Goal: Task Accomplishment & Management: Complete application form

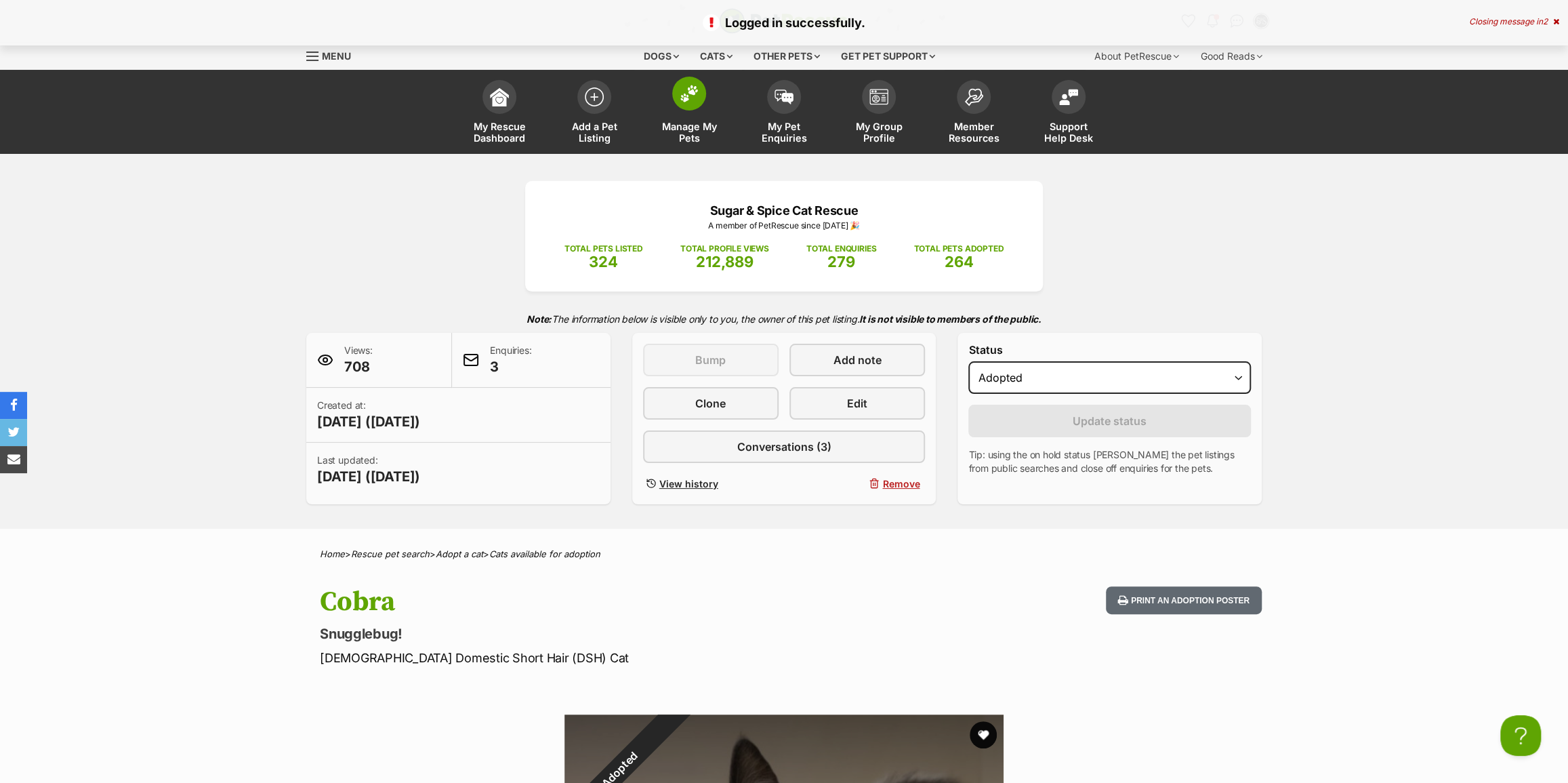
click at [698, 138] on span "Manage My Pets" at bounding box center [689, 132] width 61 height 23
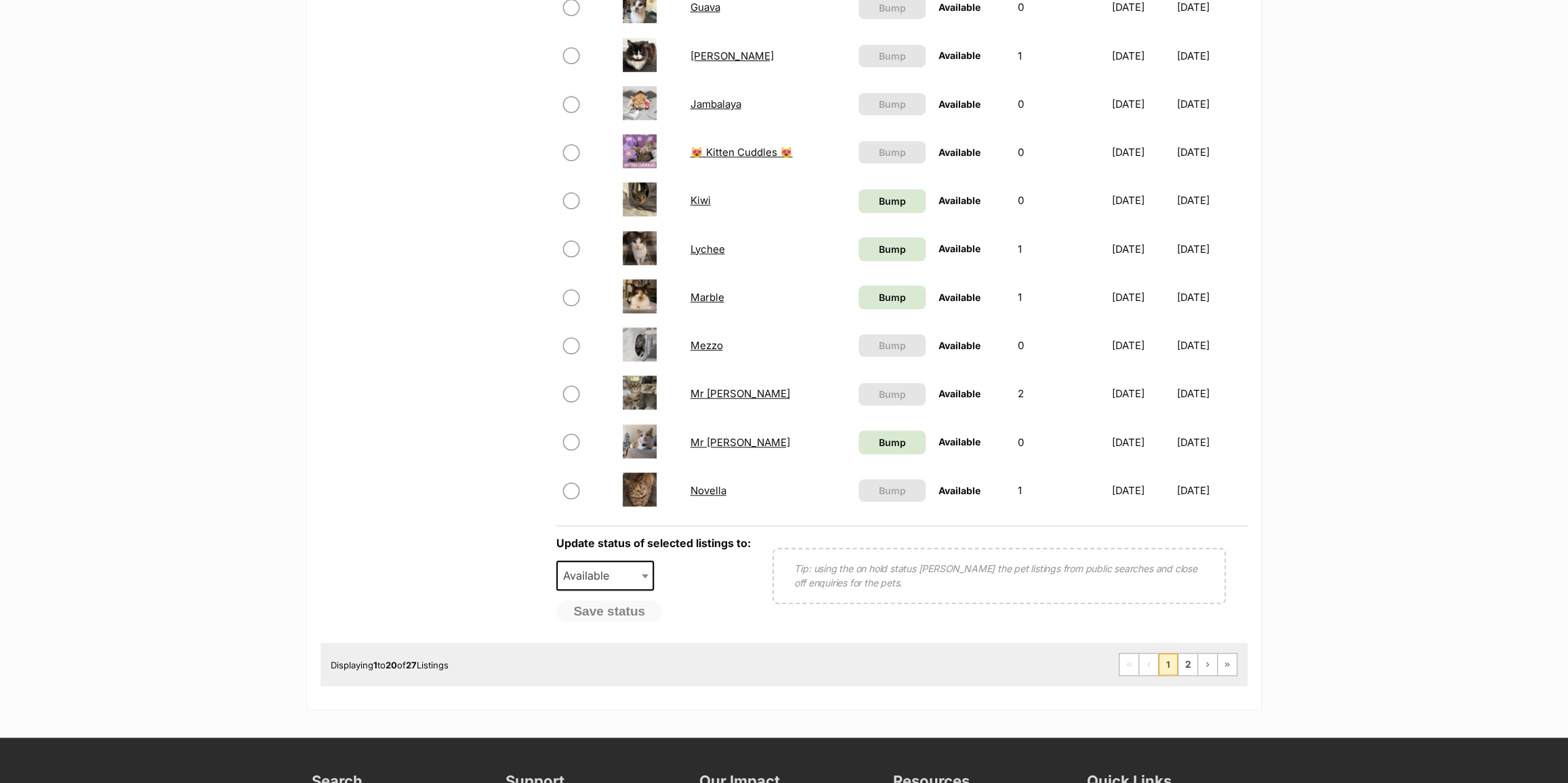
scroll to position [862, 0]
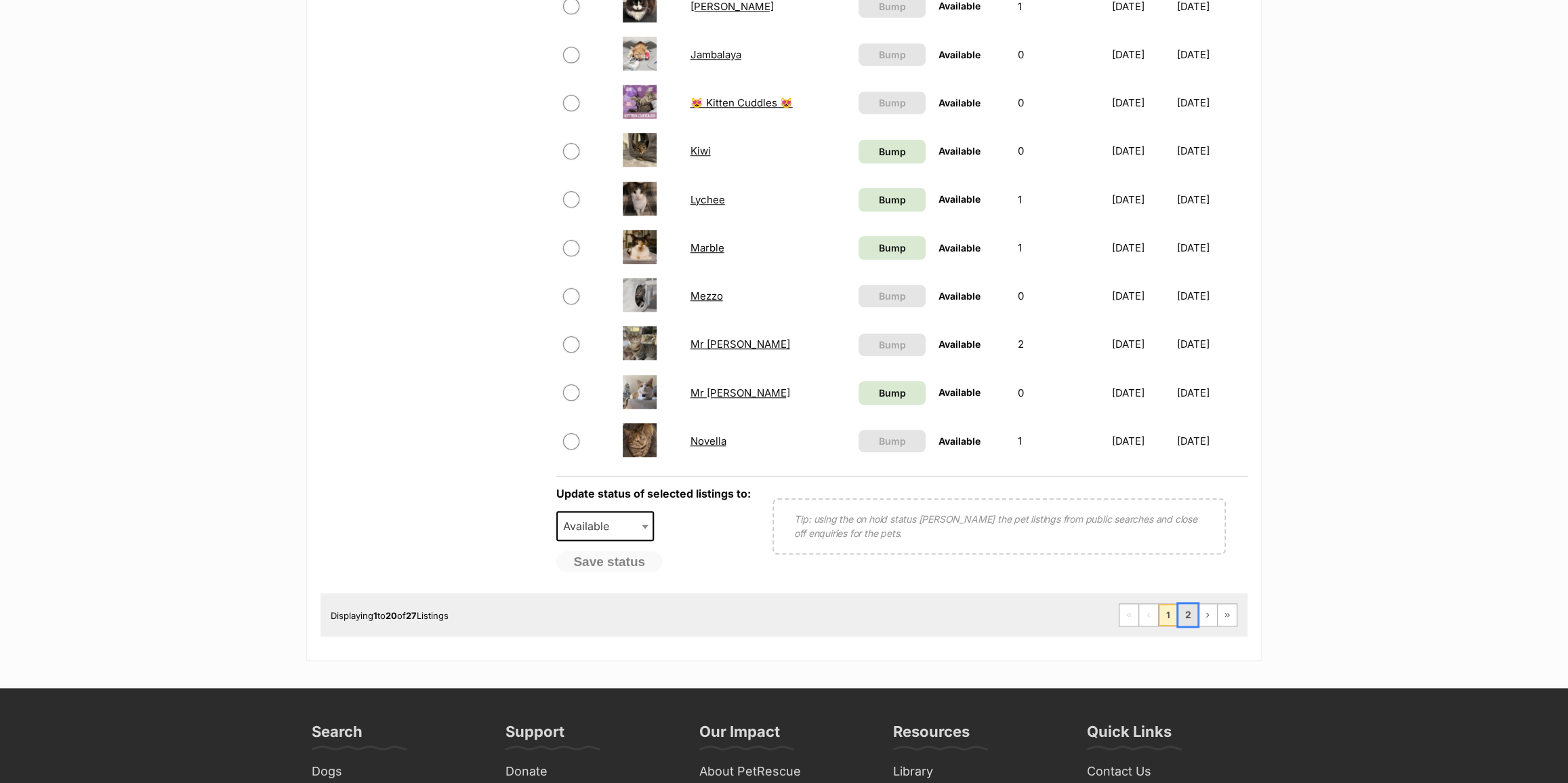
click at [1183, 616] on link "2" at bounding box center [1187, 615] width 19 height 22
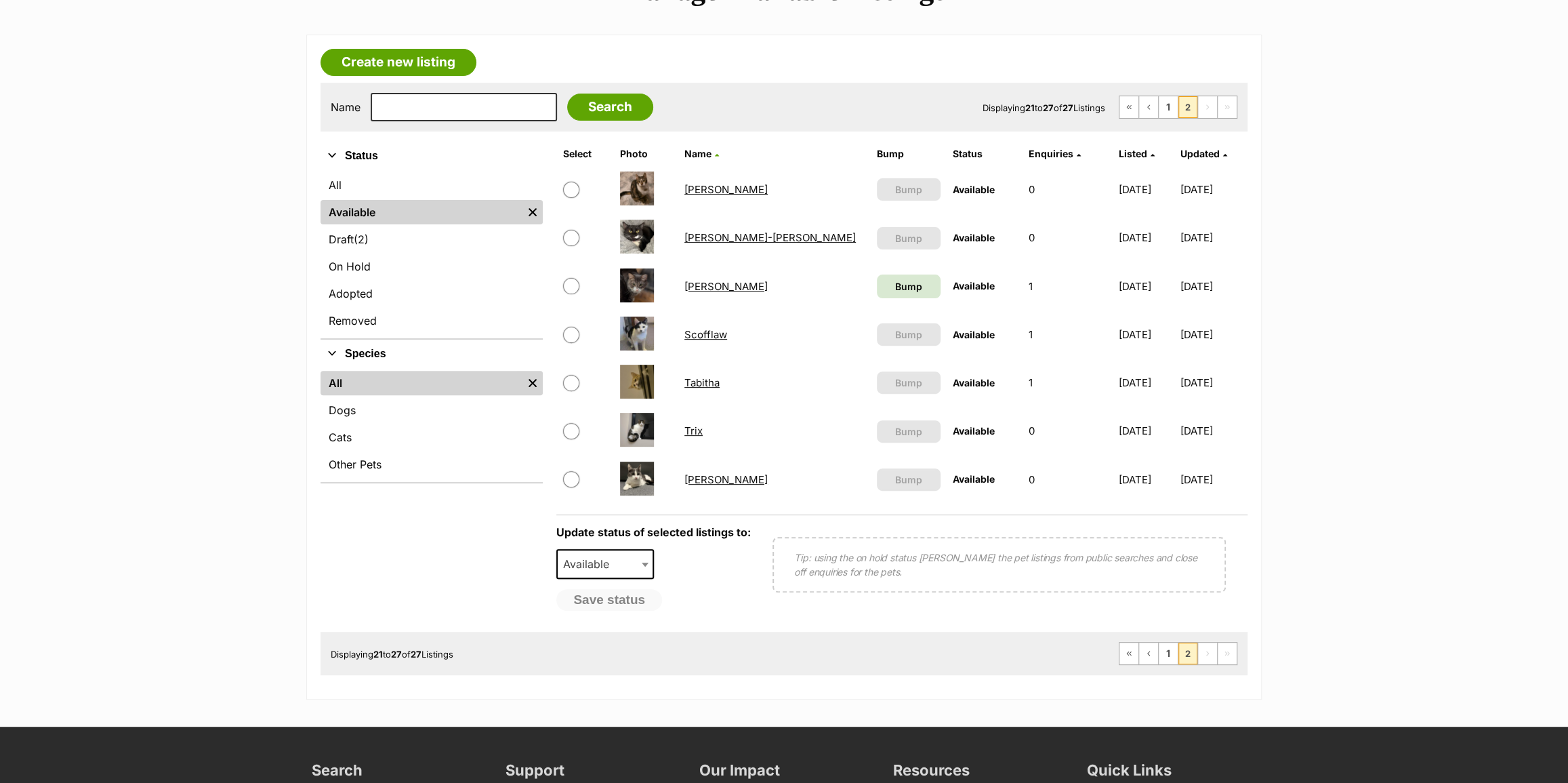
scroll to position [307, 0]
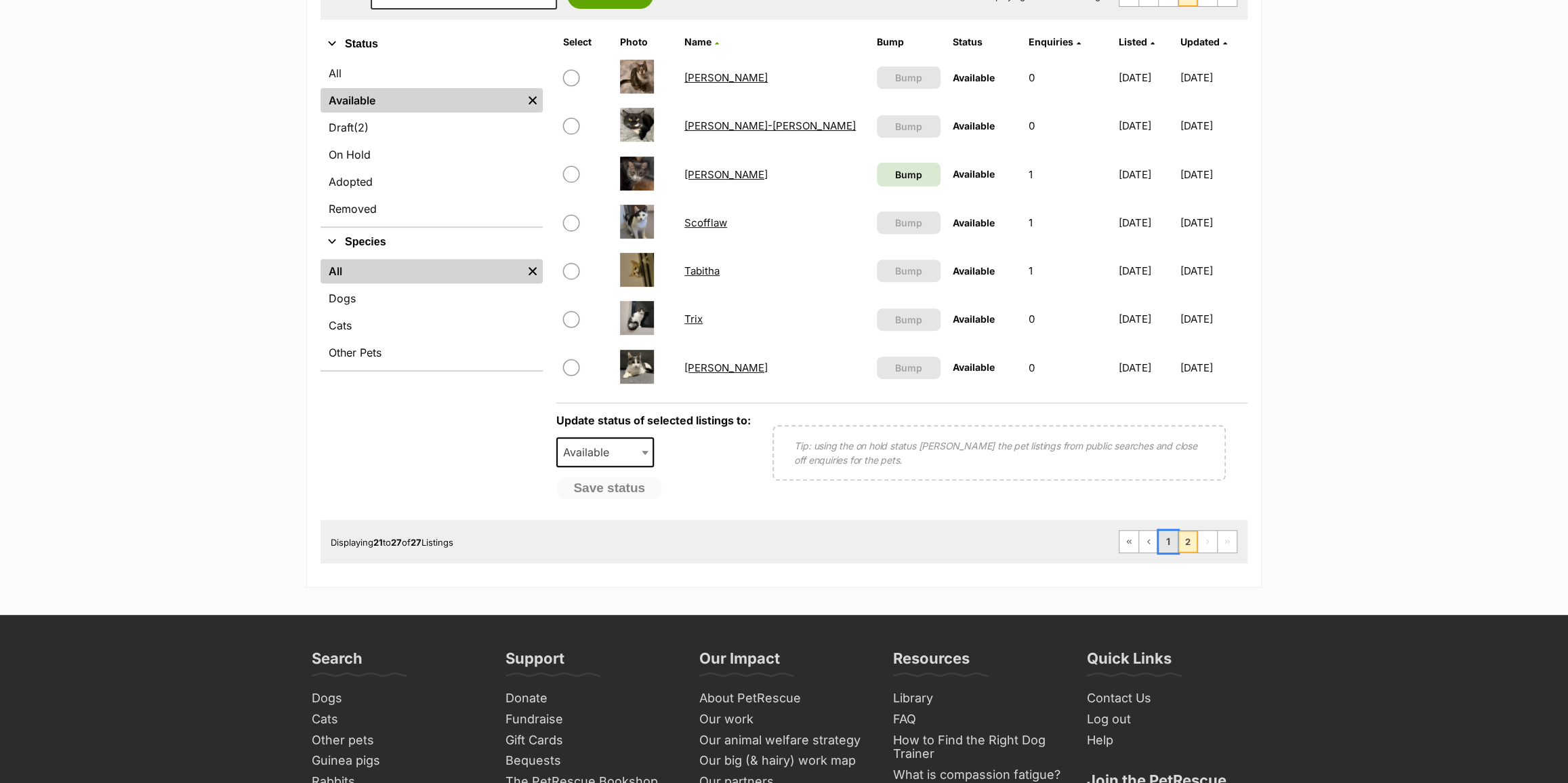
click at [1172, 546] on link "1" at bounding box center [1168, 541] width 19 height 22
click at [368, 133] on span "(2)" at bounding box center [361, 128] width 15 height 16
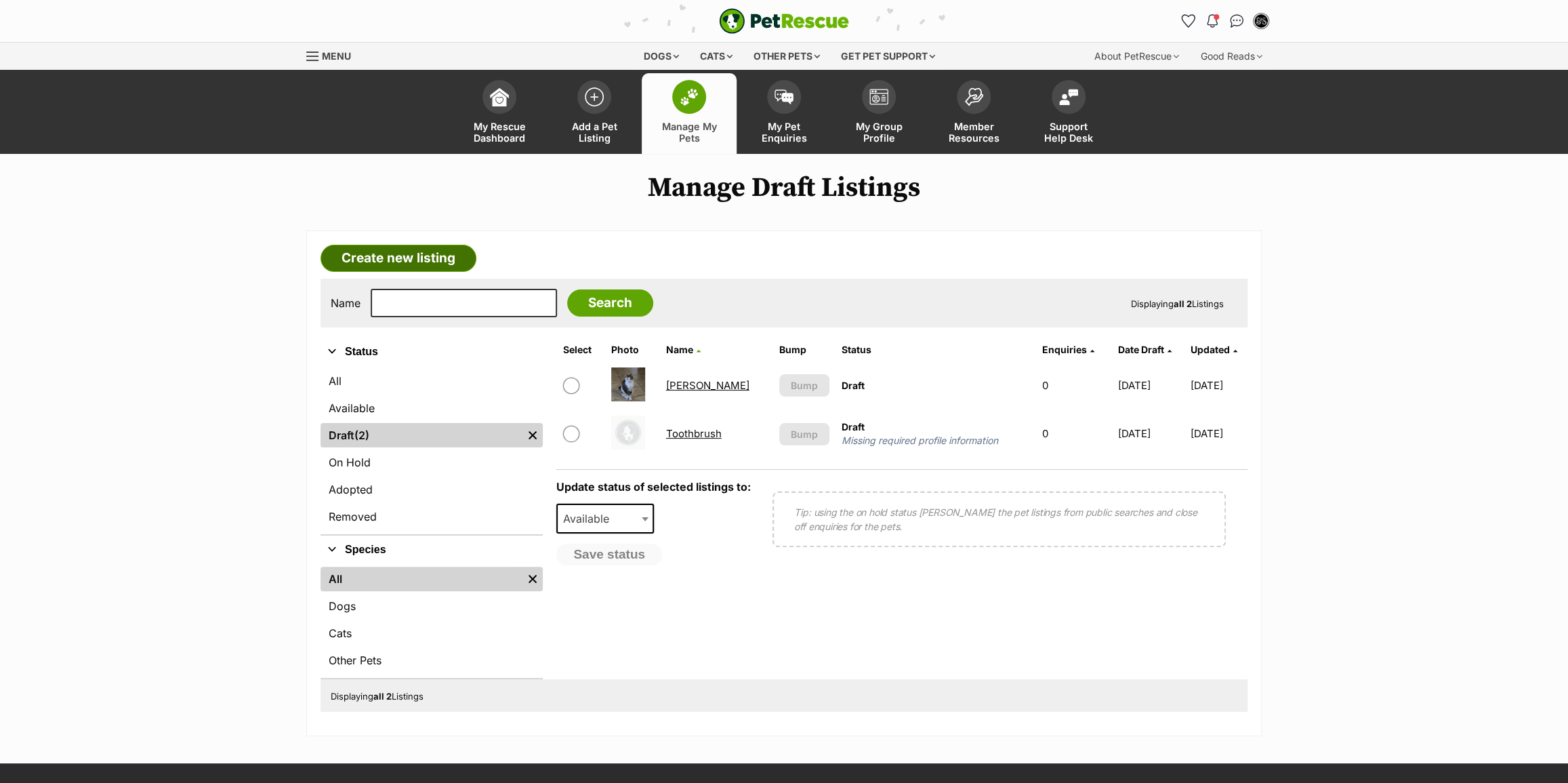
click at [442, 265] on link "Create new listing" at bounding box center [398, 259] width 156 height 28
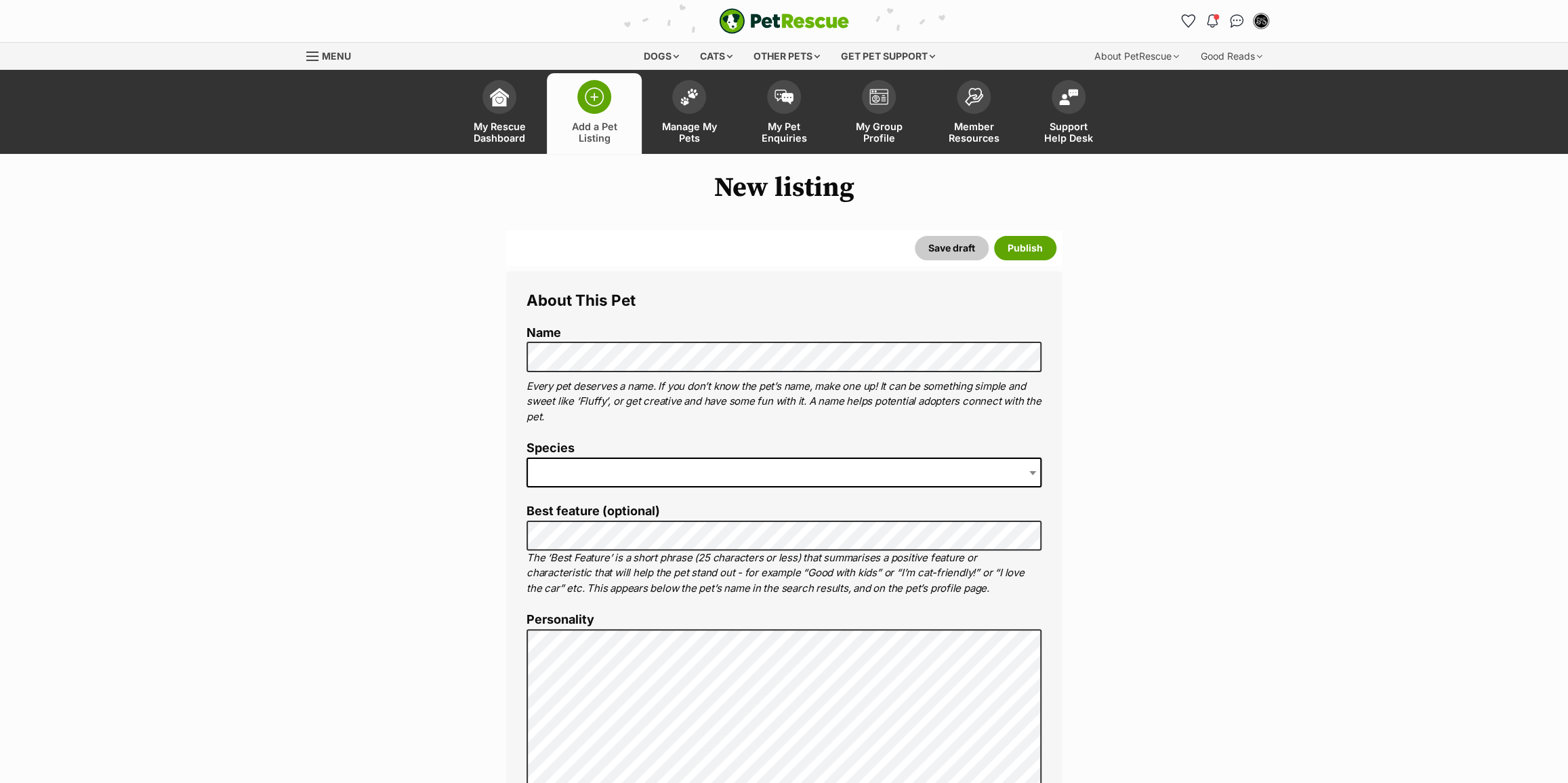
click at [636, 463] on span at bounding box center [784, 472] width 515 height 30
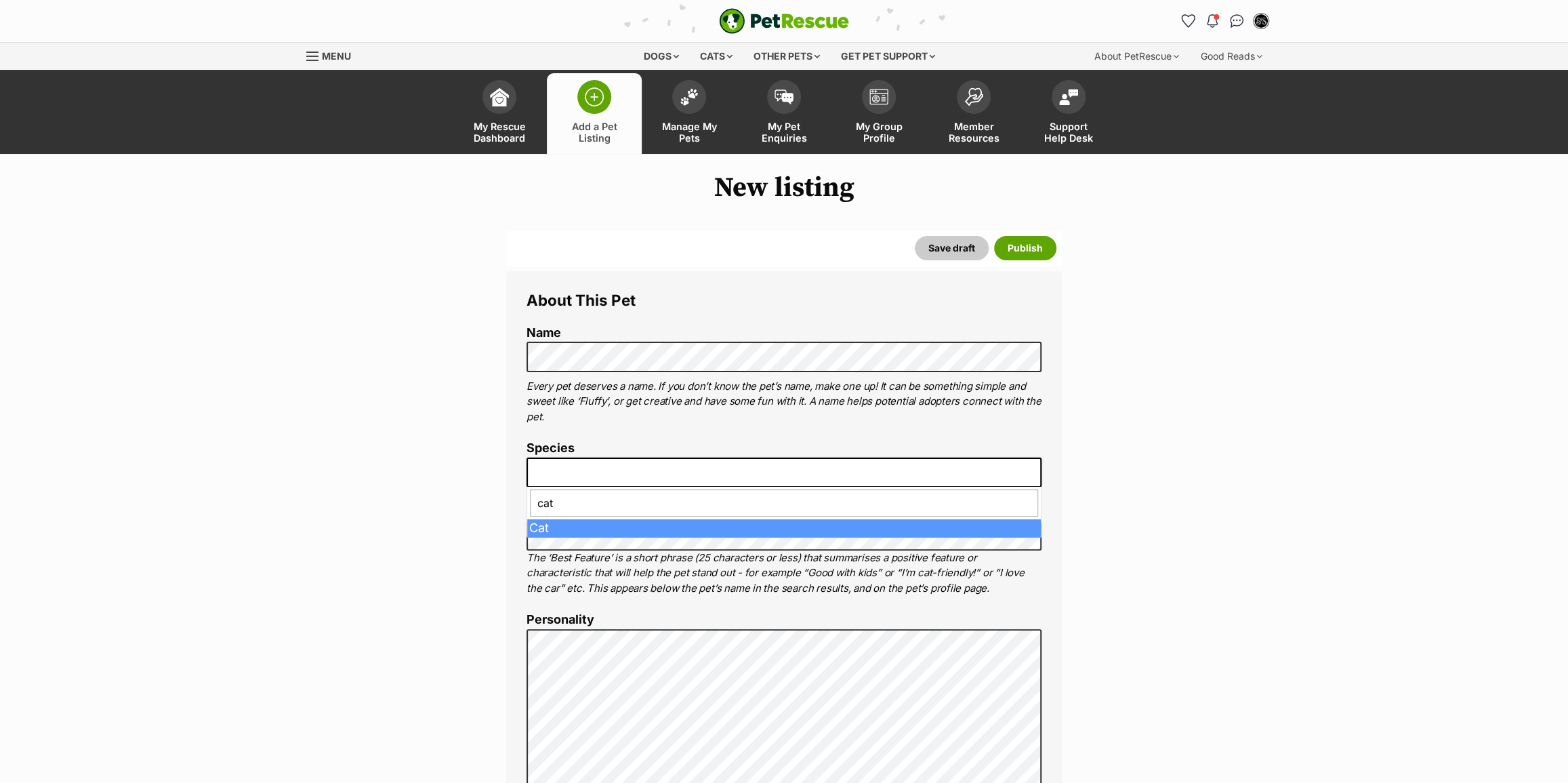
type input "cat"
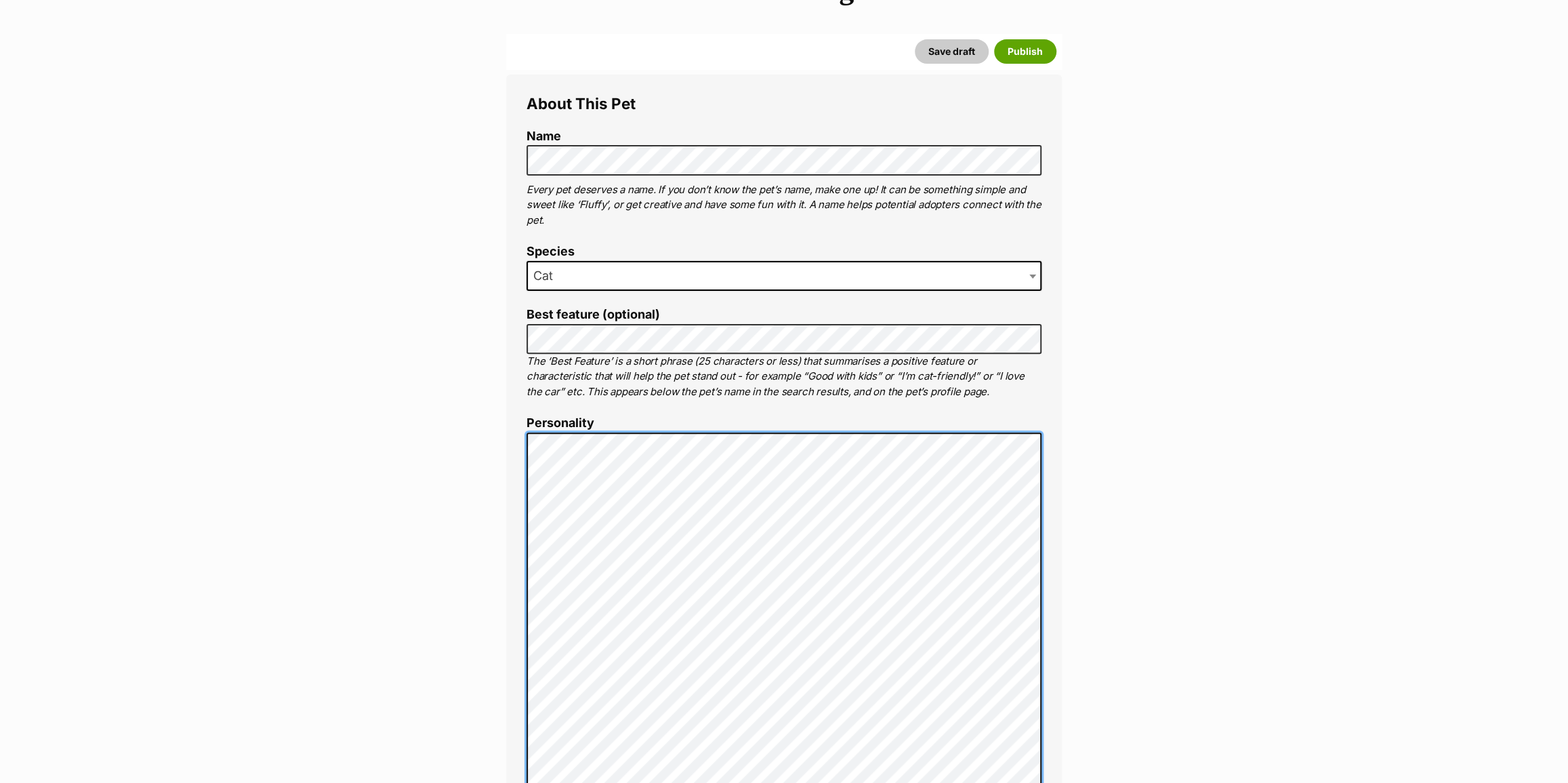
scroll to position [184, 0]
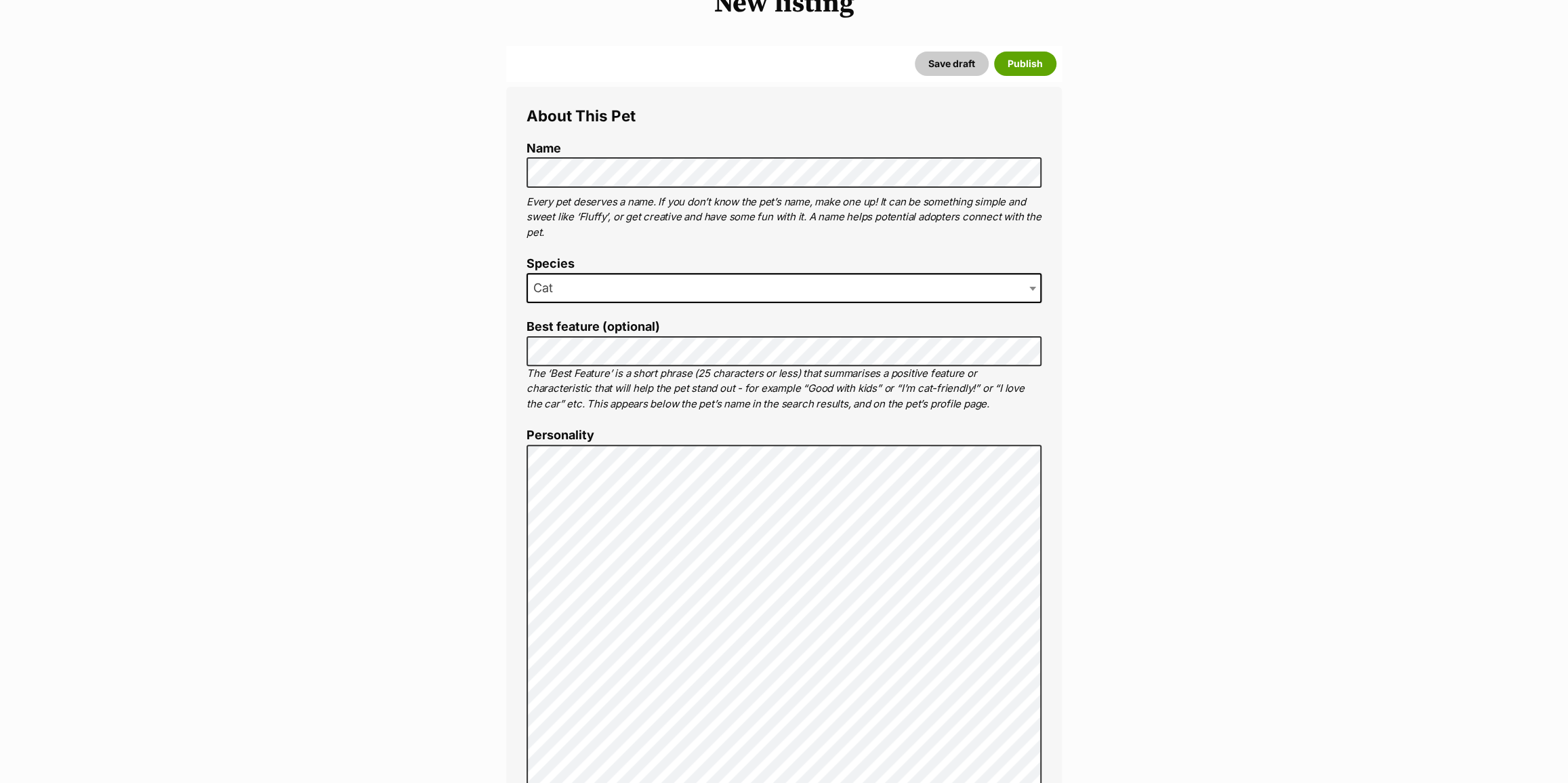
click at [655, 322] on label "Best feature (optional)" at bounding box center [784, 328] width 515 height 15
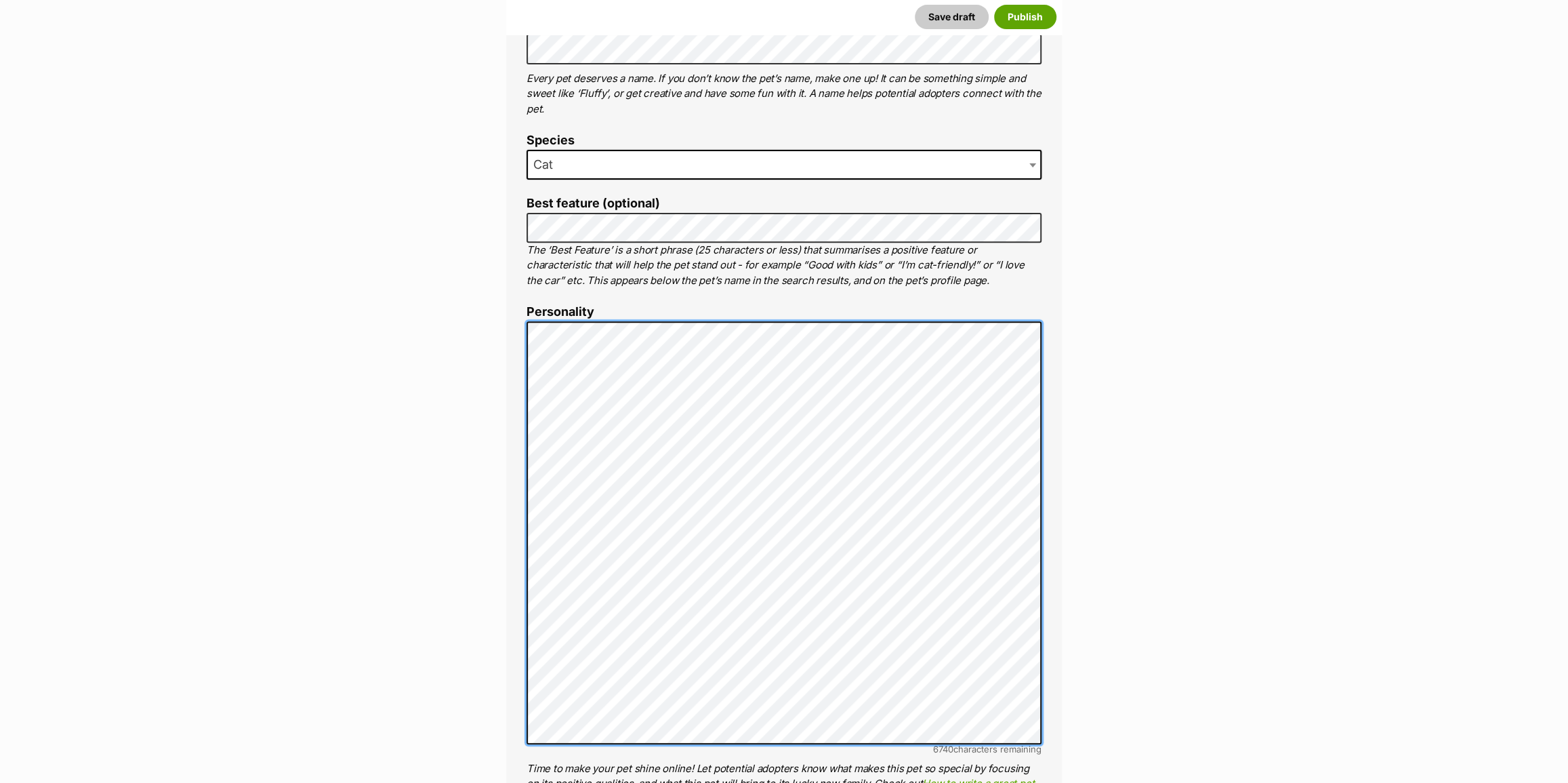
scroll to position [370, 0]
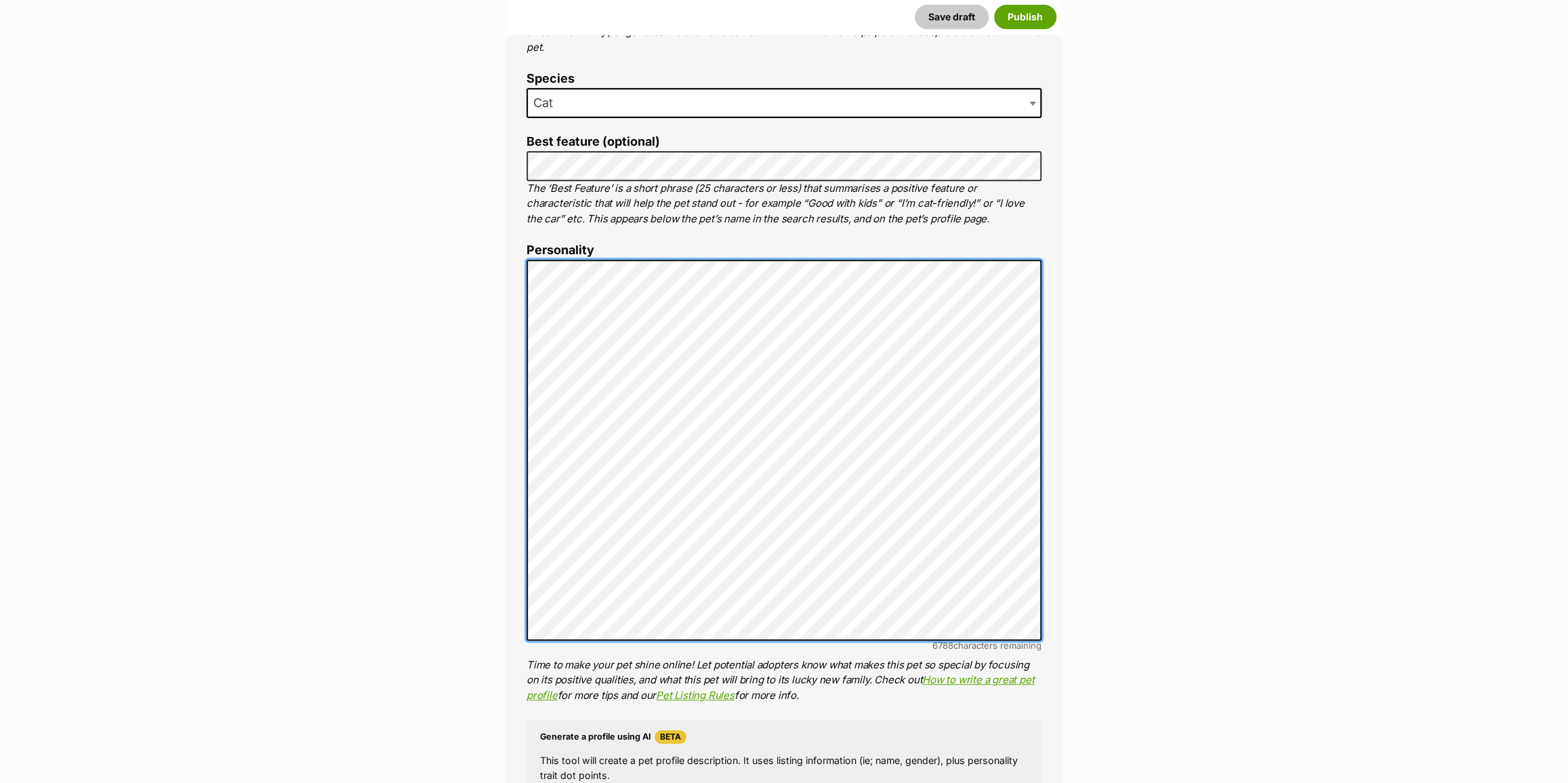
click at [515, 536] on div "About This Pet Name Henlo there, it looks like you might be using the pet name …" at bounding box center [784, 510] width 556 height 1219
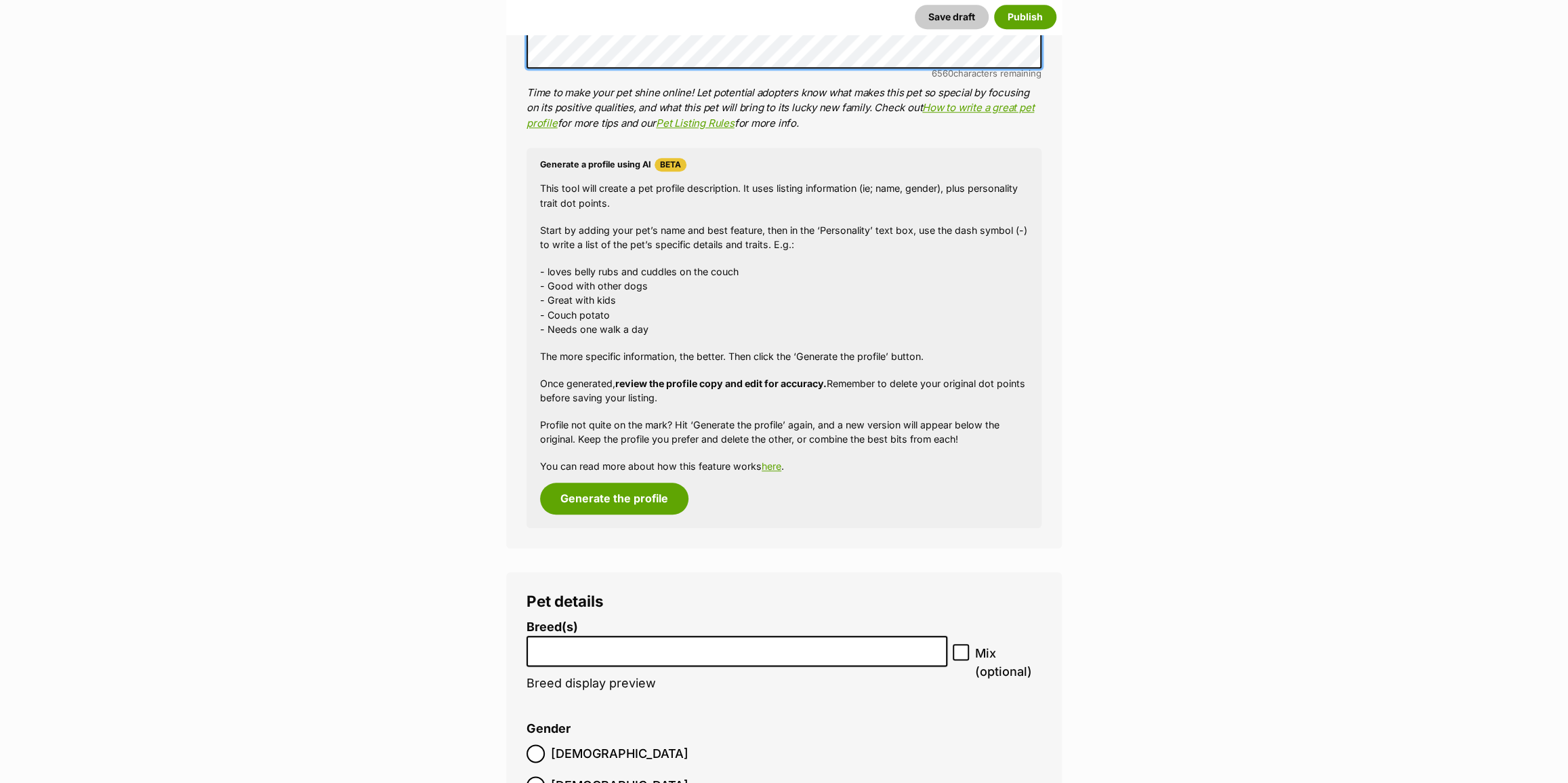
scroll to position [1233, 0]
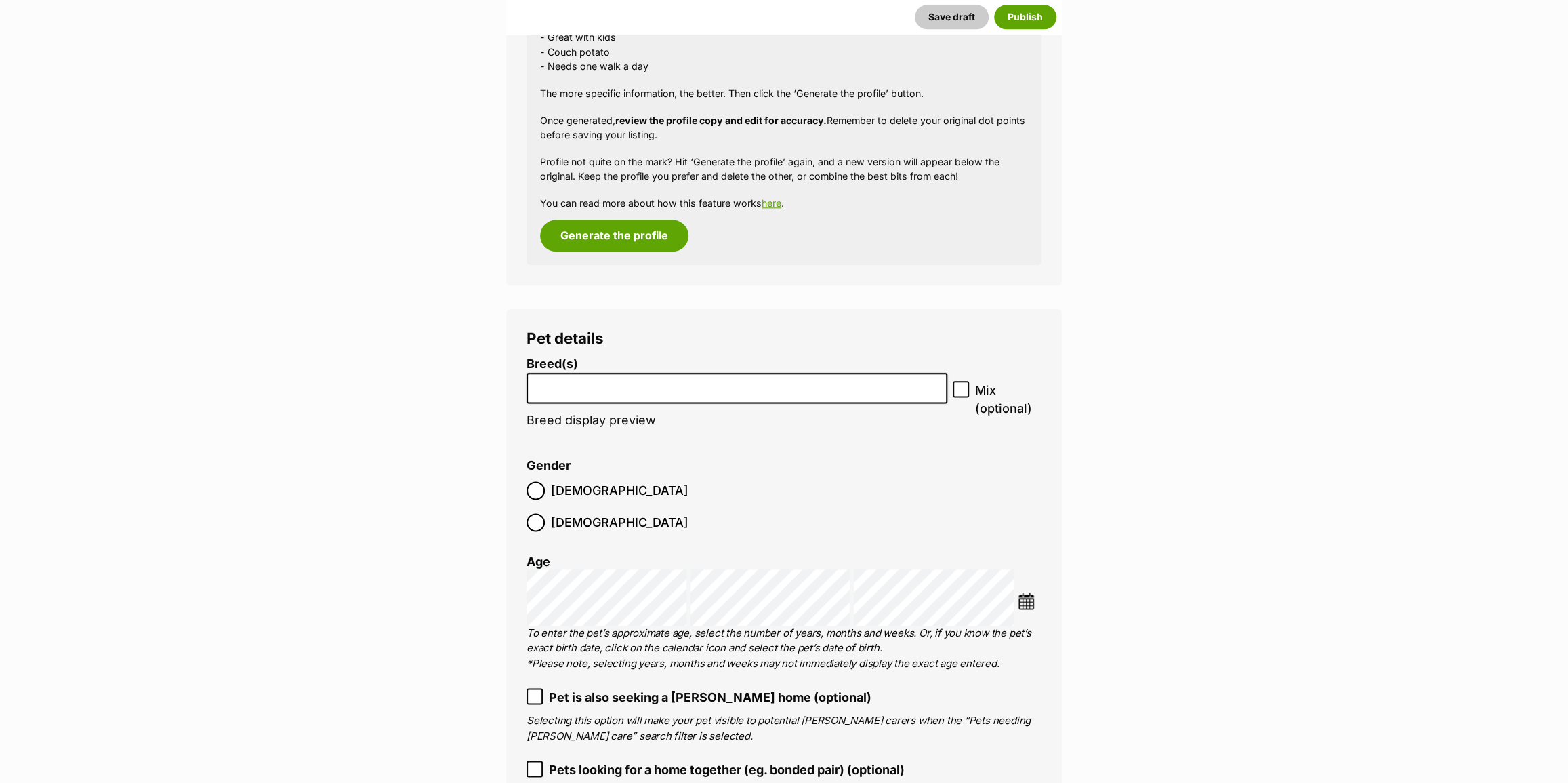
click at [695, 384] on input "search" at bounding box center [737, 385] width 412 height 15
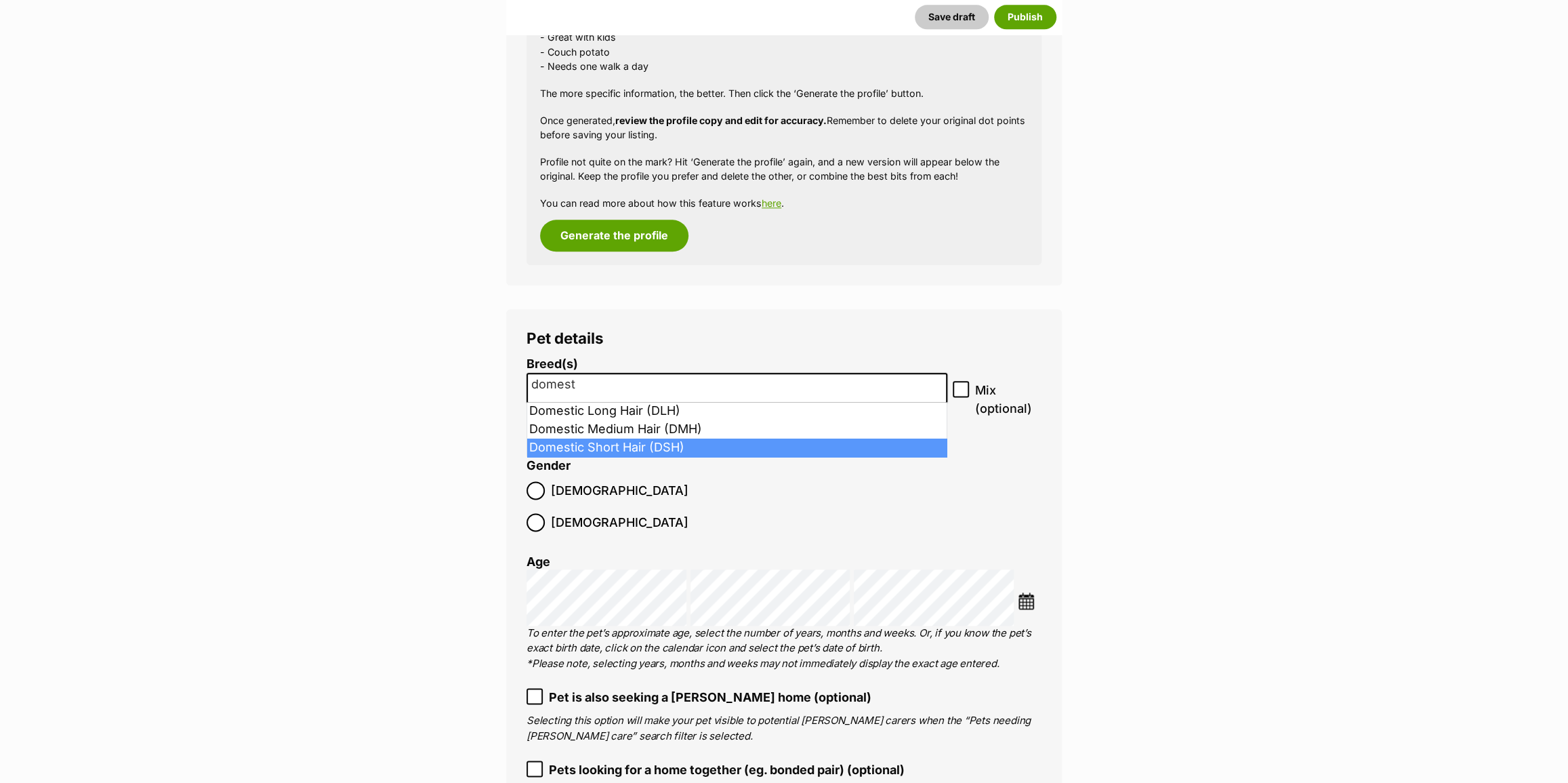
type input "domest"
select select "252102"
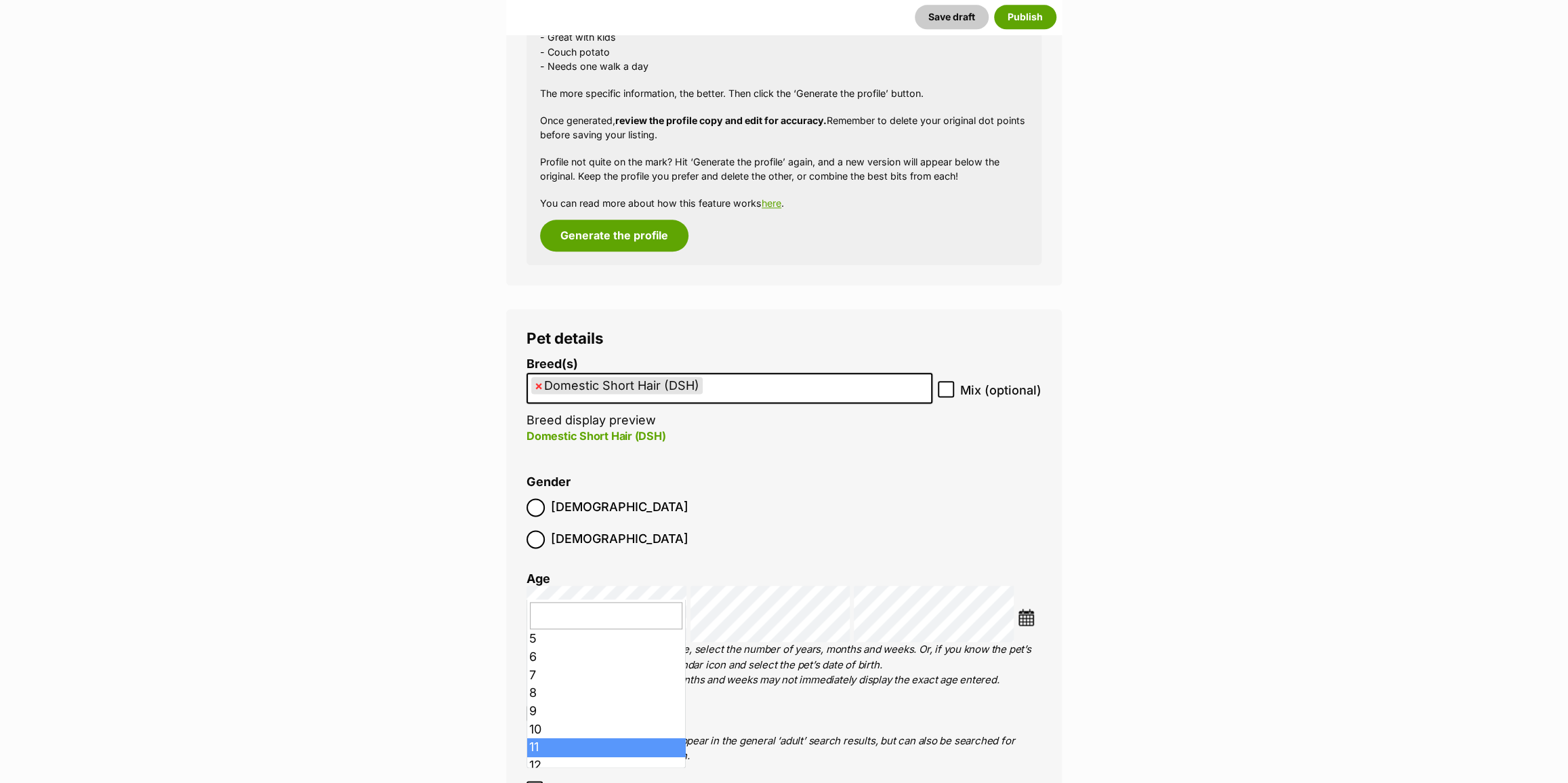
scroll to position [0, 0]
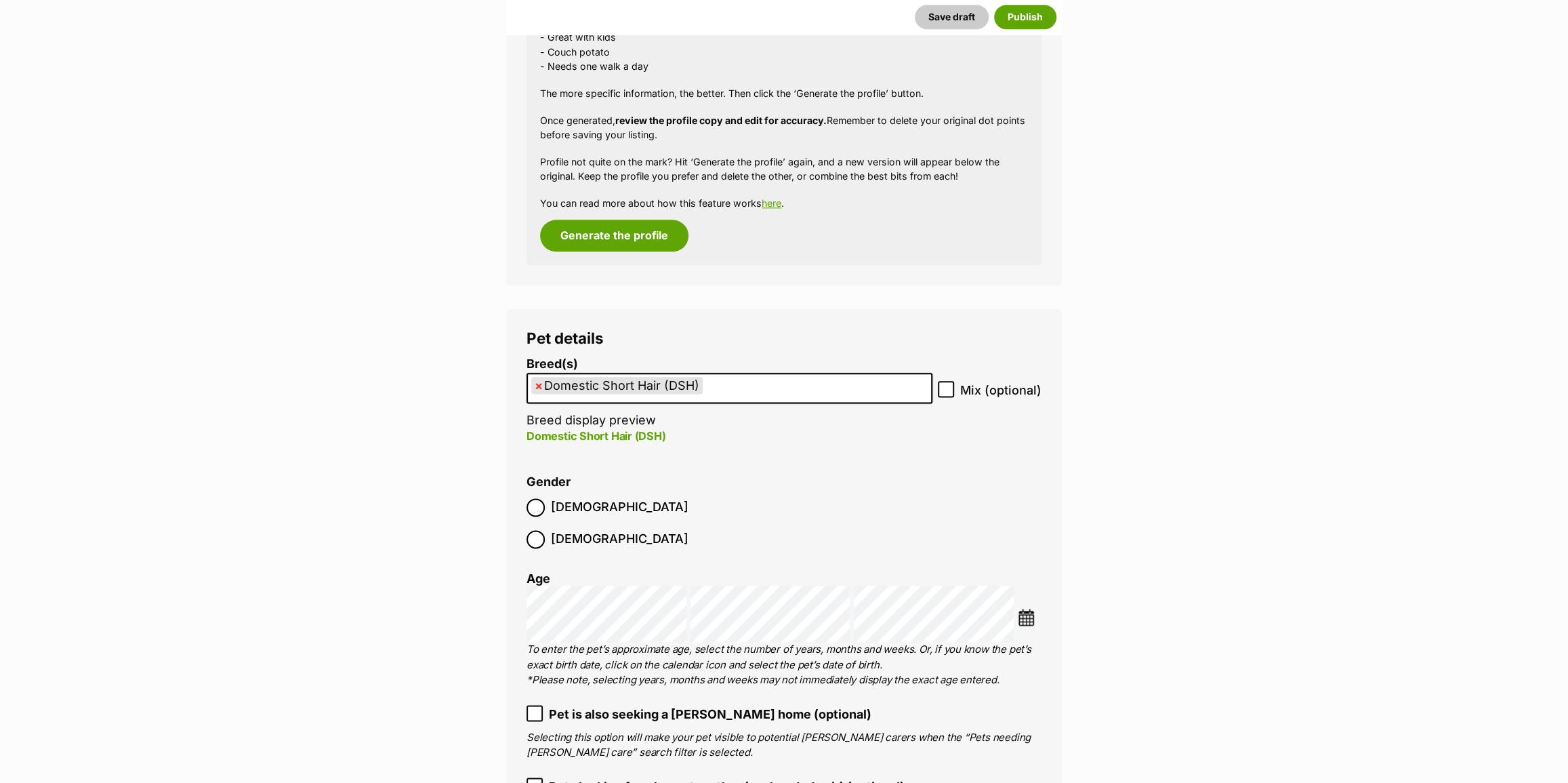
click at [1032, 609] on img at bounding box center [1026, 617] width 17 height 17
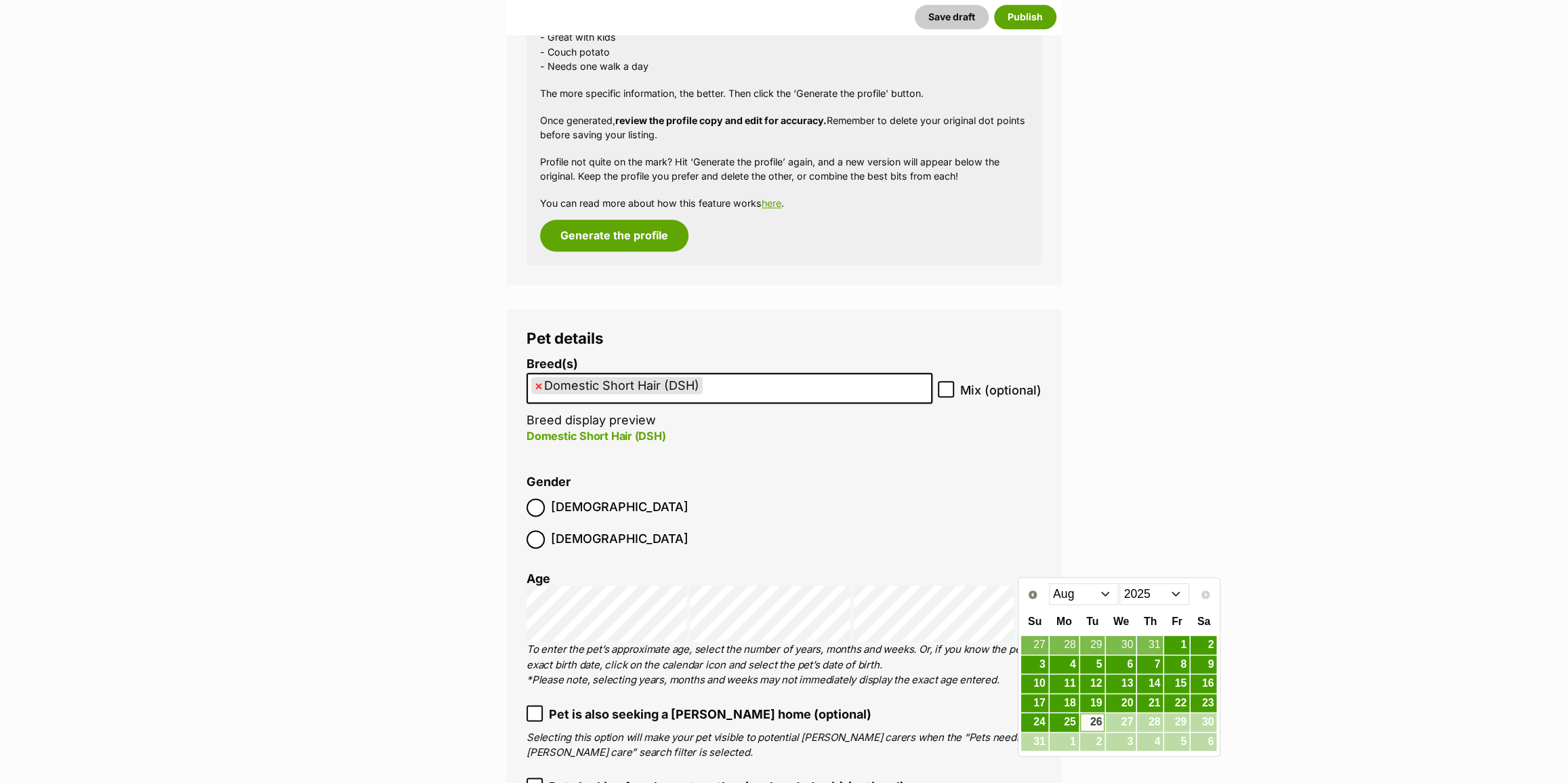
click at [1142, 599] on select "2015 2016 2017 2018 2019 2020 2021 2022 2023 2024 2025" at bounding box center [1154, 594] width 70 height 22
click at [1195, 726] on link "31" at bounding box center [1203, 722] width 26 height 17
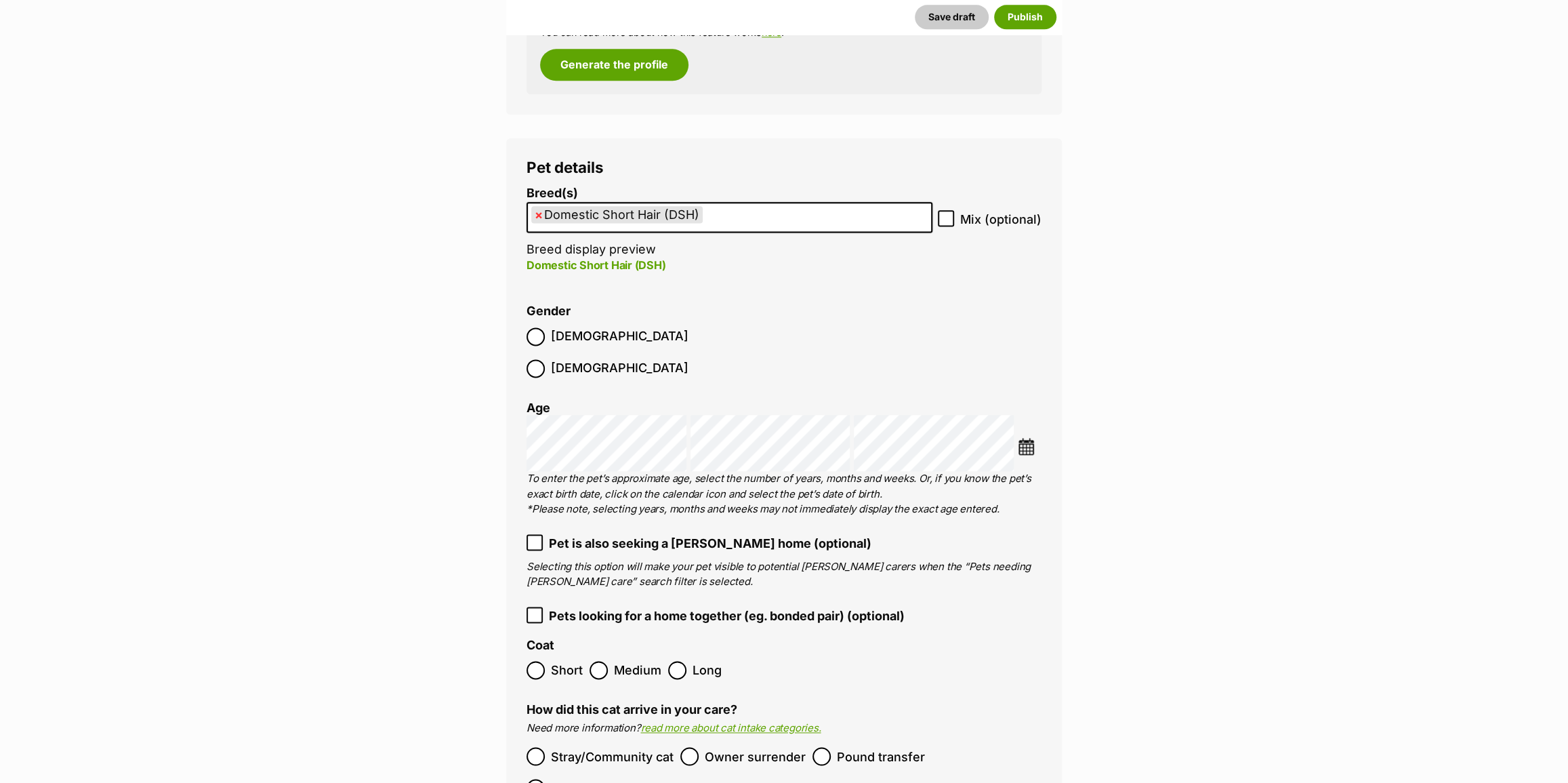
scroll to position [1417, 0]
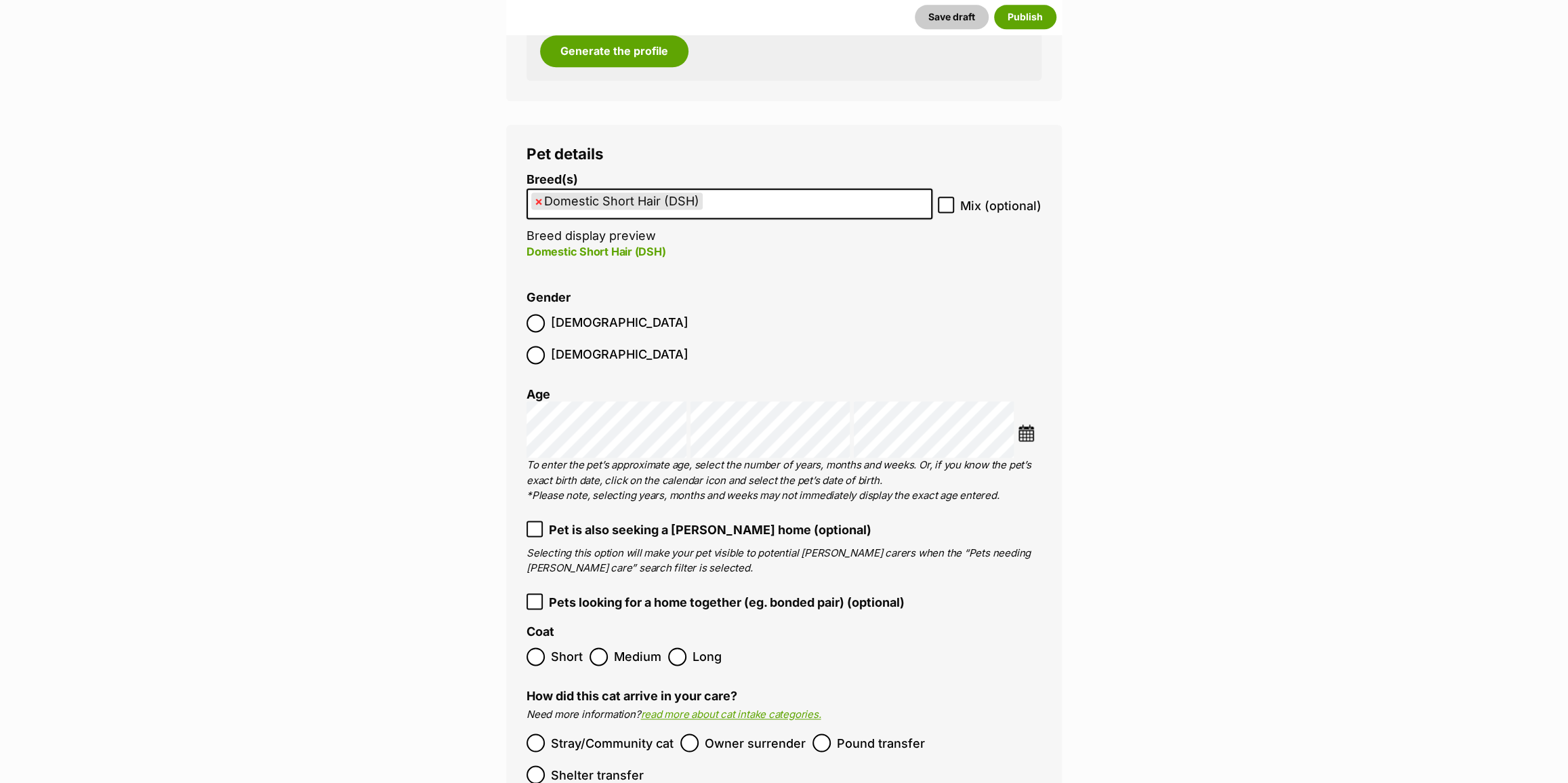
click at [531, 524] on icon at bounding box center [535, 529] width 10 height 10
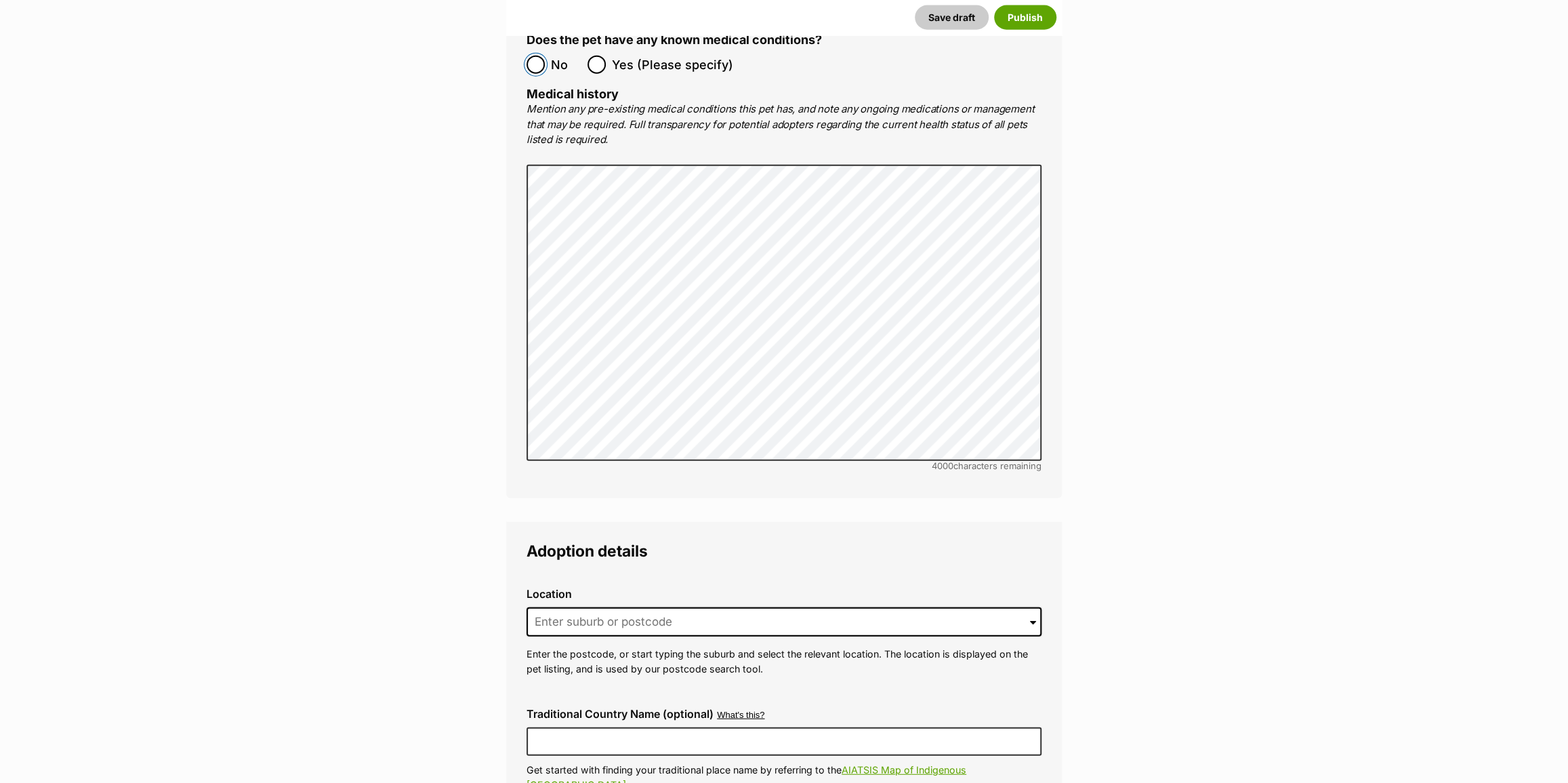
scroll to position [2896, 0]
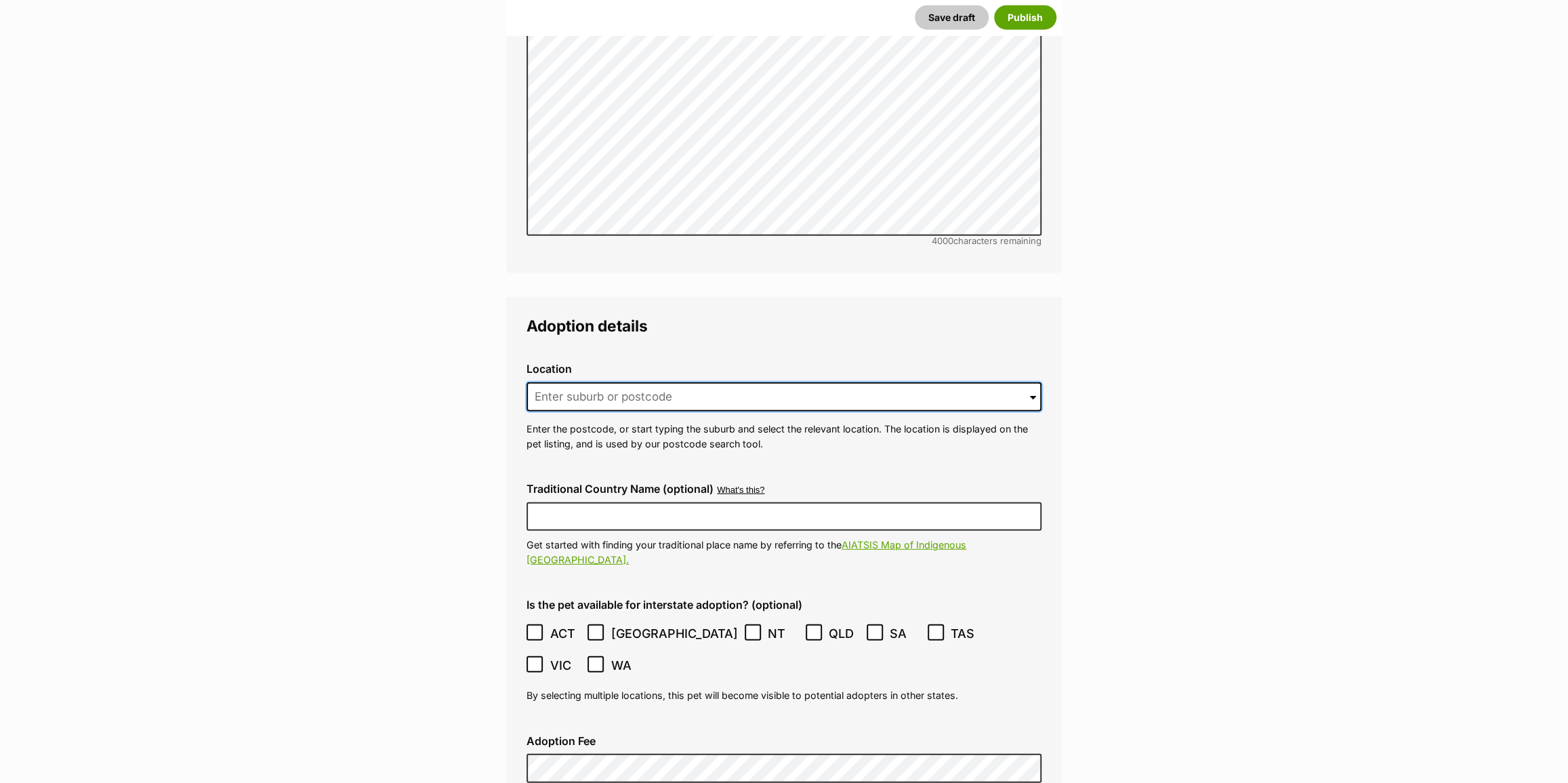
click at [592, 383] on input at bounding box center [784, 397] width 515 height 30
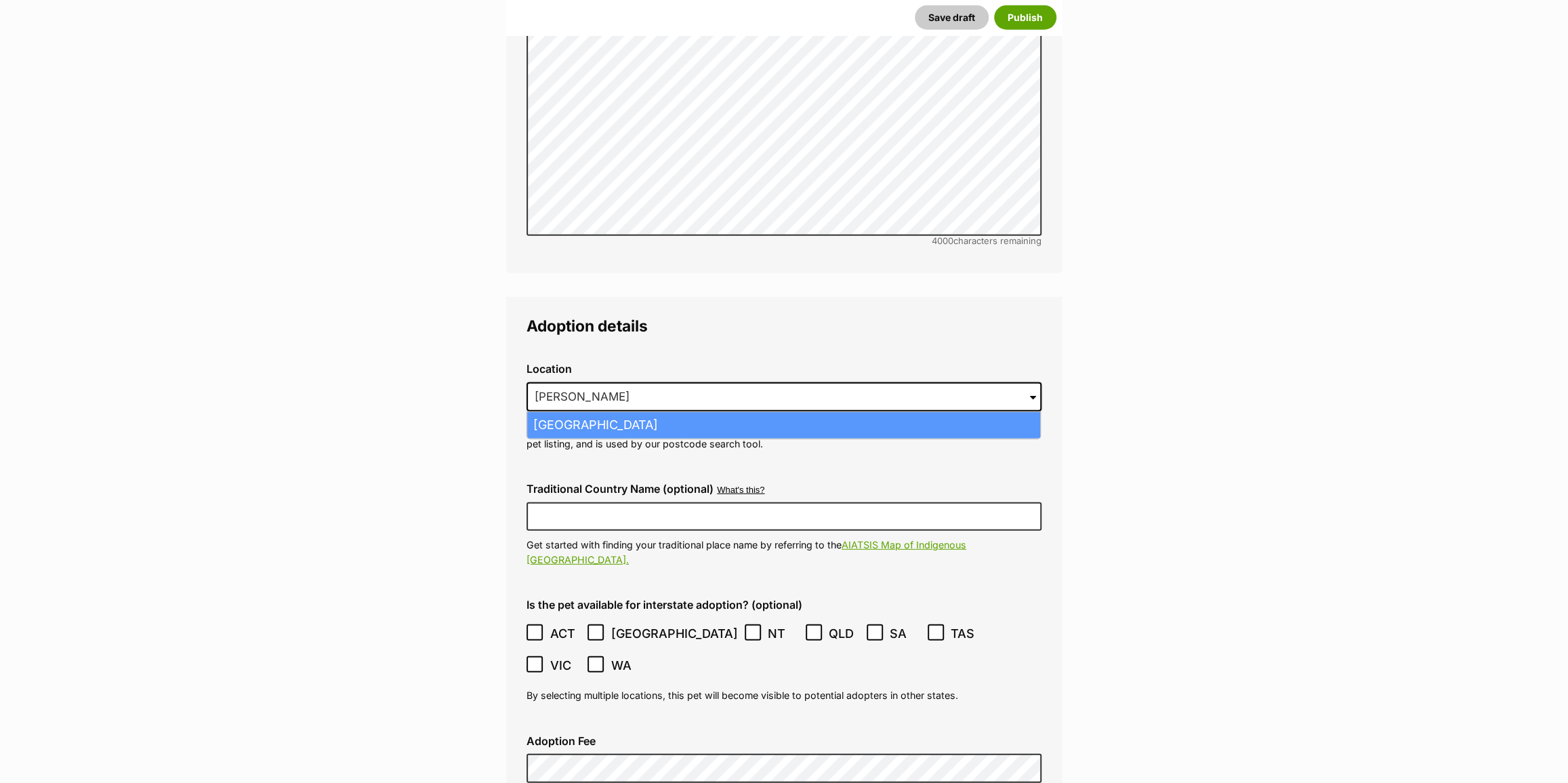
click at [613, 413] on li "Hoppers Crossing, Victoria, 3029" at bounding box center [784, 425] width 513 height 27
type input "Hoppers Crossing, Victoria, 3029"
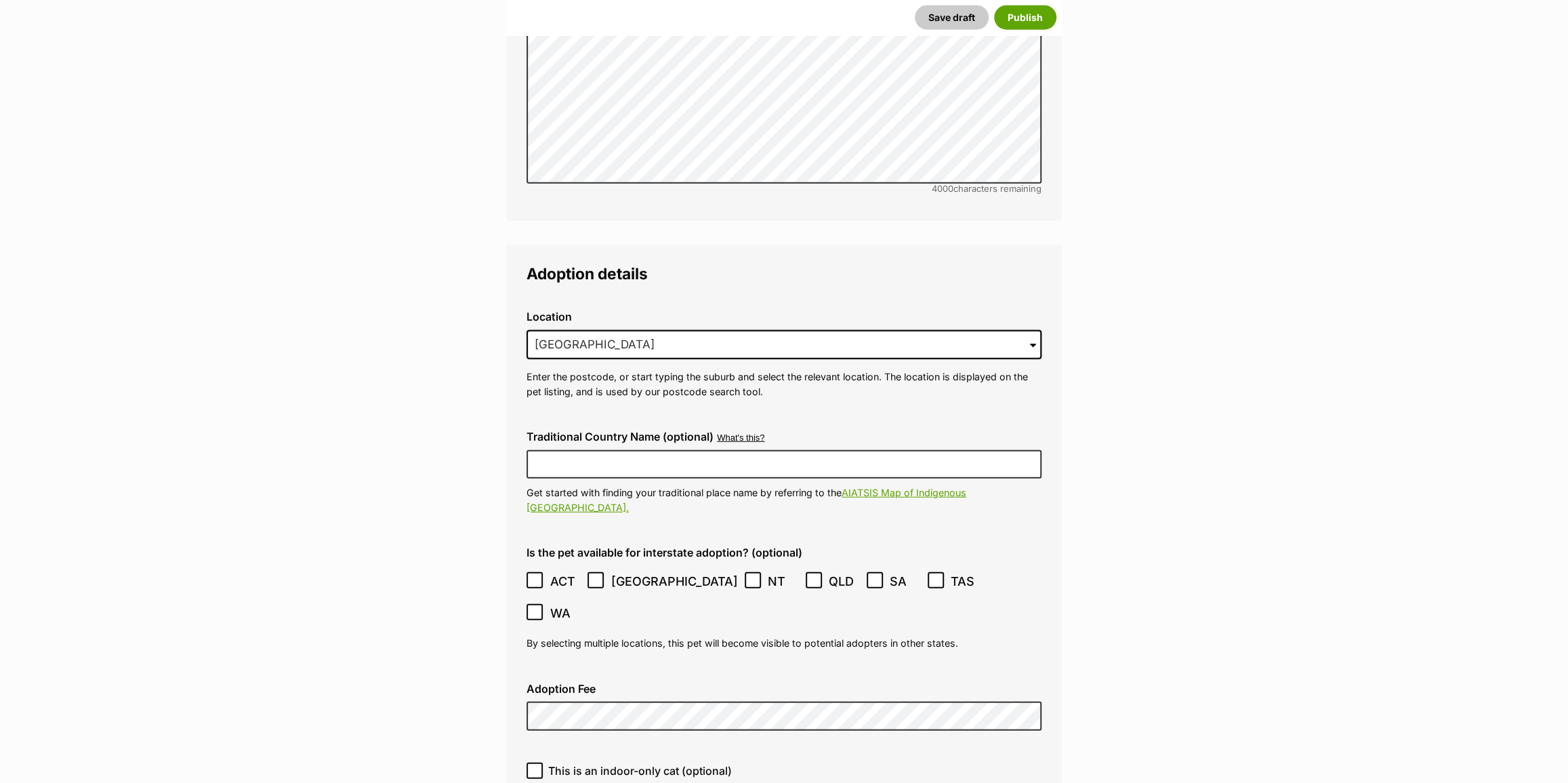
scroll to position [3020, 0]
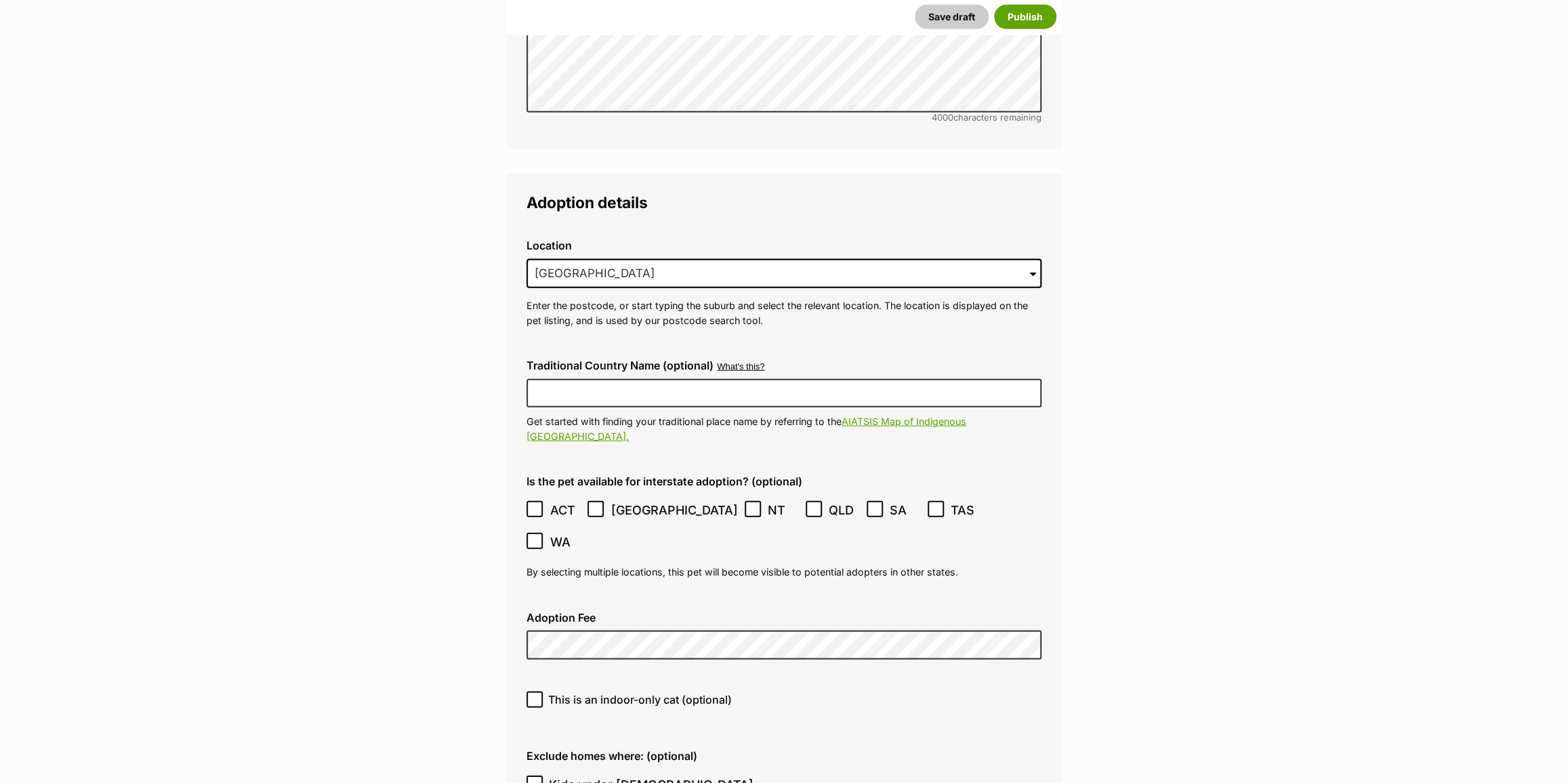
click at [561, 601] on div "Adoption Fee" at bounding box center [784, 636] width 537 height 70
click at [895, 692] on label "This is an indoor-only cat (optional)" at bounding box center [784, 700] width 515 height 16
click at [543, 692] on input "This is an indoor-only cat (optional)" at bounding box center [535, 700] width 16 height 16
checkbox input "true"
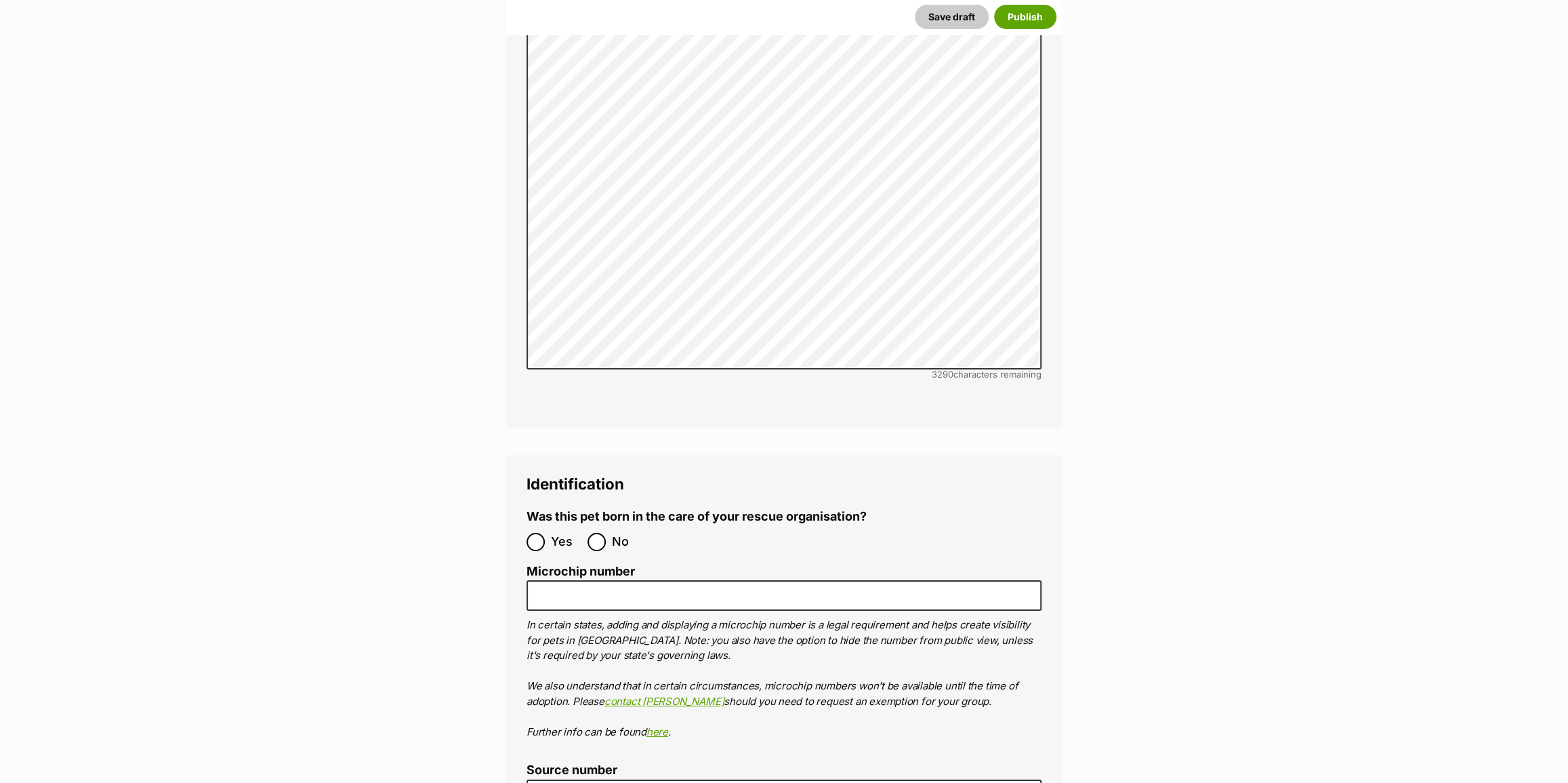
scroll to position [4251, 0]
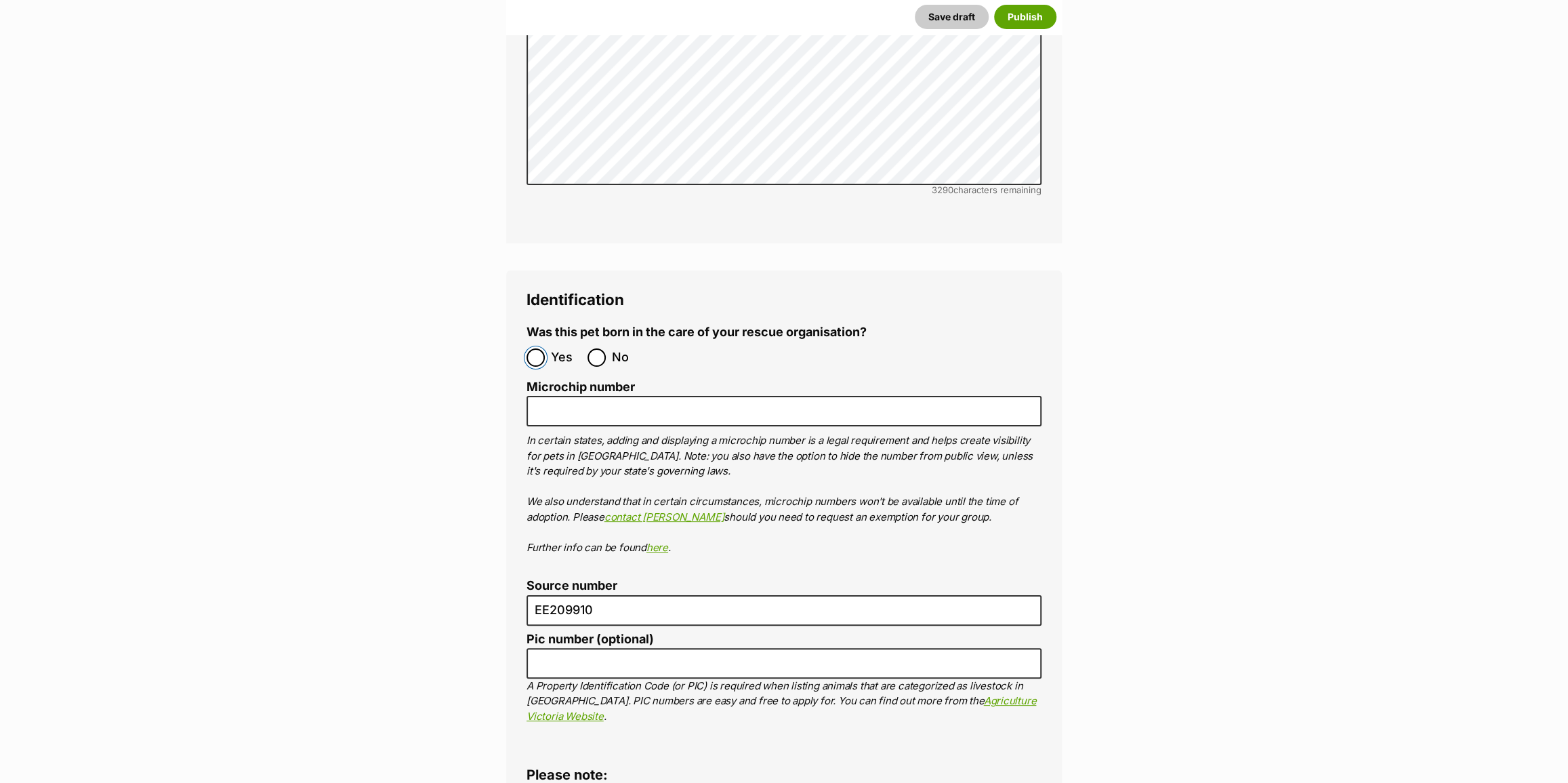
click at [538, 349] on input "Yes" at bounding box center [535, 358] width 19 height 19
radio input "true"
click at [594, 349] on input "No" at bounding box center [597, 358] width 19 height 19
radio input "true"
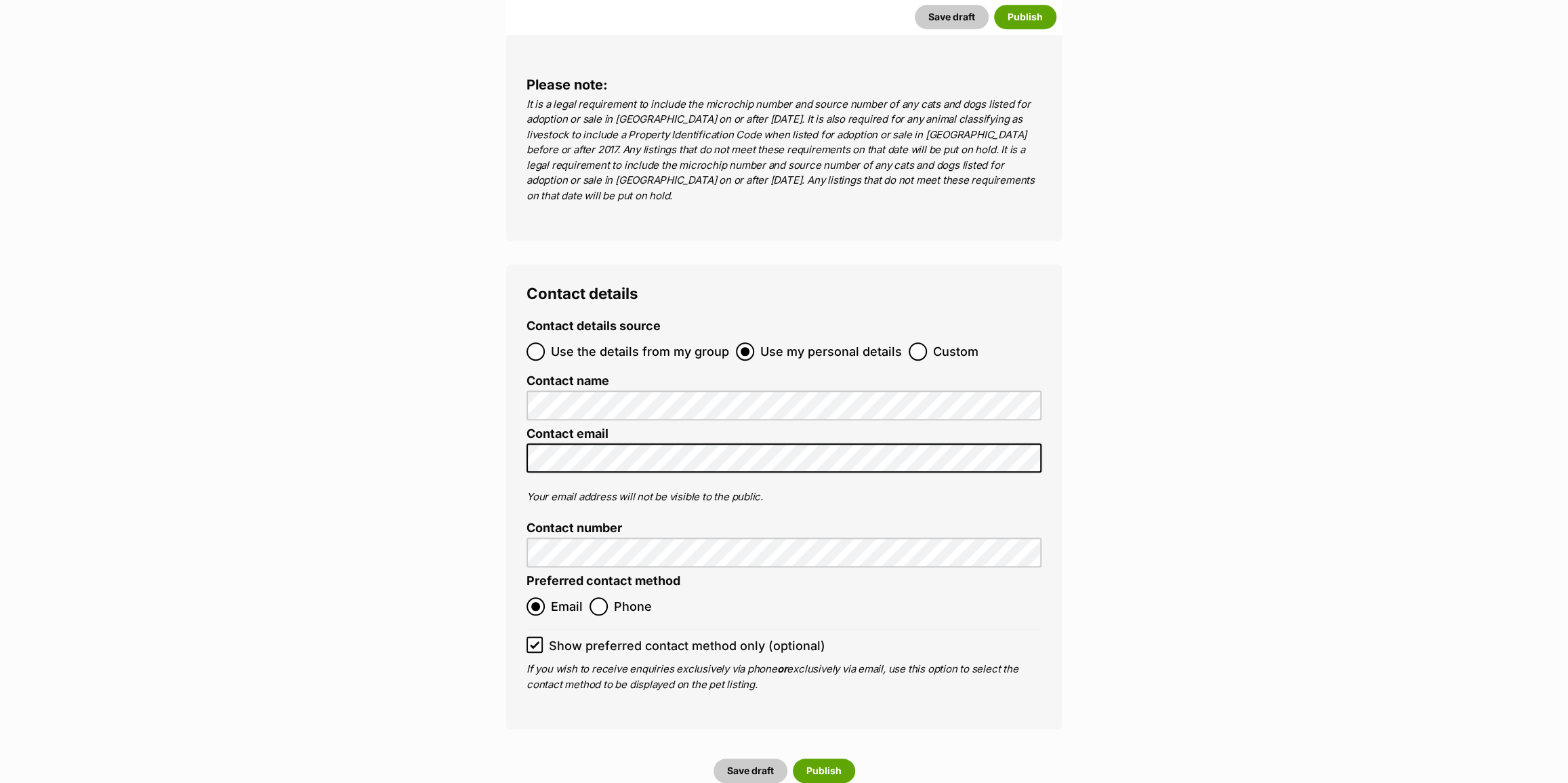
scroll to position [5115, 0]
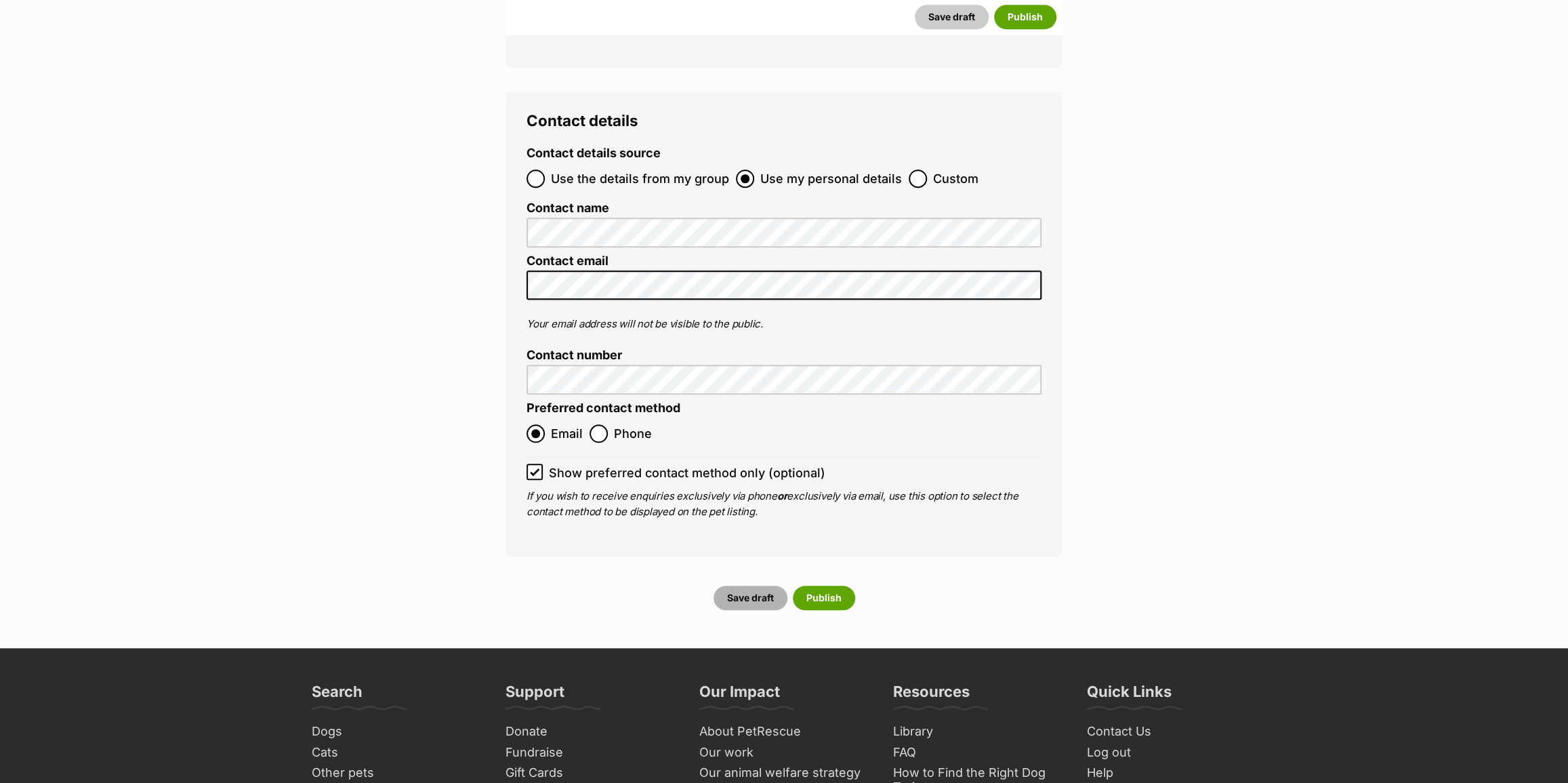
click at [764, 586] on button "Save draft" at bounding box center [750, 598] width 74 height 24
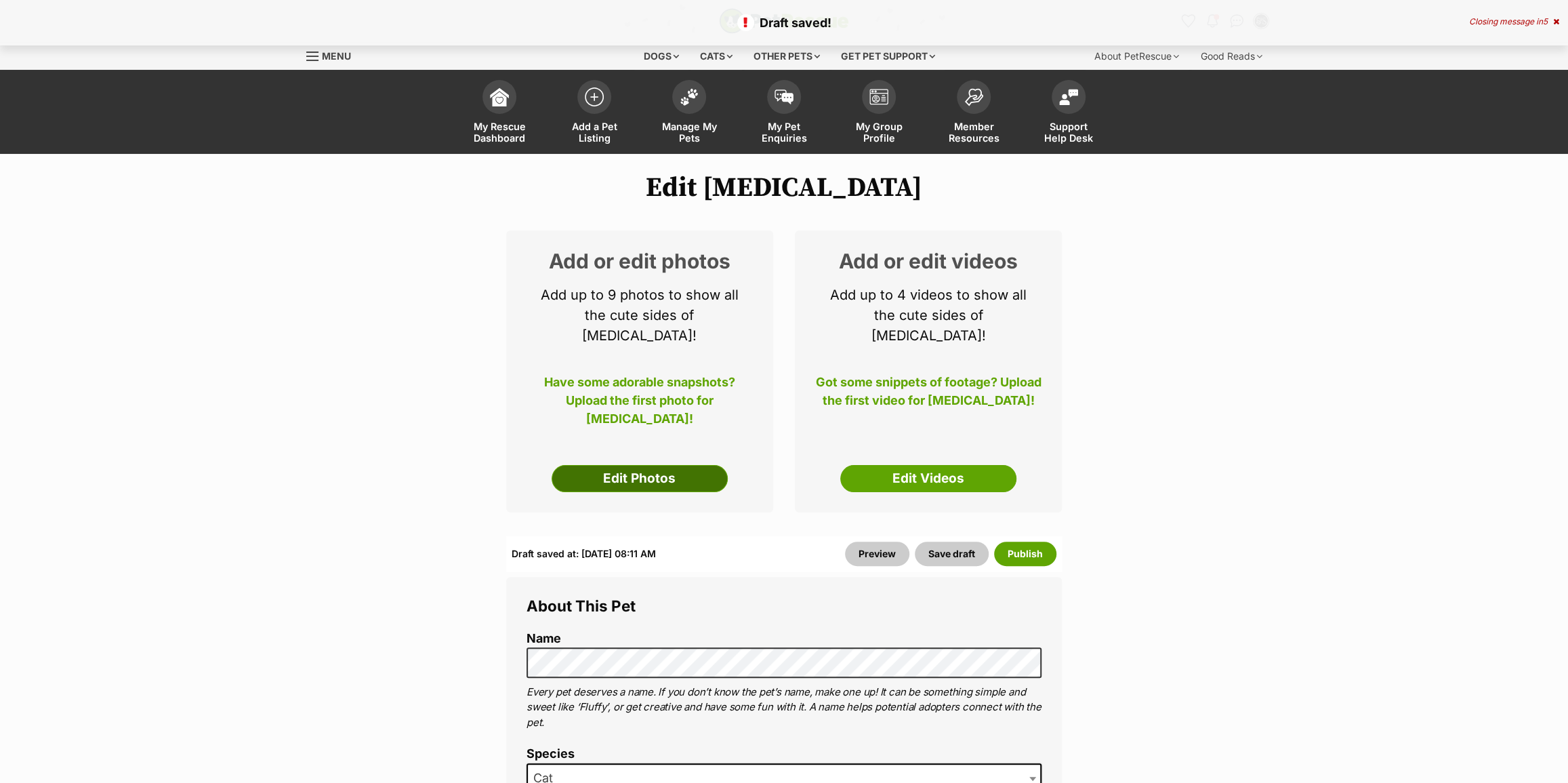
click at [636, 465] on link "Edit Photos" at bounding box center [640, 479] width 176 height 28
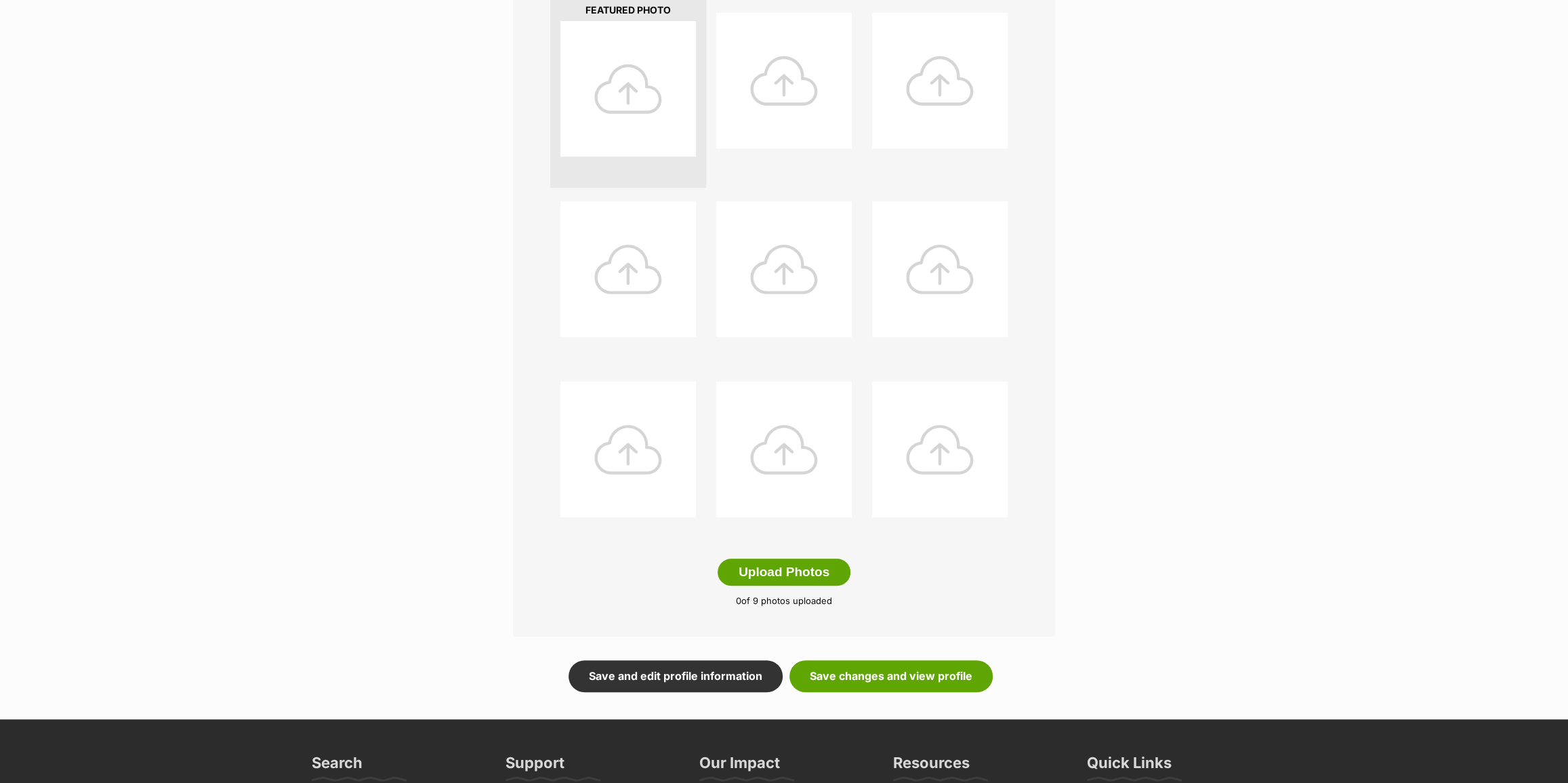
scroll to position [370, 0]
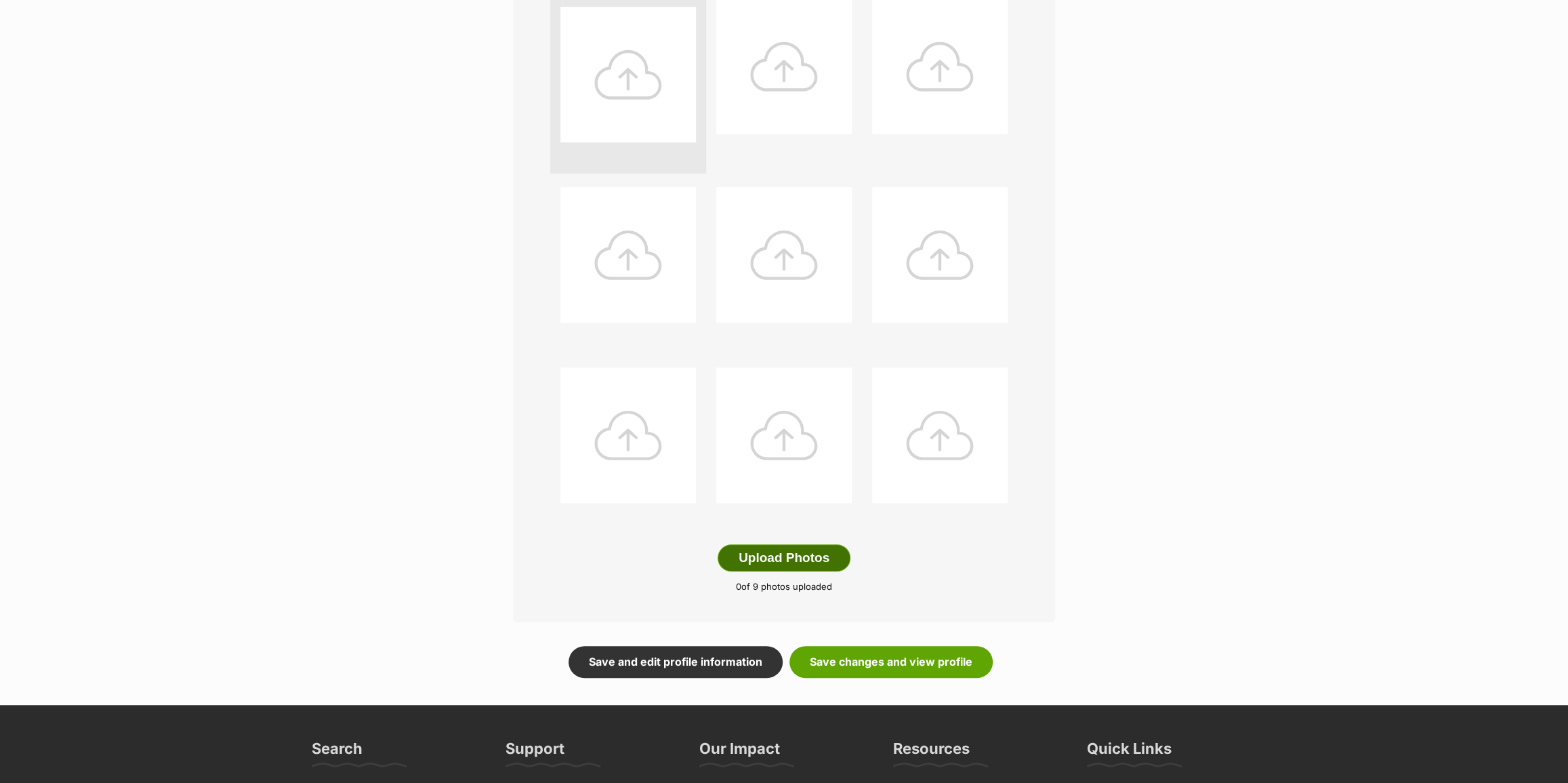
click at [801, 561] on button "Upload Photos" at bounding box center [784, 558] width 133 height 28
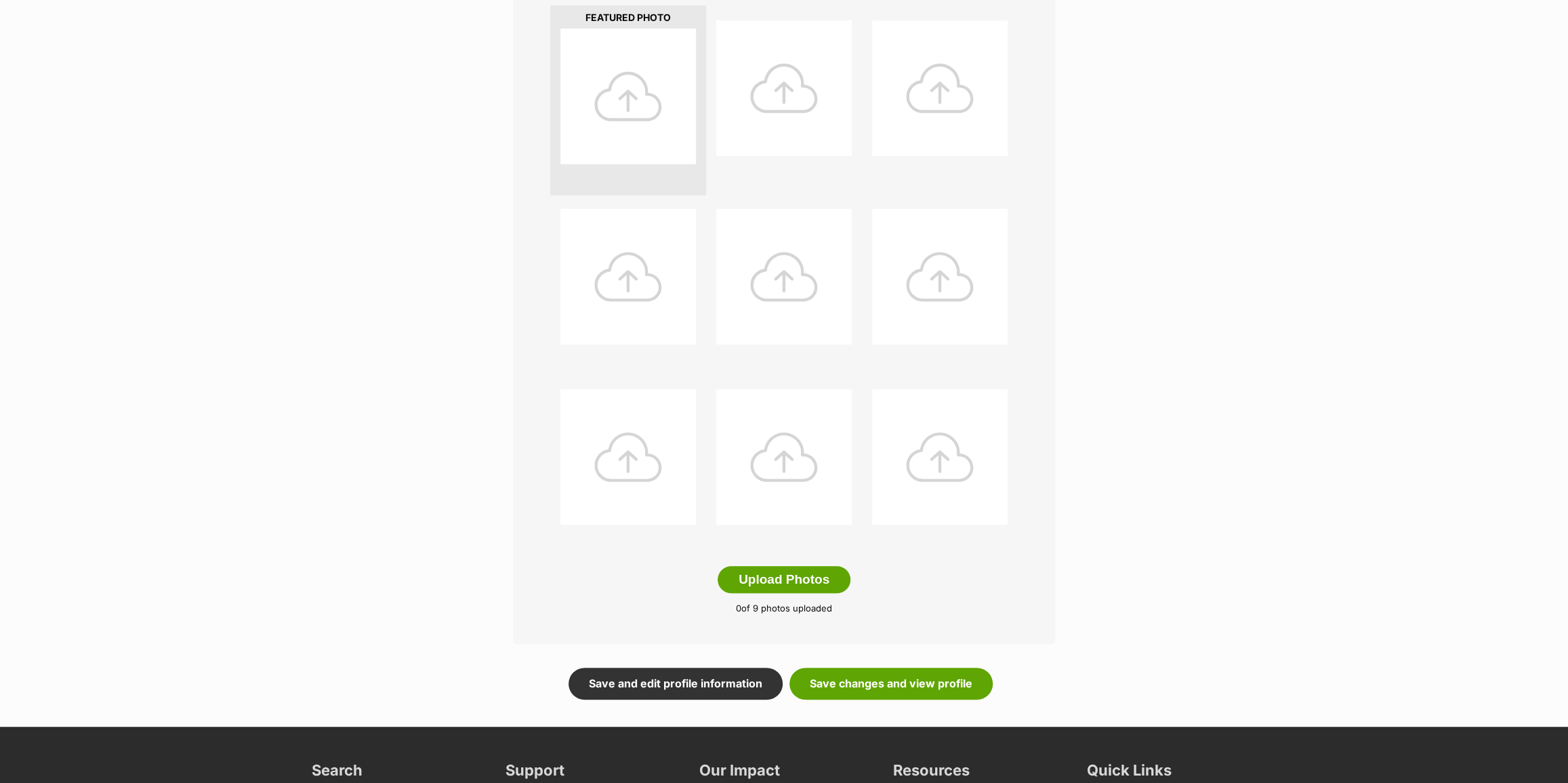
scroll to position [184, 0]
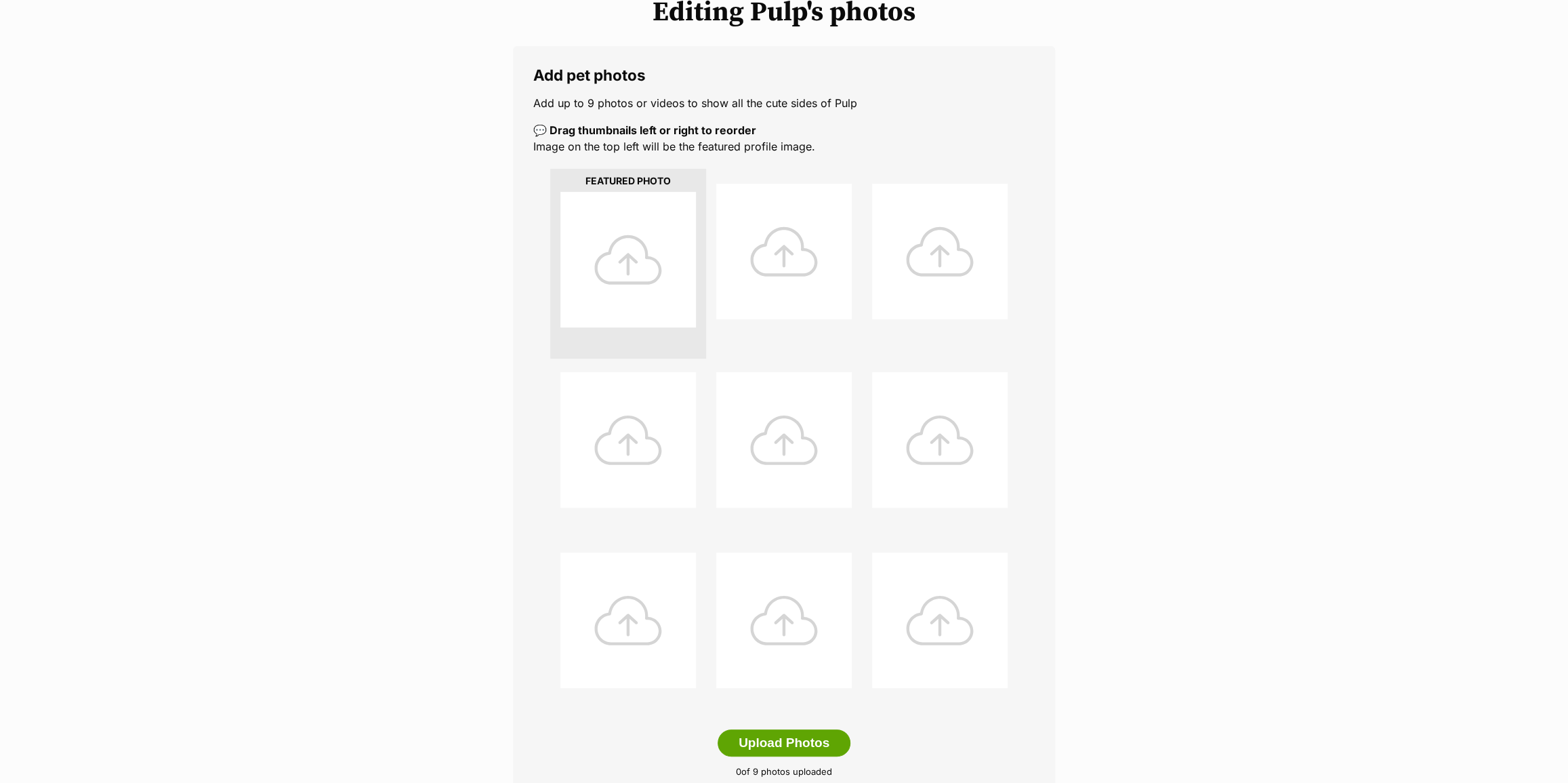
click at [630, 248] on div at bounding box center [628, 260] width 136 height 136
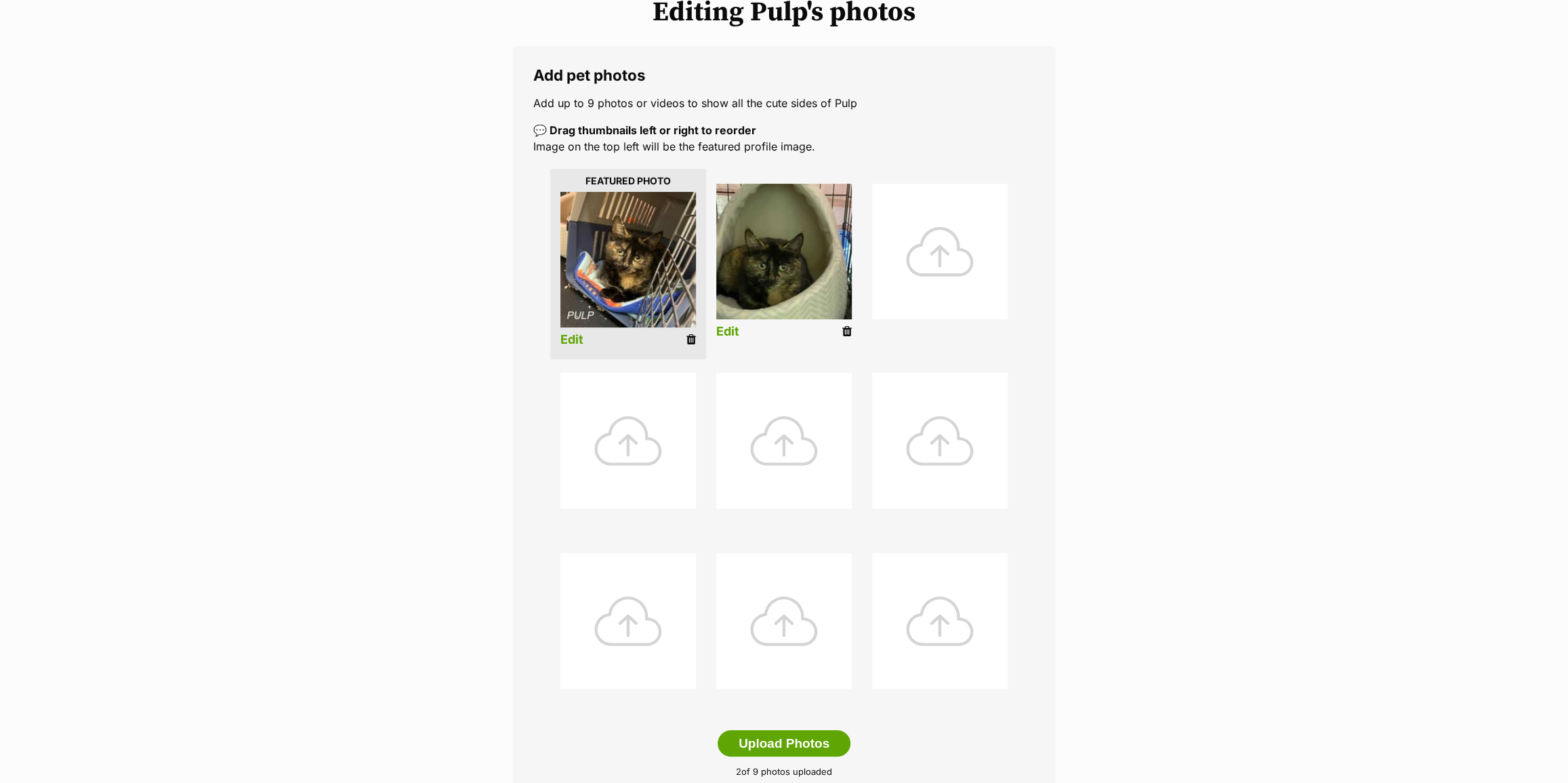
click at [844, 332] on icon at bounding box center [847, 331] width 10 height 12
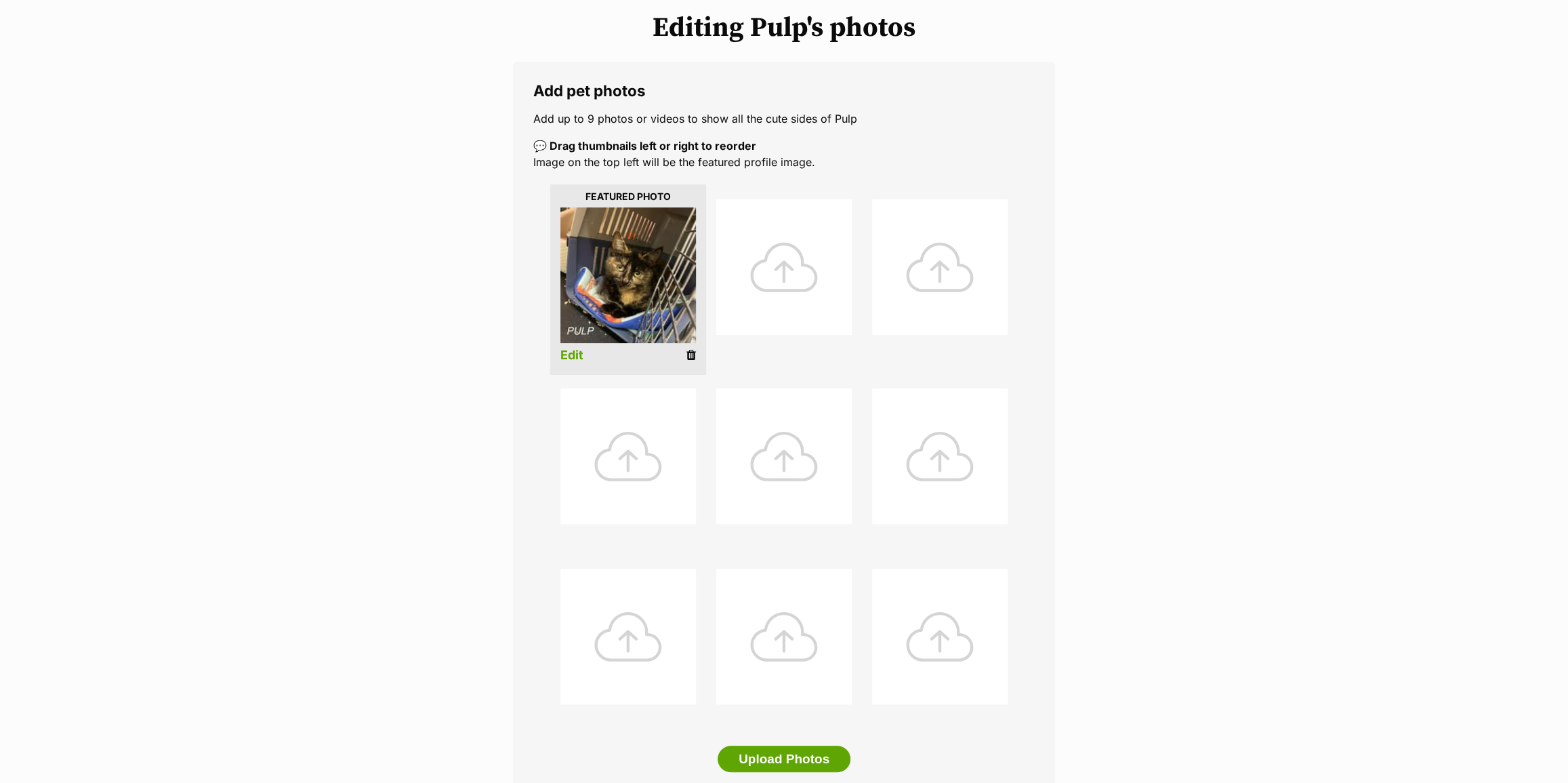
scroll to position [370, 0]
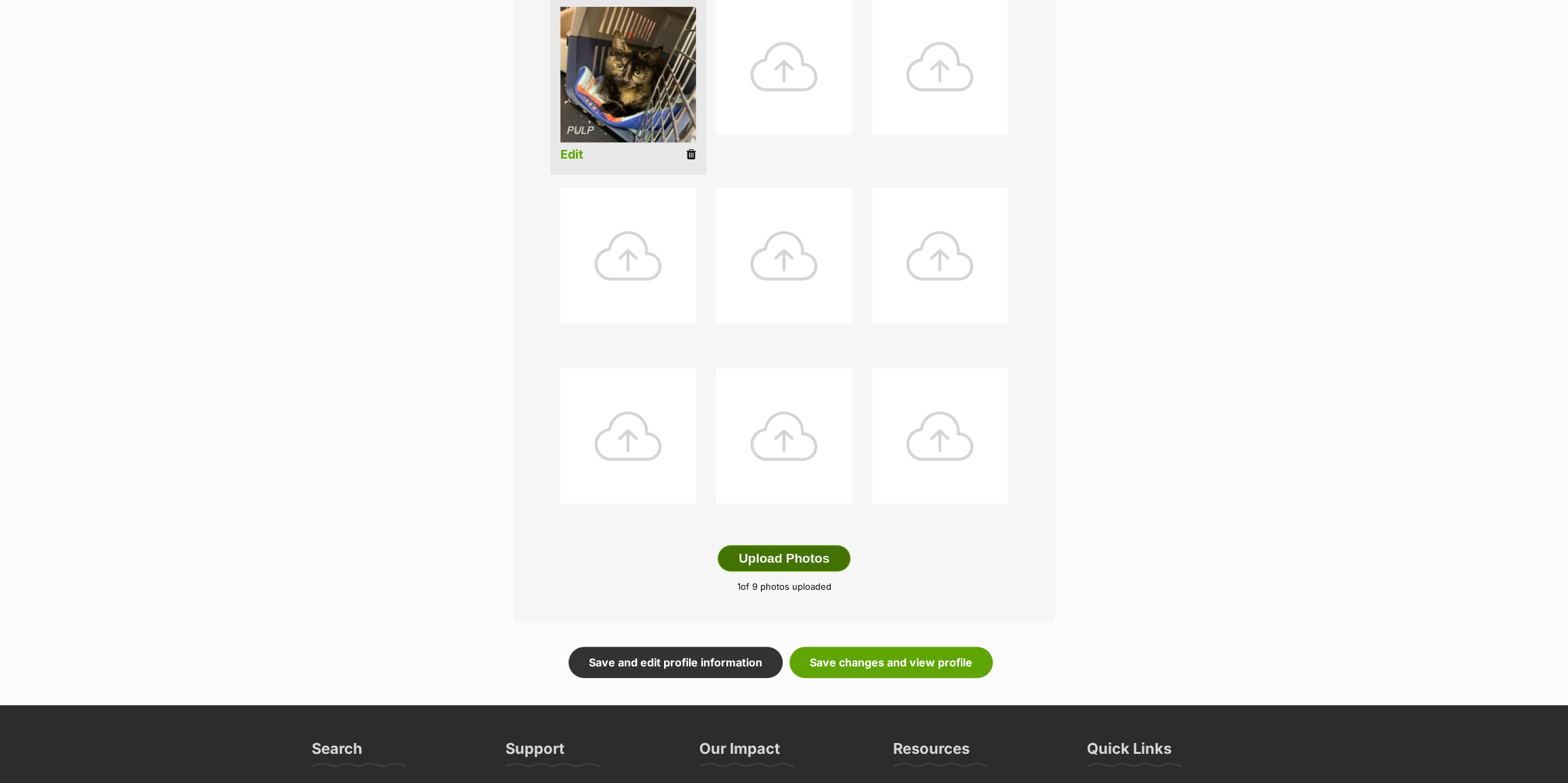
click at [781, 563] on button "Upload Photos" at bounding box center [784, 559] width 133 height 28
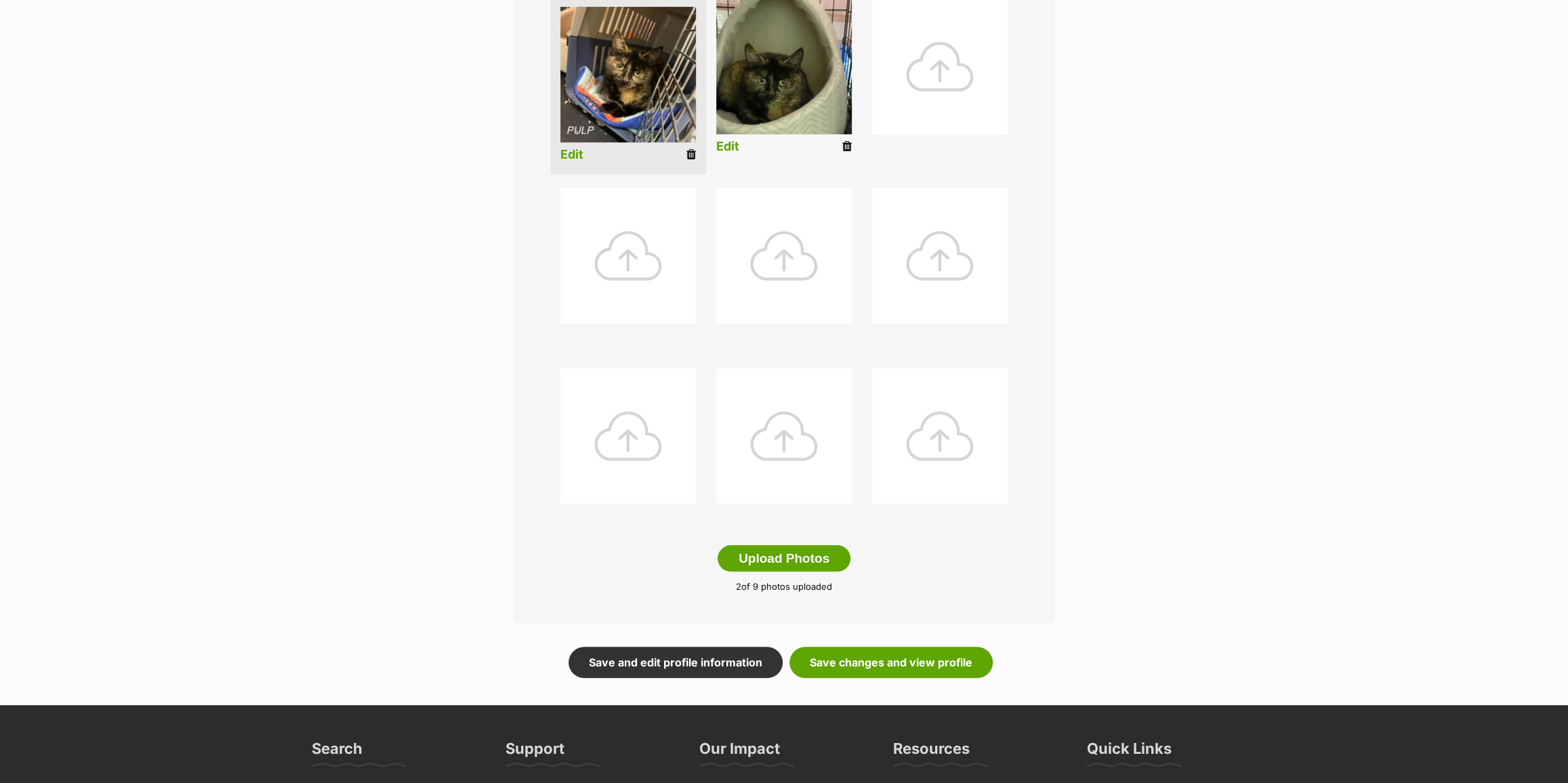
click at [732, 149] on link "Edit" at bounding box center [728, 147] width 23 height 15
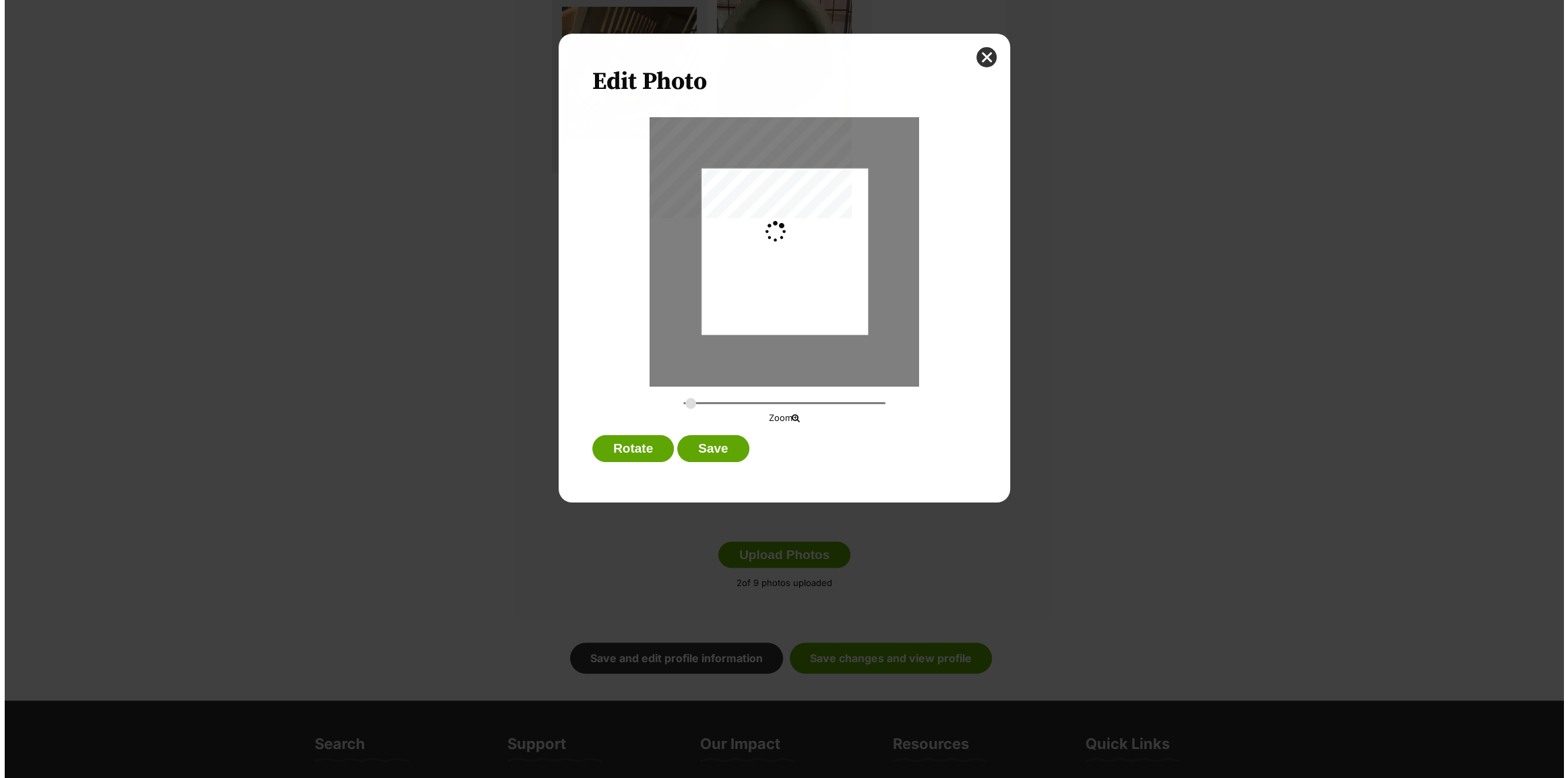
scroll to position [0, 0]
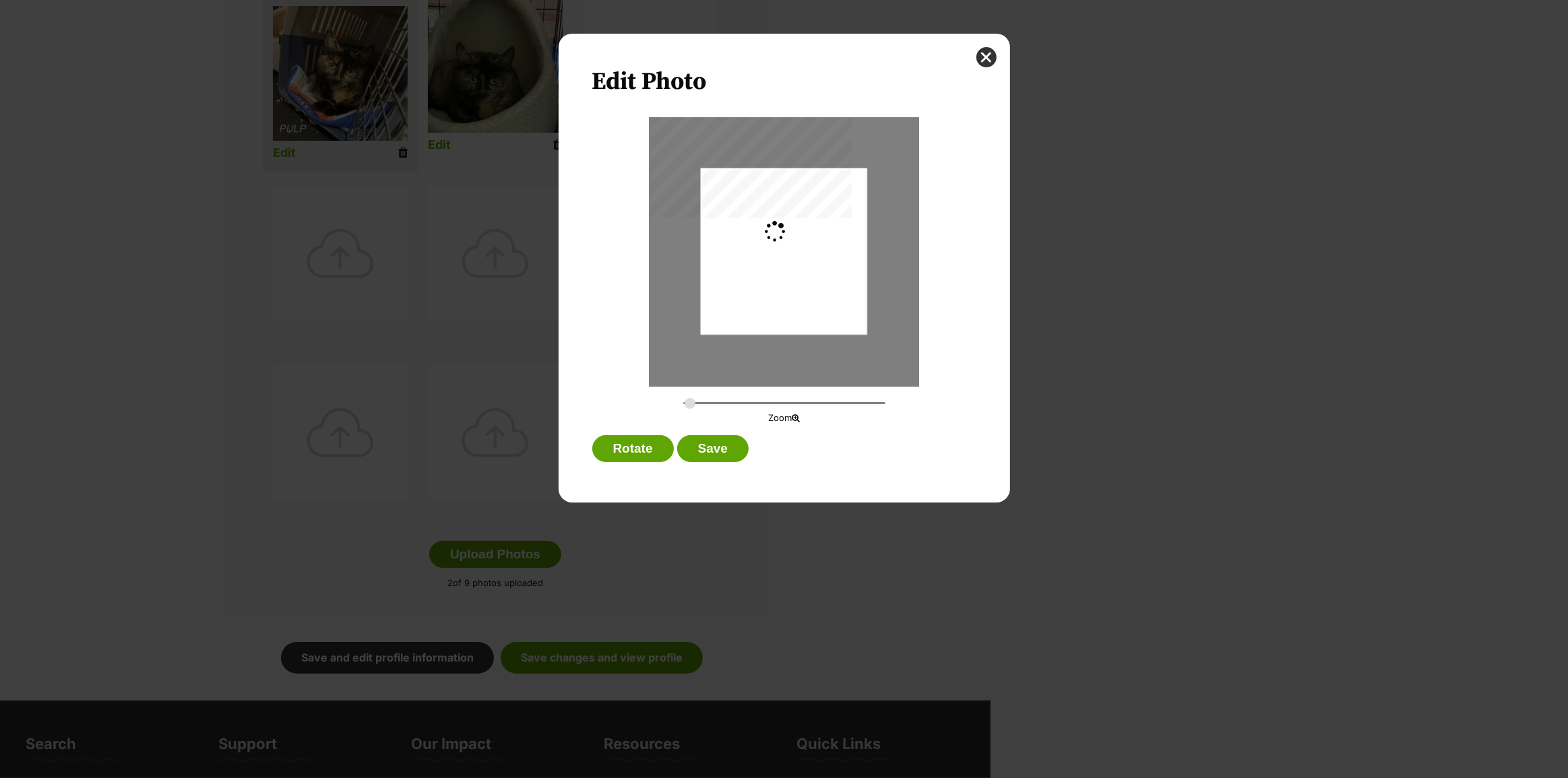
type input "0.2744"
click at [987, 46] on div "Edit Photo Zoom Rotate Save" at bounding box center [785, 268] width 452 height 469
click at [984, 59] on button "close" at bounding box center [986, 57] width 20 height 20
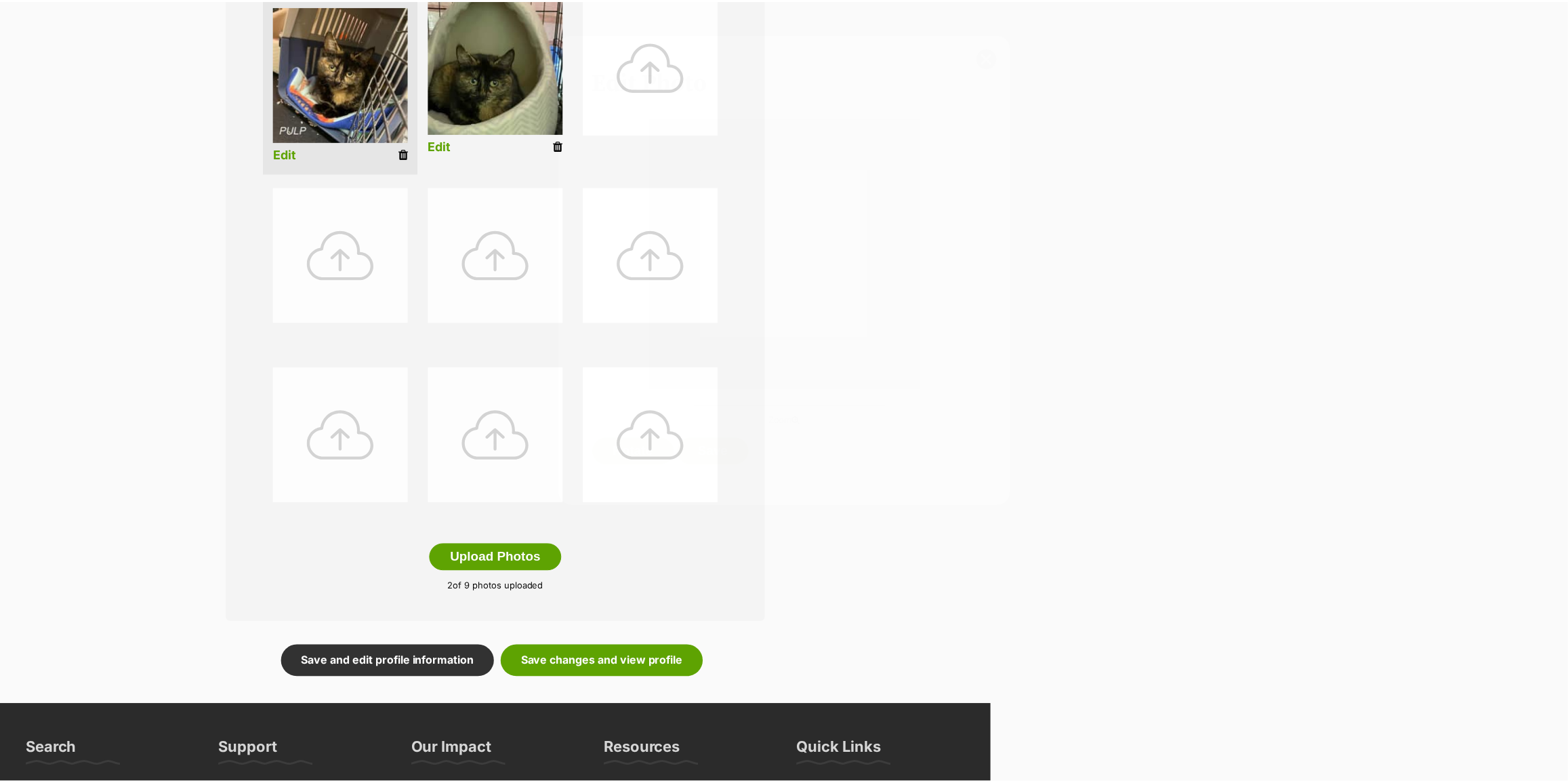
scroll to position [370, 0]
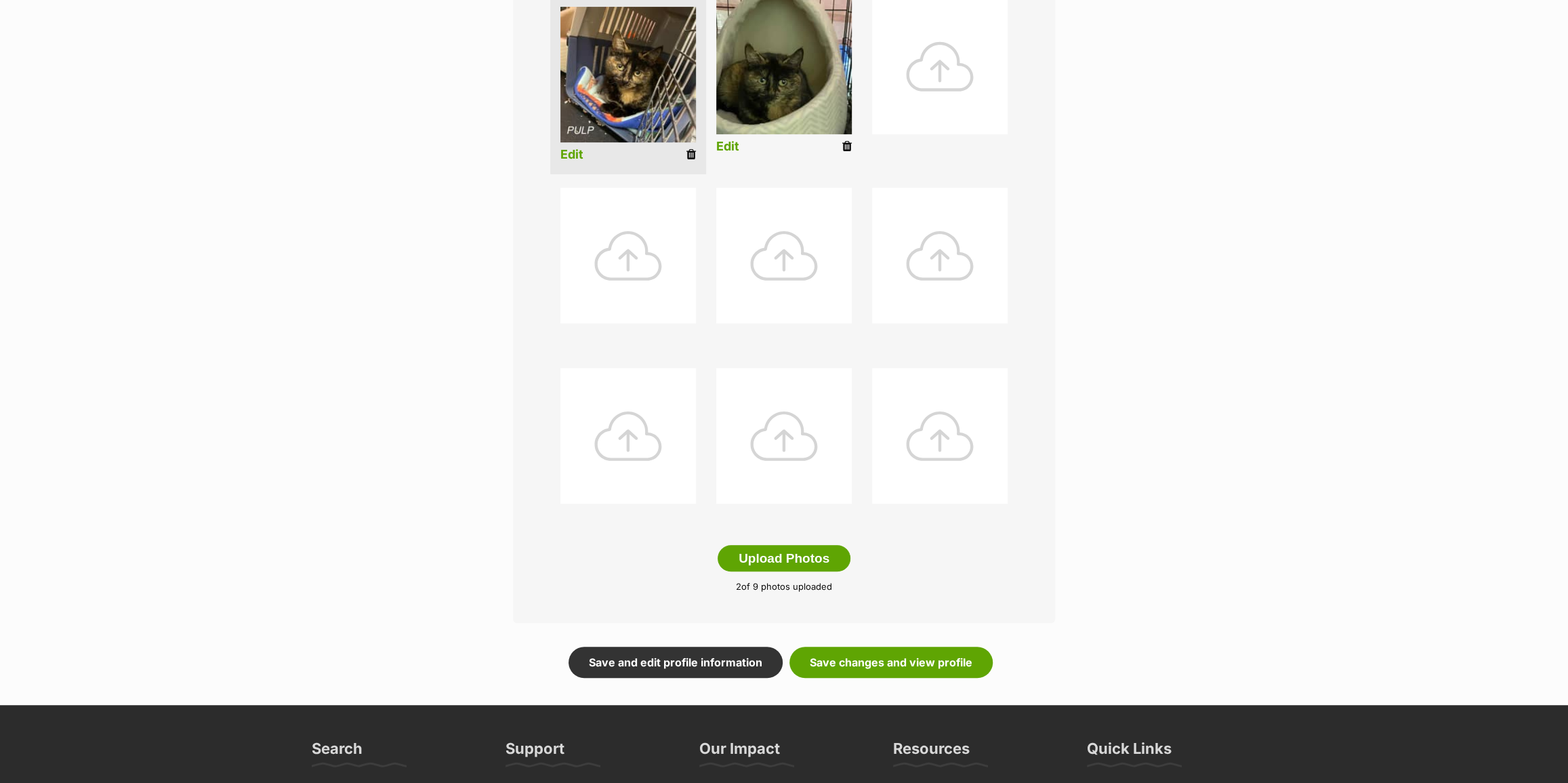
click at [848, 149] on icon at bounding box center [847, 146] width 10 height 12
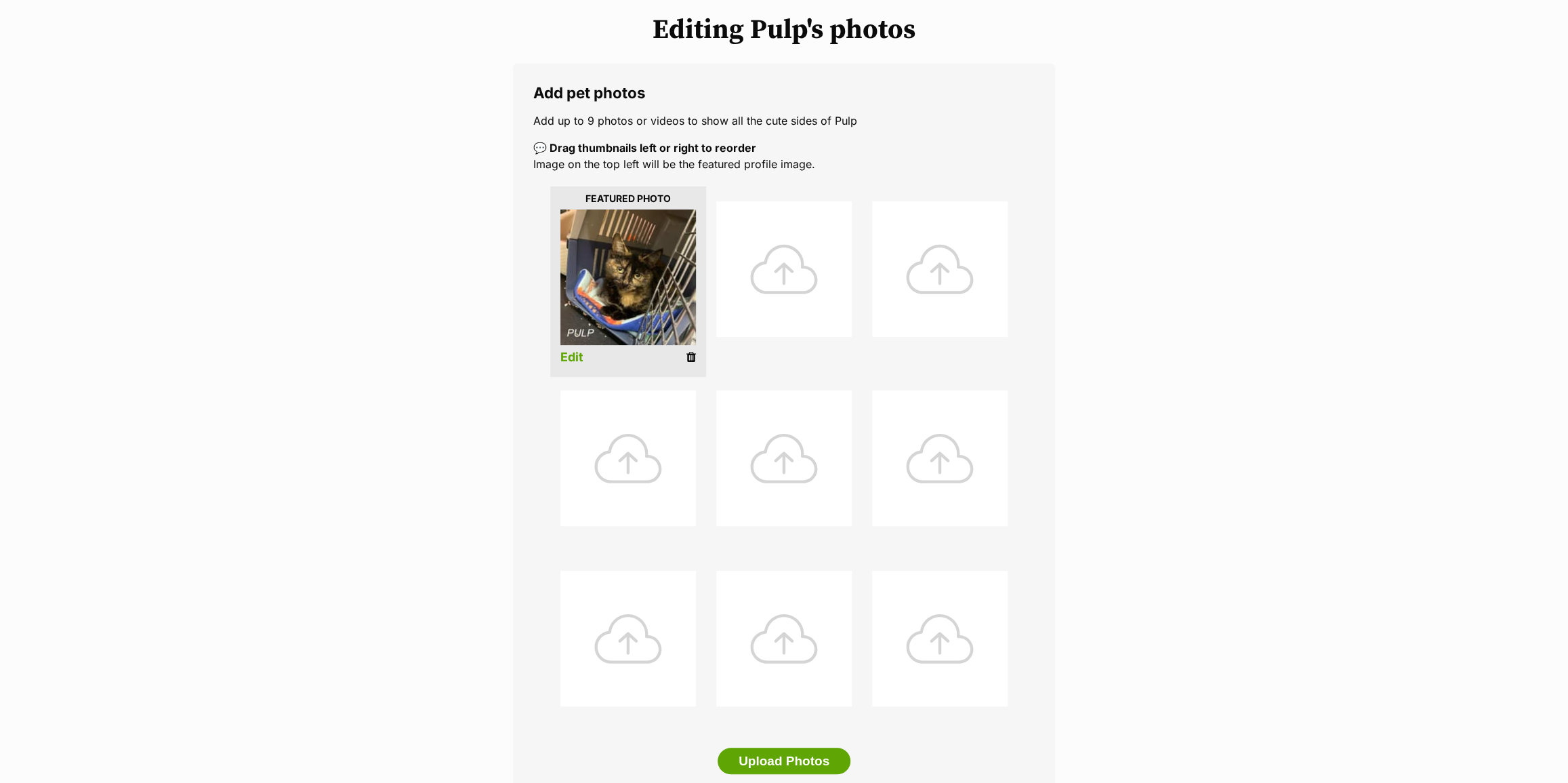
scroll to position [370, 0]
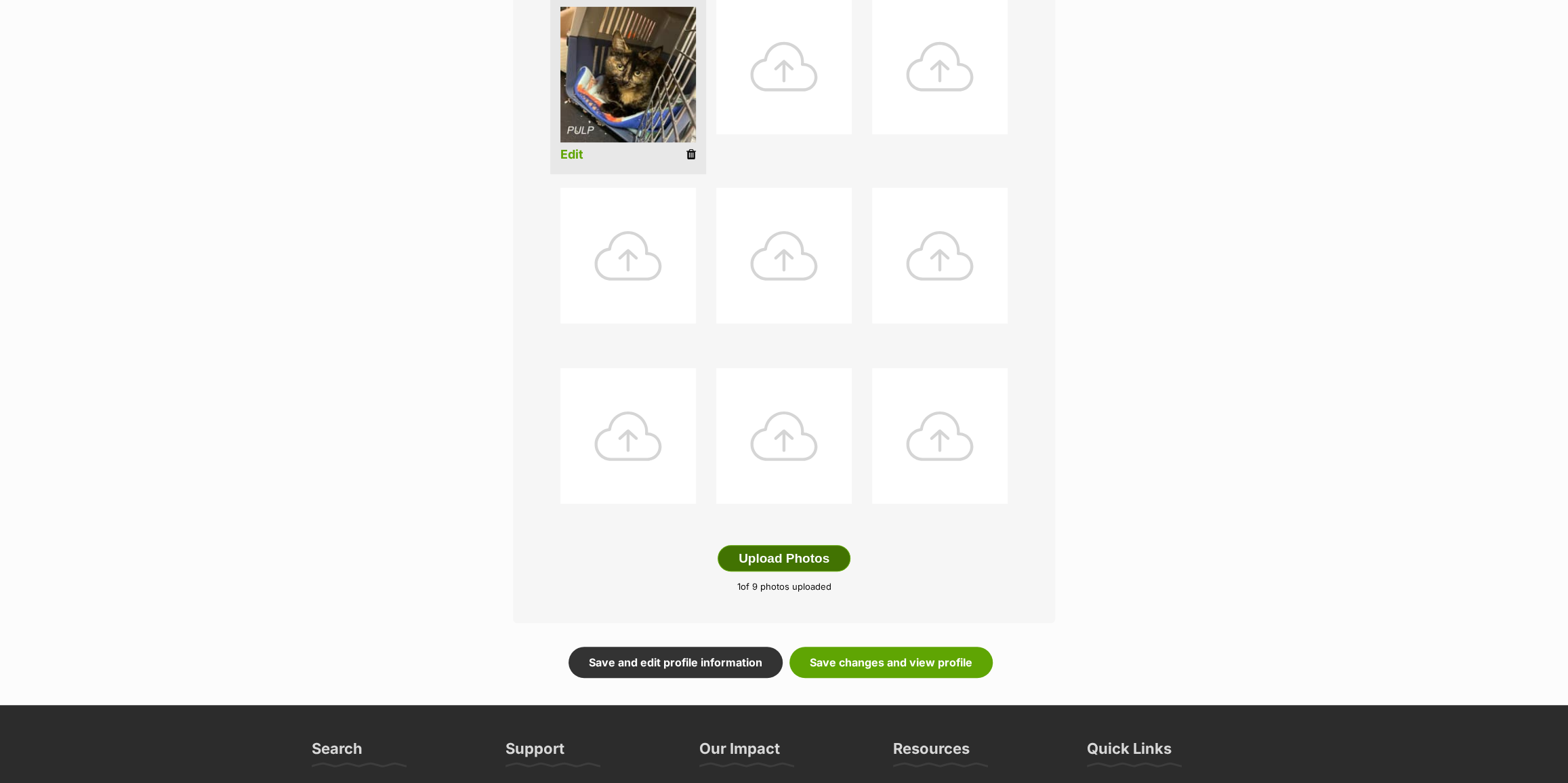
click at [778, 564] on button "Upload Photos" at bounding box center [784, 559] width 133 height 28
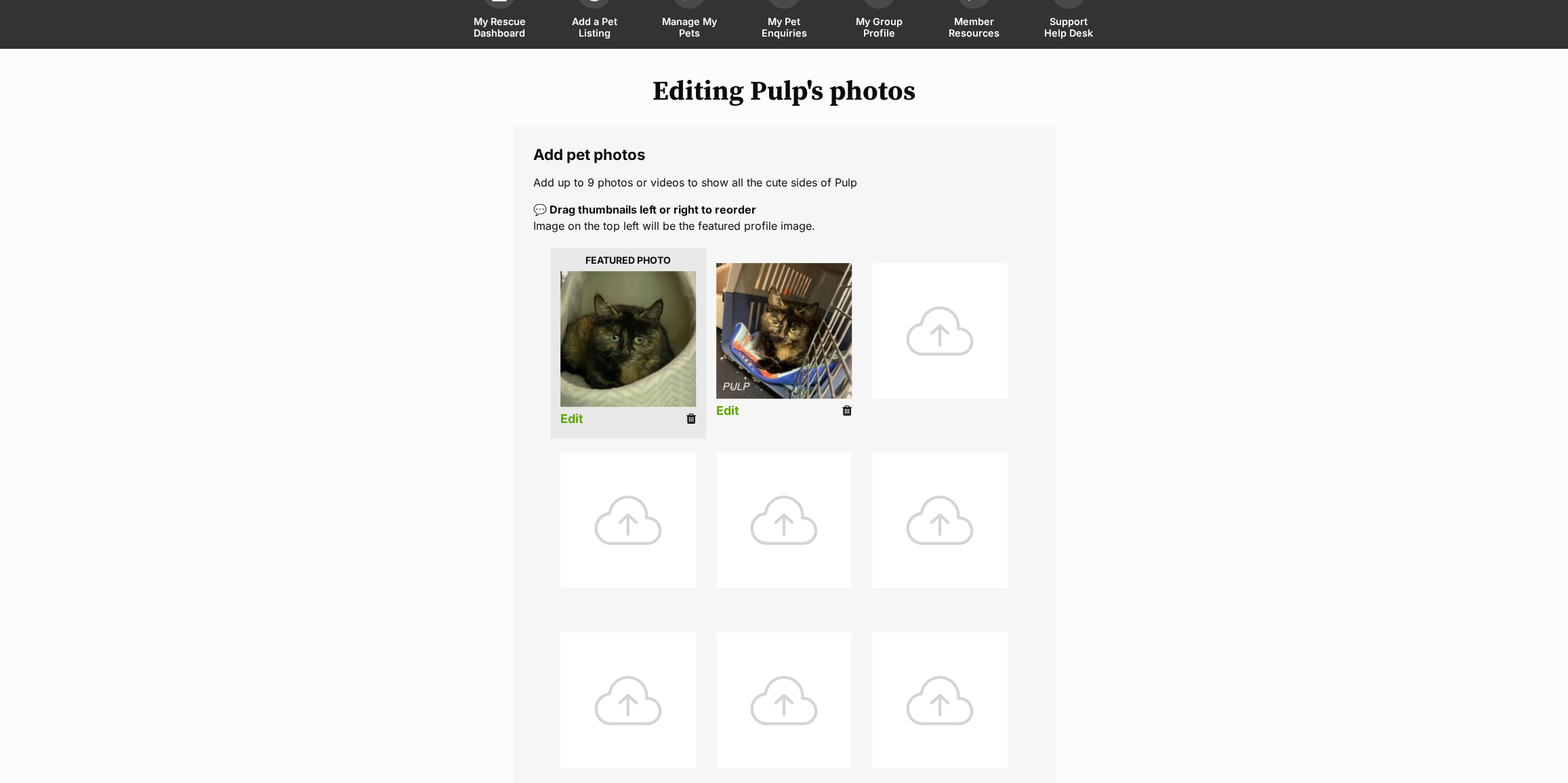
scroll to position [53, 0]
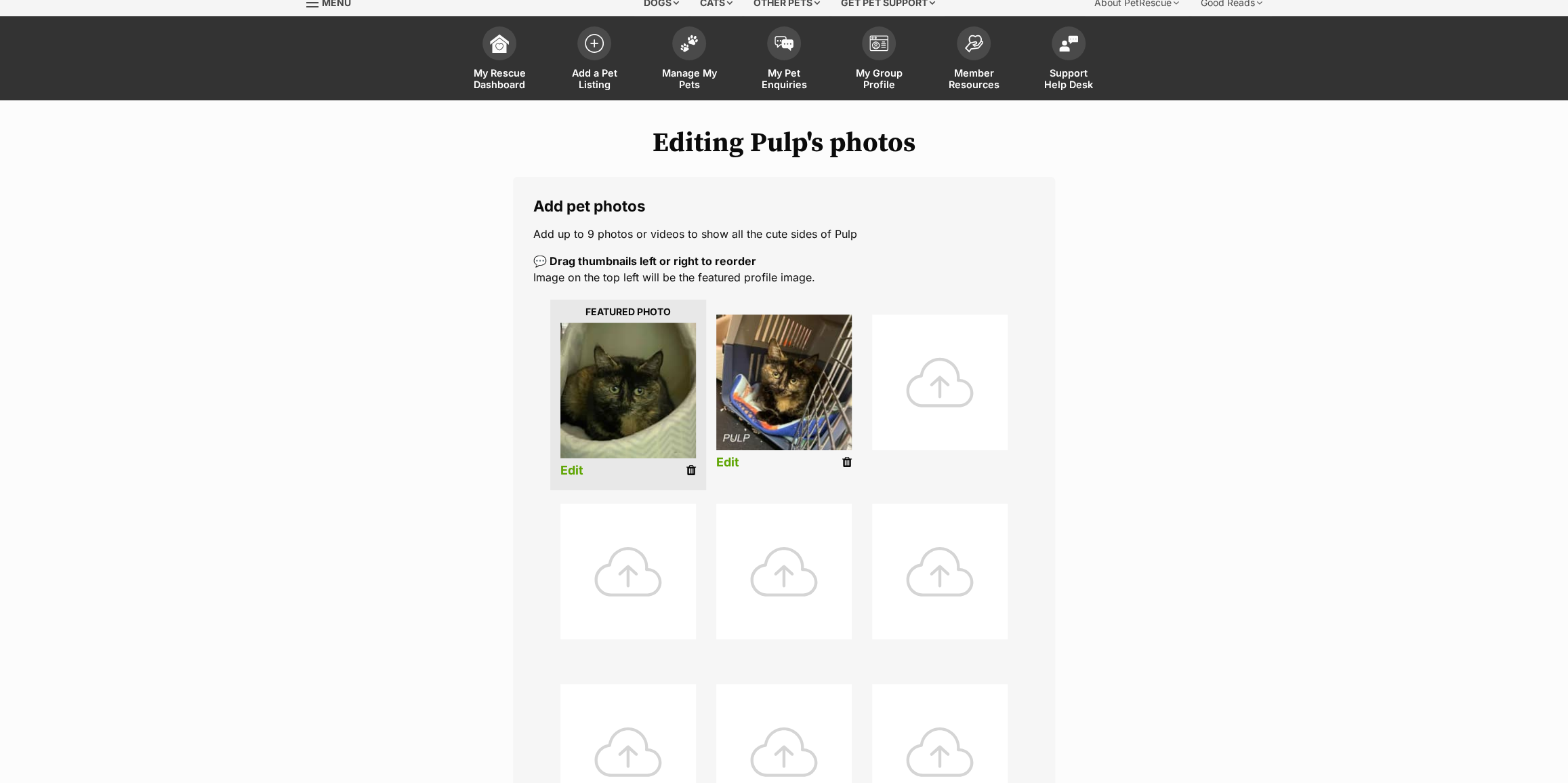
click at [734, 458] on link "Edit" at bounding box center [728, 463] width 23 height 15
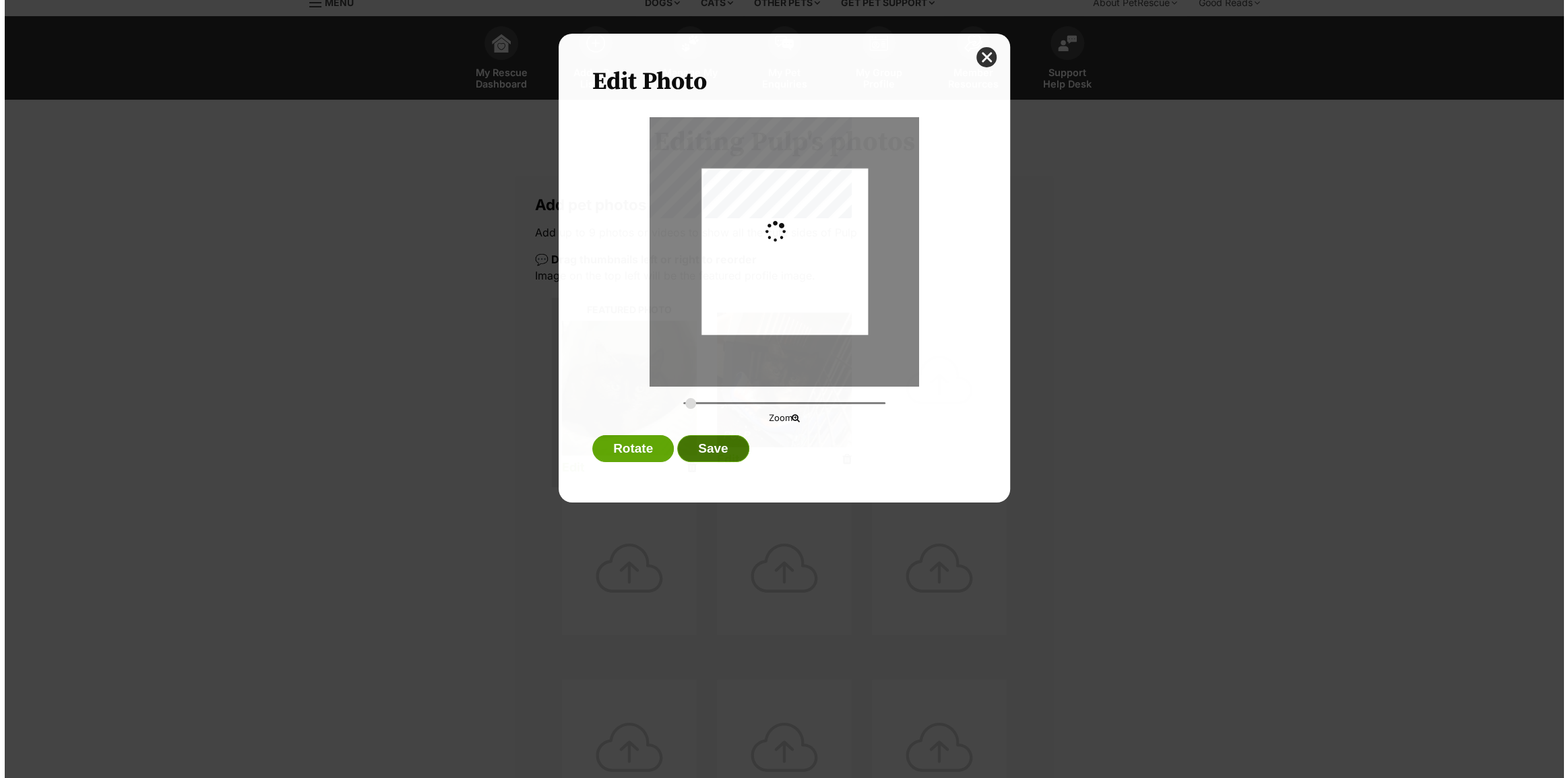
scroll to position [0, 0]
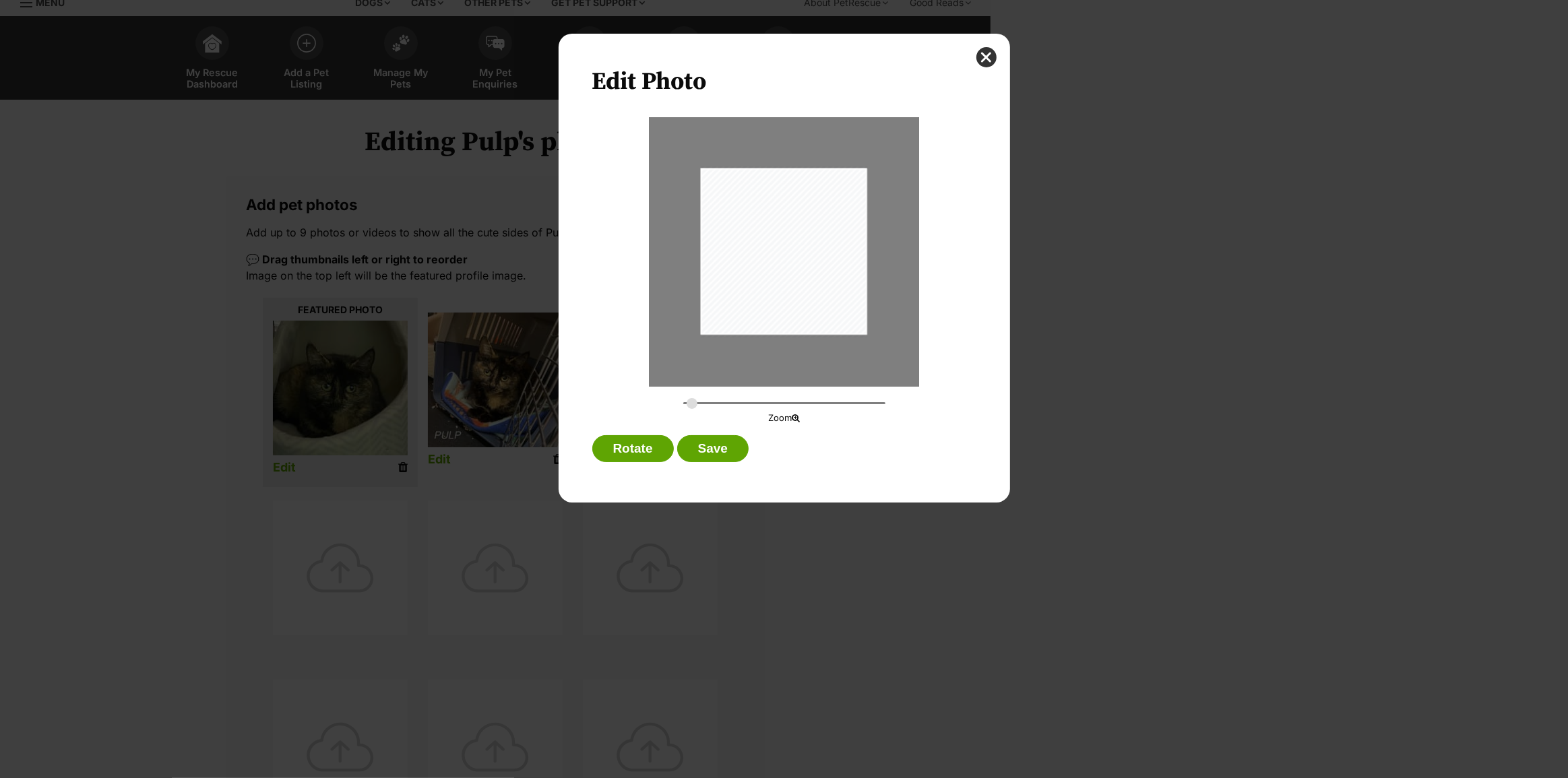
type input "0.3266"
drag, startPoint x: 789, startPoint y: 297, endPoint x: 787, endPoint y: 309, distance: 12.2
click at [787, 309] on div "Dialog Window - Close (Press escape to close)" at bounding box center [781, 266] width 198 height 204
click at [784, 307] on div "Dialog Window - Close (Press escape to close)" at bounding box center [778, 266] width 198 height 204
click at [714, 455] on button "Save" at bounding box center [712, 448] width 72 height 27
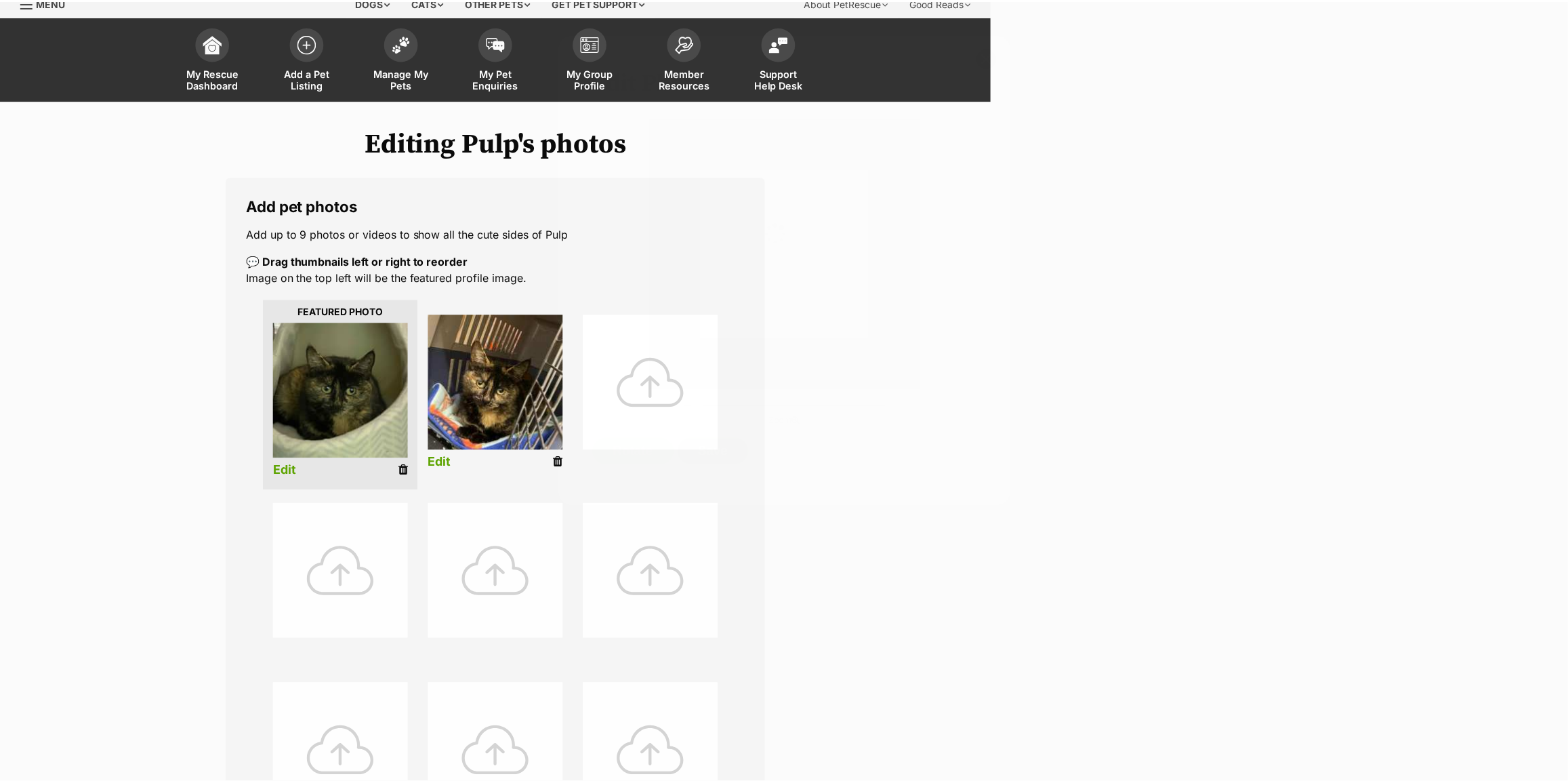
scroll to position [53, 0]
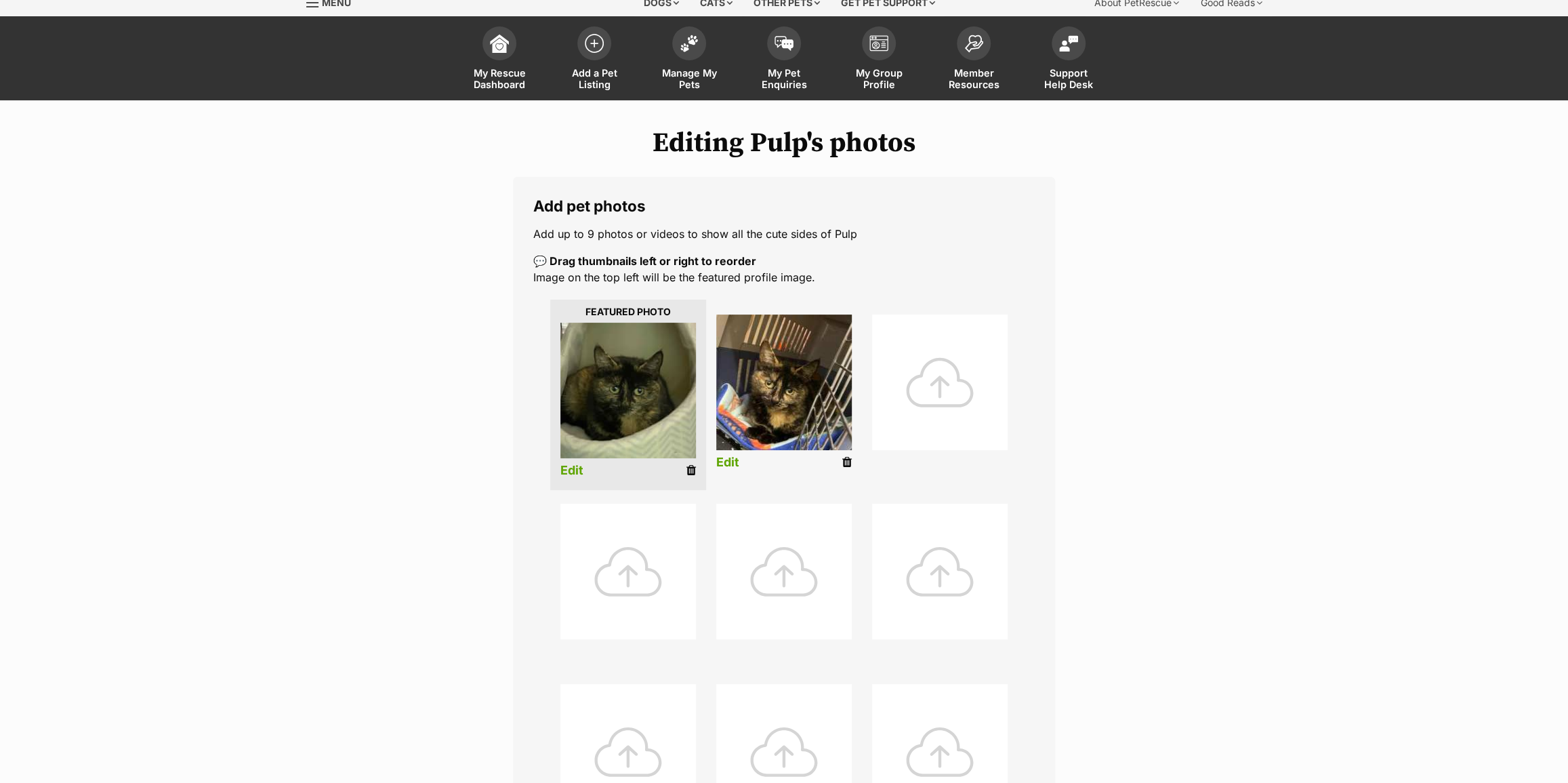
click at [768, 495] on ul "Edit Edit" at bounding box center [784, 575] width 501 height 558
click at [774, 413] on img at bounding box center [784, 383] width 136 height 136
click at [726, 455] on link "Edit" at bounding box center [728, 463] width 23 height 15
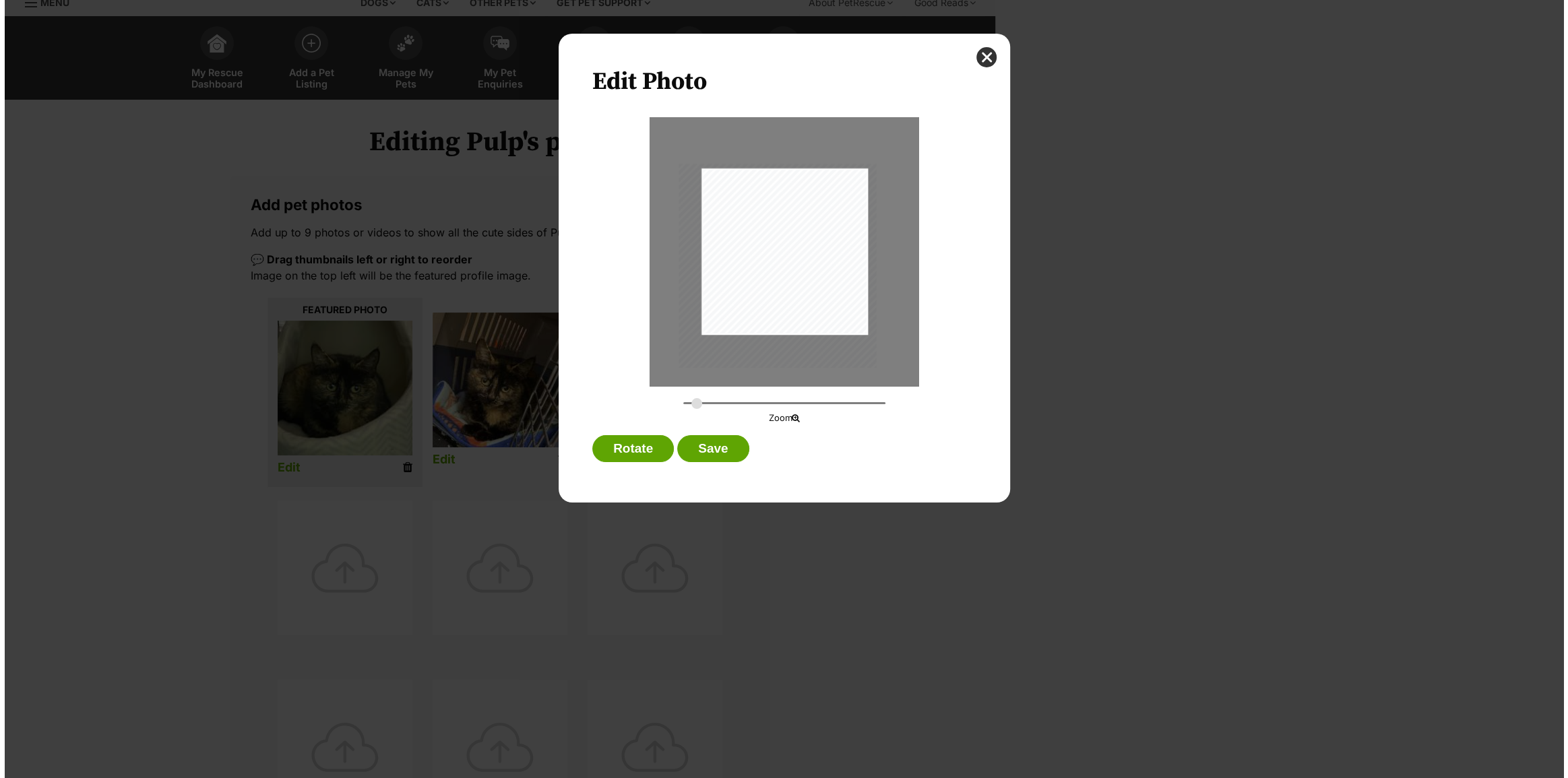
scroll to position [0, 0]
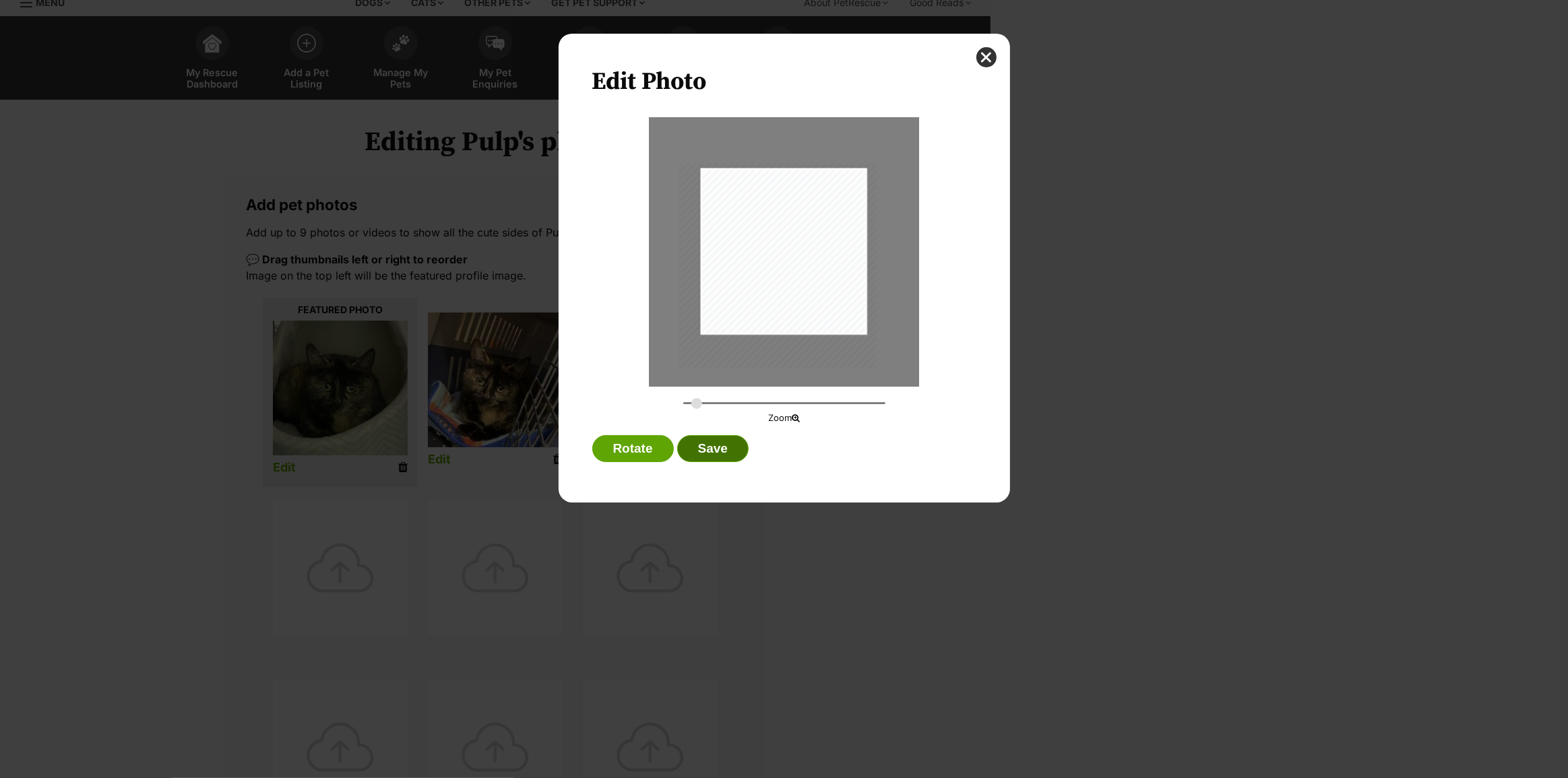
click at [728, 444] on button "Save" at bounding box center [712, 448] width 72 height 27
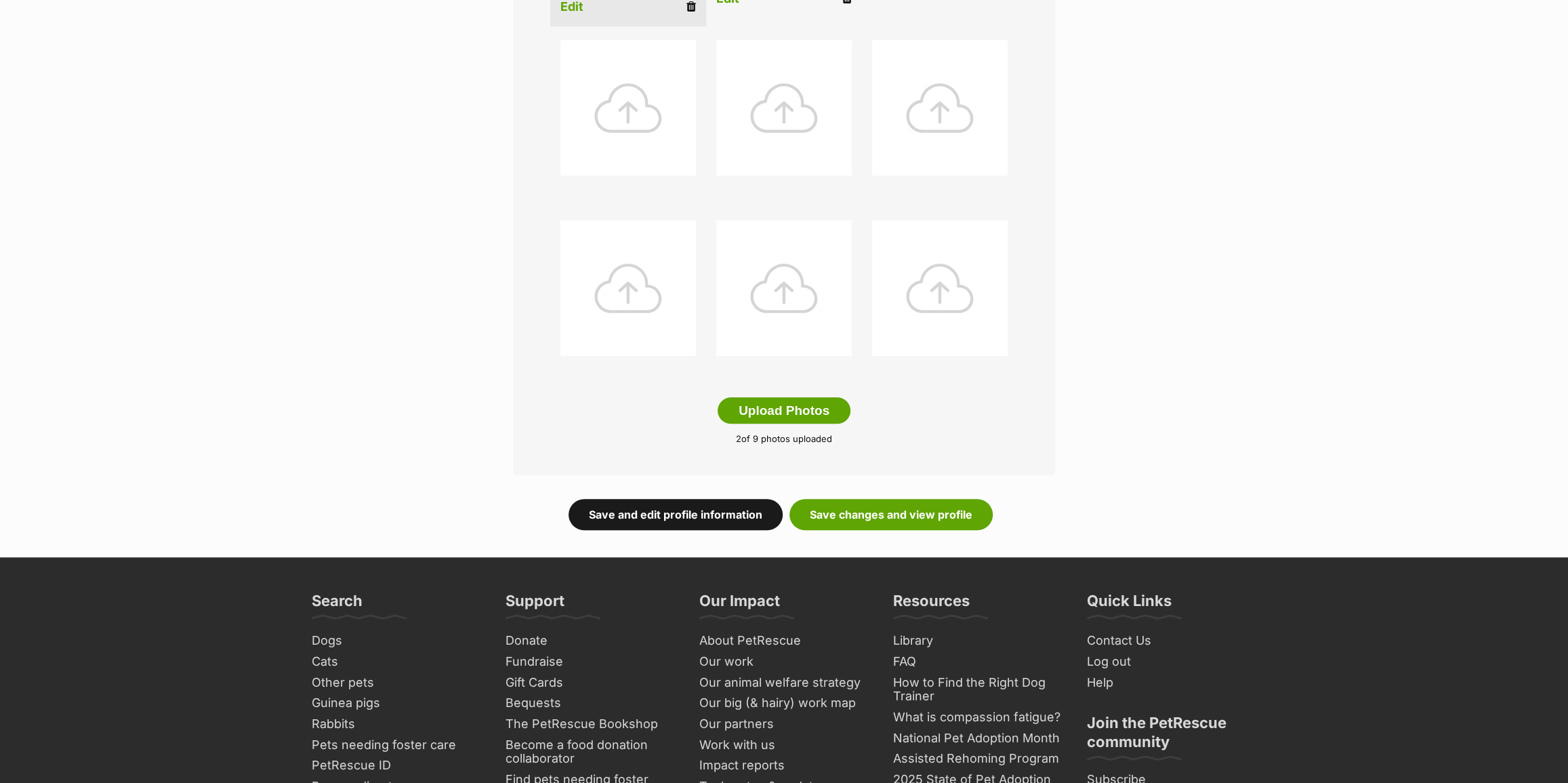
scroll to position [238, 0]
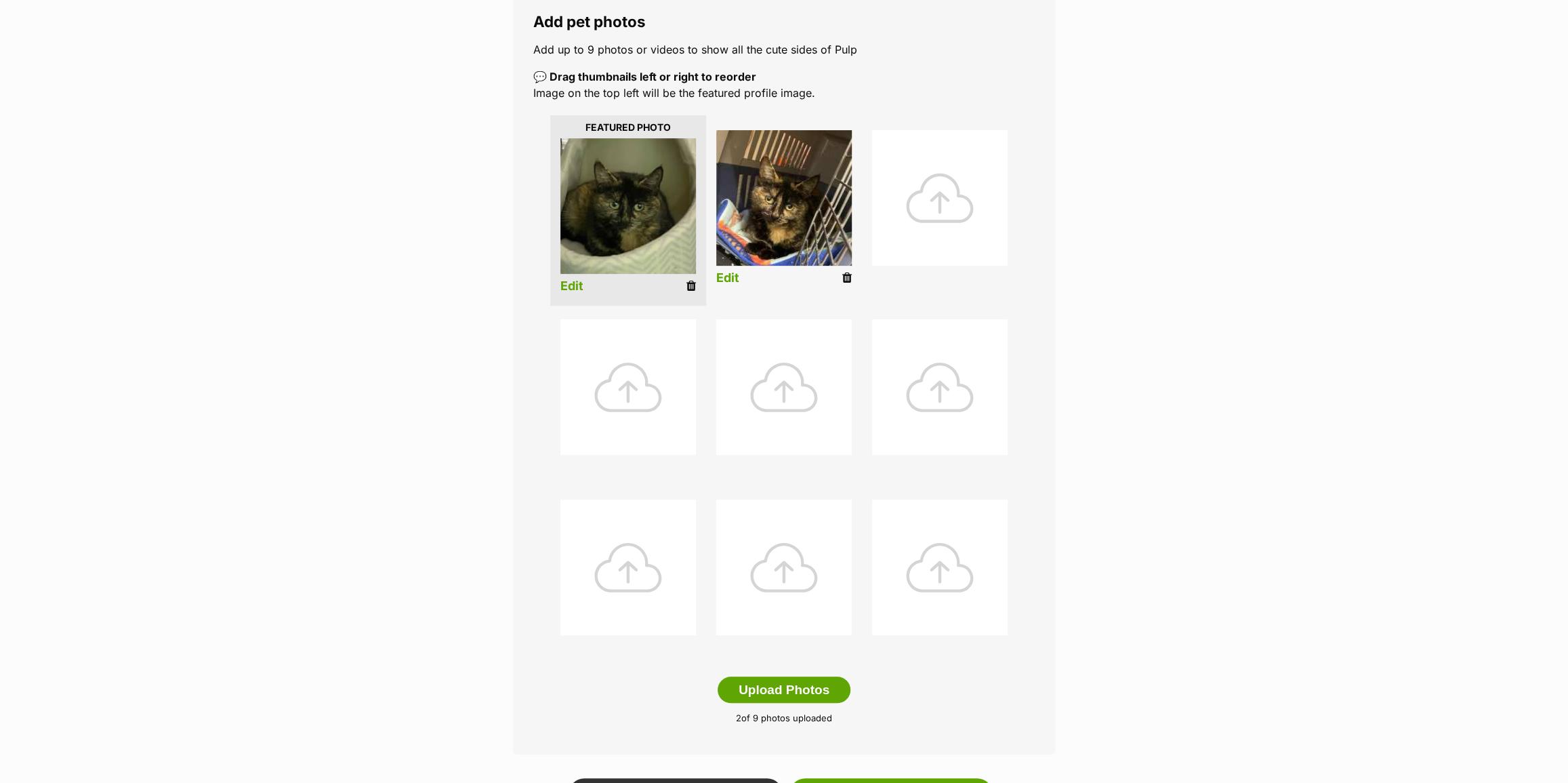
drag, startPoint x: 843, startPoint y: 279, endPoint x: 848, endPoint y: 48, distance: 231.1
click at [843, 279] on icon at bounding box center [847, 277] width 10 height 12
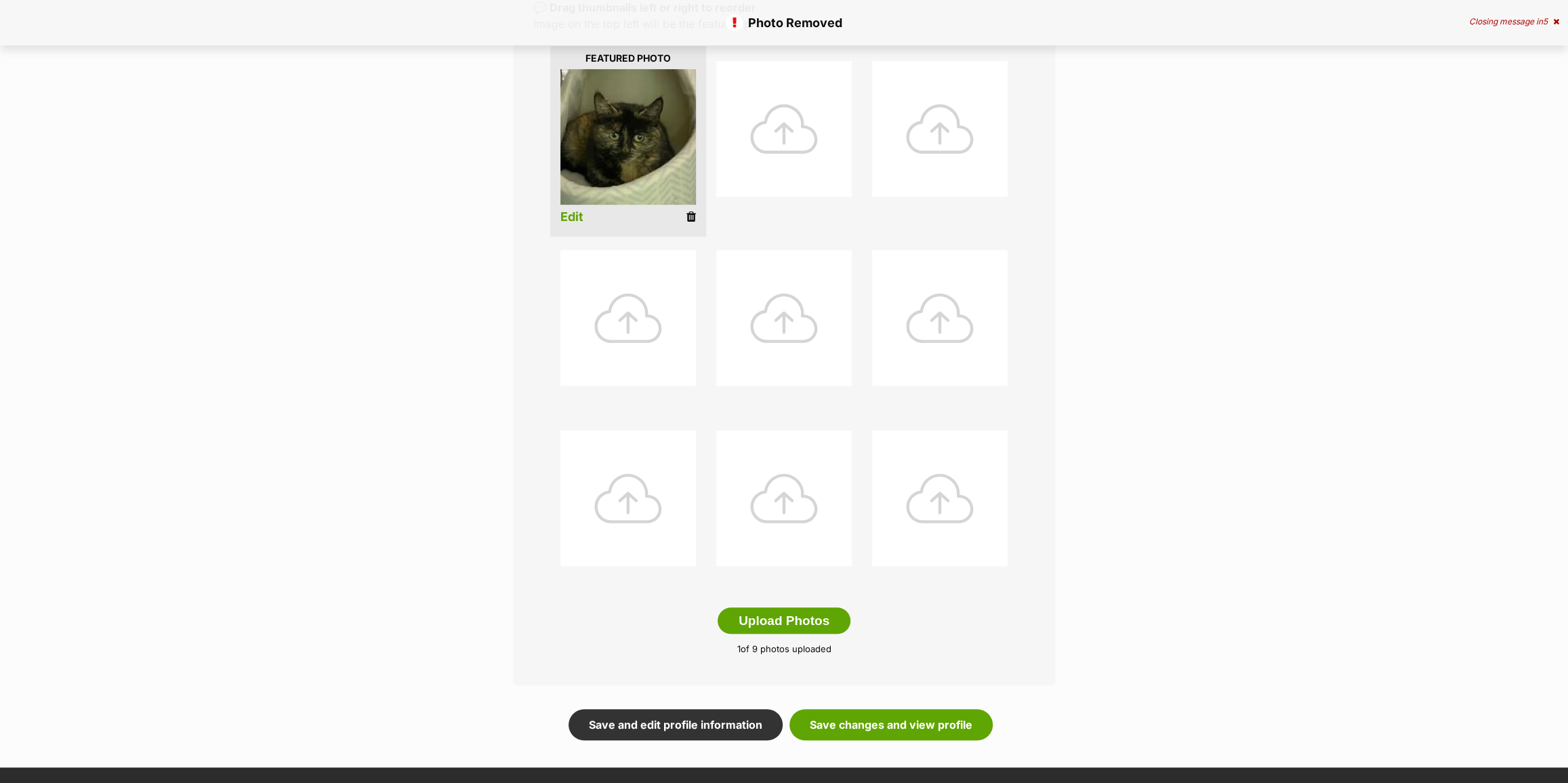
scroll to position [307, 0]
click at [936, 721] on link "Save changes and view profile" at bounding box center [890, 724] width 203 height 32
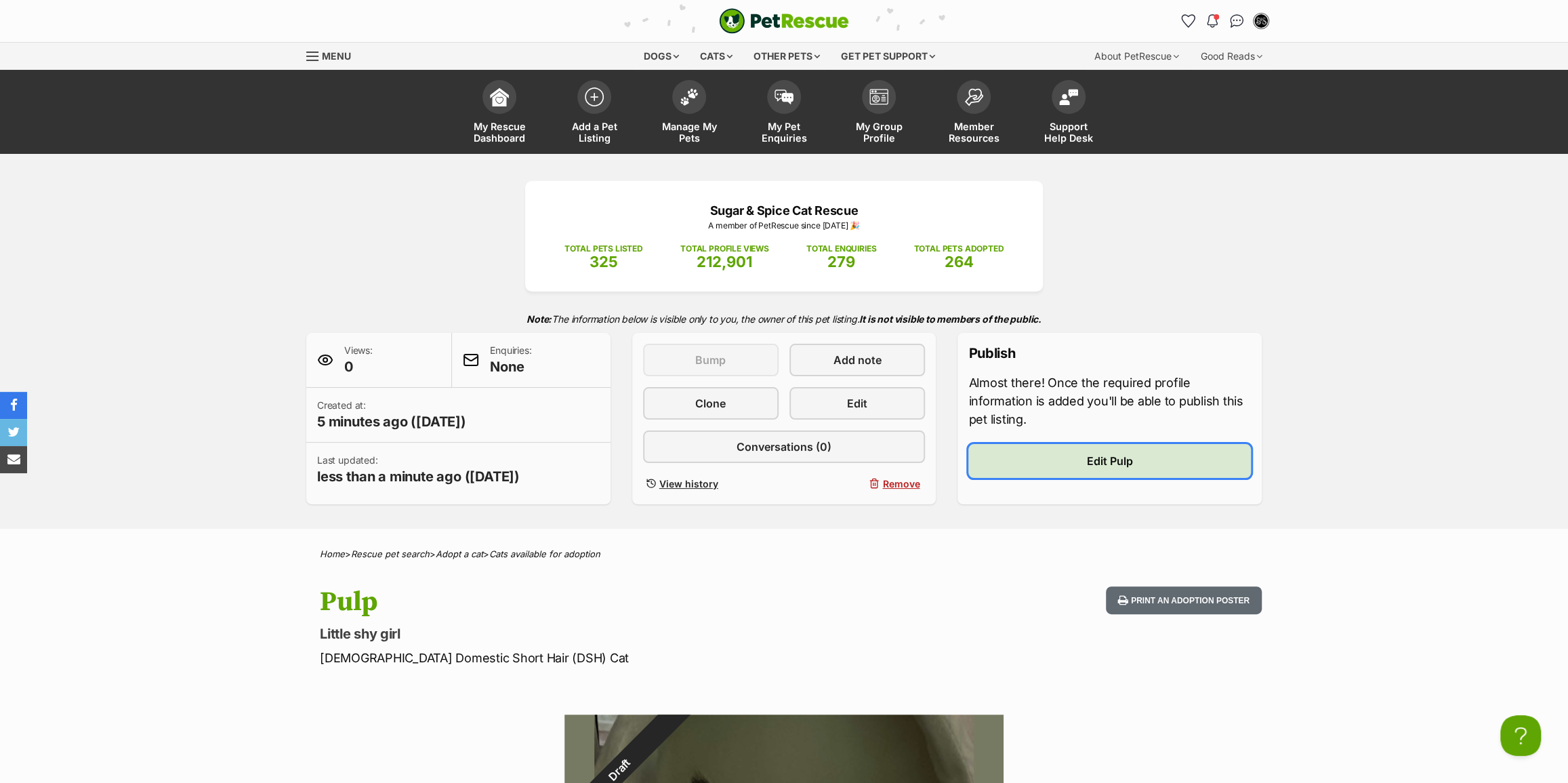
click at [1064, 461] on link "Edit Pulp" at bounding box center [1109, 461] width 282 height 34
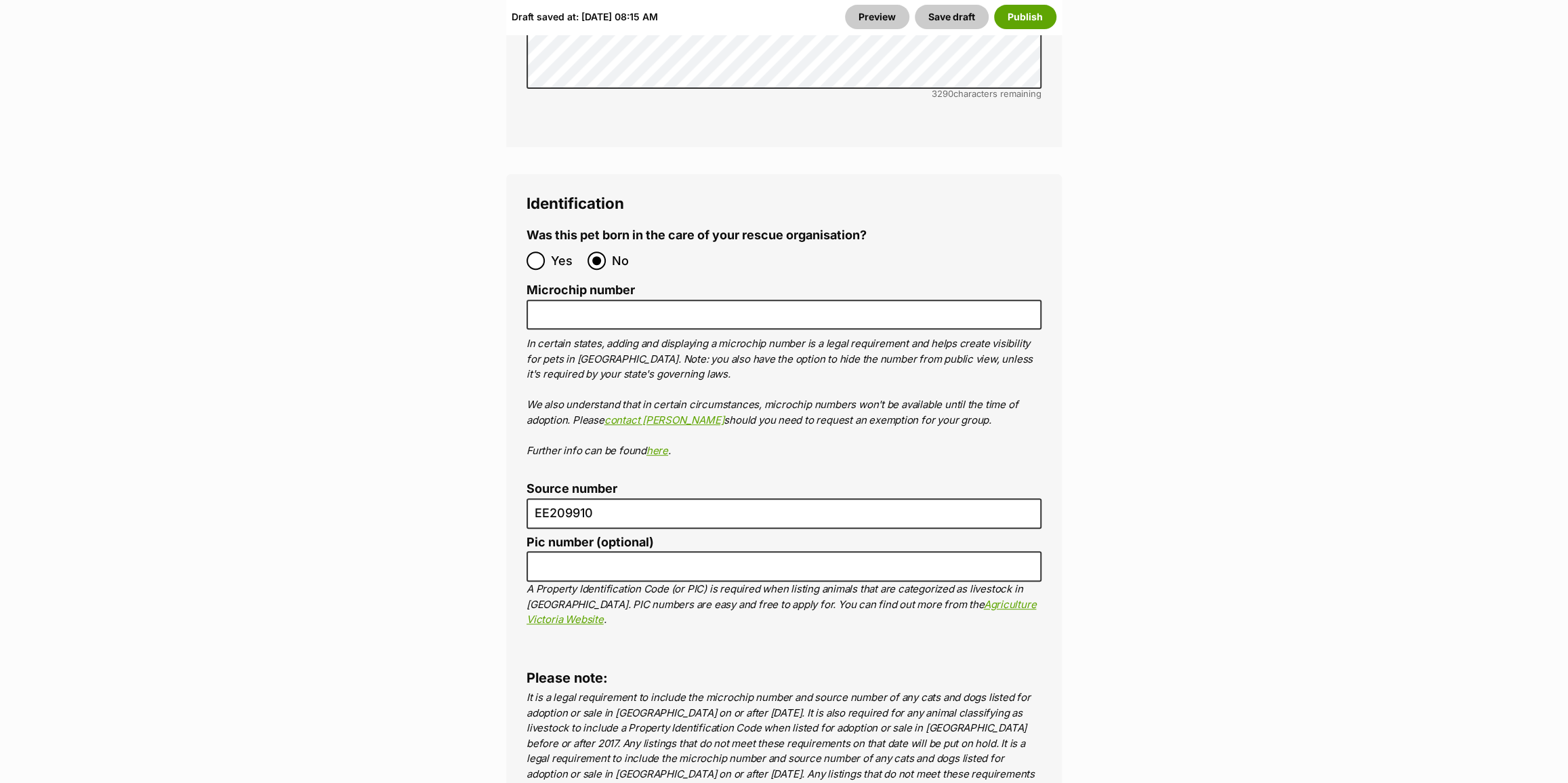
scroll to position [4539, 0]
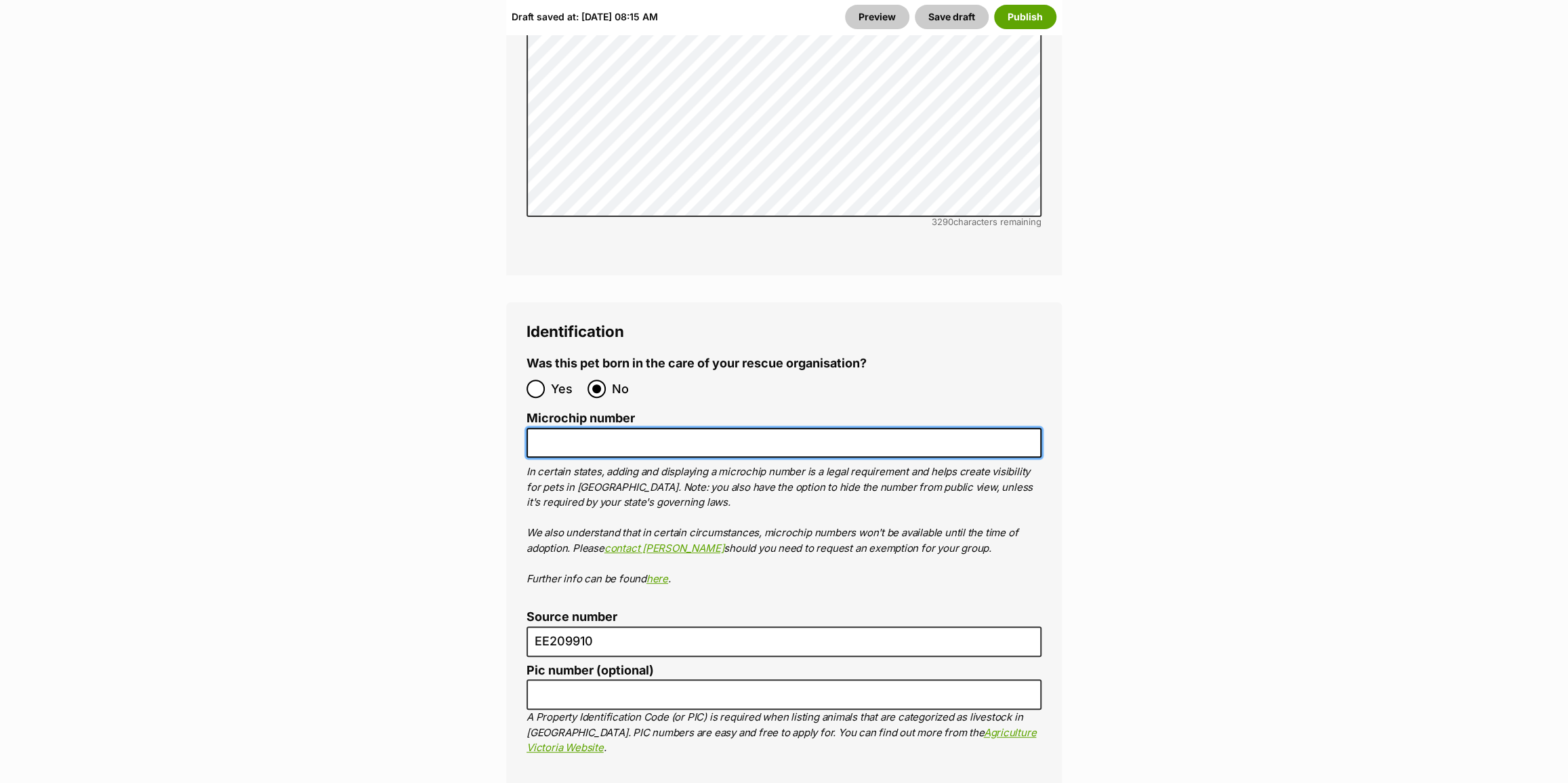
click at [603, 428] on input "Microchip number" at bounding box center [784, 443] width 515 height 31
paste input "953 010 007 933 730"
type input "953 010 007 933 730"
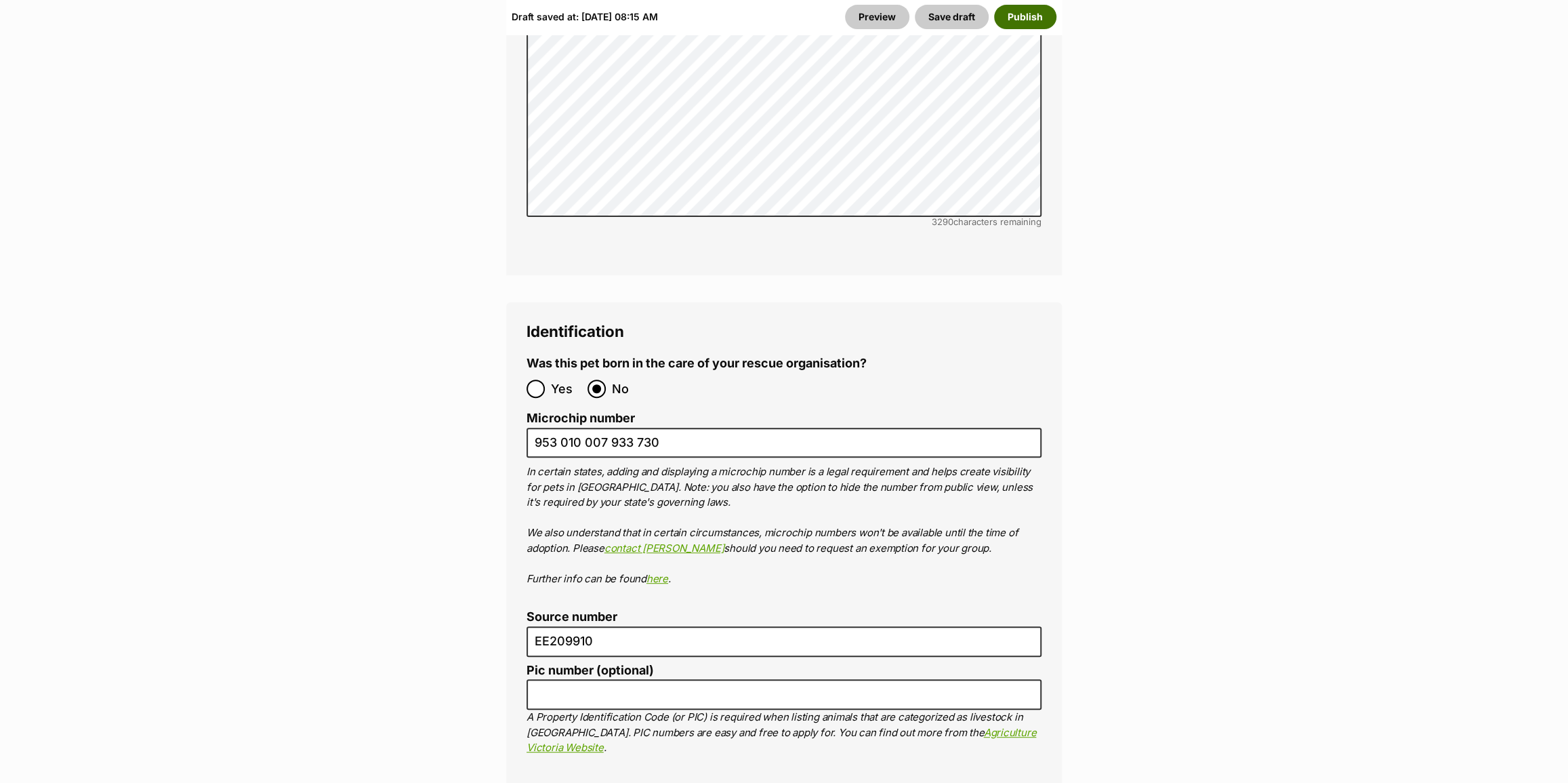
click at [1016, 6] on button "Publish" at bounding box center [1025, 17] width 62 height 24
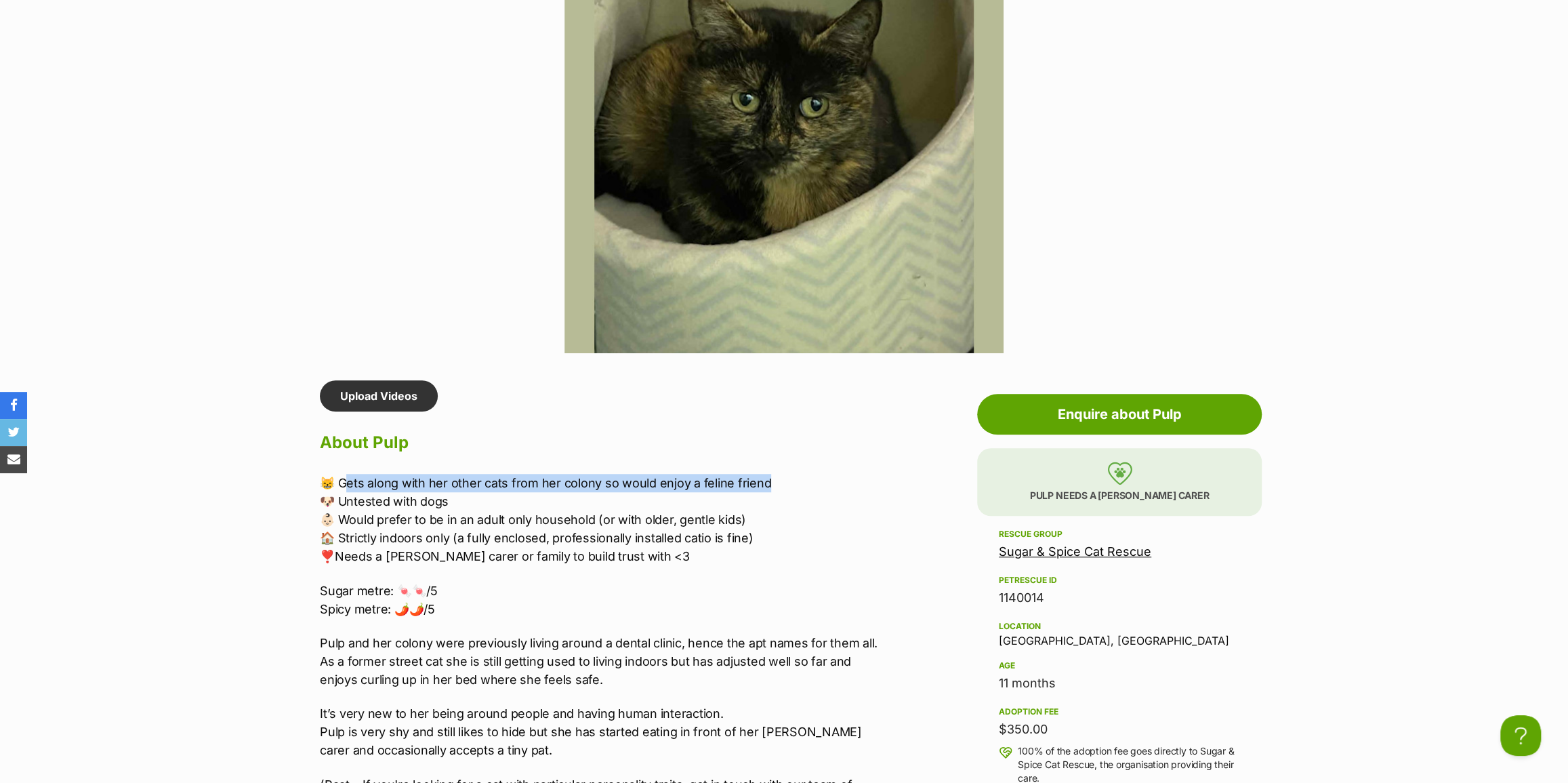
drag, startPoint x: 367, startPoint y: 468, endPoint x: 772, endPoint y: 485, distance: 405.4
click at [770, 485] on p "😸 Gets along with her other cats from her colony so would enjoy a feline friend…" at bounding box center [600, 519] width 560 height 91
click at [772, 485] on p "😸 Gets along with her other cats from her colony so would enjoy a feline friend…" at bounding box center [600, 519] width 560 height 91
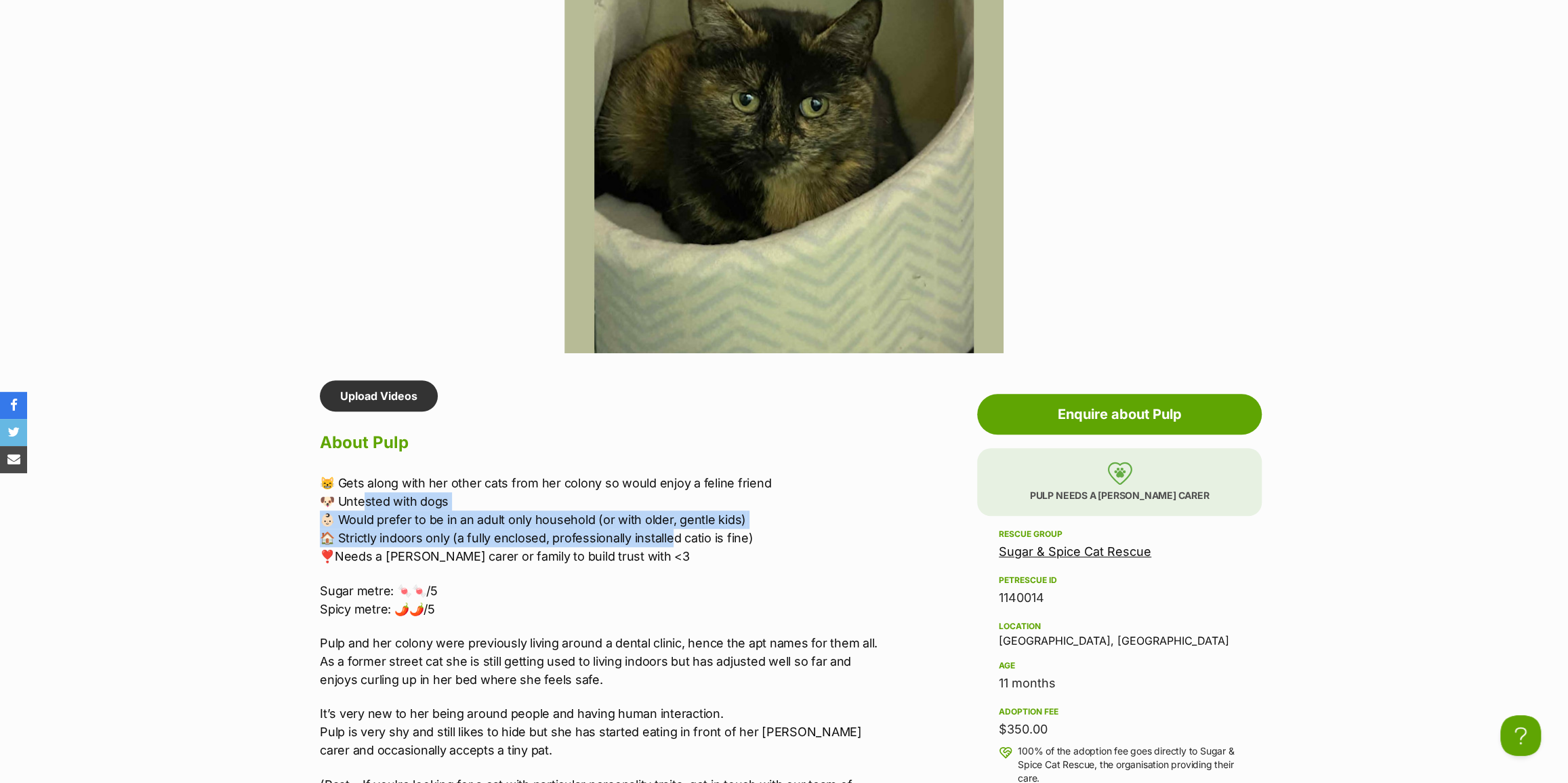
drag, startPoint x: 366, startPoint y: 494, endPoint x: 676, endPoint y: 535, distance: 312.7
click at [676, 535] on p "😸 Gets along with her other cats from her colony so would enjoy a feline friend…" at bounding box center [600, 519] width 560 height 91
click at [676, 538] on p "😸 Gets along with her other cats from her colony so would enjoy a feline friend…" at bounding box center [600, 519] width 560 height 91
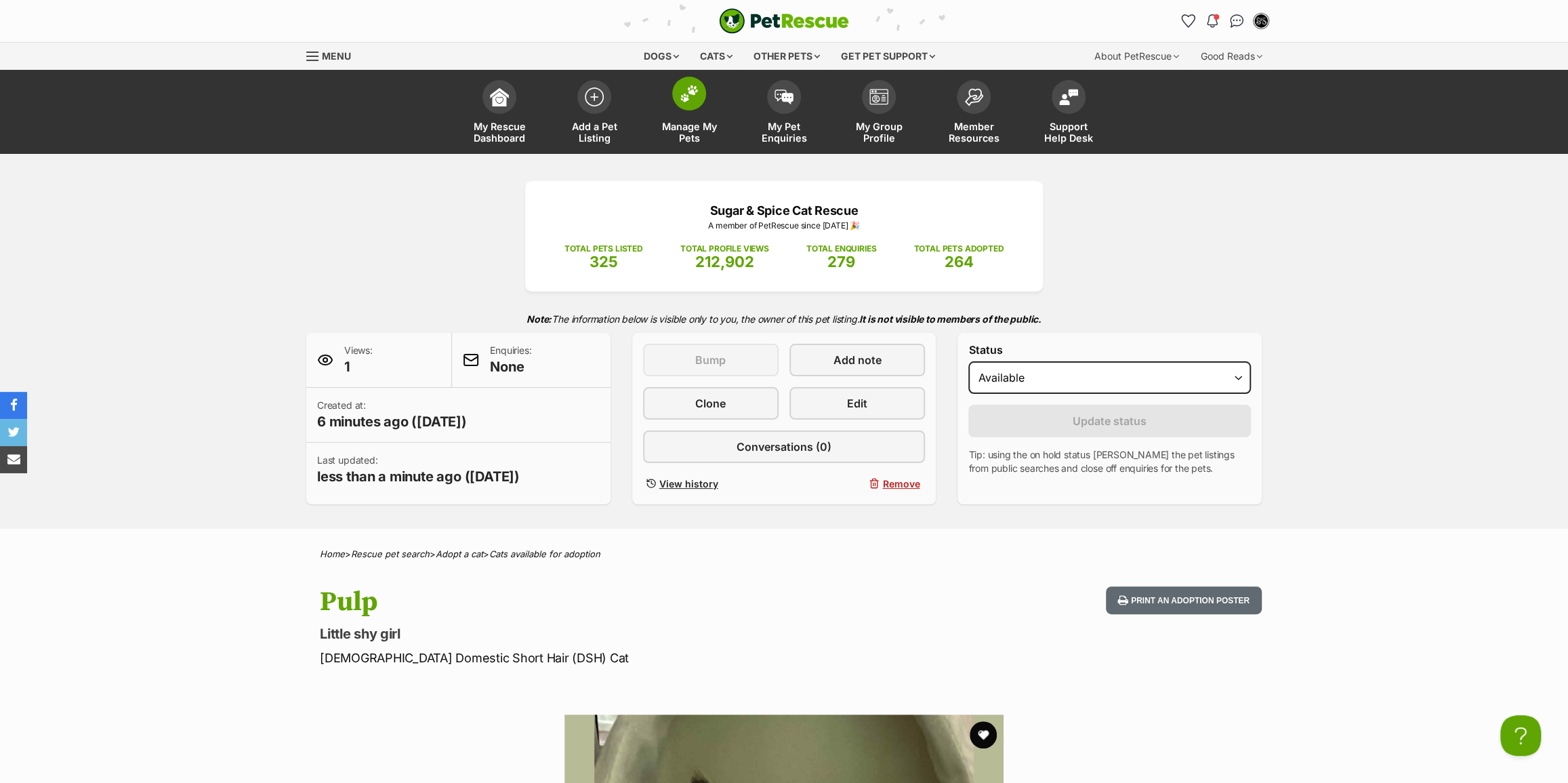
click at [695, 126] on span "Manage My Pets" at bounding box center [689, 132] width 61 height 23
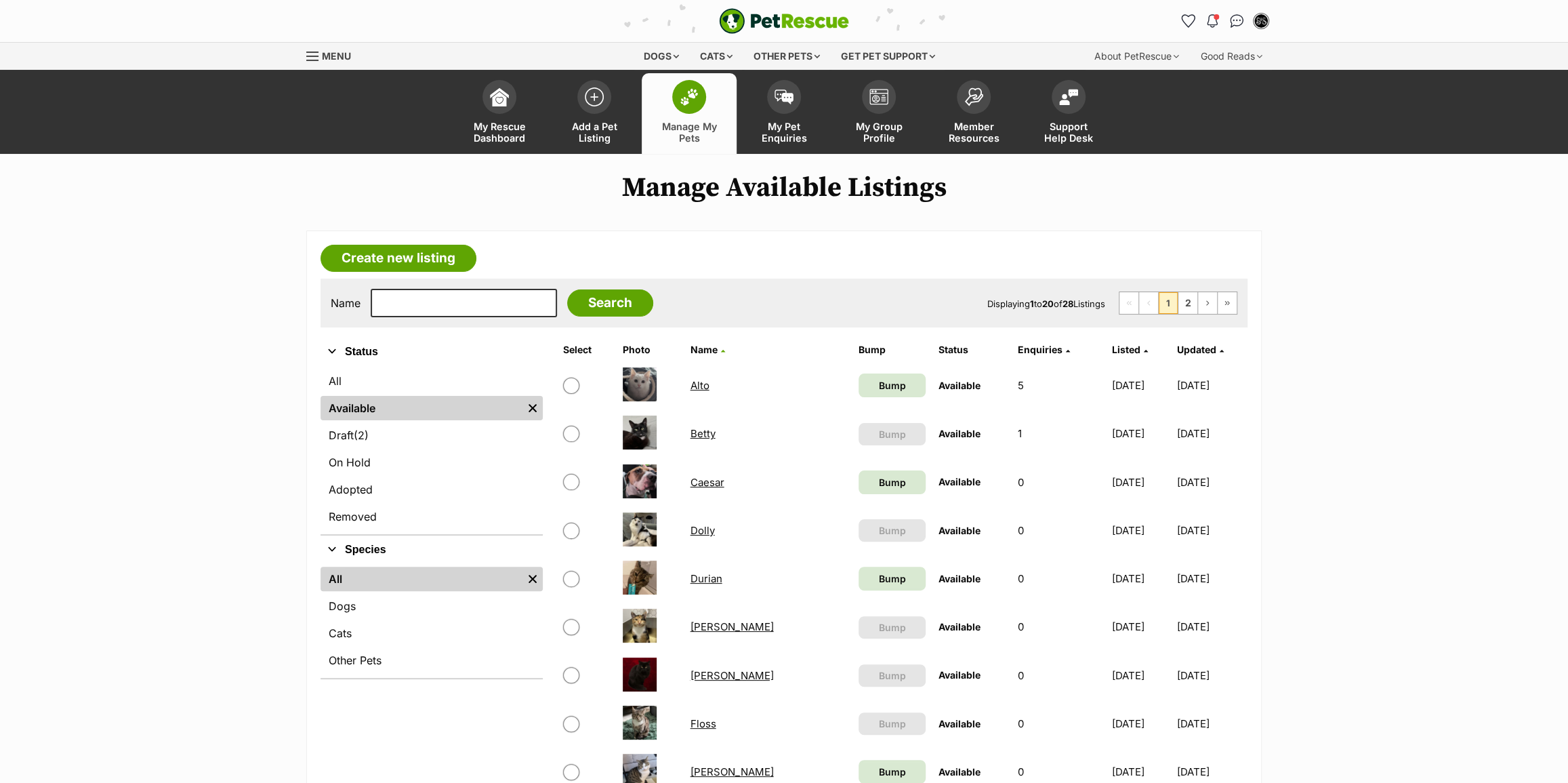
click at [695, 380] on link "Alto" at bounding box center [699, 385] width 19 height 13
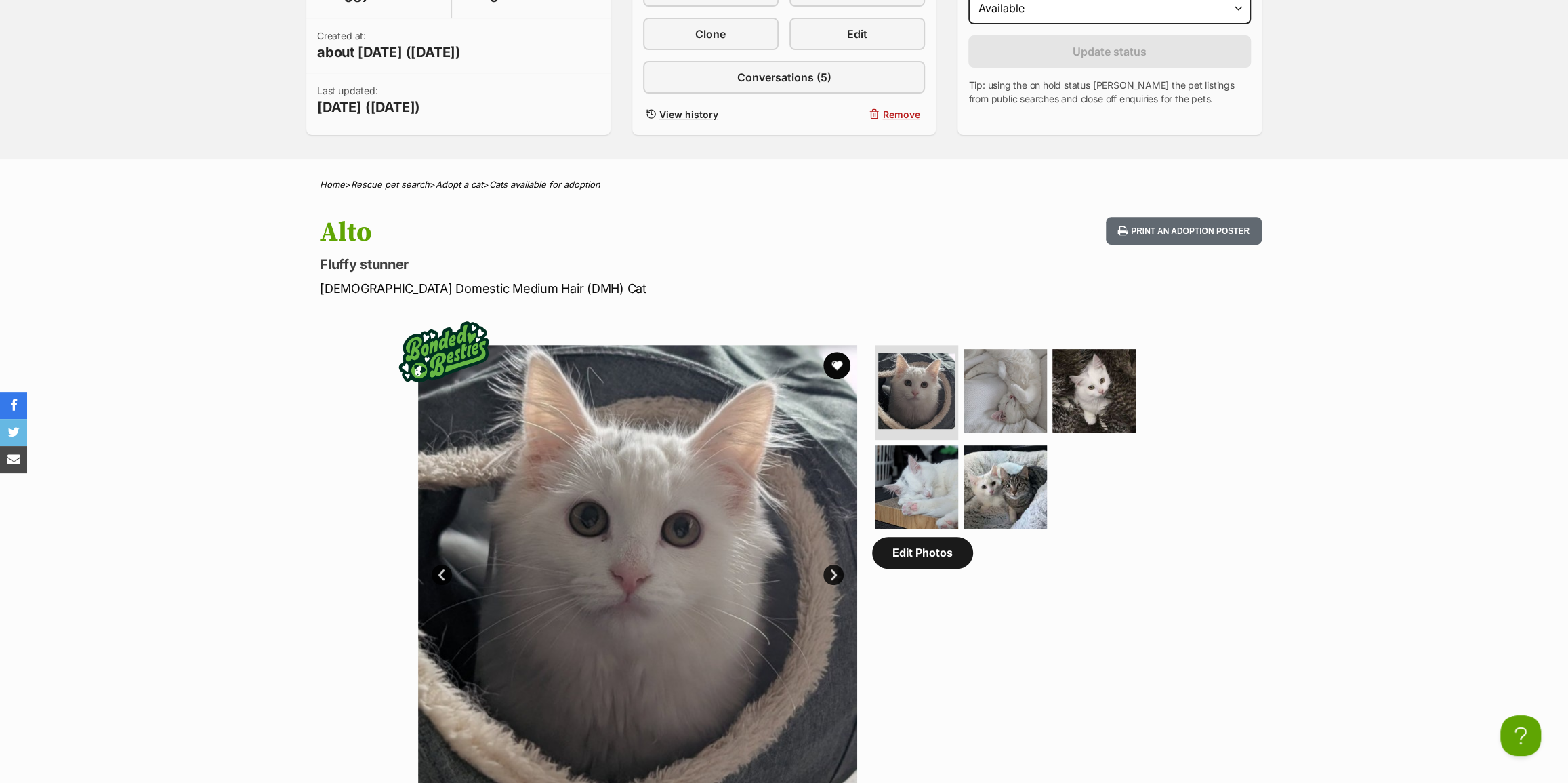
click at [911, 557] on link "Edit Photos" at bounding box center [923, 552] width 101 height 32
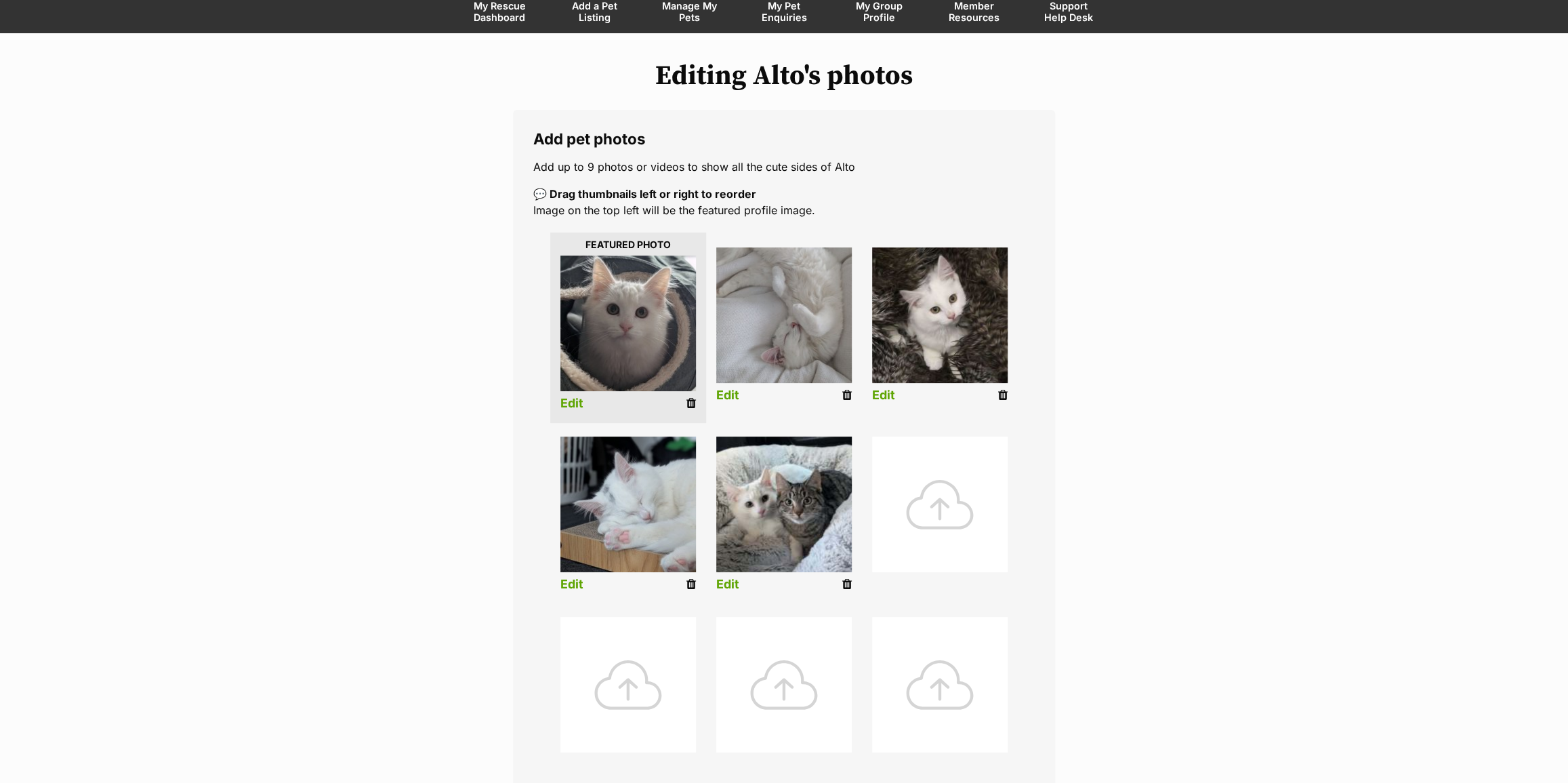
scroll to position [123, 0]
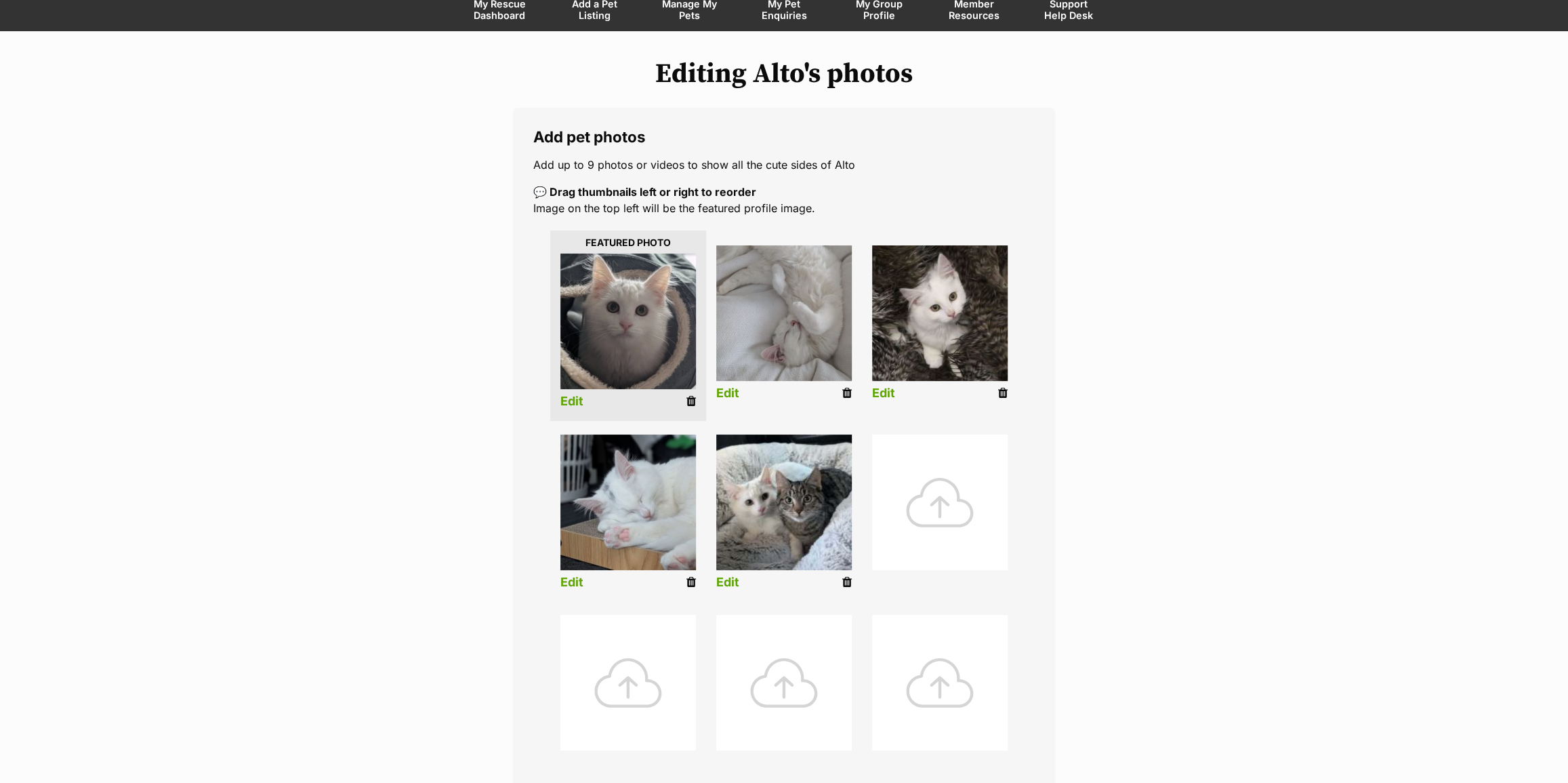
click at [998, 390] on icon at bounding box center [1003, 393] width 10 height 12
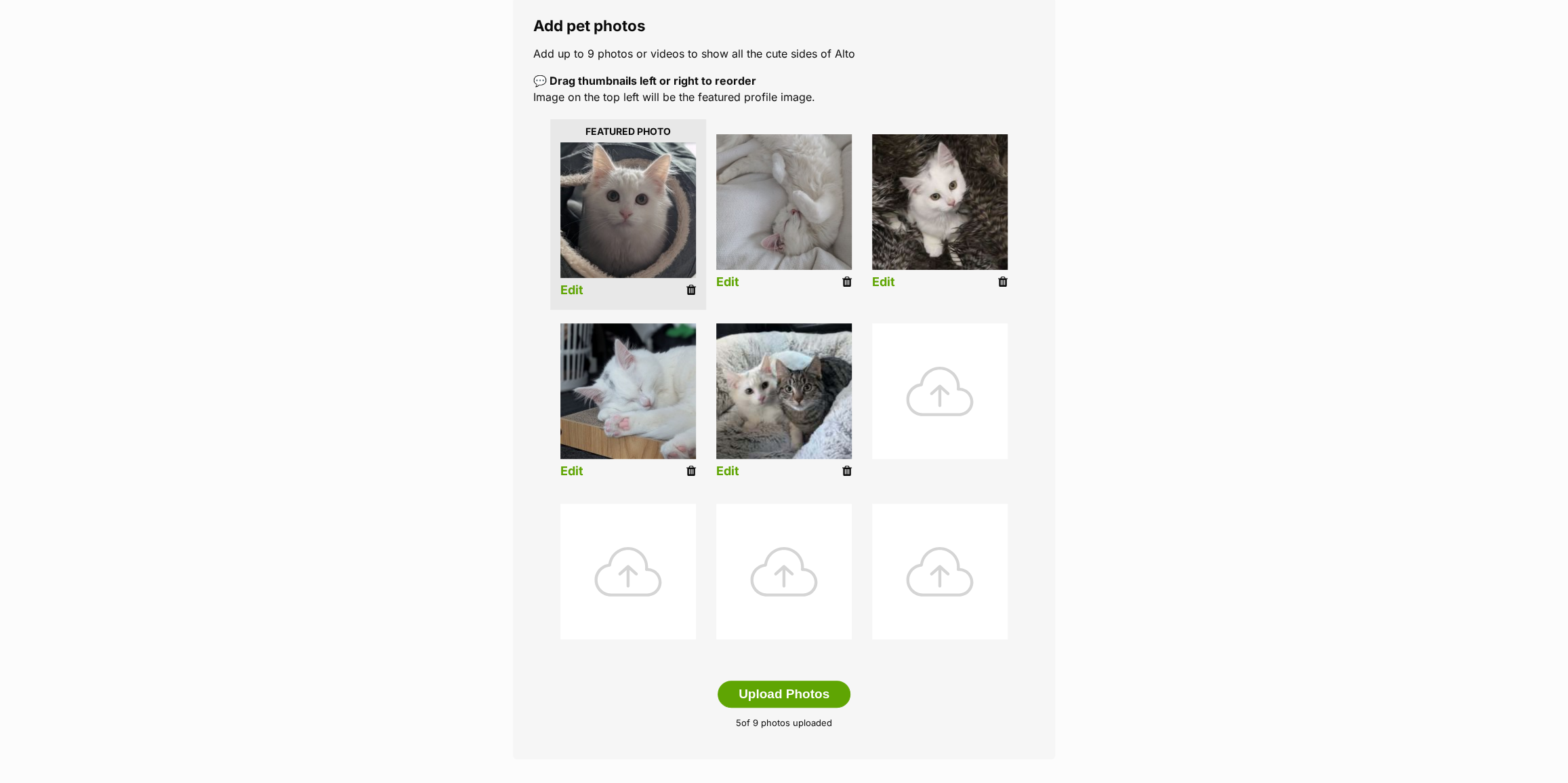
scroll to position [246, 0]
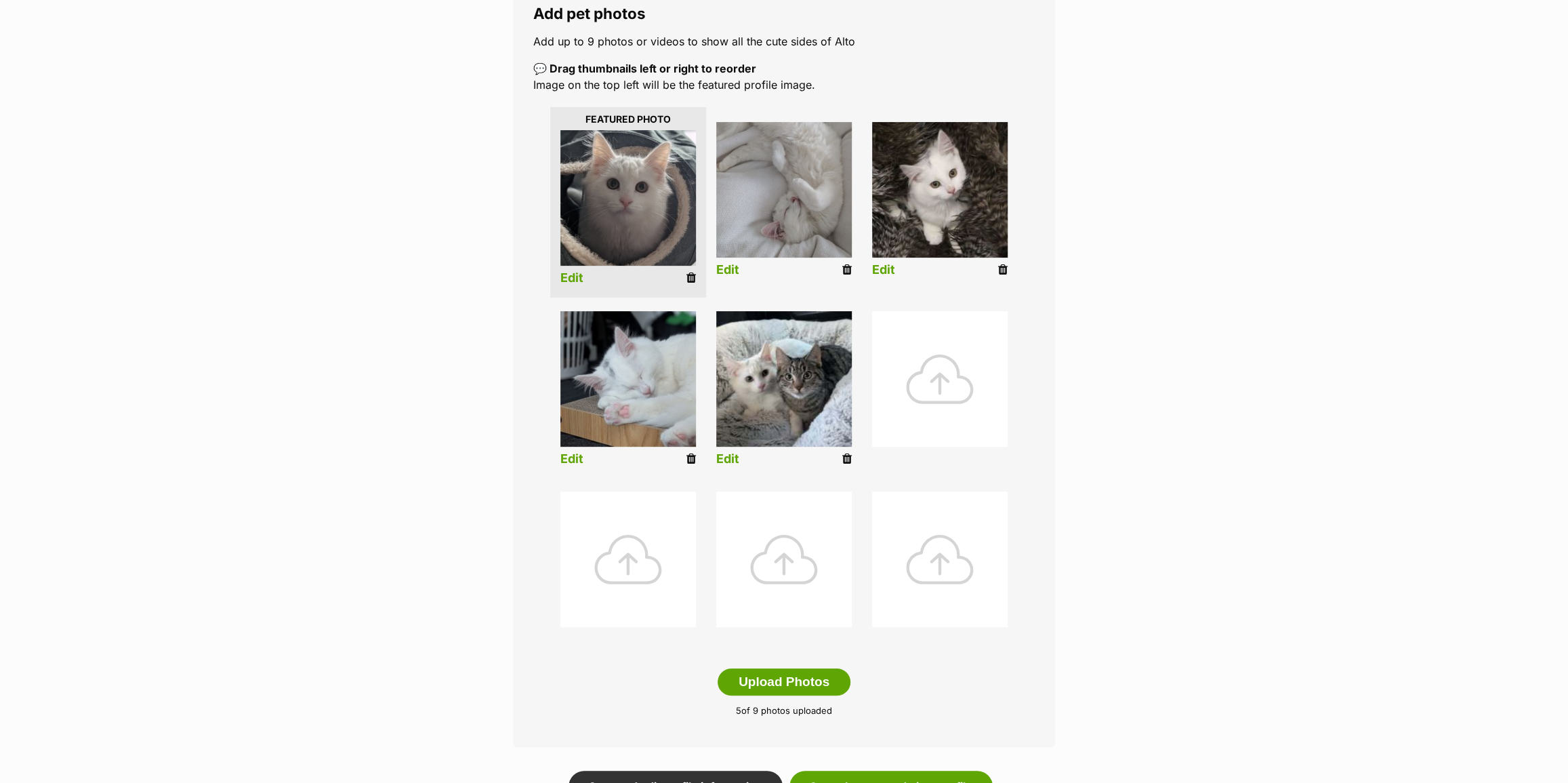
click at [847, 455] on icon at bounding box center [847, 459] width 10 height 12
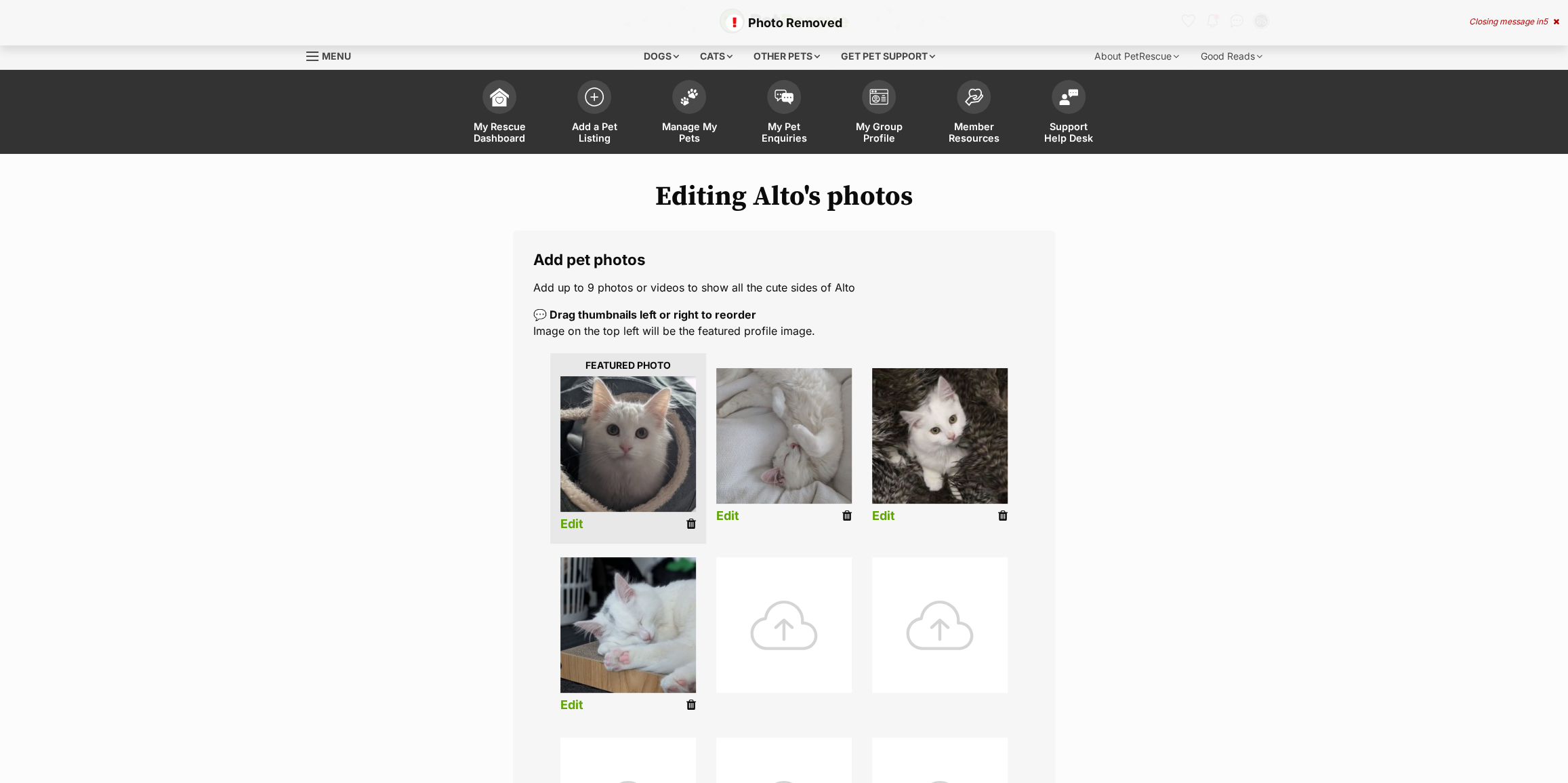
click at [1000, 512] on icon at bounding box center [1003, 515] width 10 height 12
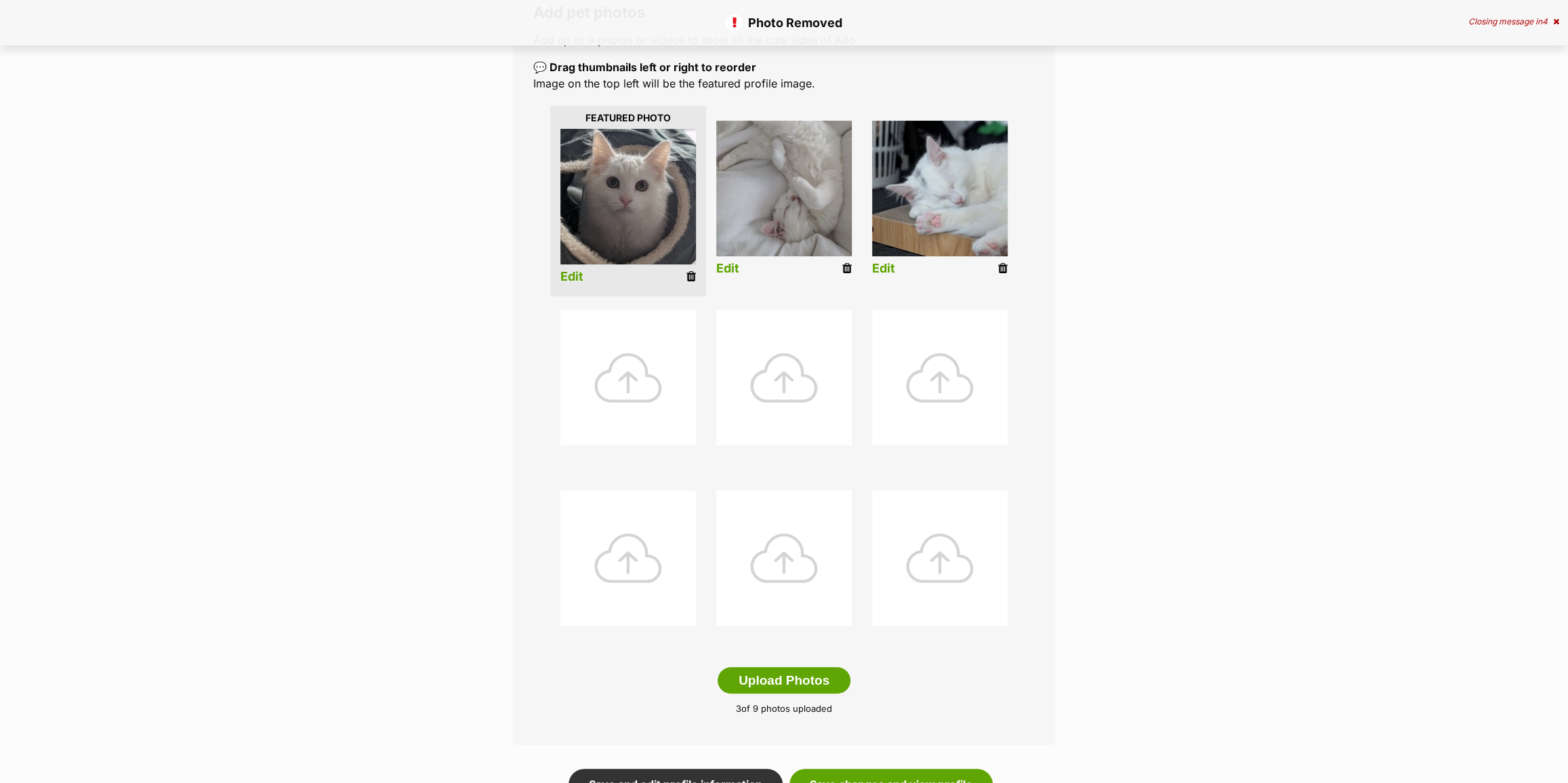
scroll to position [246, 0]
click at [835, 688] on button "Upload Photos" at bounding box center [784, 682] width 133 height 28
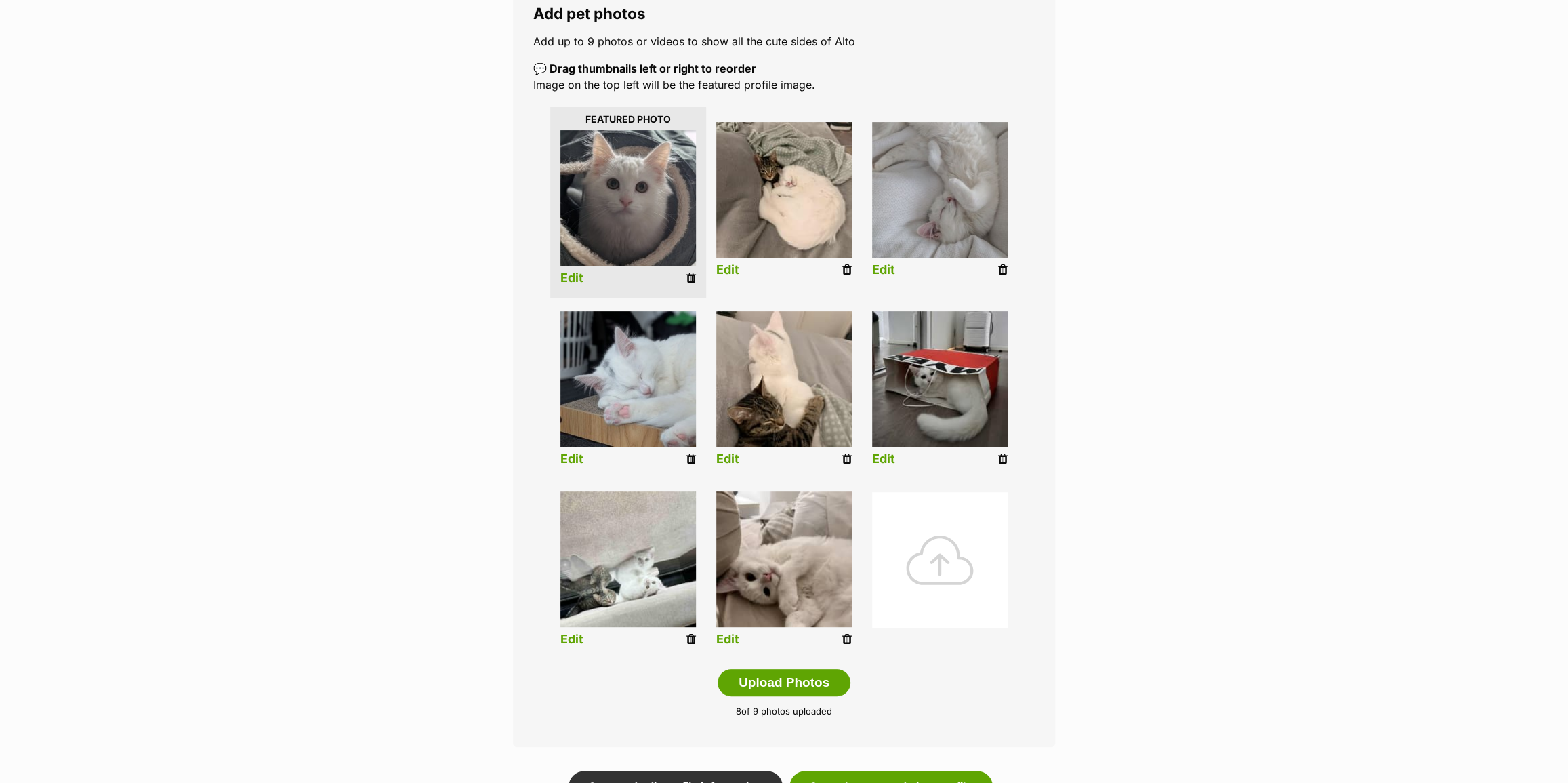
click at [805, 599] on img at bounding box center [784, 560] width 136 height 136
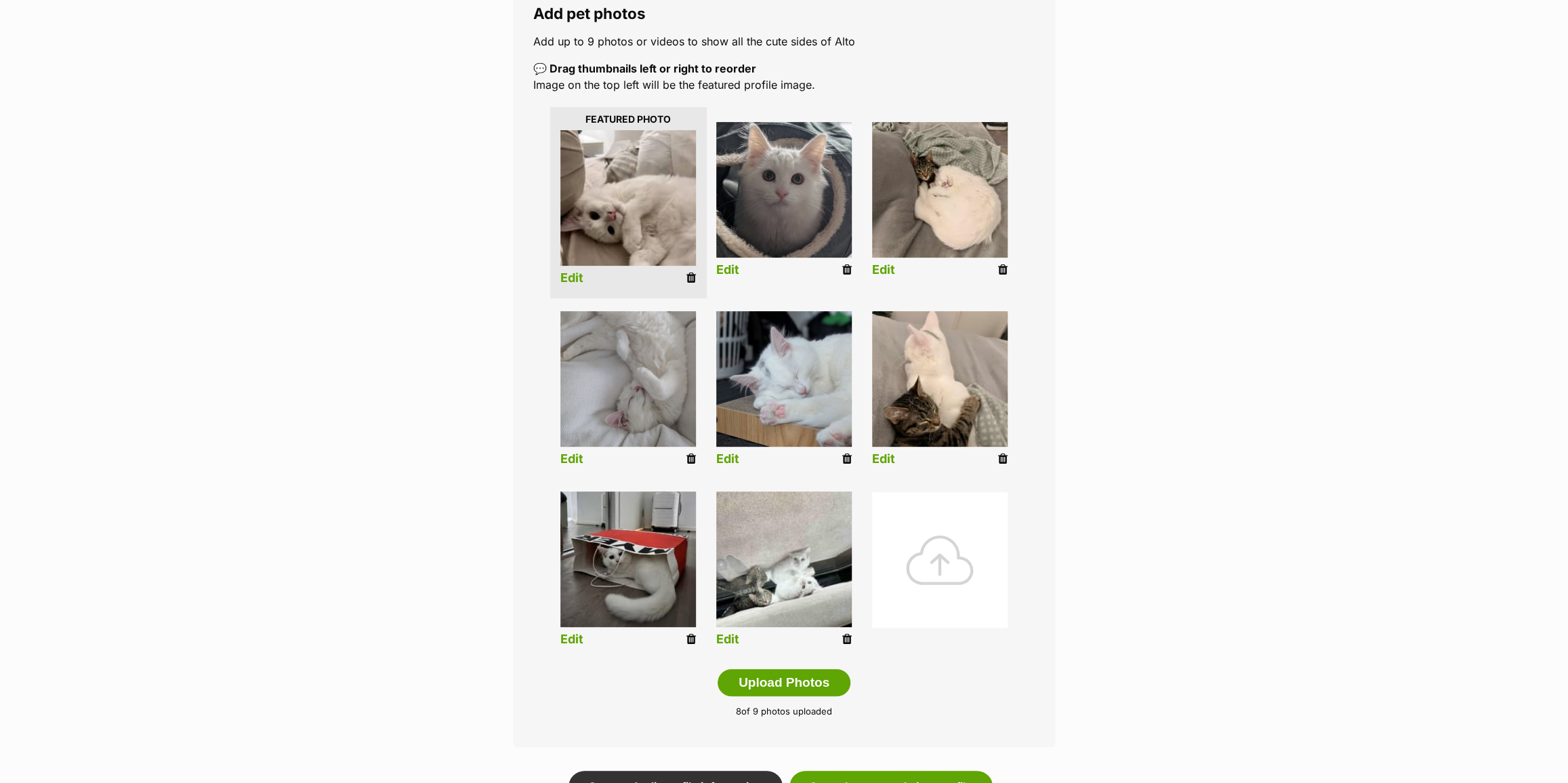
click at [580, 275] on link "Edit" at bounding box center [572, 278] width 23 height 15
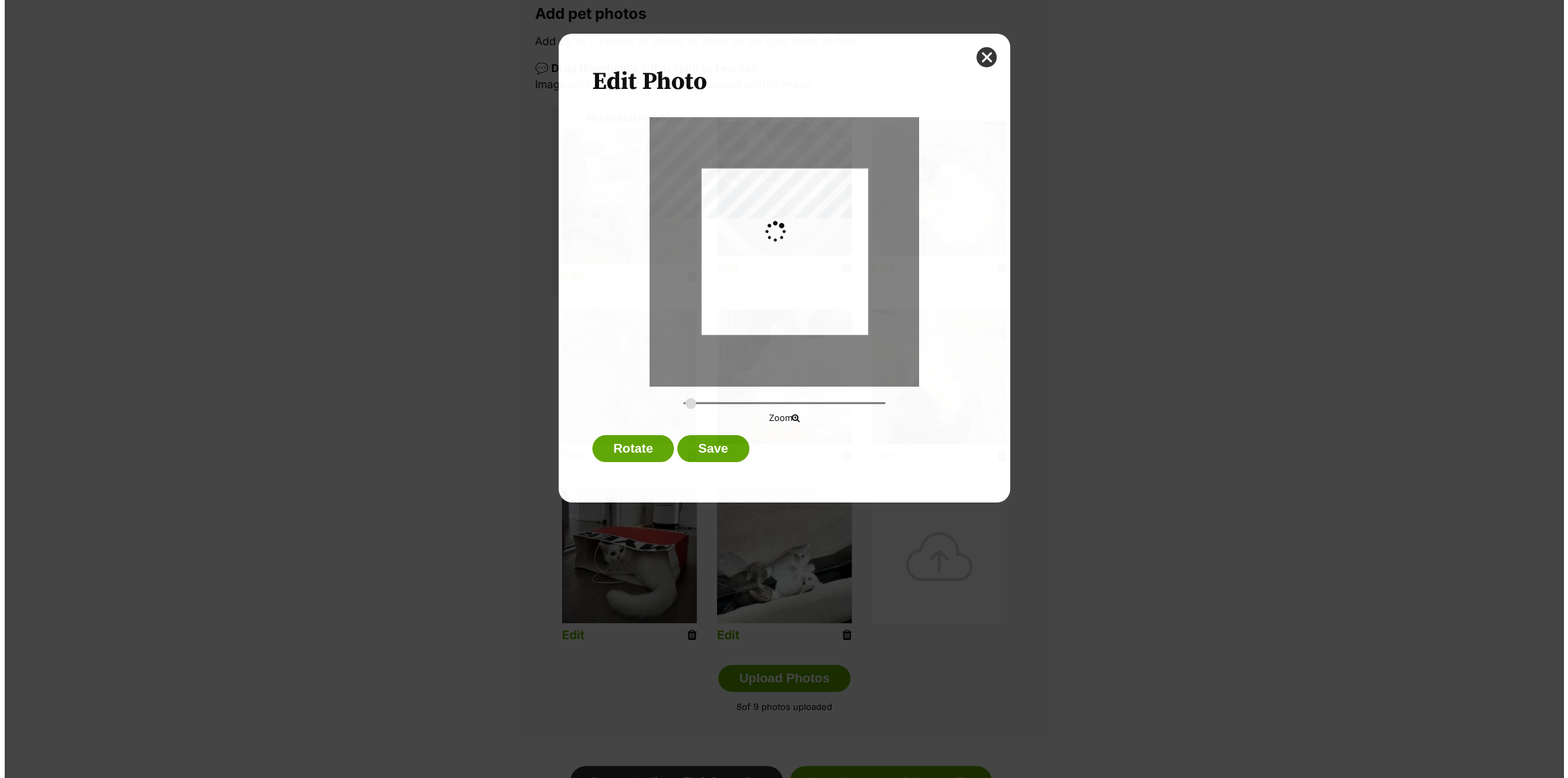
scroll to position [0, 0]
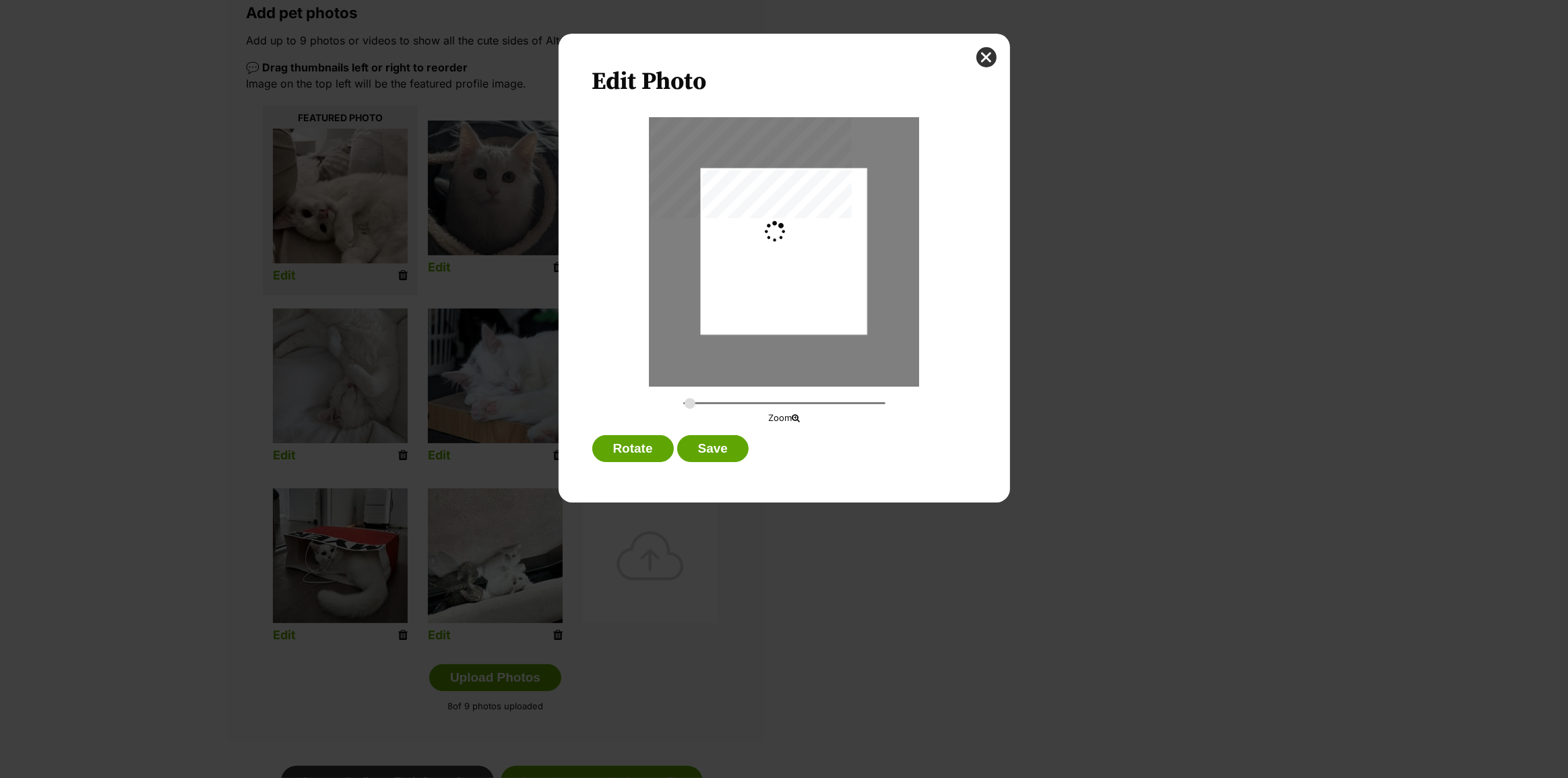
type input "0.2744"
drag, startPoint x: 828, startPoint y: 280, endPoint x: 829, endPoint y: 269, distance: 11.0
click at [829, 269] on div "Dialog Window - Close (Press escape to close)" at bounding box center [784, 240] width 166 height 222
click at [716, 448] on button "Save" at bounding box center [712, 448] width 72 height 27
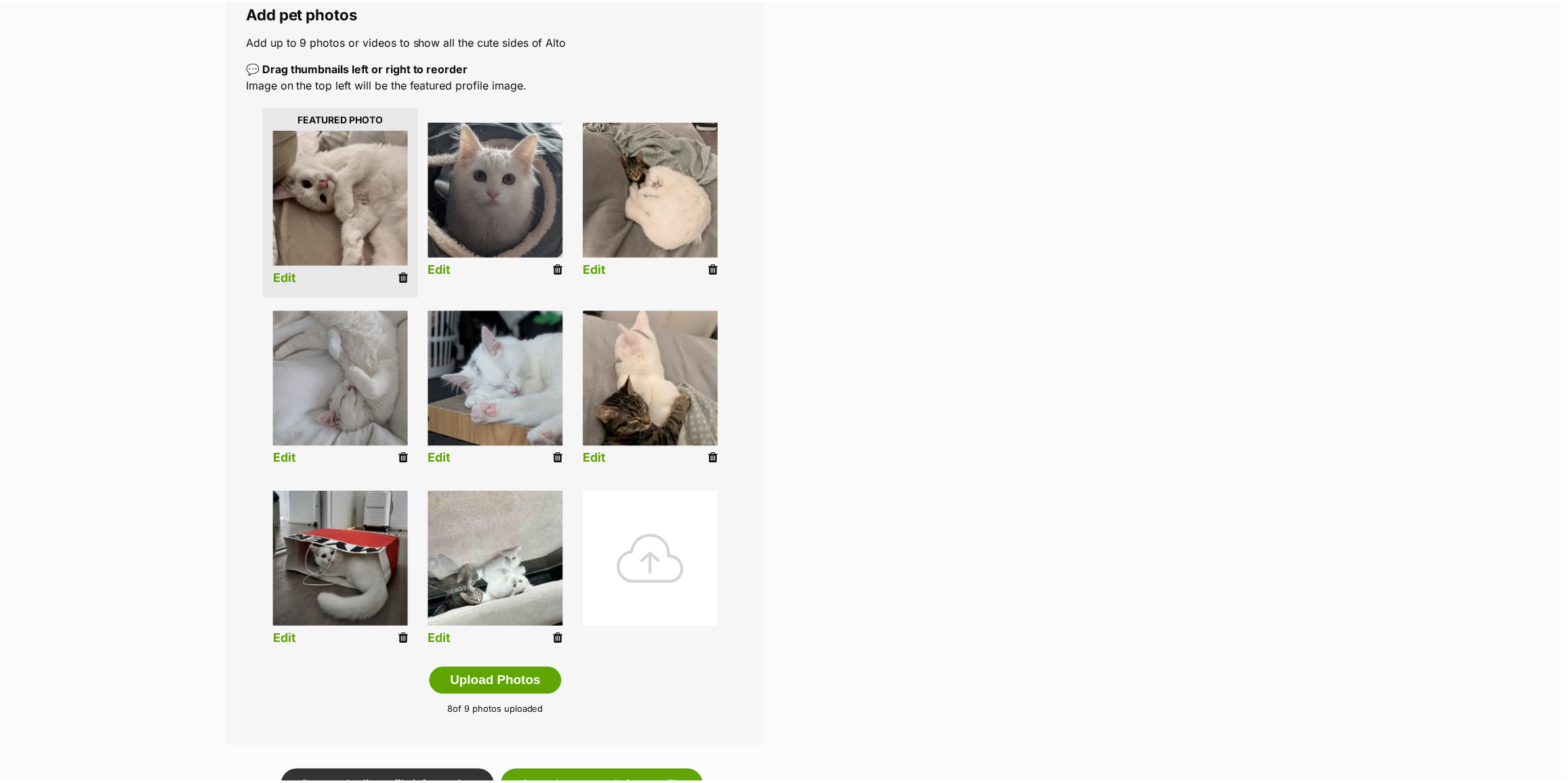
scroll to position [245, 0]
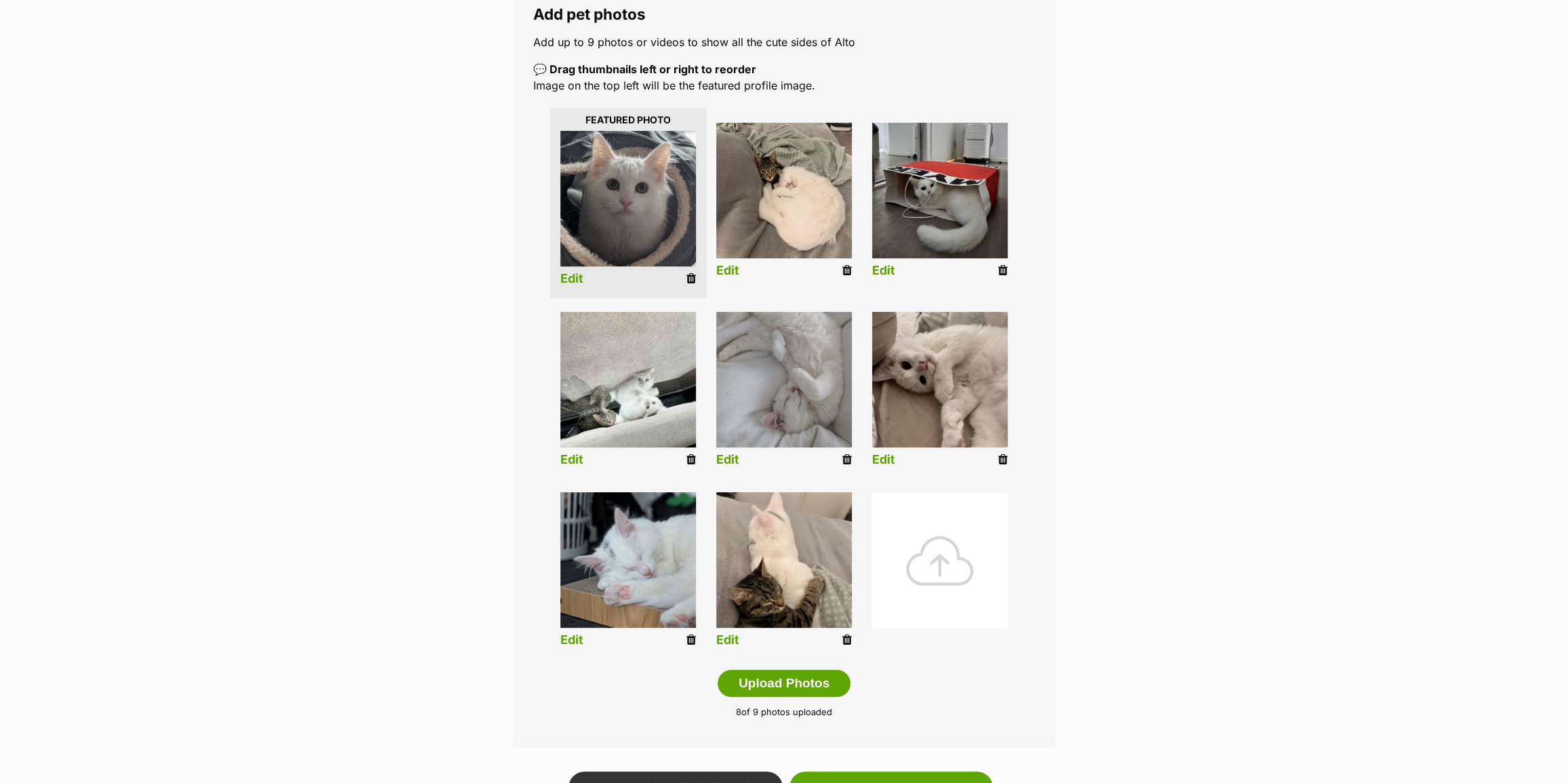
click at [680, 425] on img at bounding box center [628, 380] width 136 height 136
click at [566, 459] on link "Edit" at bounding box center [572, 460] width 23 height 15
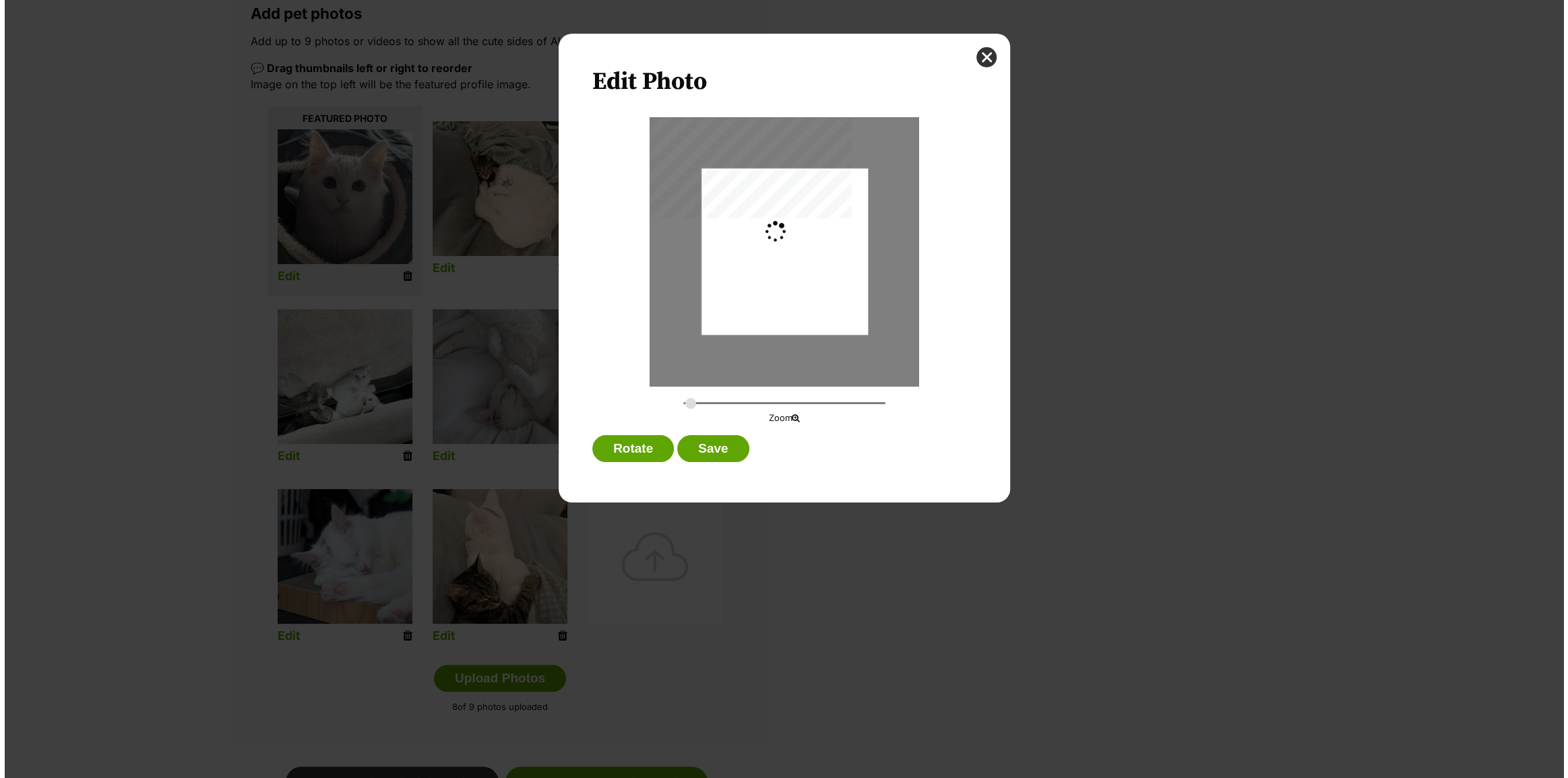
scroll to position [0, 0]
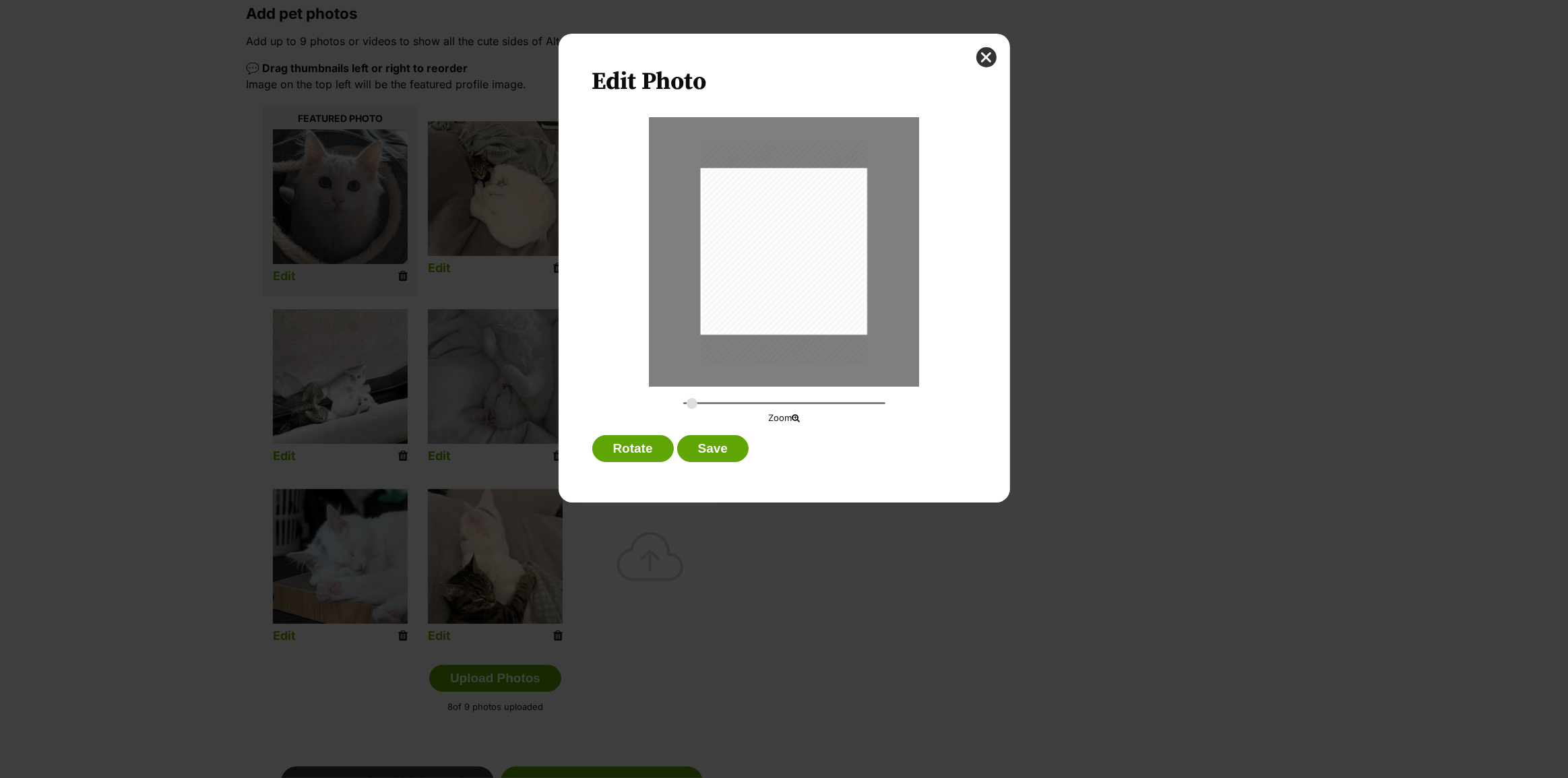
type input "0.3266"
drag, startPoint x: 815, startPoint y: 285, endPoint x: 830, endPoint y: 268, distance: 22.7
click at [830, 268] on div "Dialog Window - Close (Press escape to close)" at bounding box center [795, 231] width 198 height 264
drag, startPoint x: 830, startPoint y: 268, endPoint x: 835, endPoint y: 264, distance: 6.4
click at [835, 264] on div "Dialog Window - Close (Press escape to close)" at bounding box center [800, 230] width 198 height 264
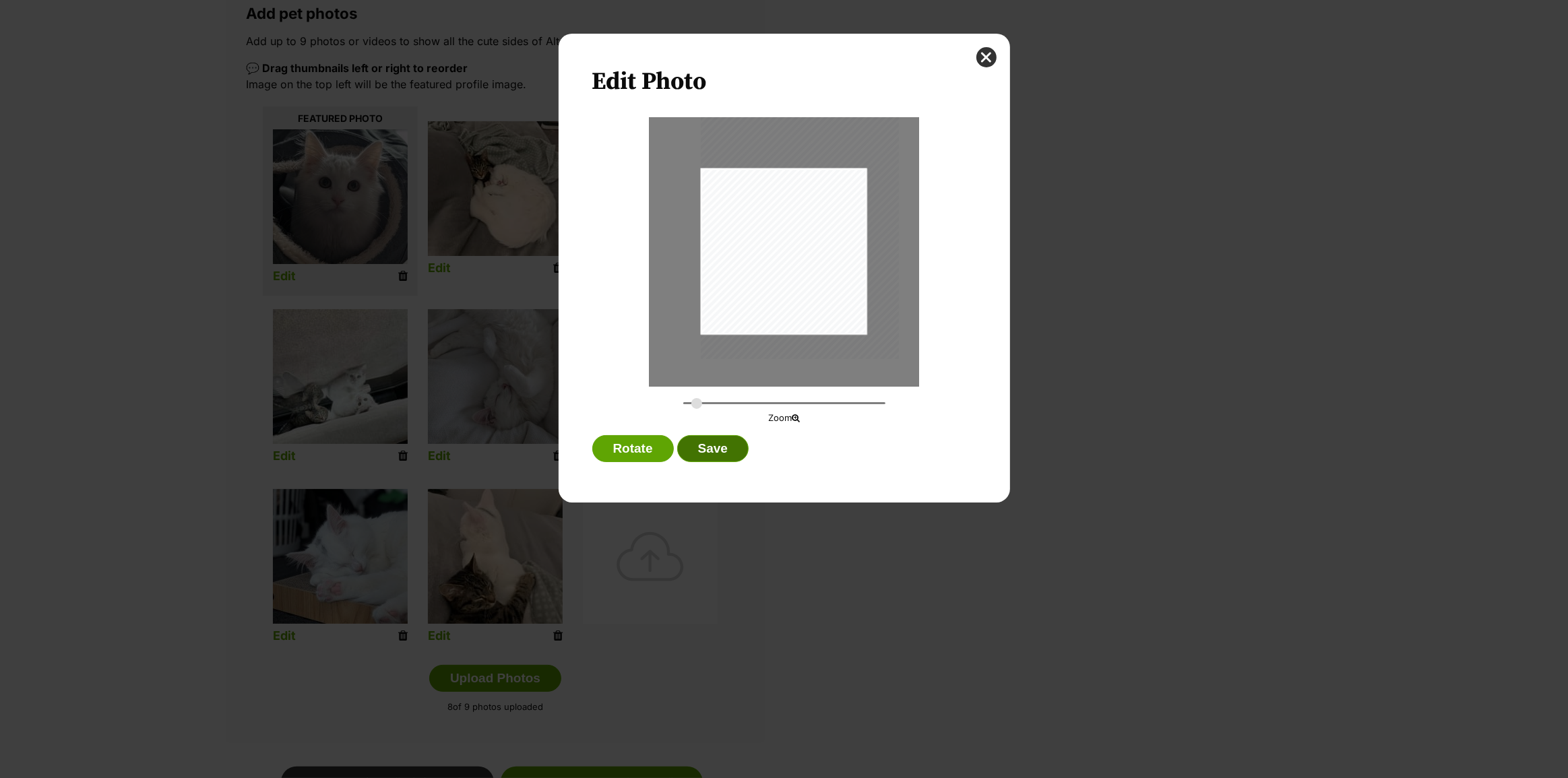
click at [733, 453] on button "Save" at bounding box center [712, 448] width 72 height 27
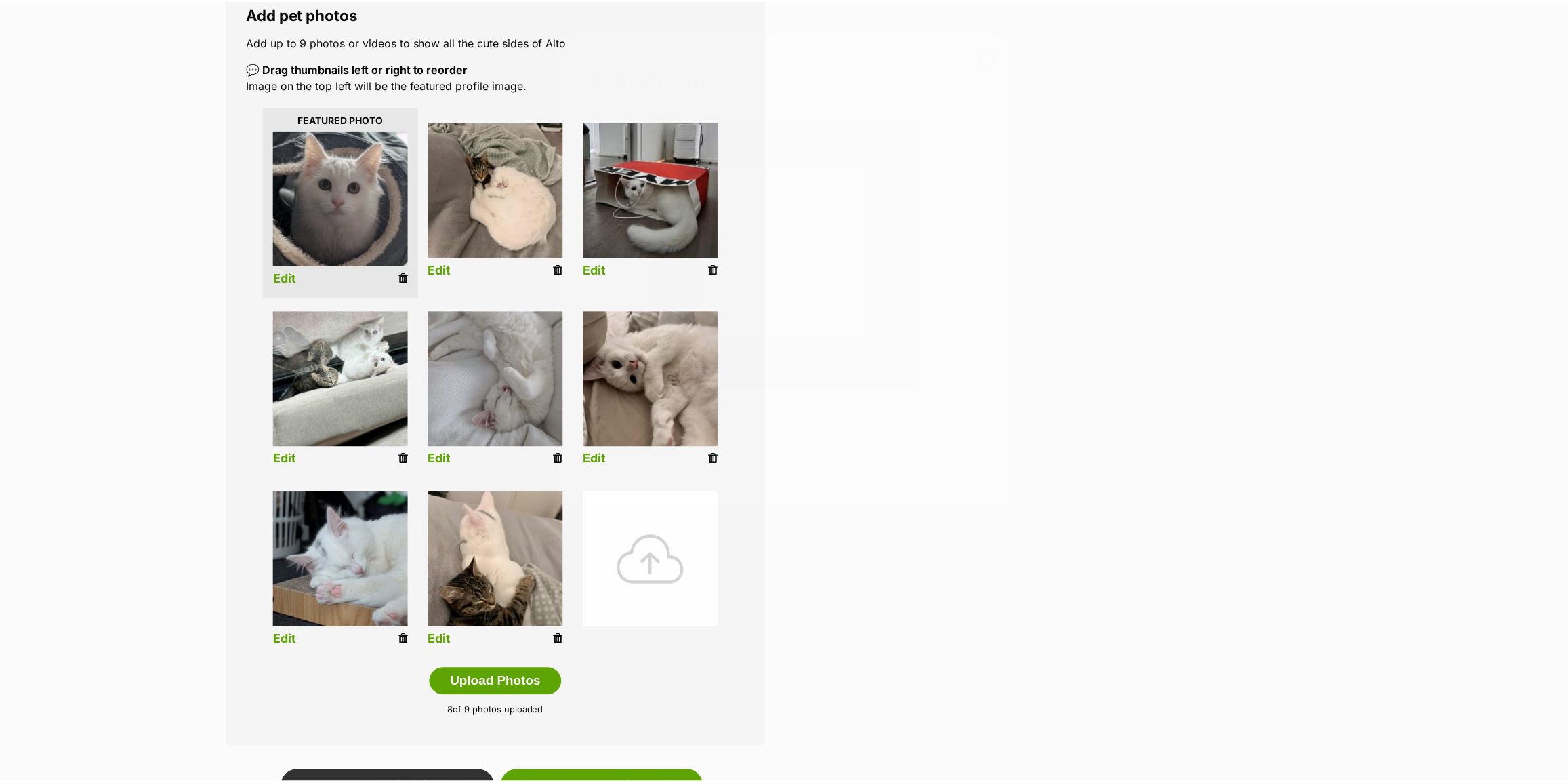
scroll to position [245, 0]
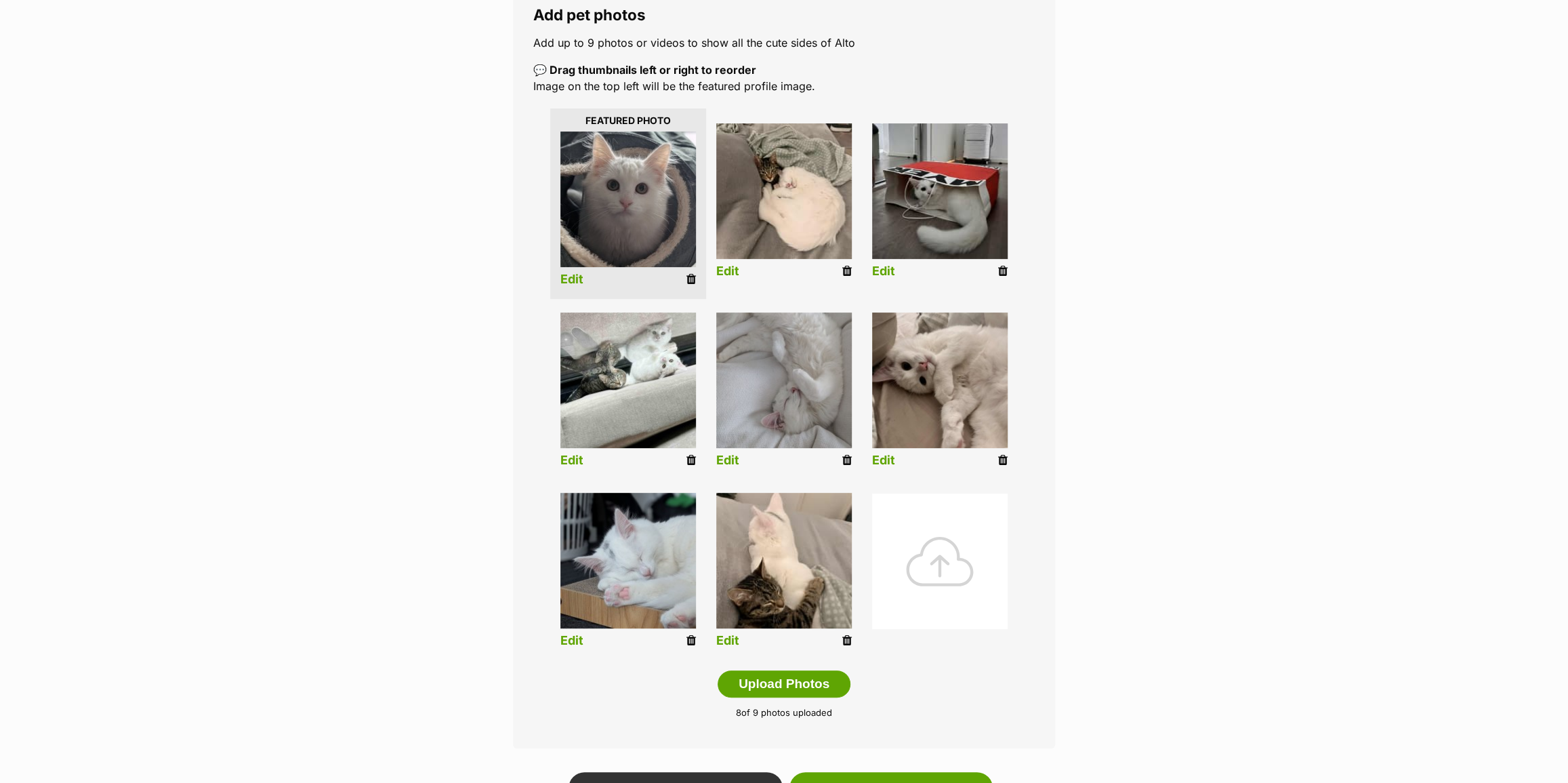
click at [882, 269] on link "Edit" at bounding box center [884, 272] width 23 height 15
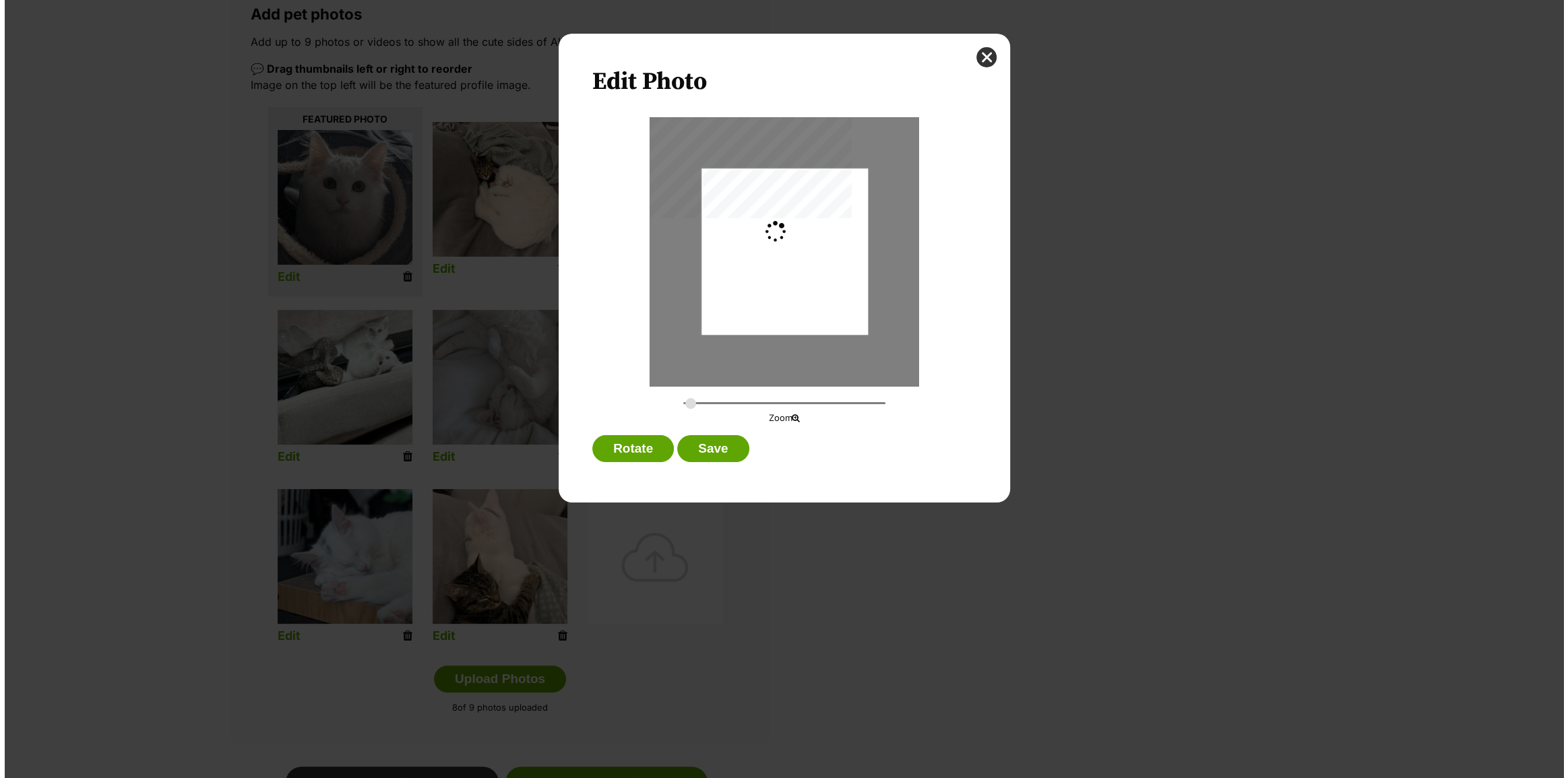
scroll to position [0, 0]
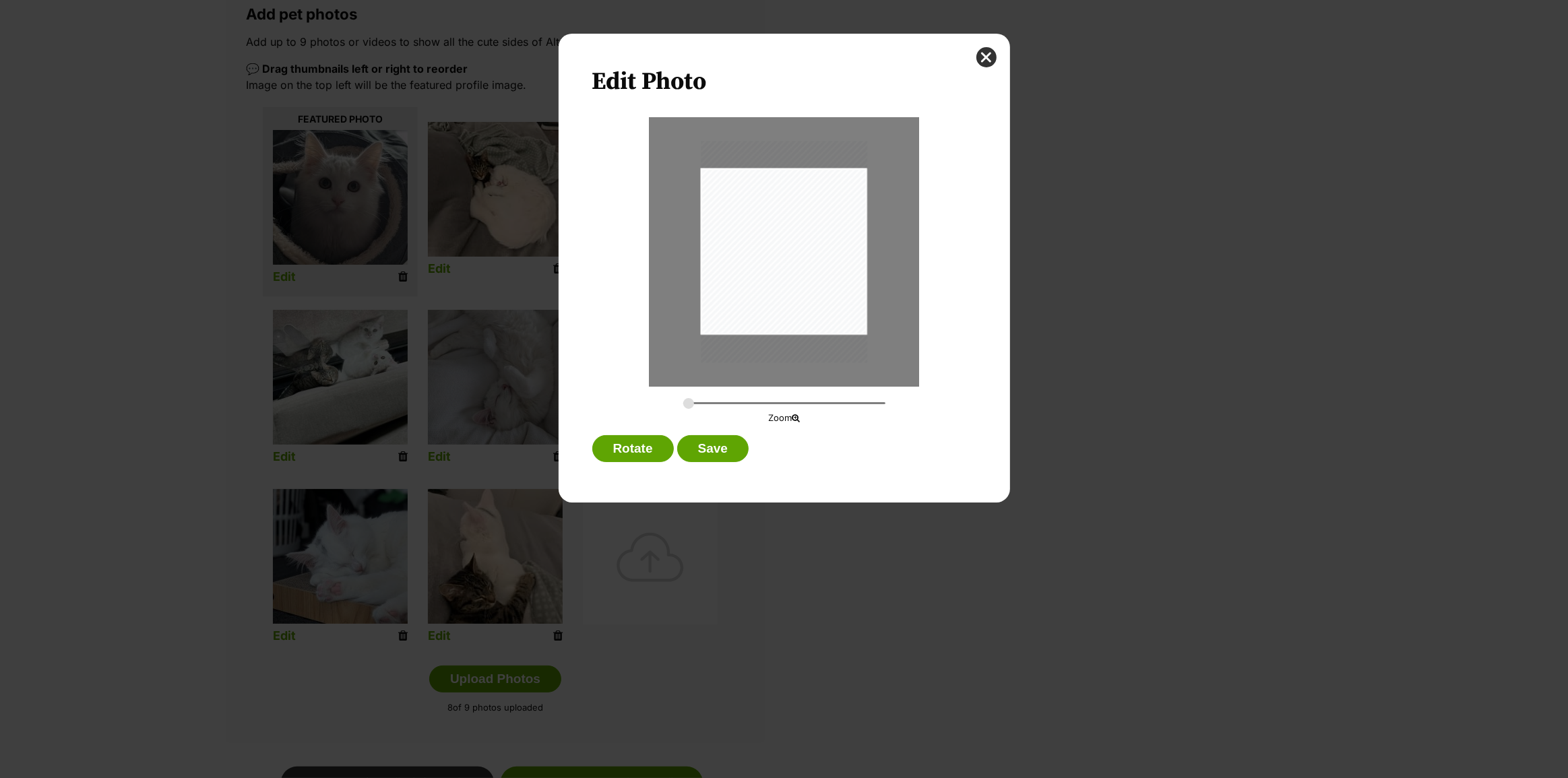
type input "0.2994"
drag, startPoint x: 843, startPoint y: 302, endPoint x: 844, endPoint y: 202, distance: 100.0
click at [844, 202] on div "Dialog Window - Close (Press escape to close)" at bounding box center [782, 214] width 181 height 242
click at [710, 447] on button "Save" at bounding box center [712, 448] width 72 height 27
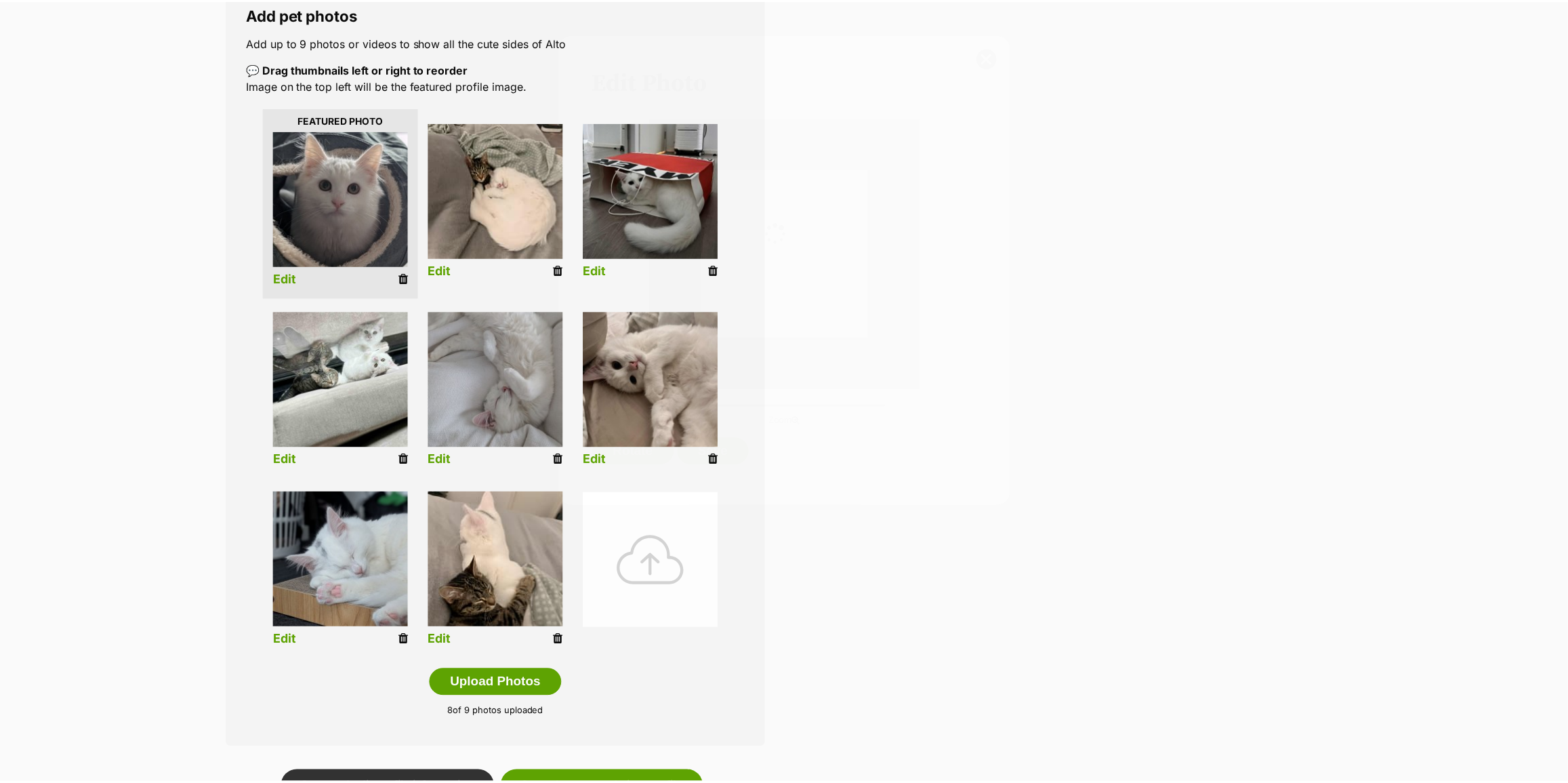
scroll to position [244, 0]
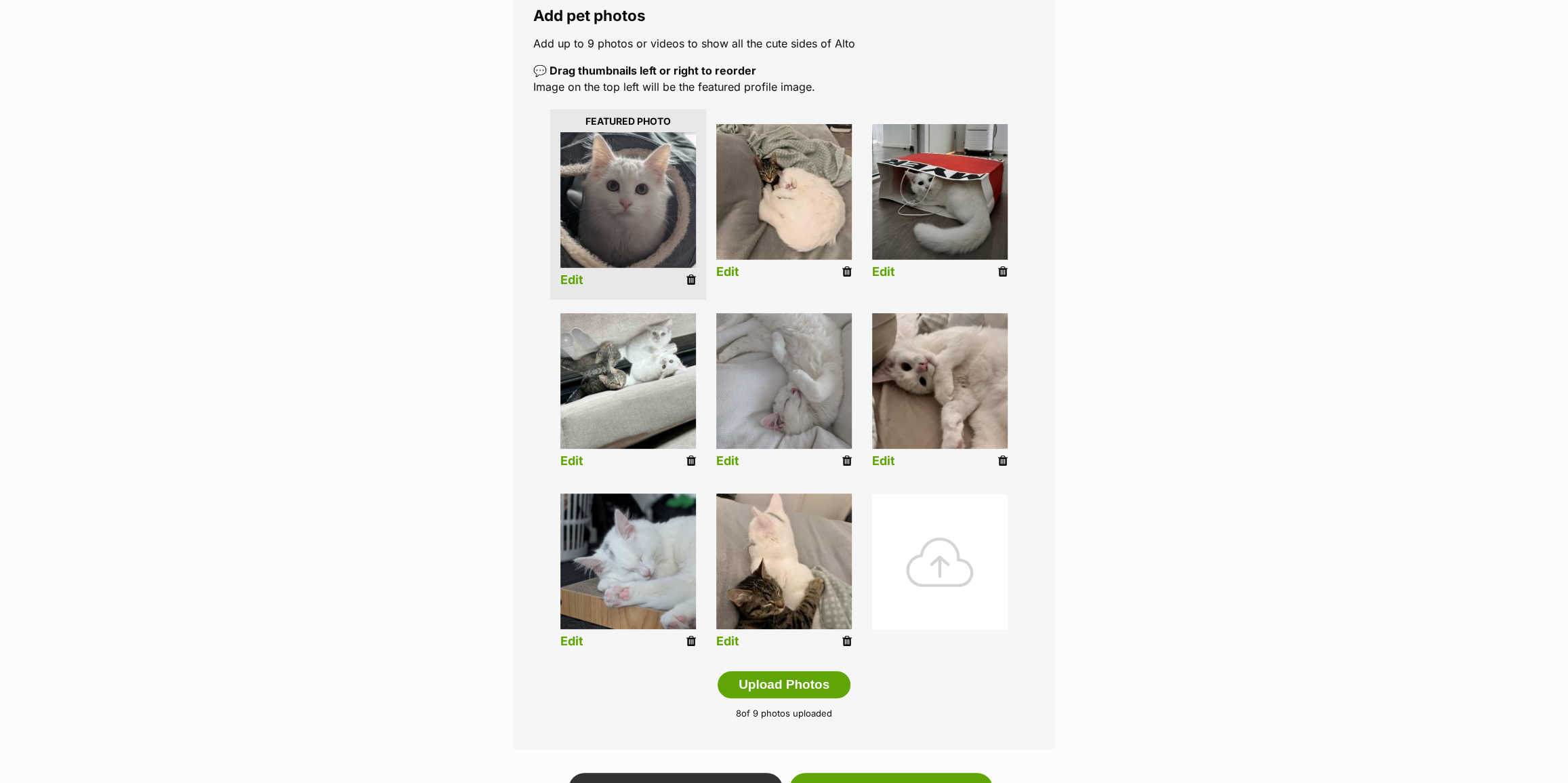
click at [881, 461] on link "Edit" at bounding box center [884, 462] width 23 height 15
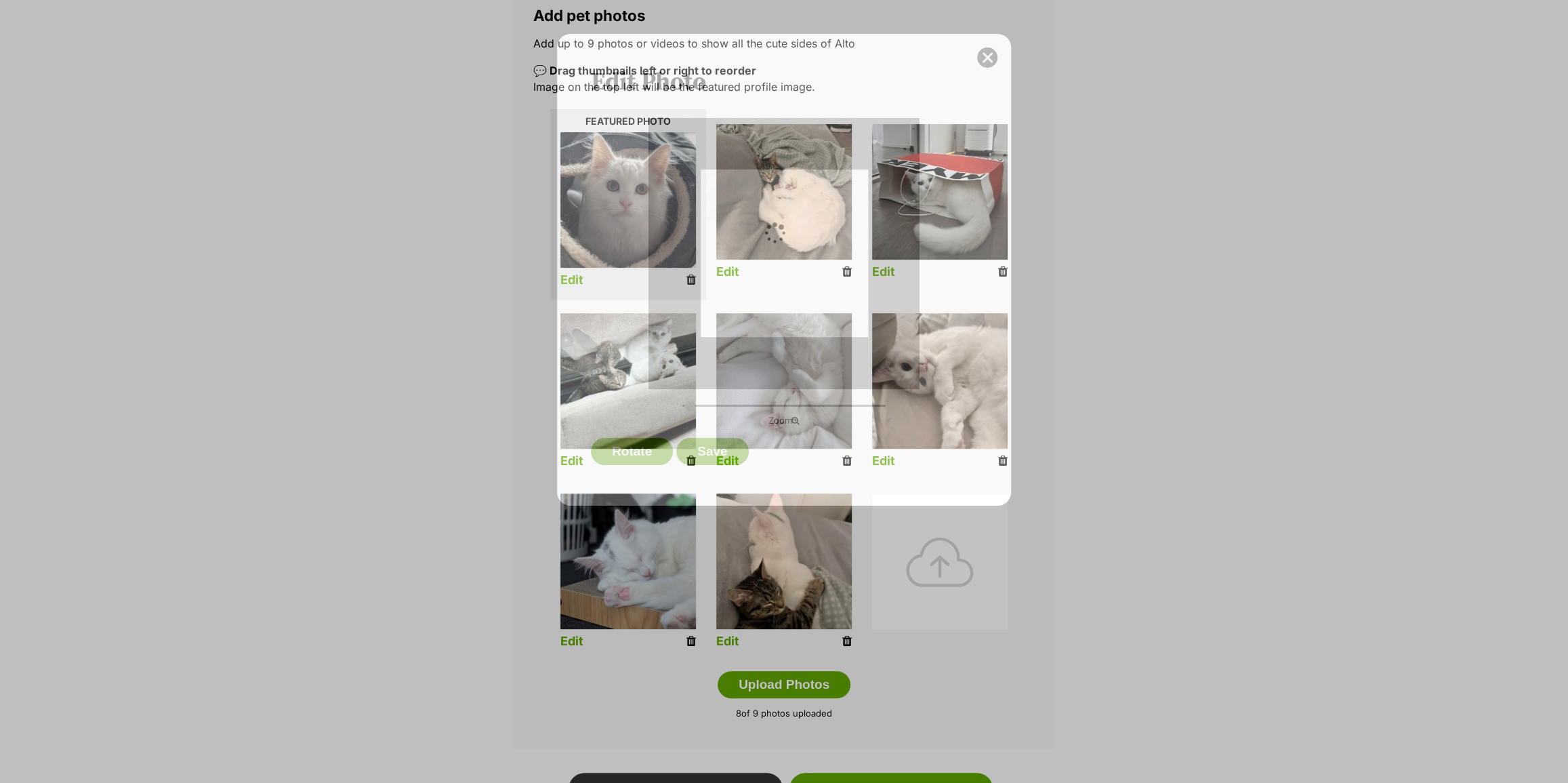
type input "0.2744"
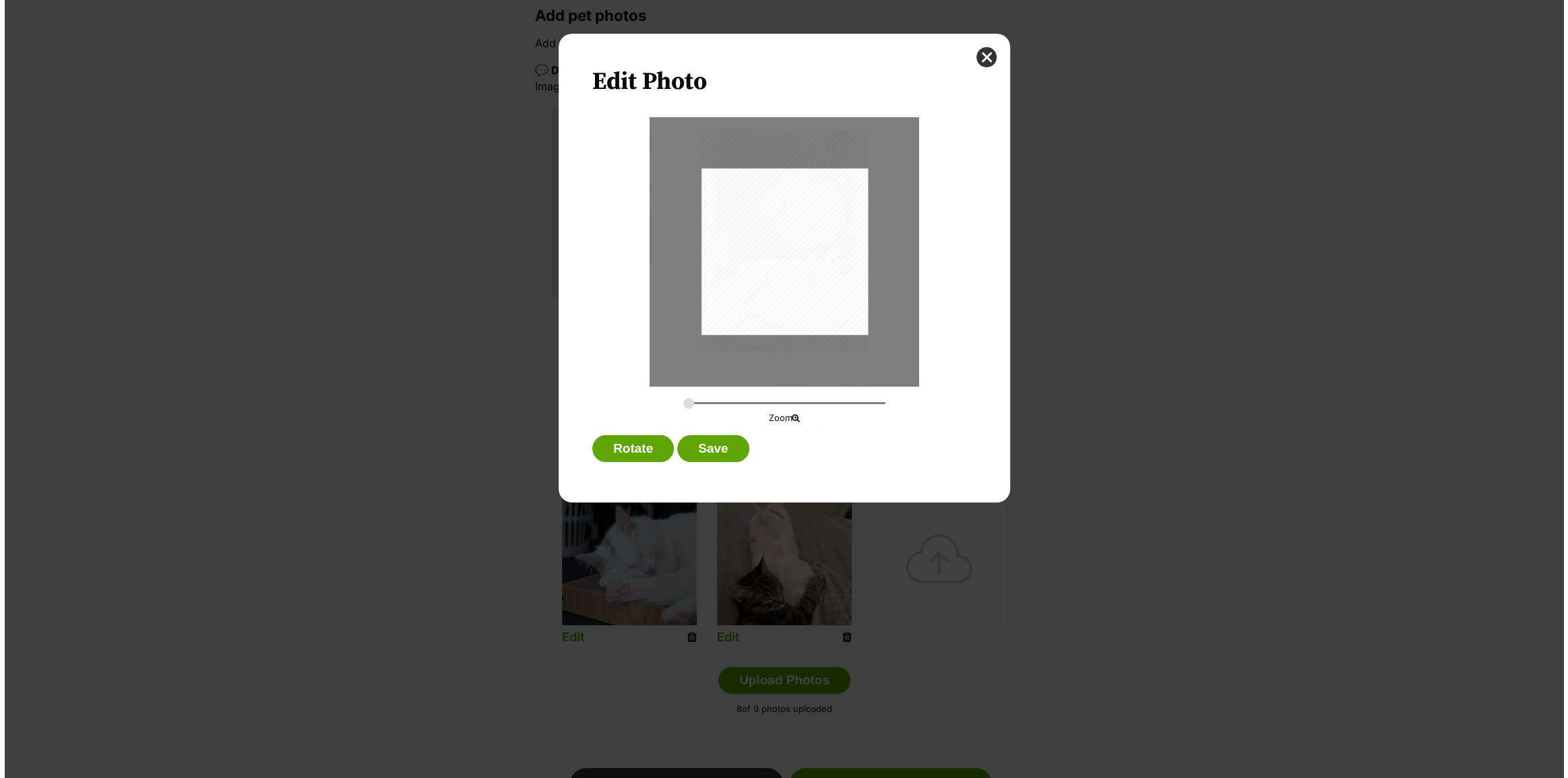
scroll to position [0, 0]
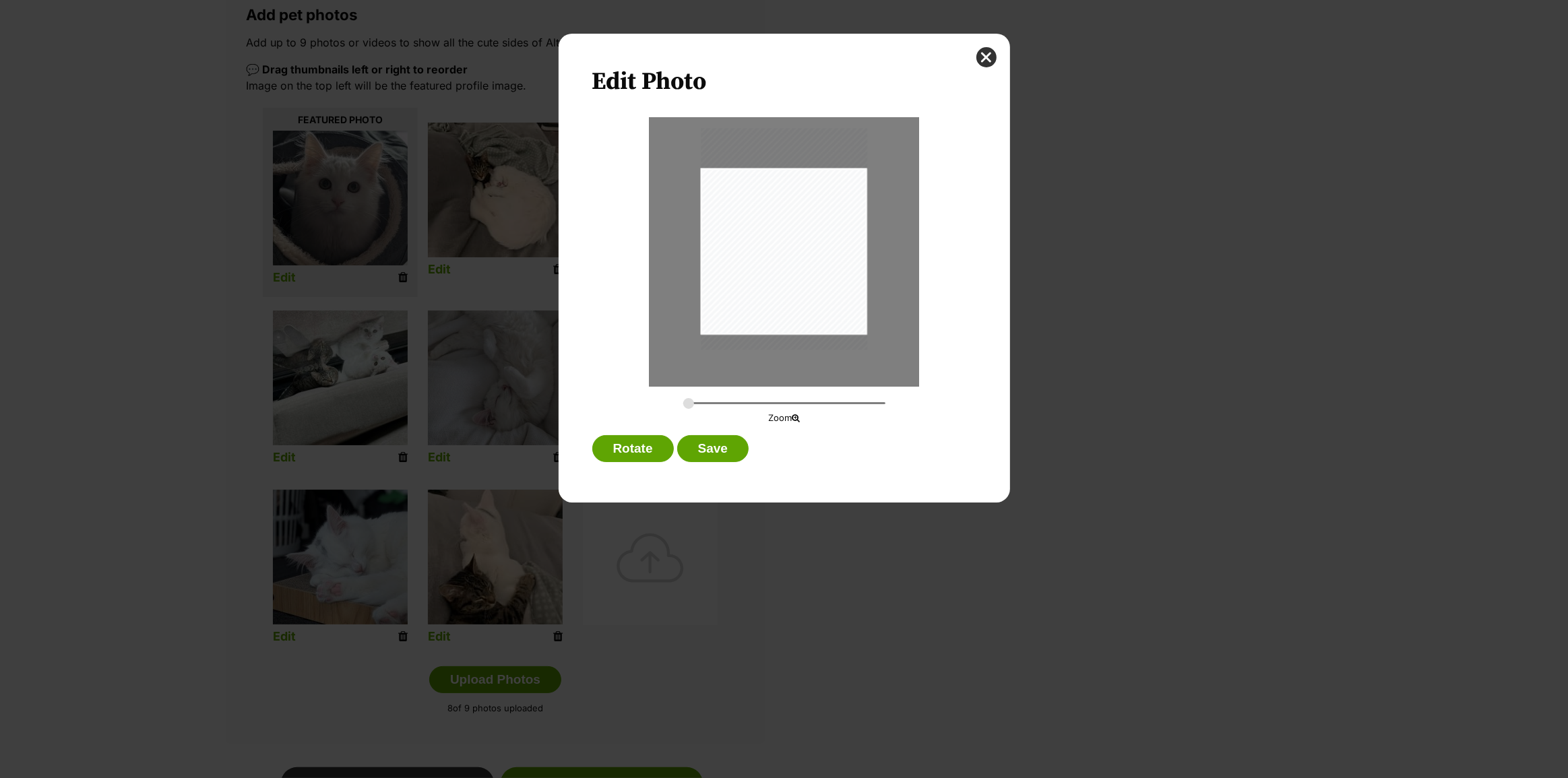
click at [836, 322] on div "Dialog Window - Close (Press escape to close)" at bounding box center [784, 239] width 166 height 222
click at [734, 448] on button "Save" at bounding box center [712, 448] width 72 height 27
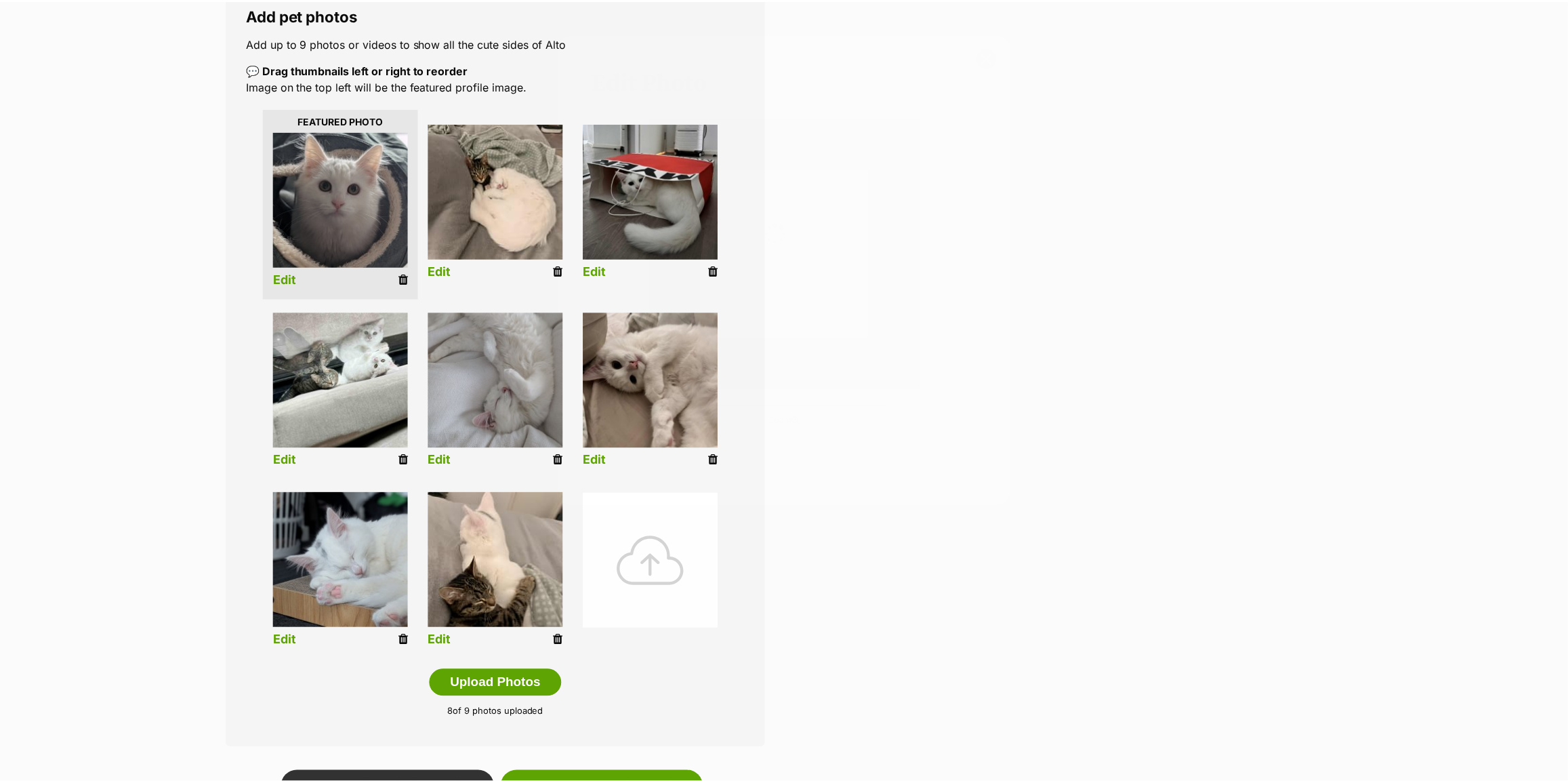
scroll to position [244, 0]
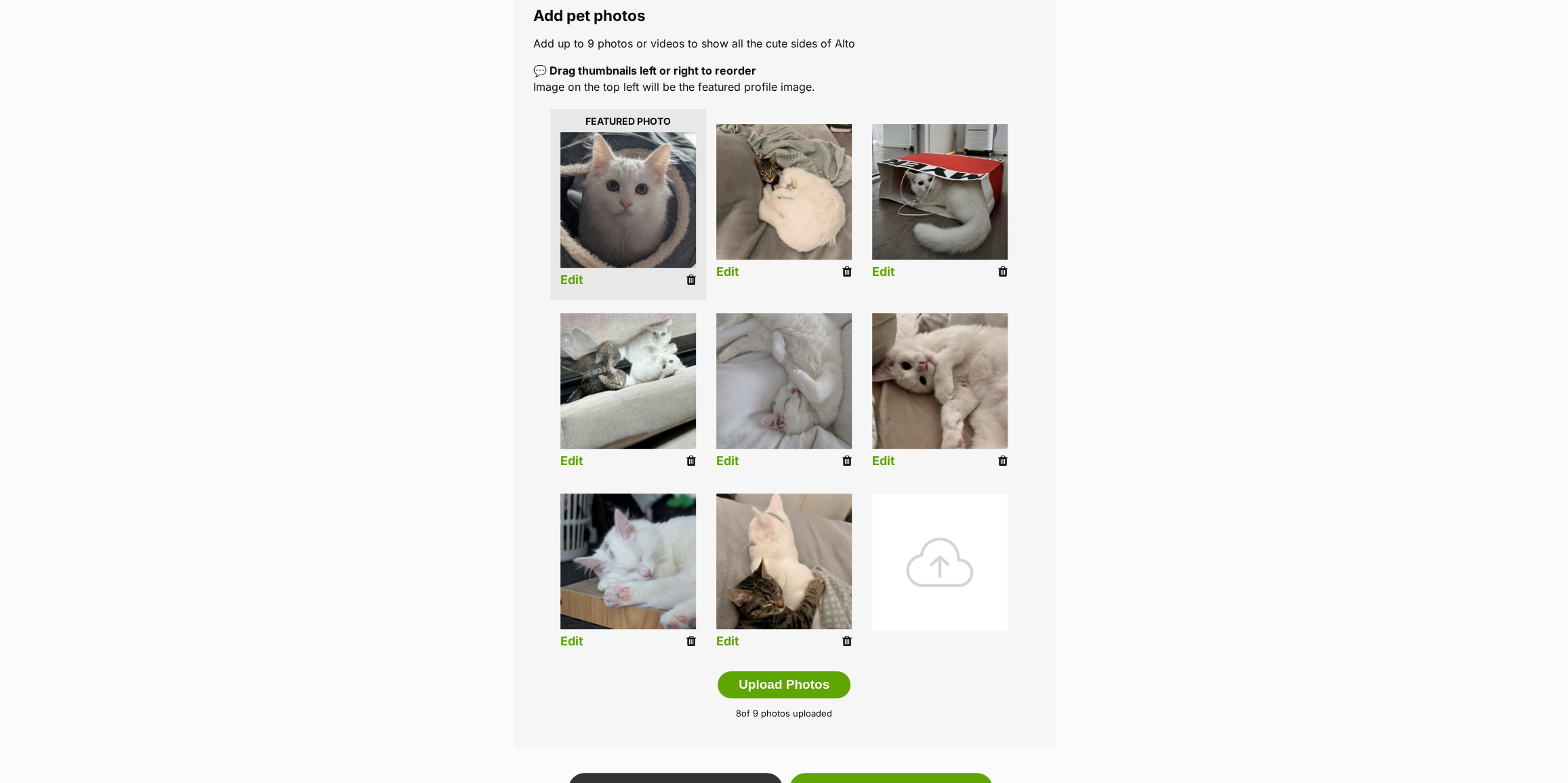
click at [731, 642] on link "Edit" at bounding box center [728, 641] width 23 height 15
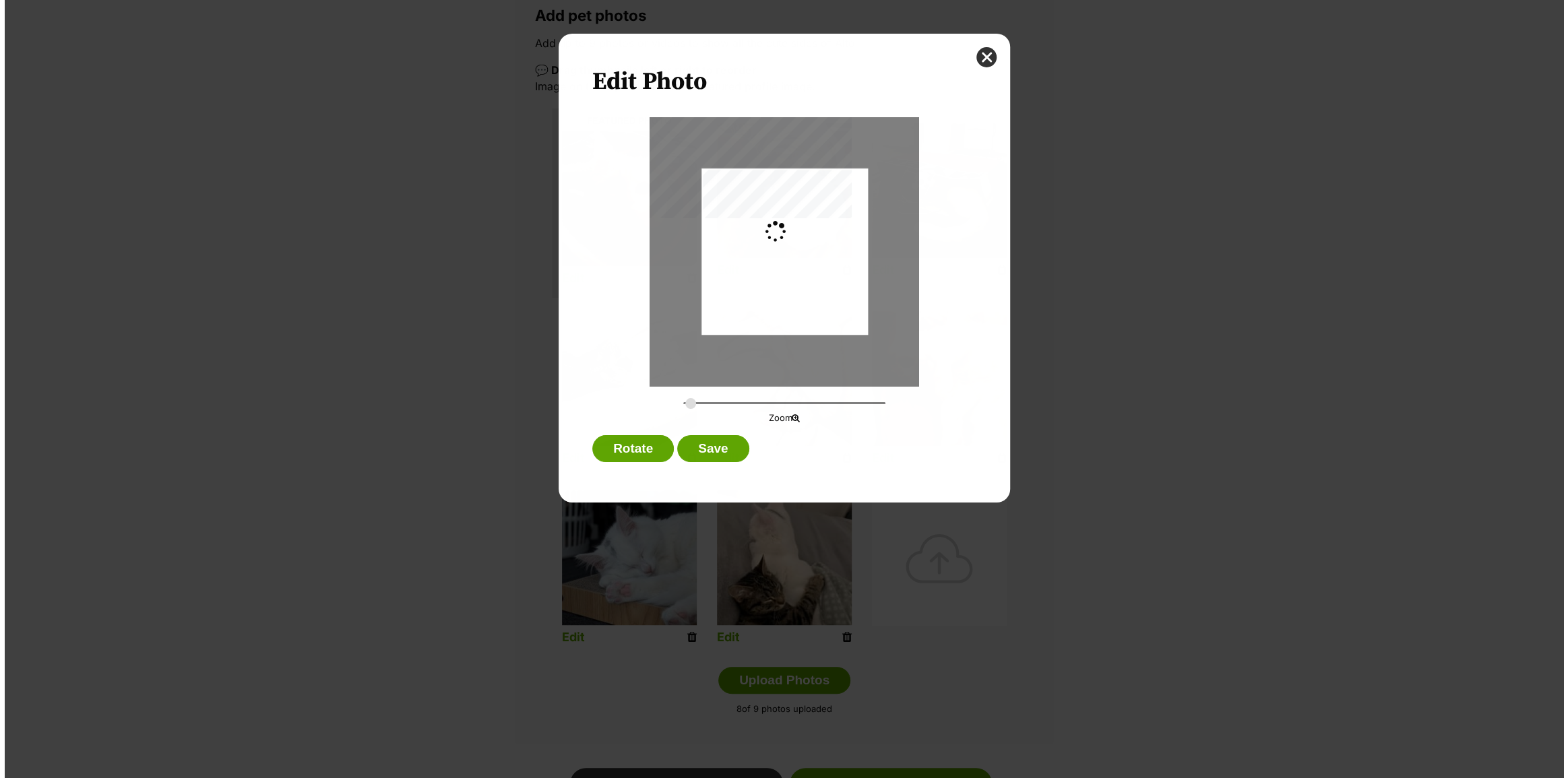
scroll to position [0, 0]
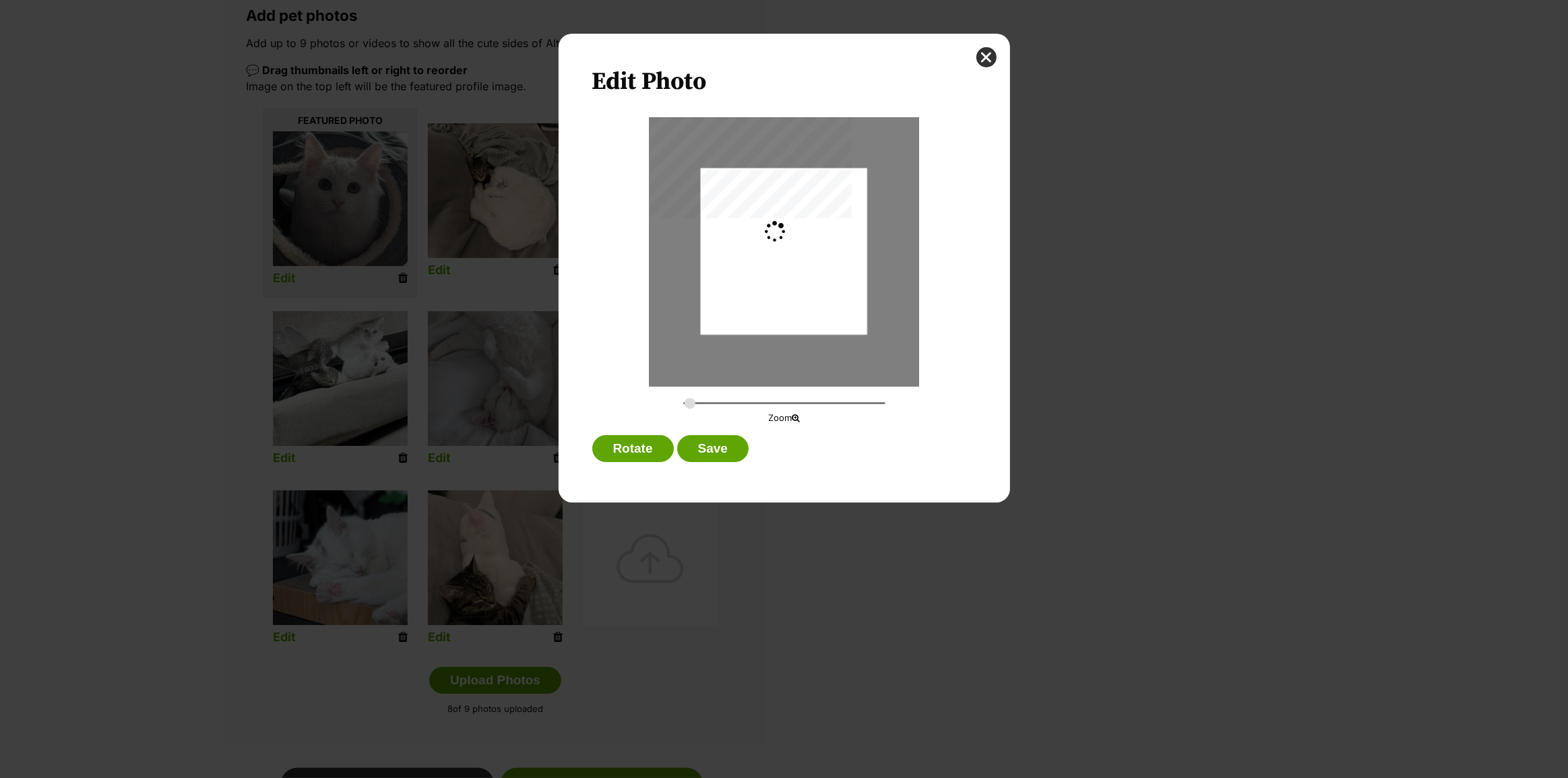
type input "0.2744"
drag, startPoint x: 784, startPoint y: 336, endPoint x: 786, endPoint y: 356, distance: 20.1
click at [786, 356] on div "Dialog Window - Close (Press escape to close)" at bounding box center [784, 271] width 166 height 222
click at [718, 452] on button "Save" at bounding box center [712, 448] width 72 height 27
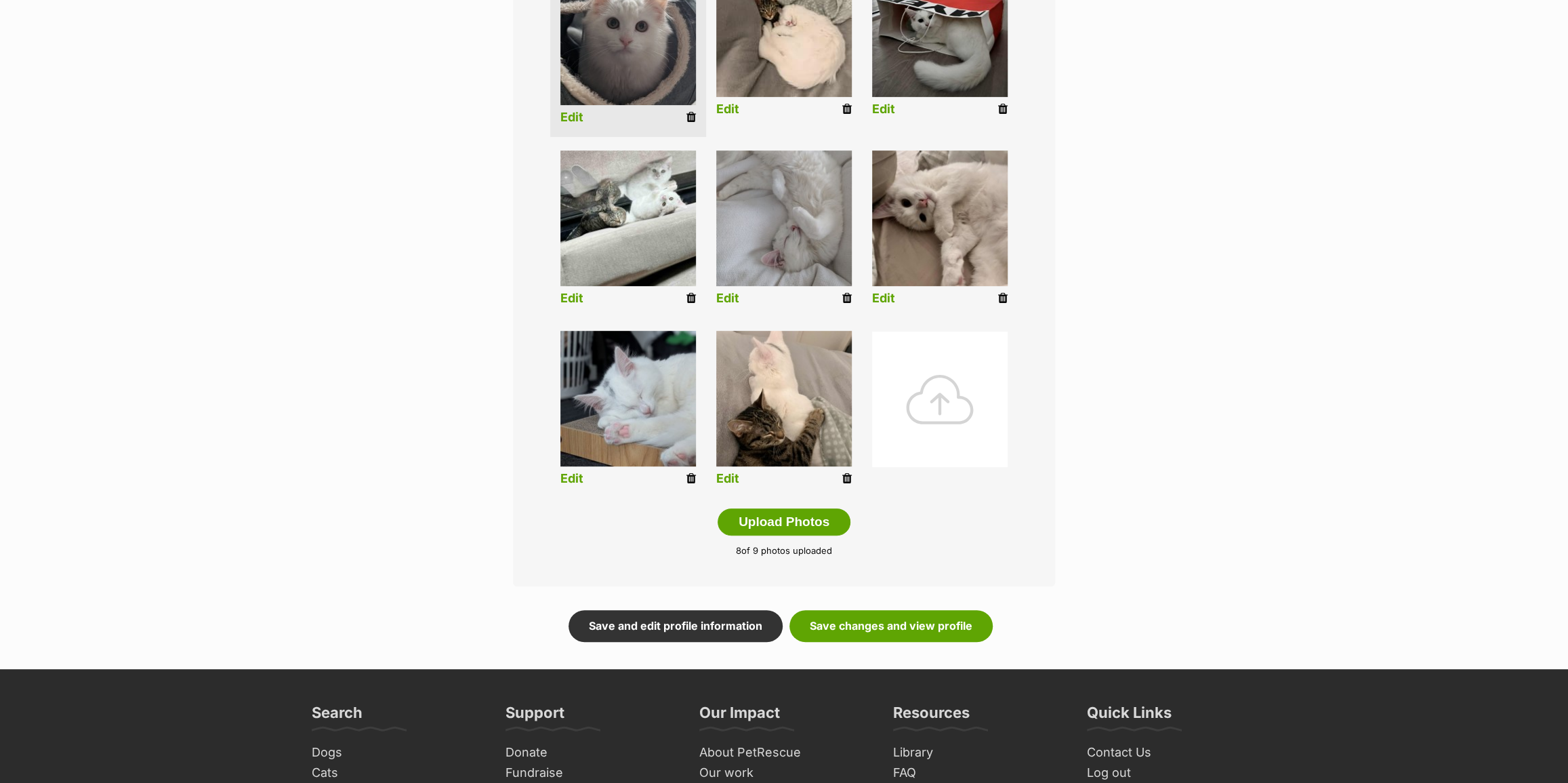
scroll to position [429, 0]
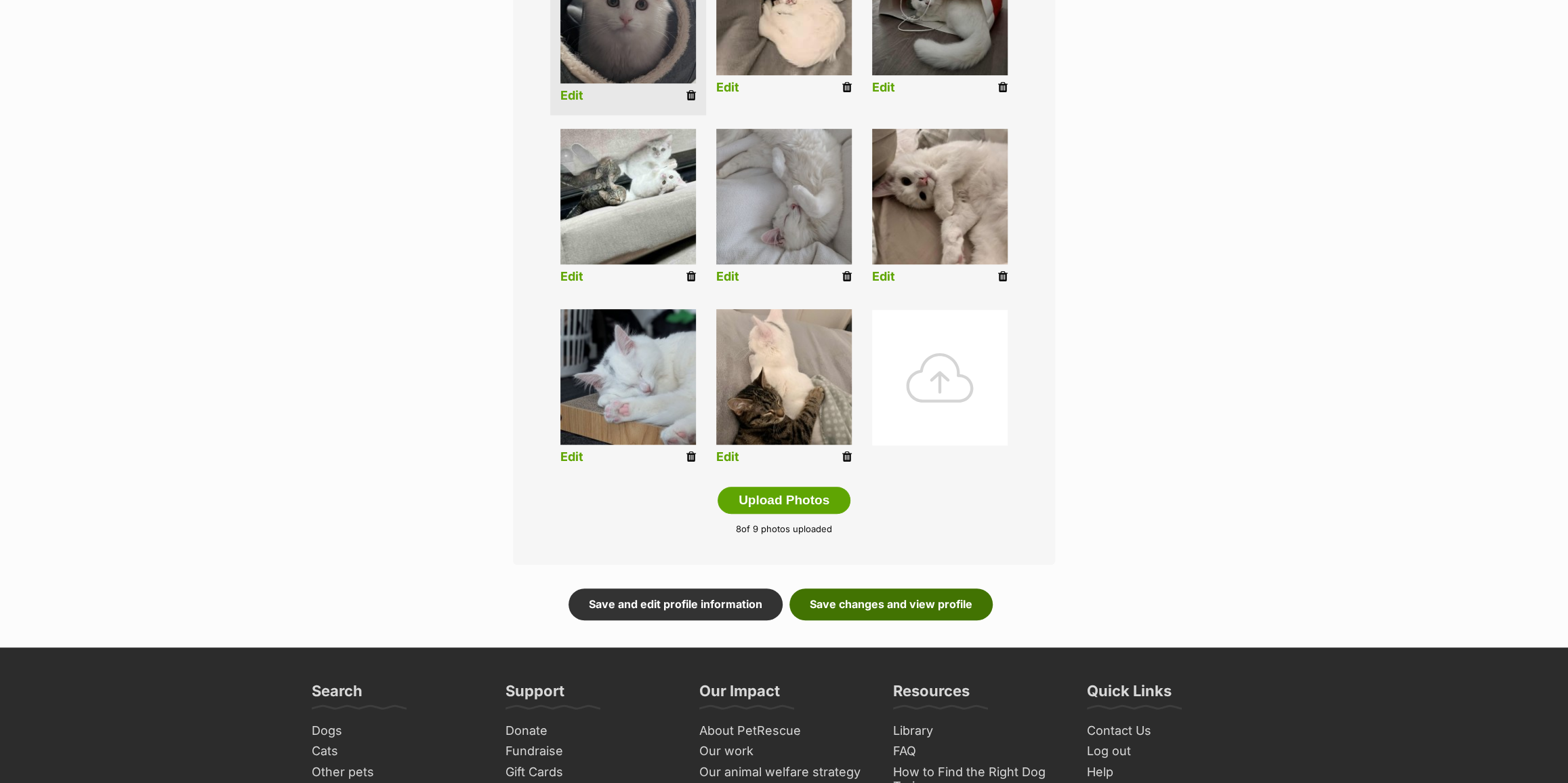
click at [855, 601] on link "Save changes and view profile" at bounding box center [890, 603] width 203 height 32
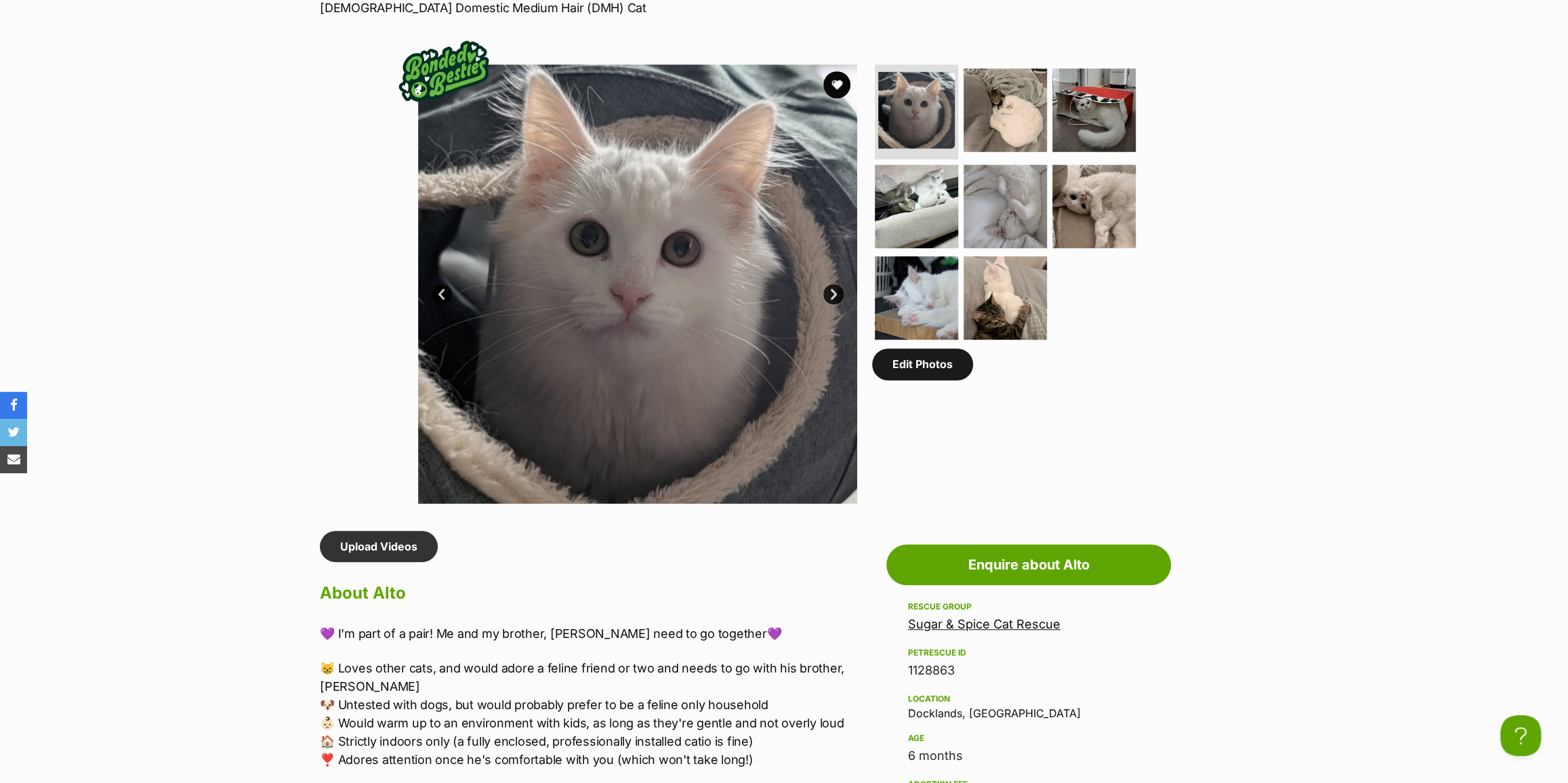
scroll to position [678, 0]
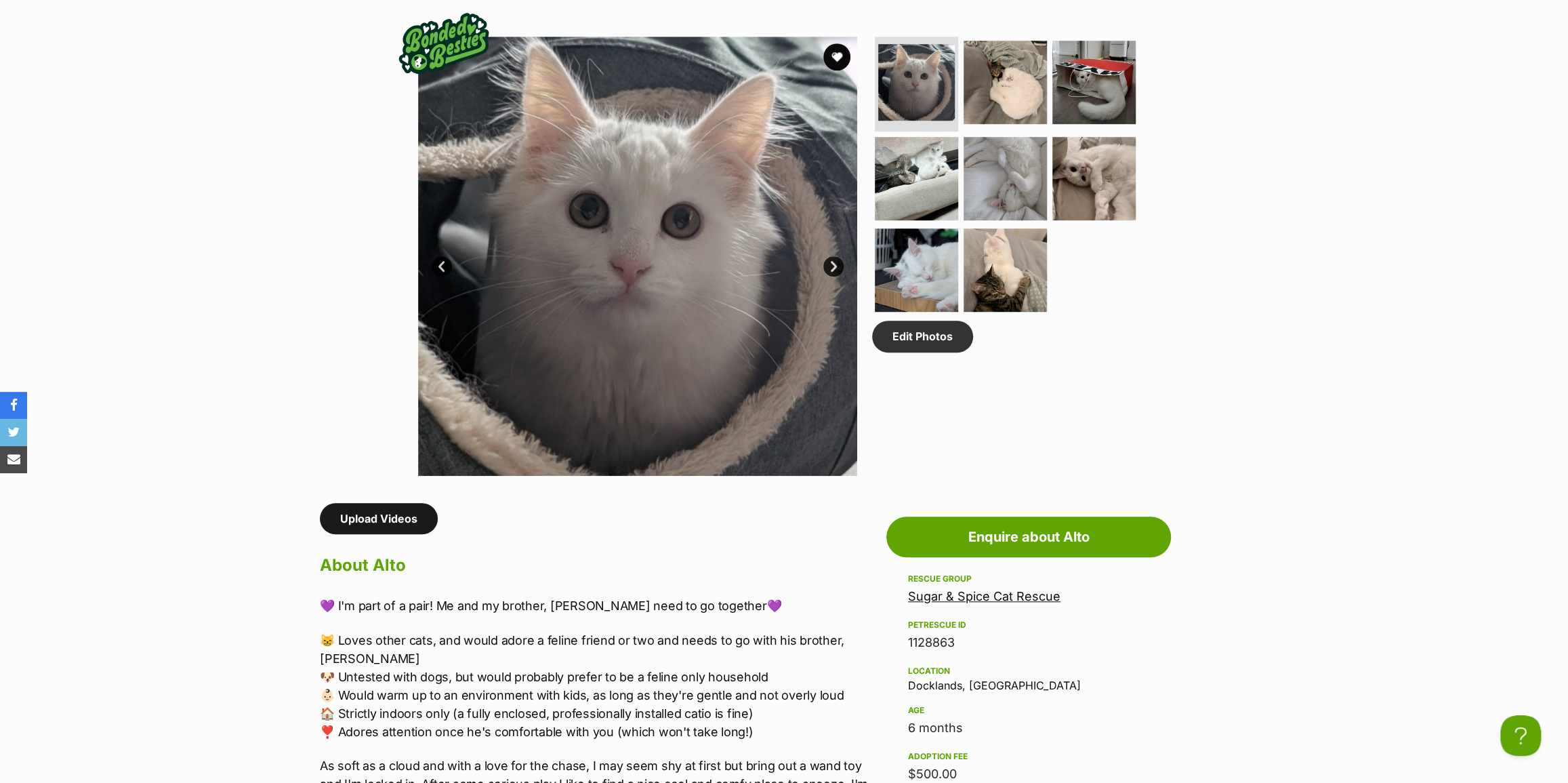
click at [412, 521] on link "Upload Videos" at bounding box center [379, 518] width 118 height 32
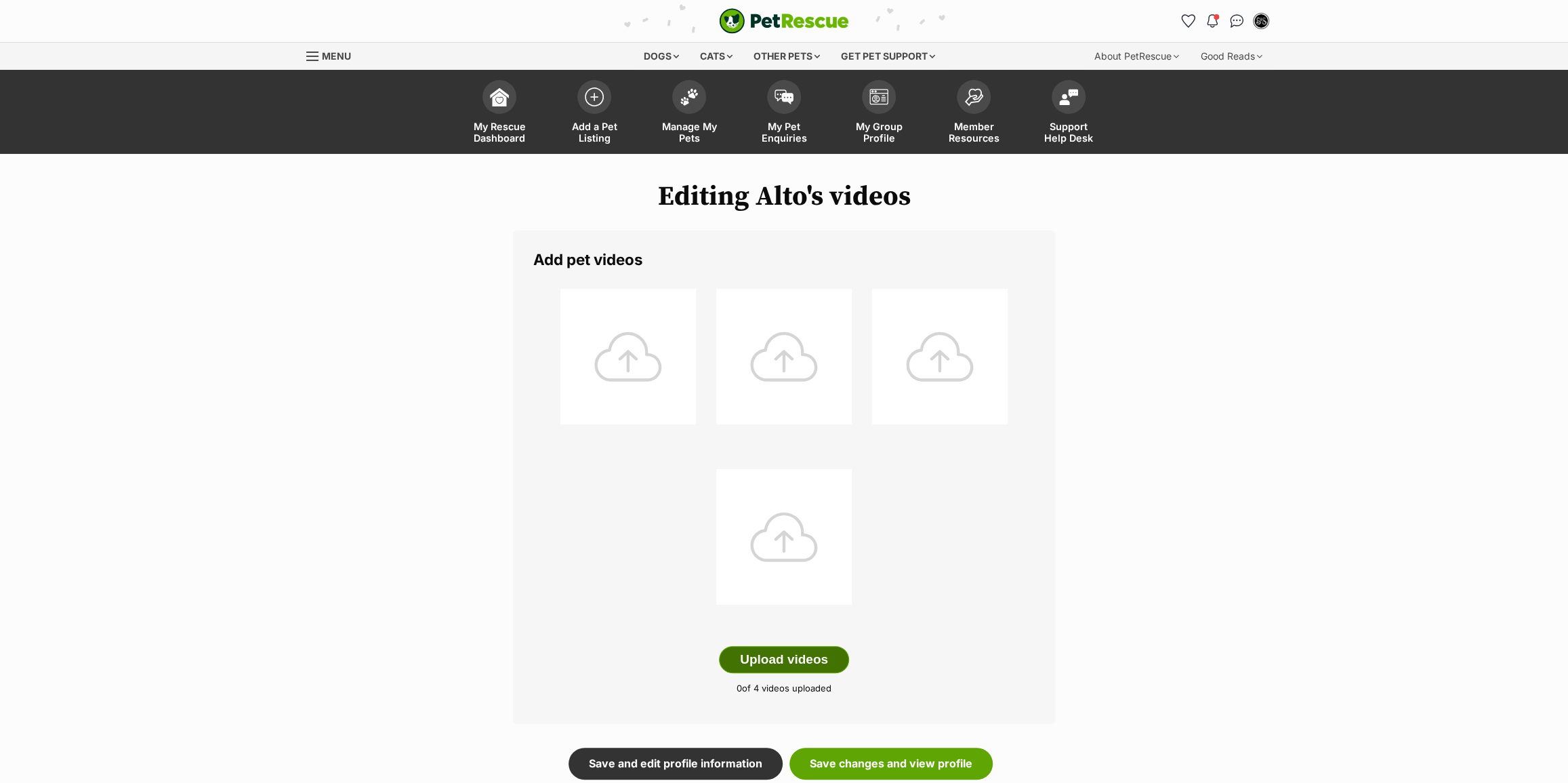
click at [821, 660] on button "Upload videos" at bounding box center [784, 660] width 130 height 28
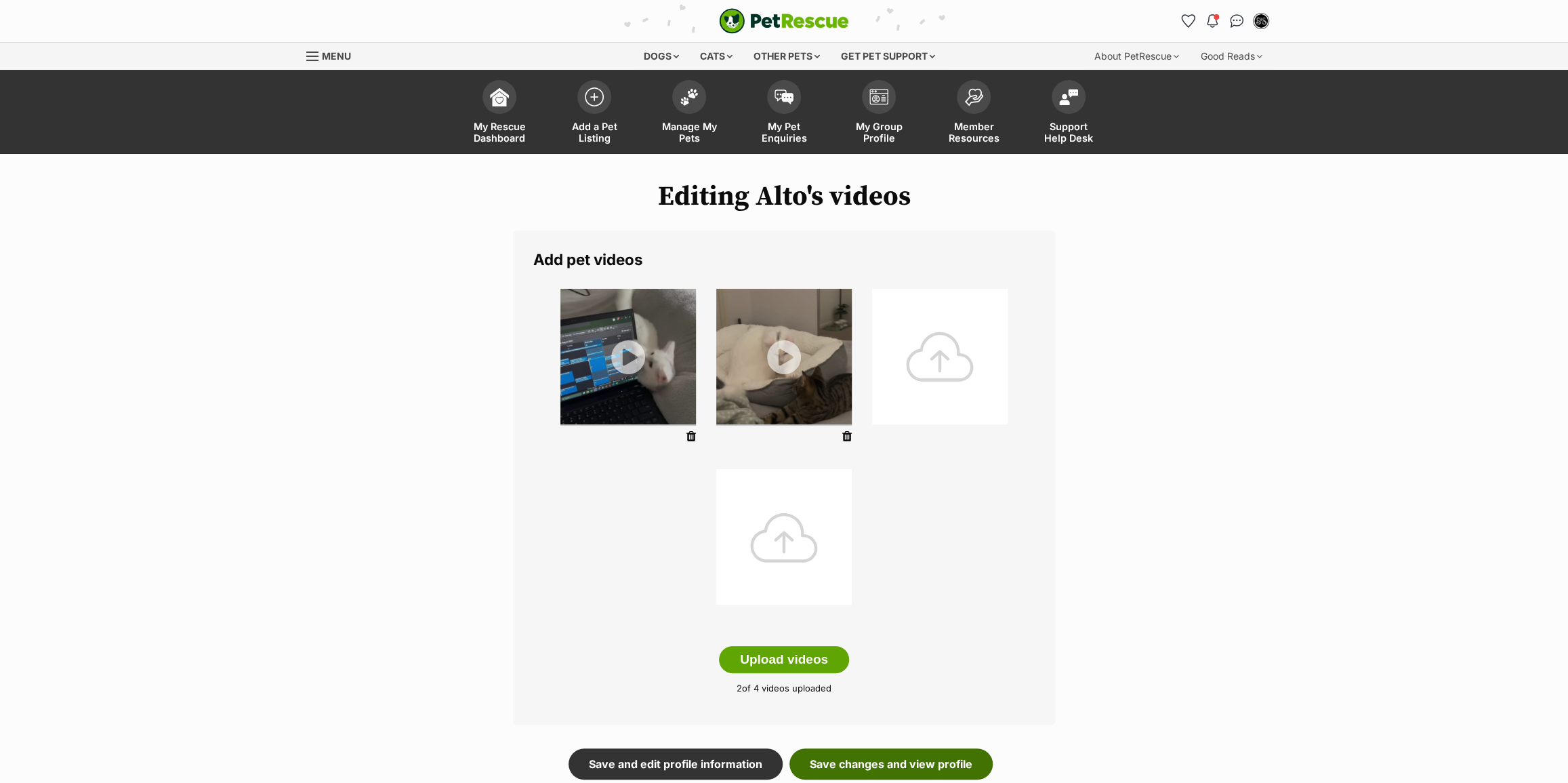
click at [860, 757] on link "Save changes and view profile" at bounding box center [890, 764] width 203 height 32
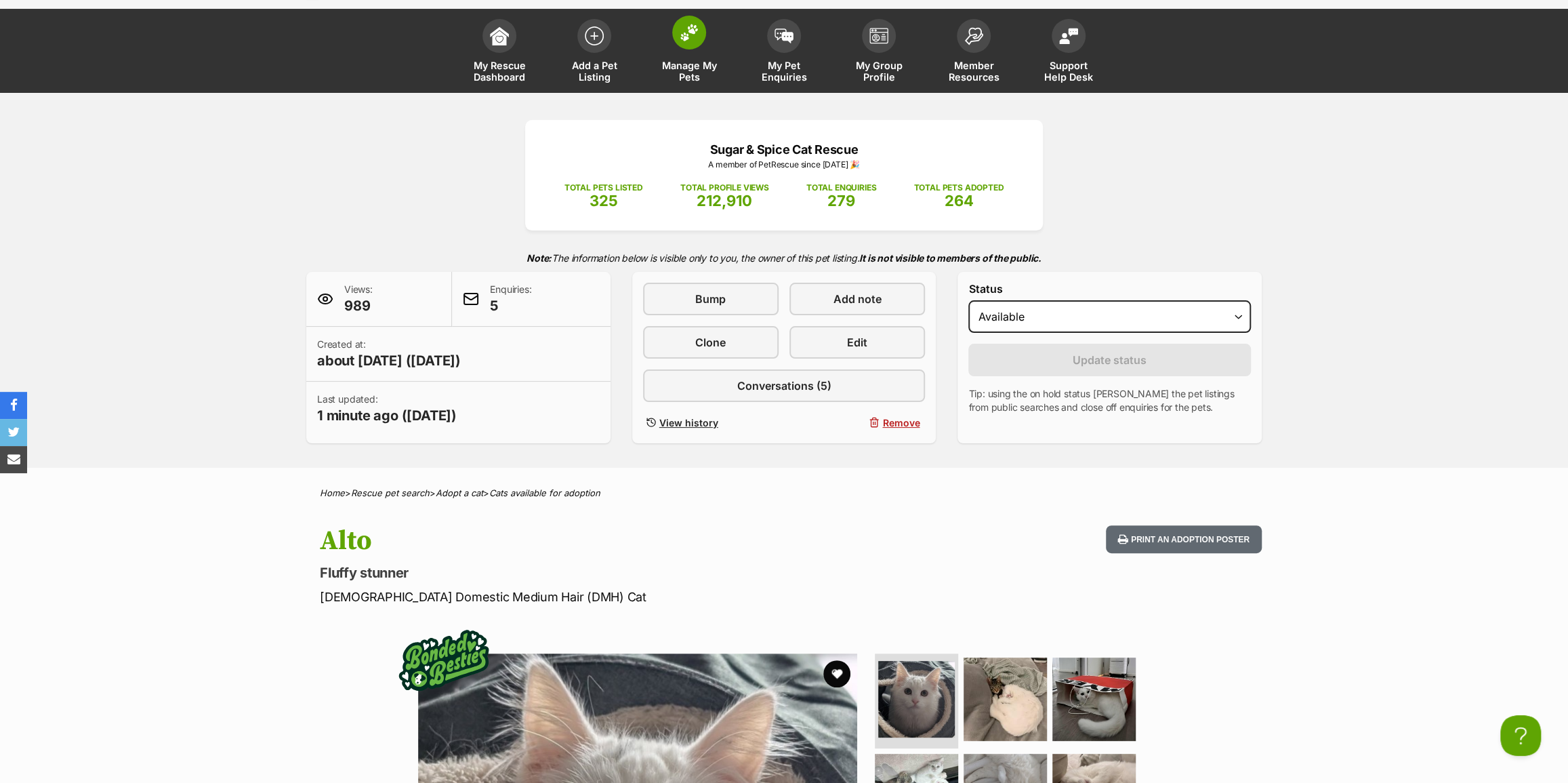
click at [695, 60] on span "Manage My Pets" at bounding box center [689, 71] width 61 height 23
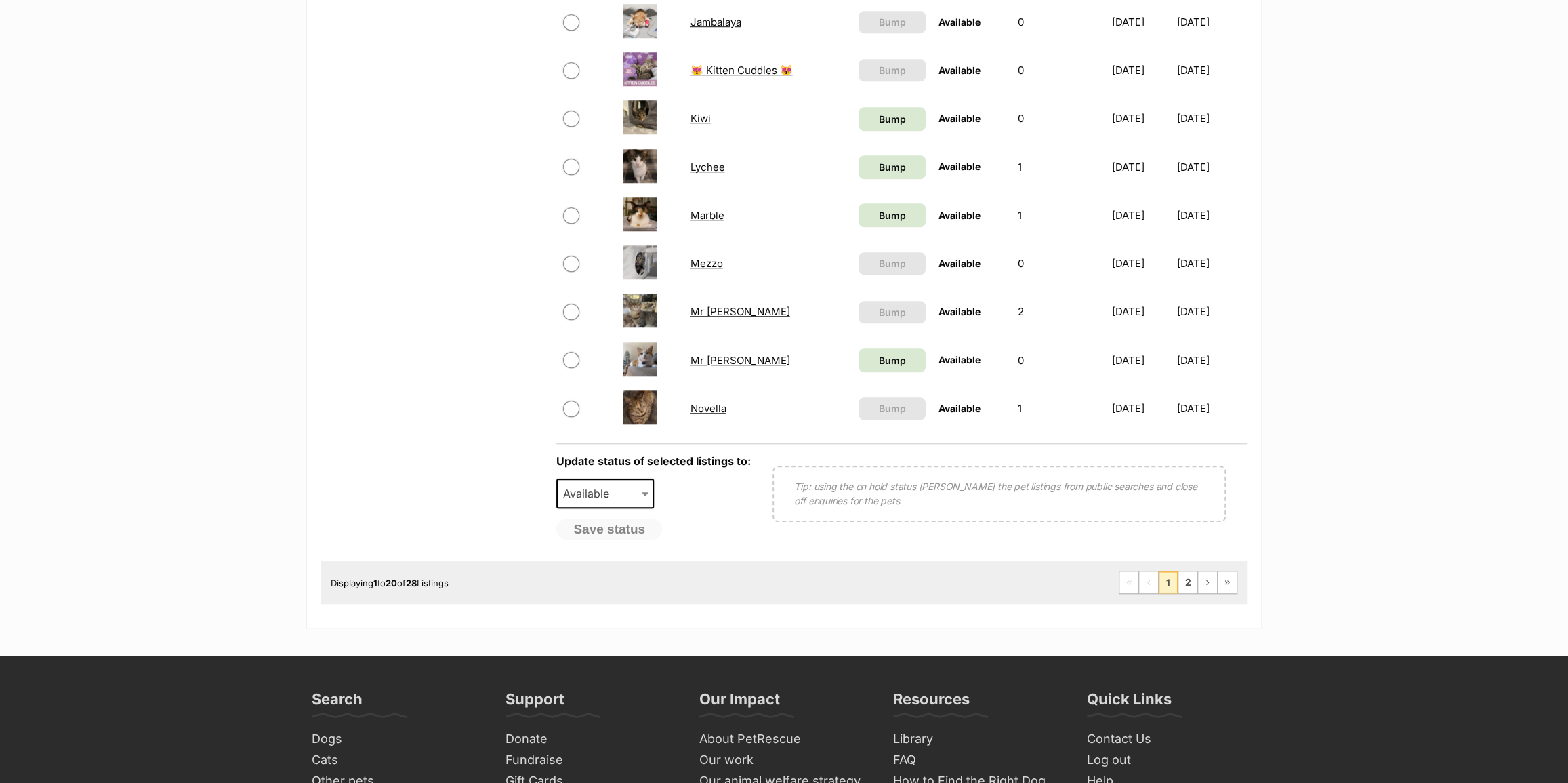
scroll to position [924, 0]
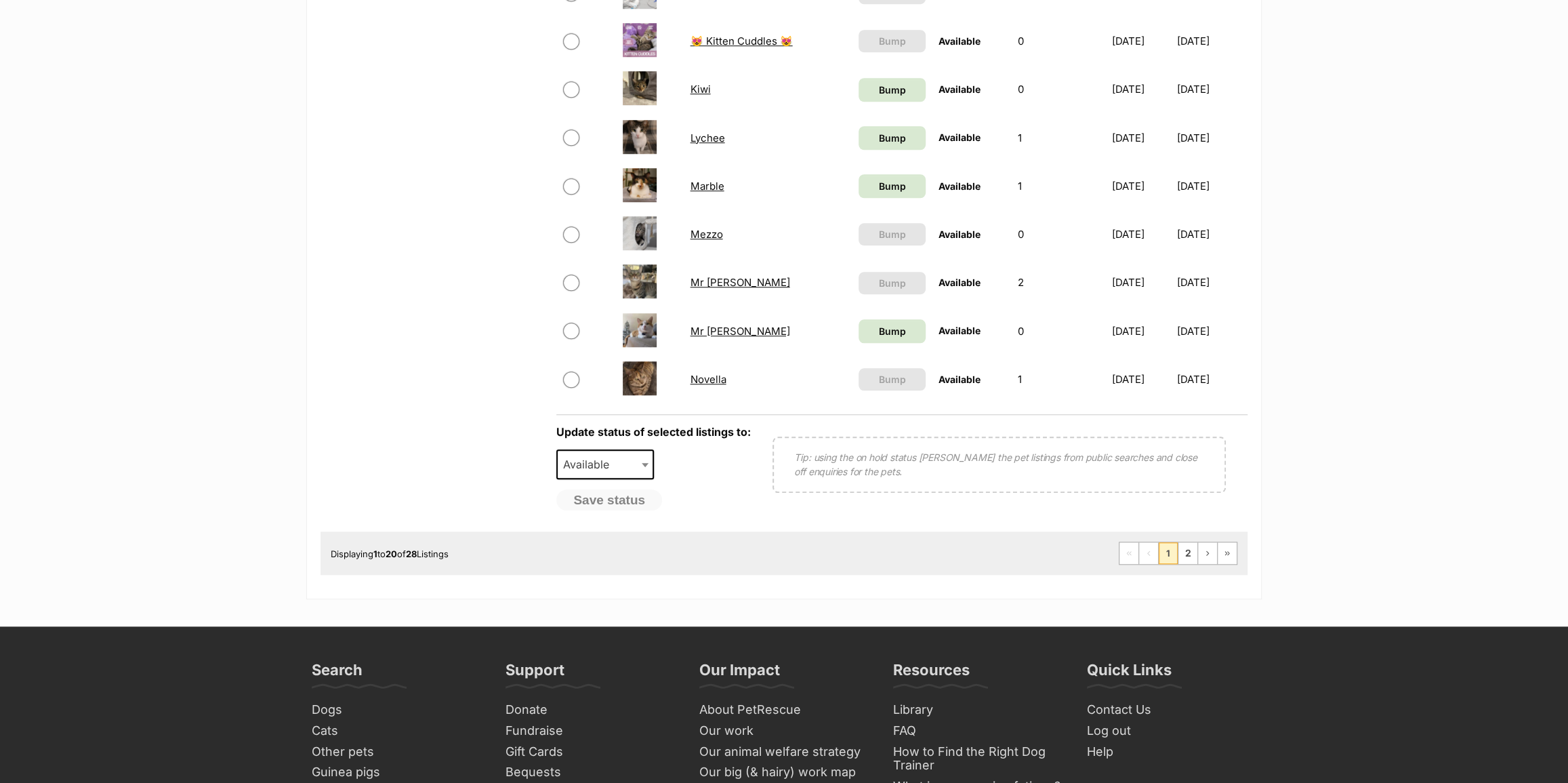
click at [691, 231] on link "Mezzo" at bounding box center [707, 235] width 32 height 13
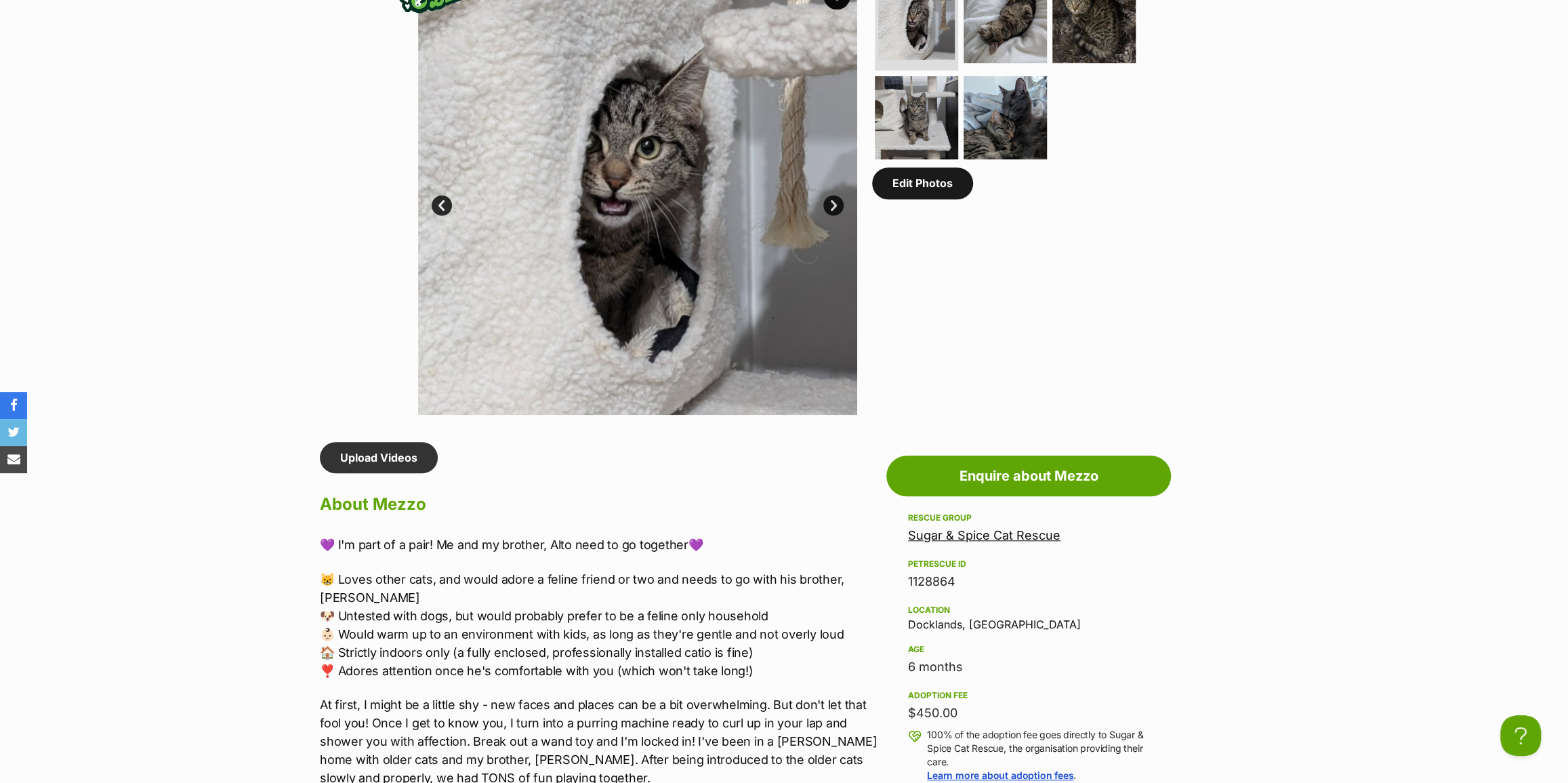
click at [915, 199] on link "Edit Photos" at bounding box center [923, 183] width 101 height 32
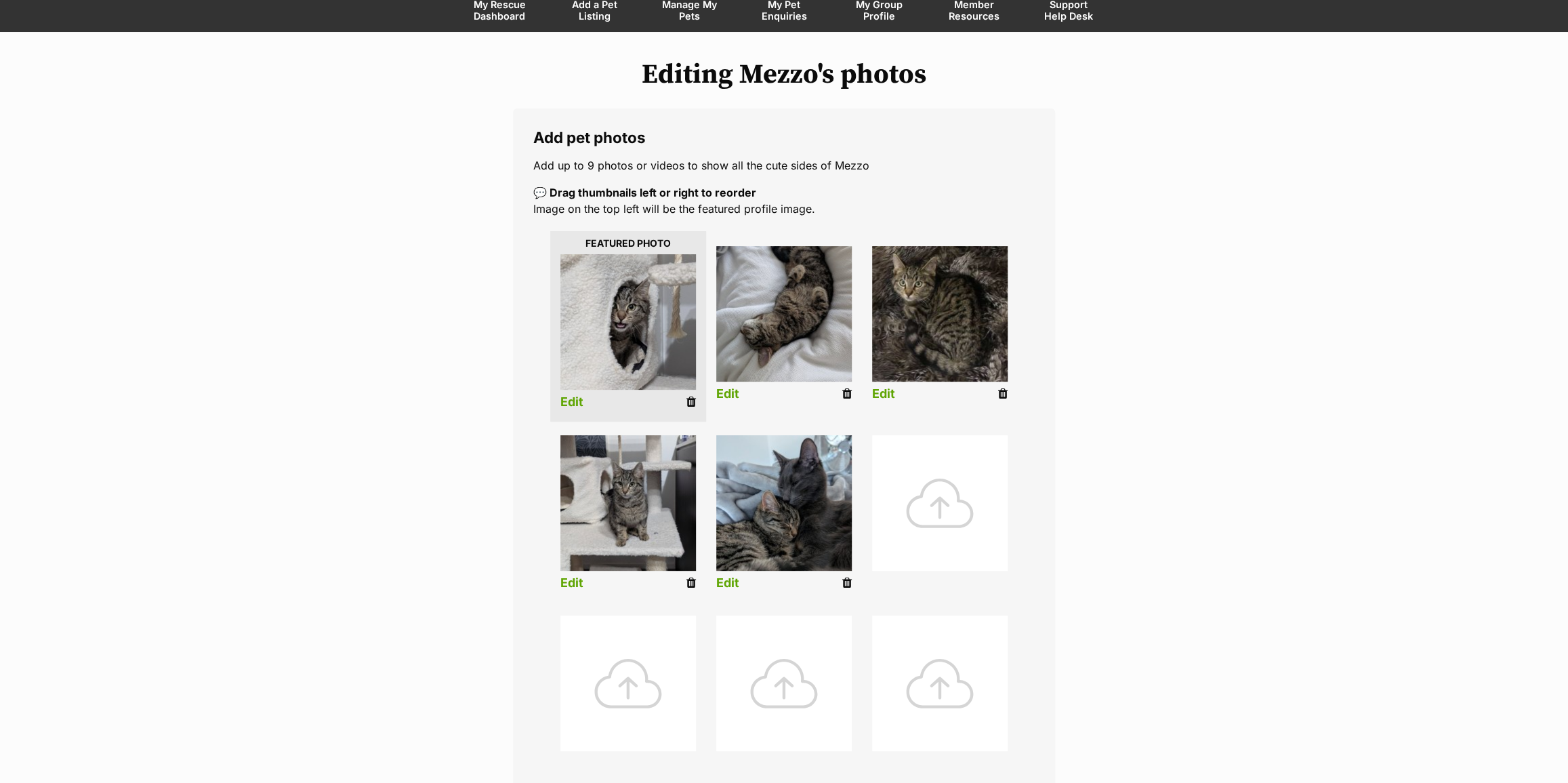
scroll to position [123, 0]
click at [1001, 393] on icon at bounding box center [1003, 393] width 10 height 12
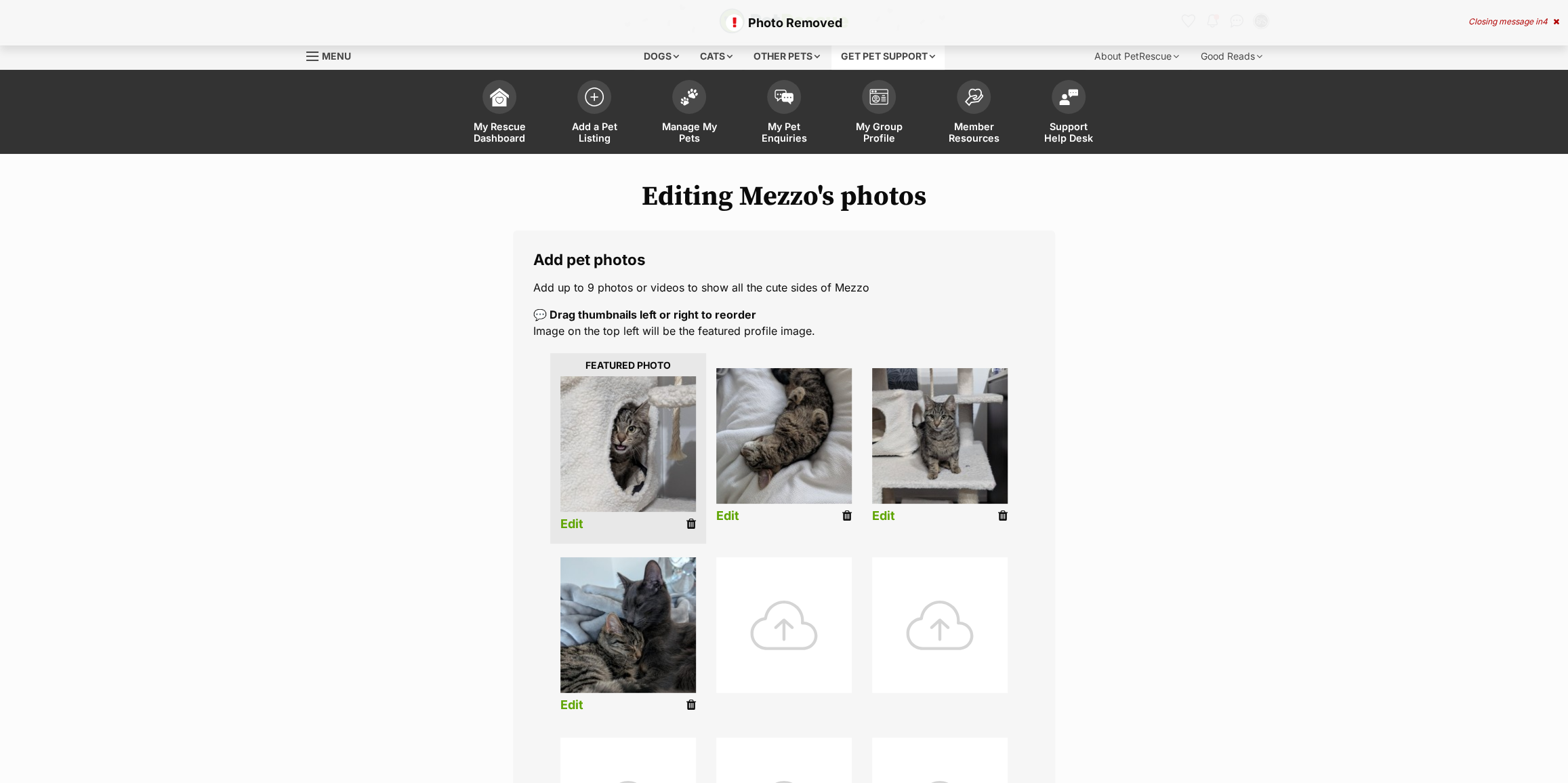
drag, startPoint x: 846, startPoint y: 515, endPoint x: 854, endPoint y: 51, distance: 464.1
click at [846, 515] on icon at bounding box center [847, 515] width 10 height 12
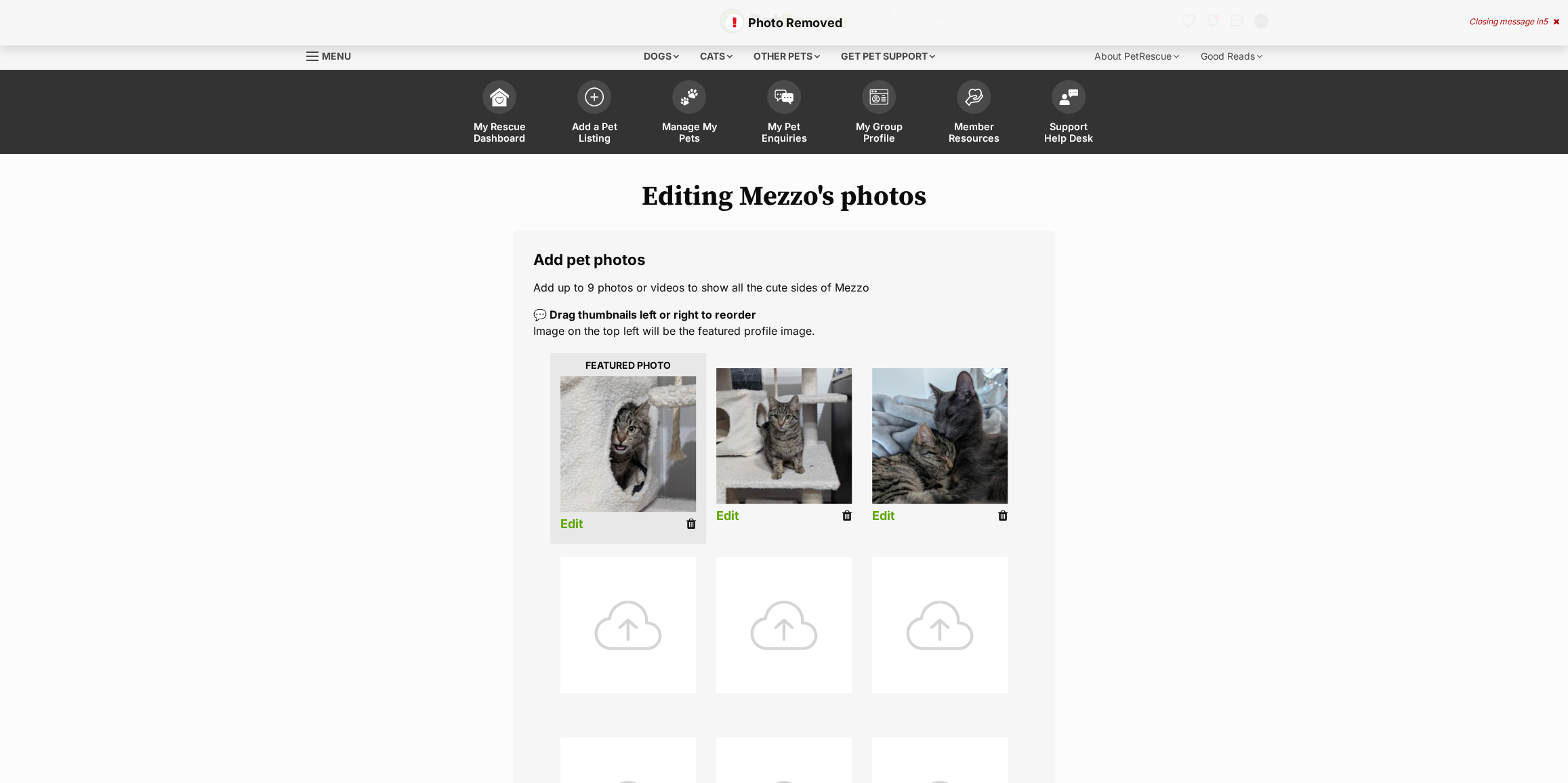
click at [847, 513] on icon at bounding box center [847, 515] width 10 height 12
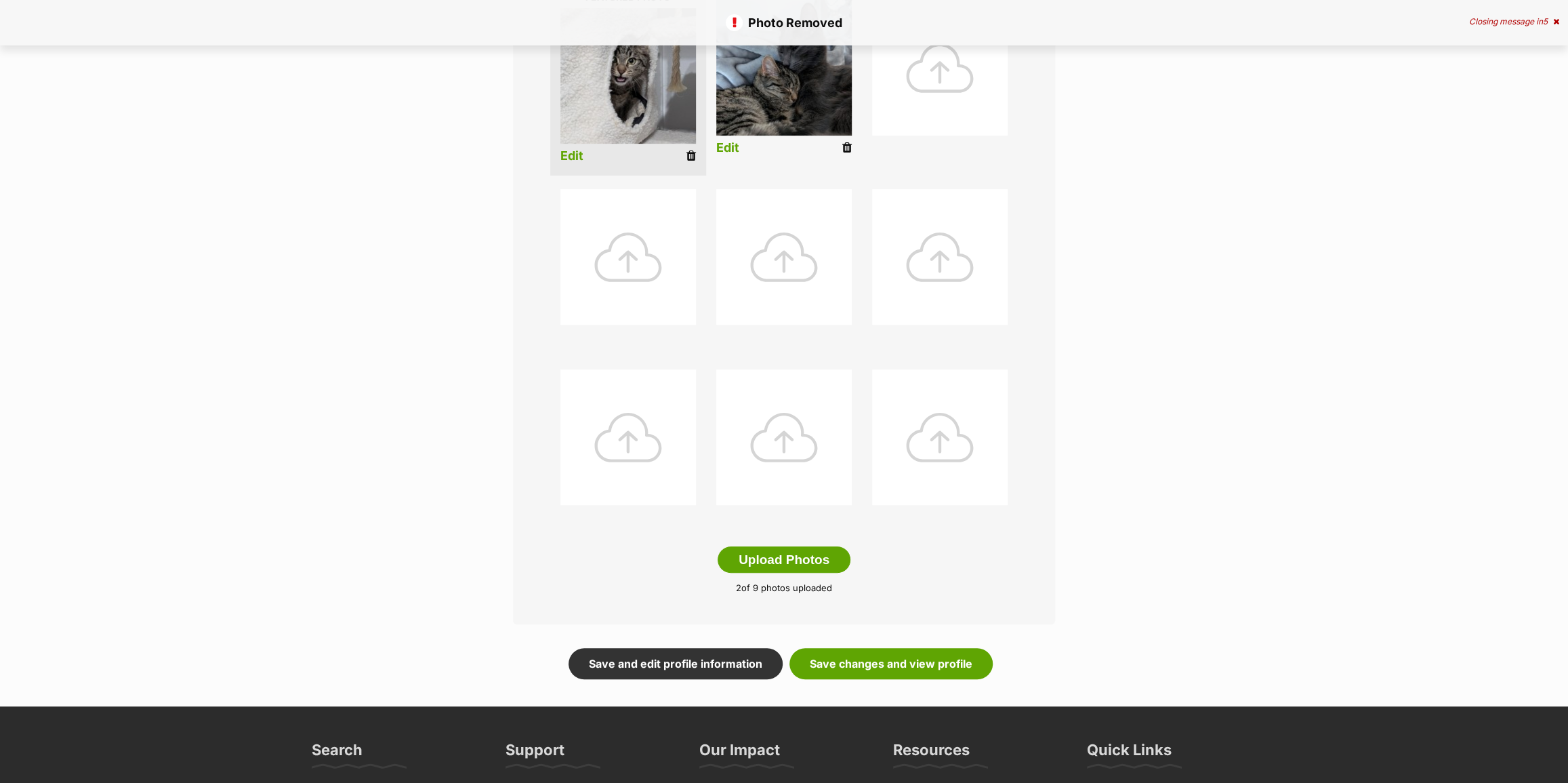
scroll to position [370, 0]
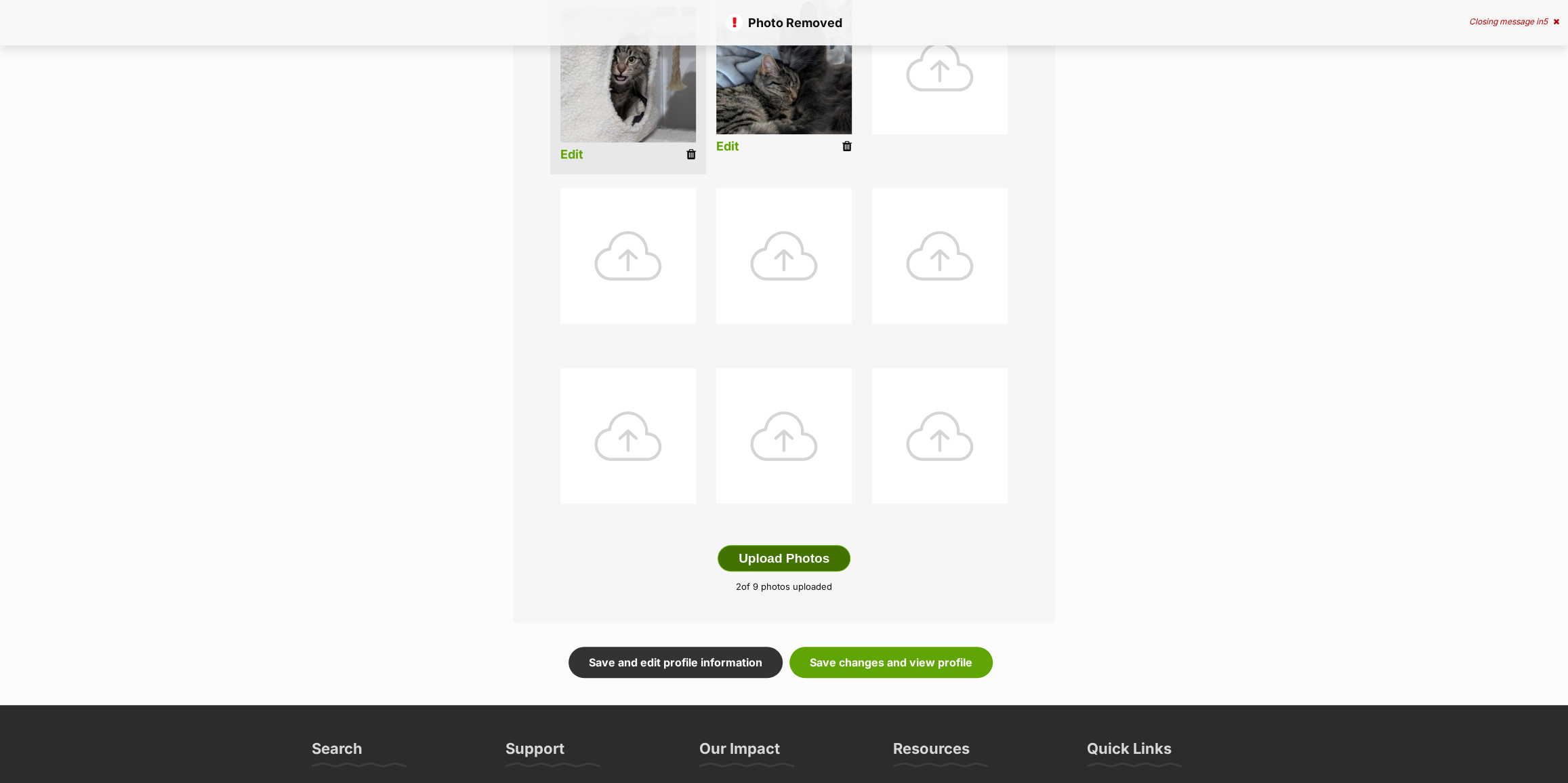
click at [791, 554] on button "Upload Photos" at bounding box center [784, 559] width 133 height 28
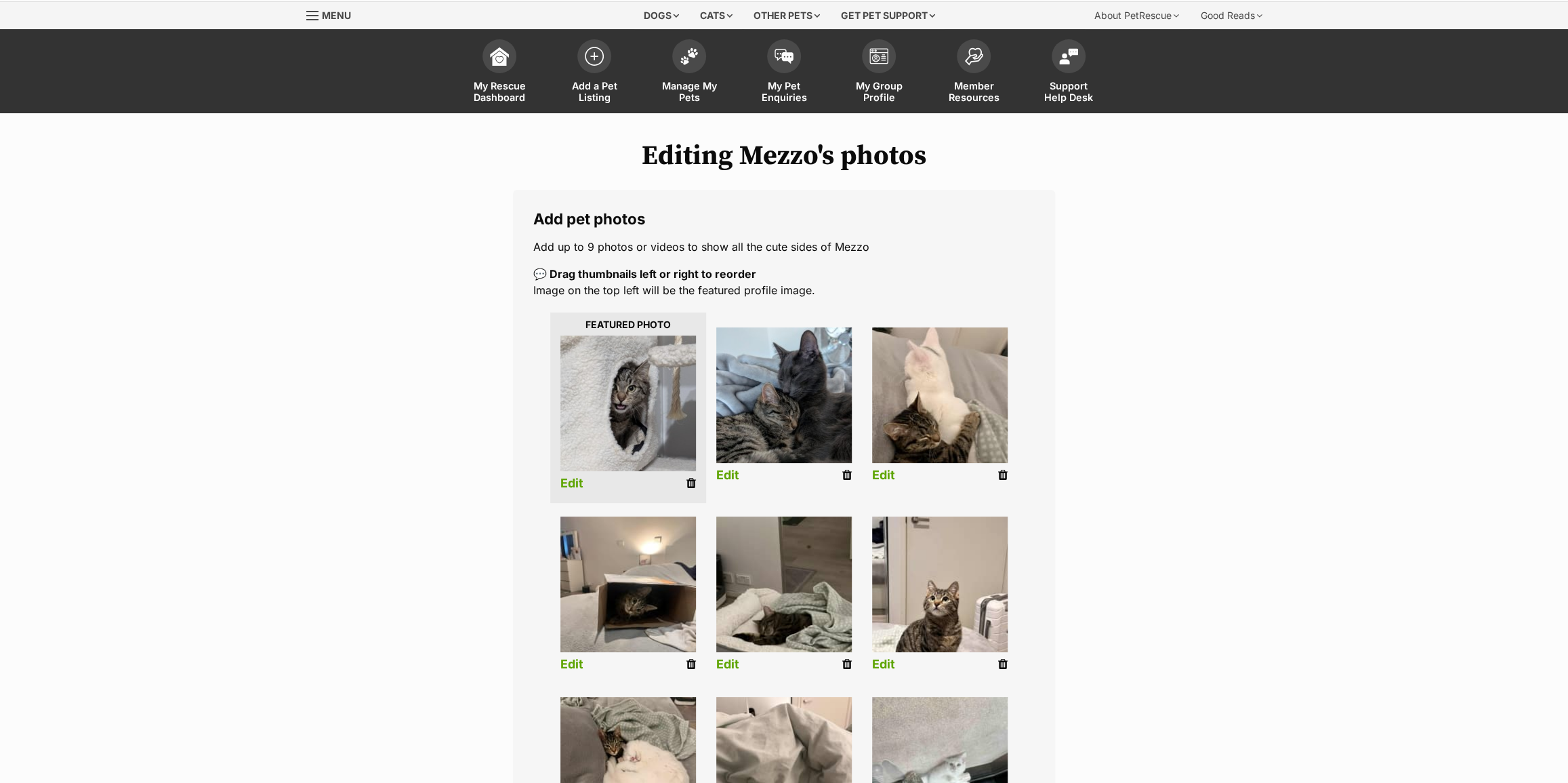
scroll to position [123, 0]
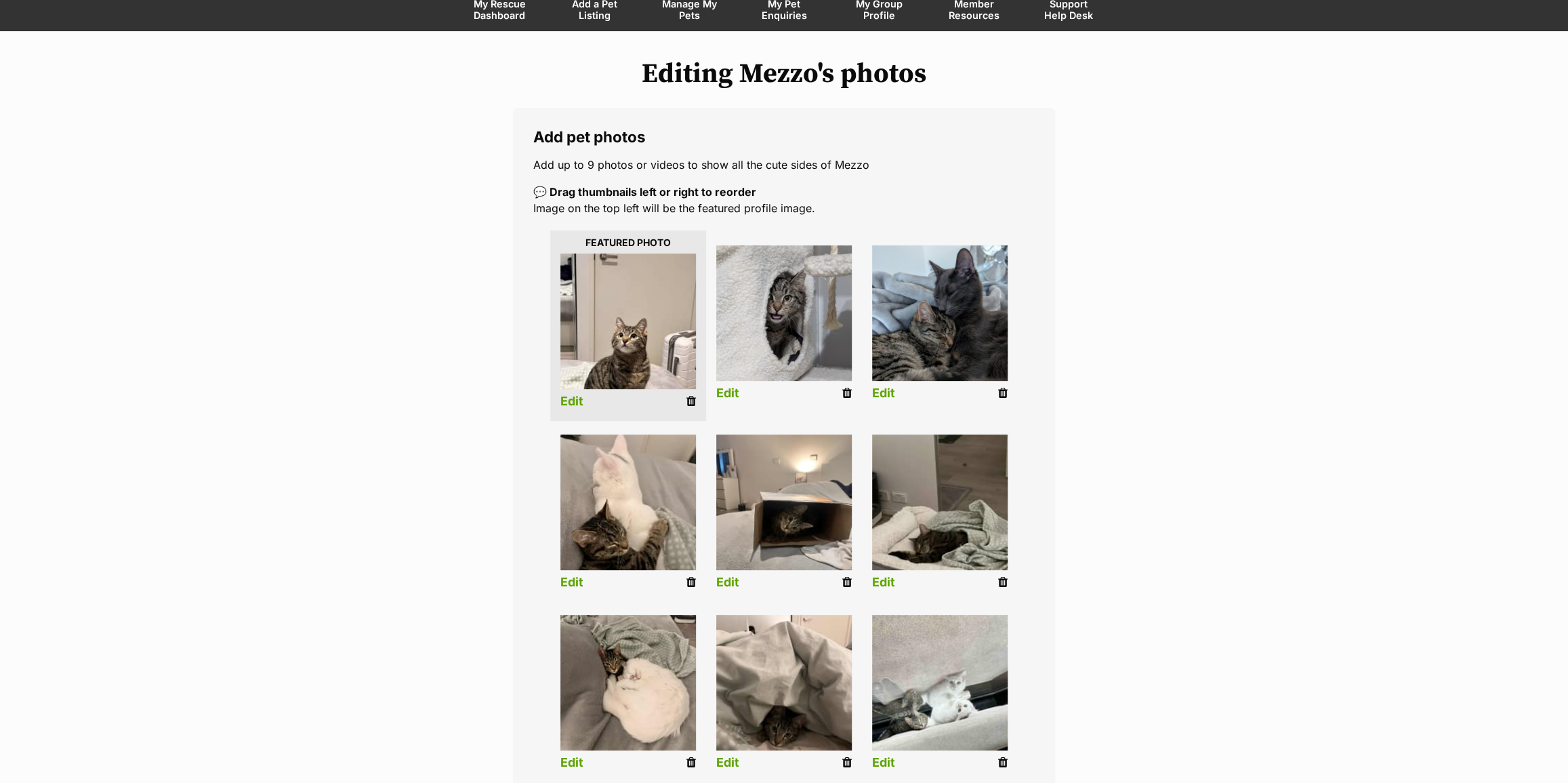
click at [569, 405] on link "Edit" at bounding box center [572, 402] width 23 height 15
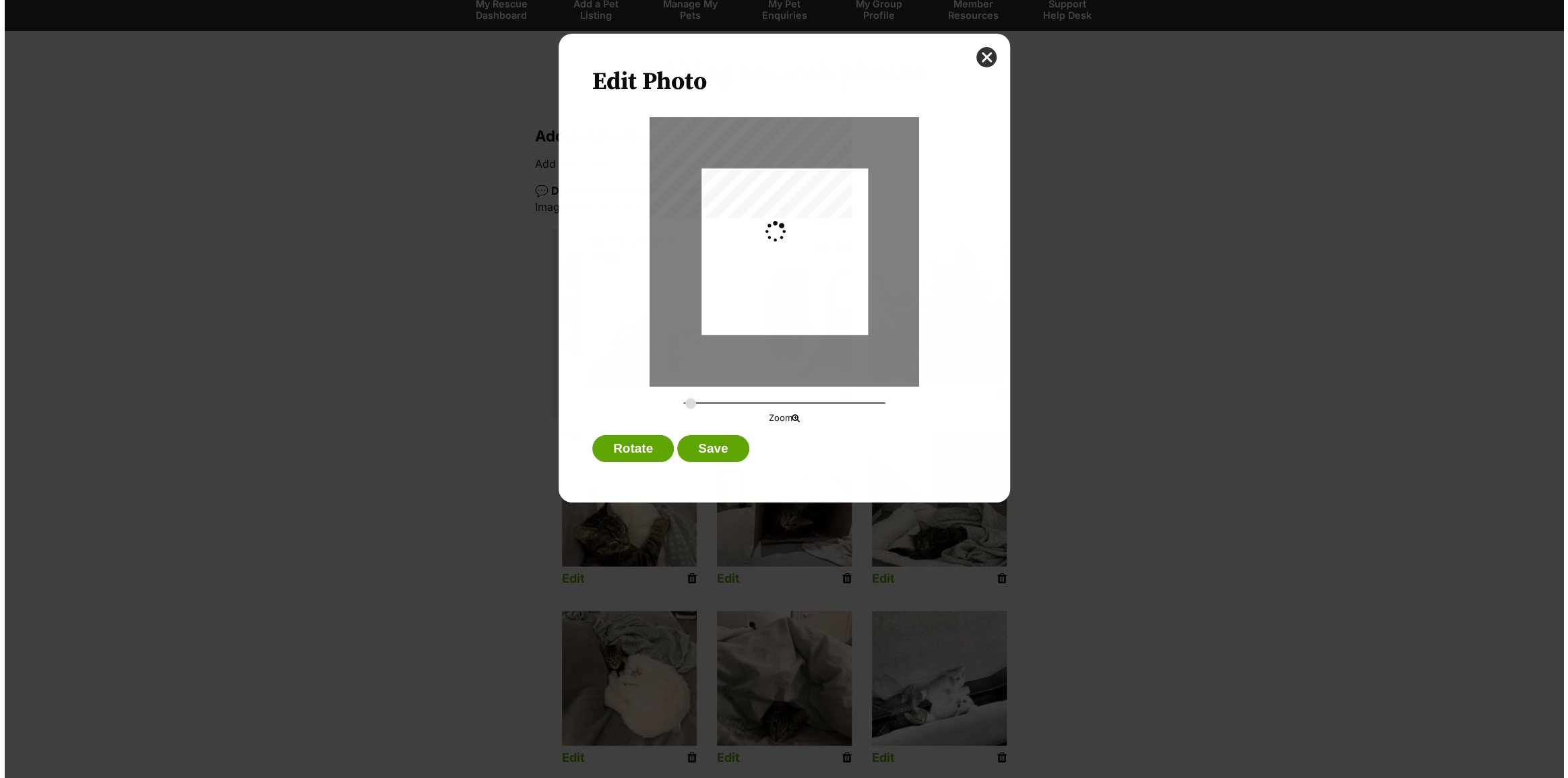
scroll to position [0, 0]
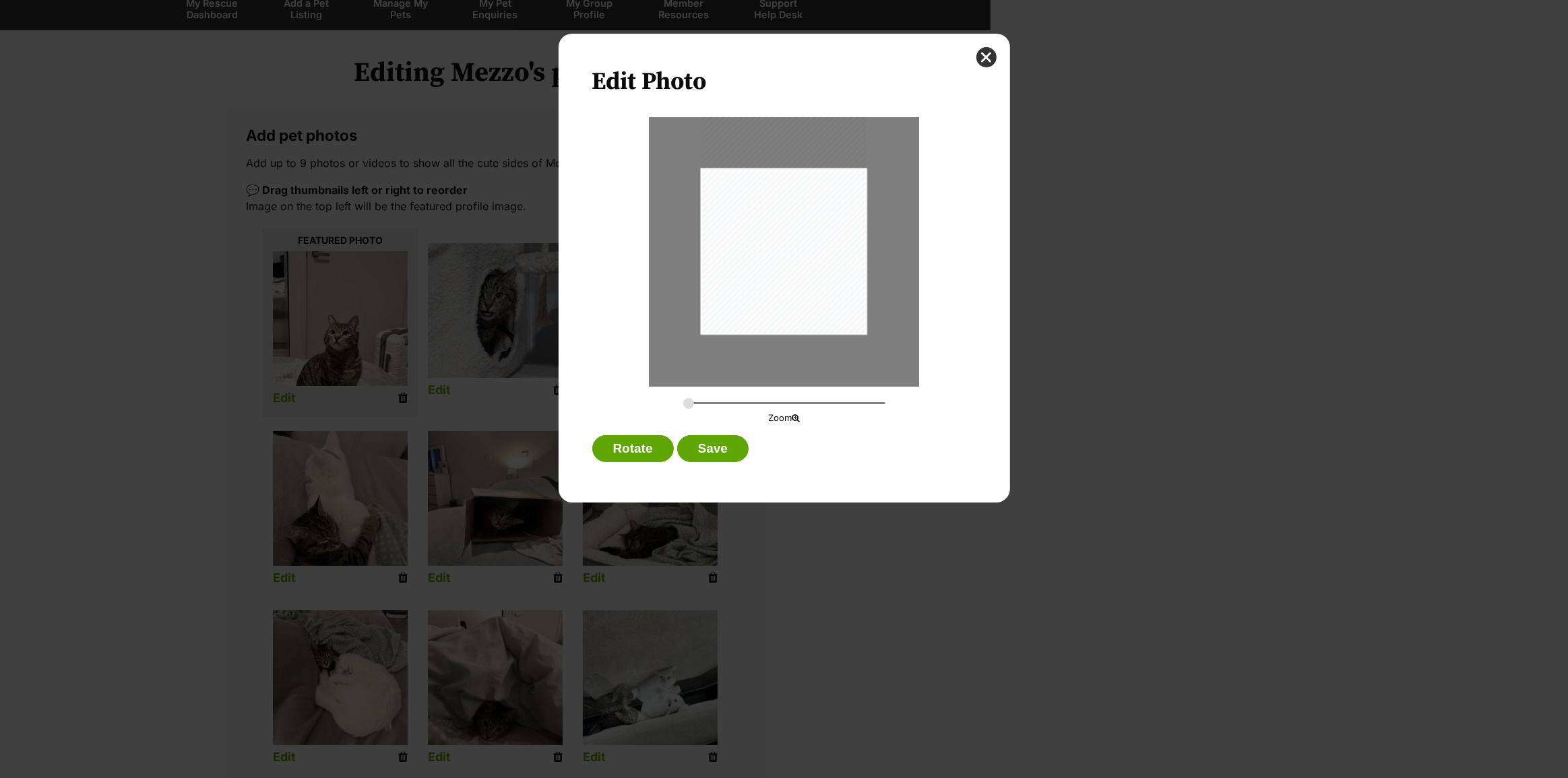
drag, startPoint x: 769, startPoint y: 308, endPoint x: 768, endPoint y: 277, distance: 31.0
click at [768, 277] on div "Dialog Window - Close (Press escape to close)" at bounding box center [784, 224] width 166 height 222
type input "0.2994"
drag, startPoint x: 772, startPoint y: 288, endPoint x: 808, endPoint y: 291, distance: 36.1
click at [806, 290] on div "Dialog Window - Close (Press escape to close)" at bounding box center [791, 224] width 181 height 242
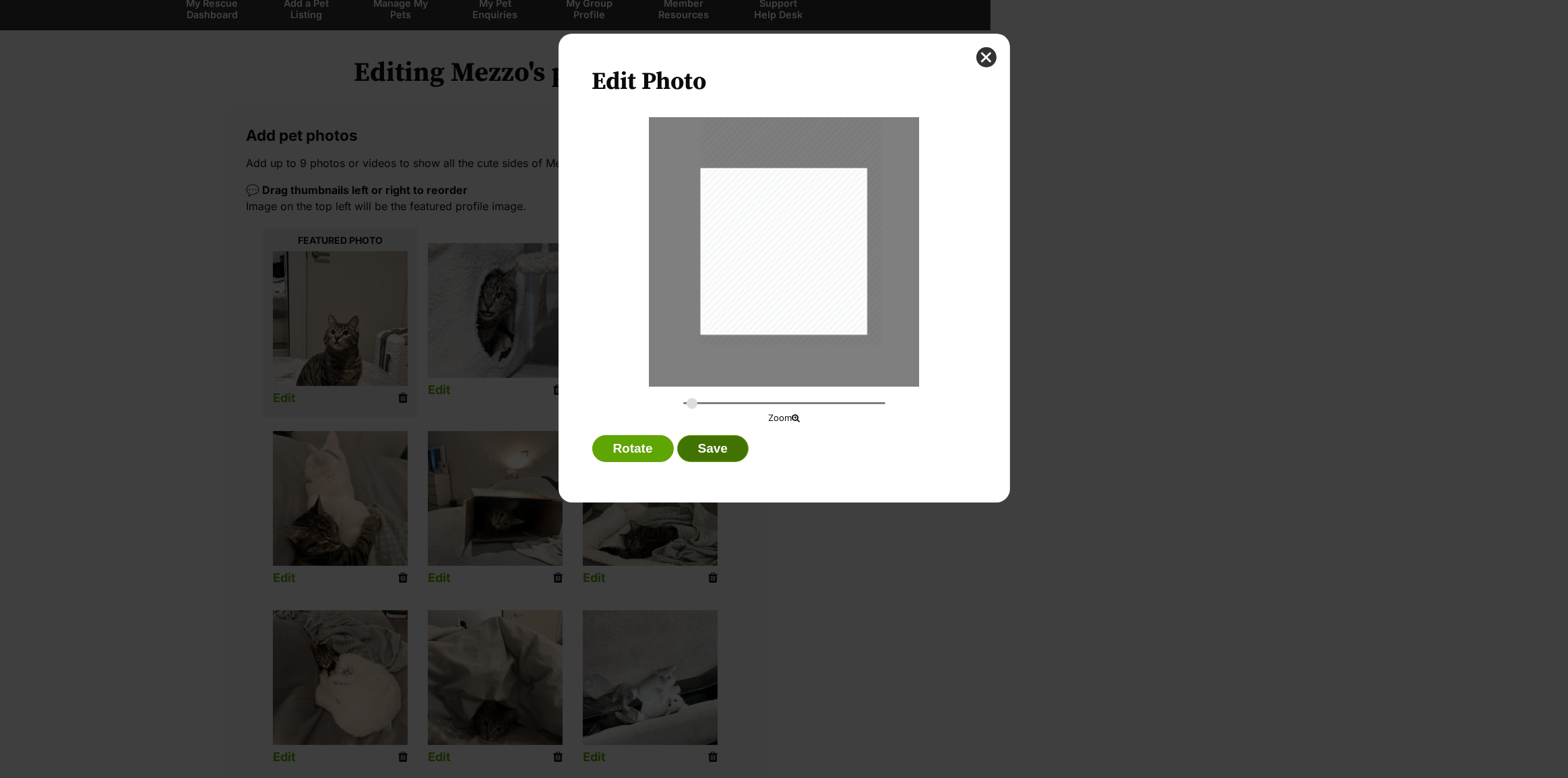
click at [724, 444] on button "Save" at bounding box center [712, 448] width 72 height 27
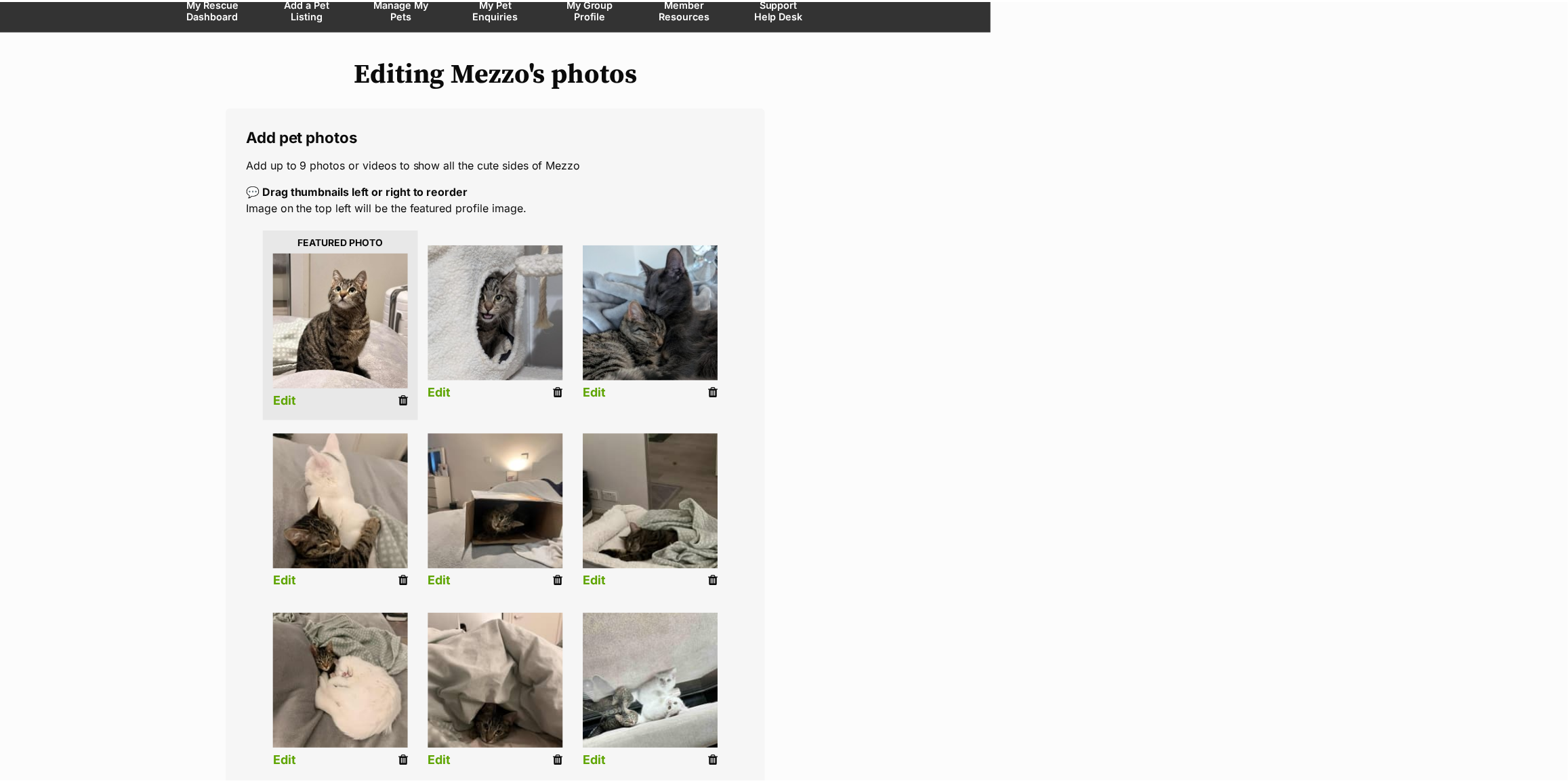
scroll to position [122, 0]
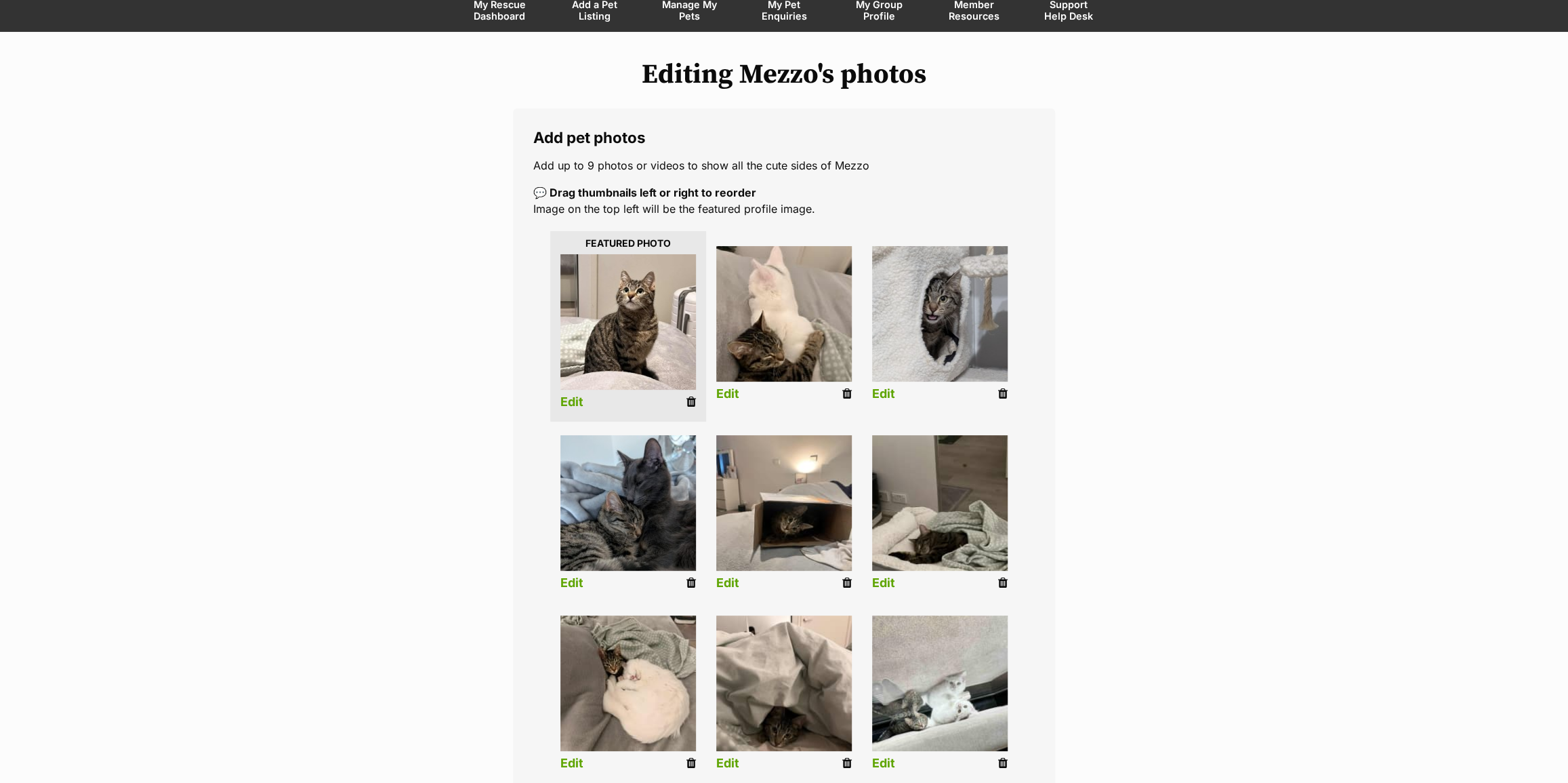
click at [727, 393] on link "Edit" at bounding box center [728, 395] width 23 height 15
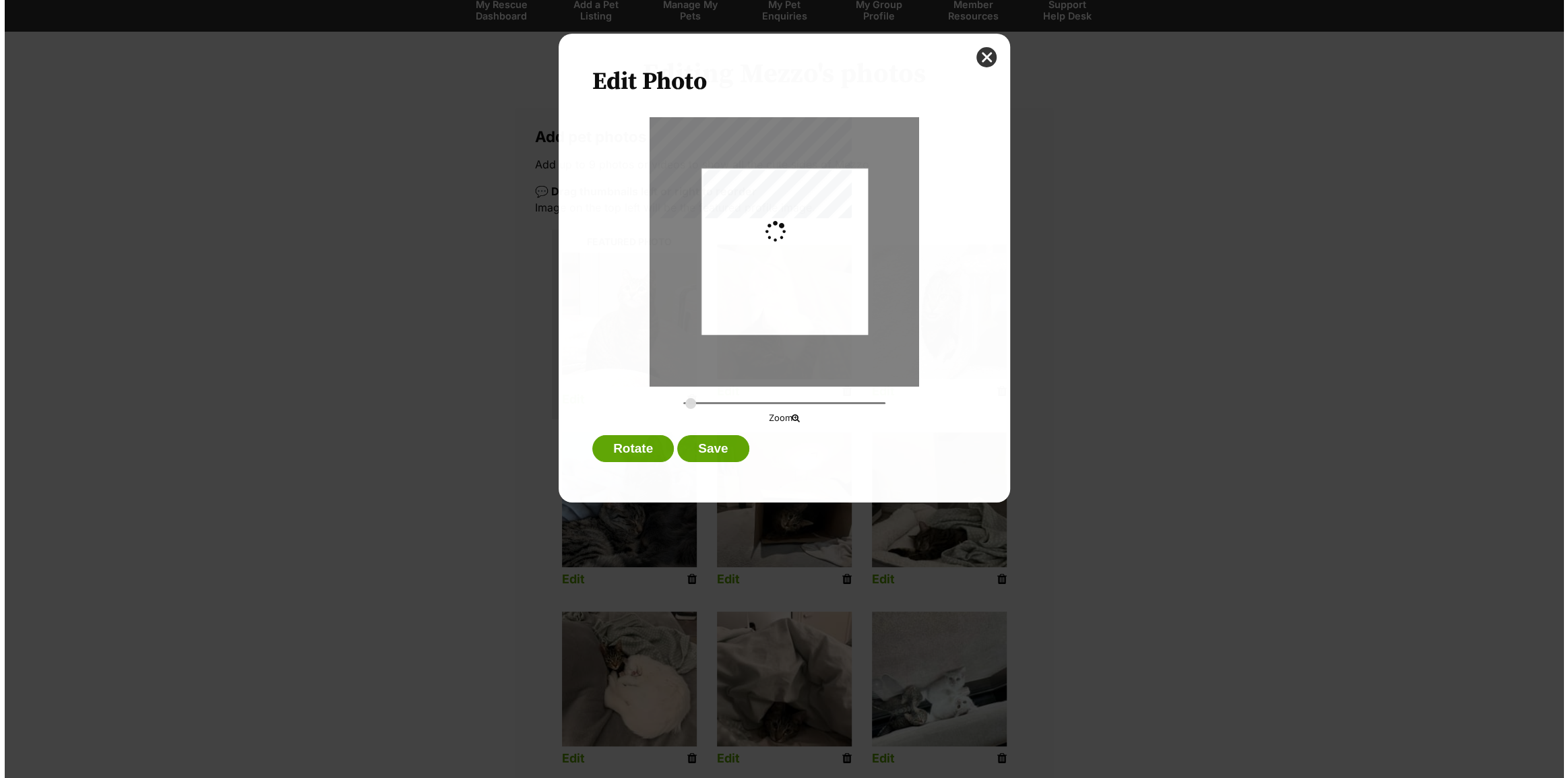
scroll to position [0, 0]
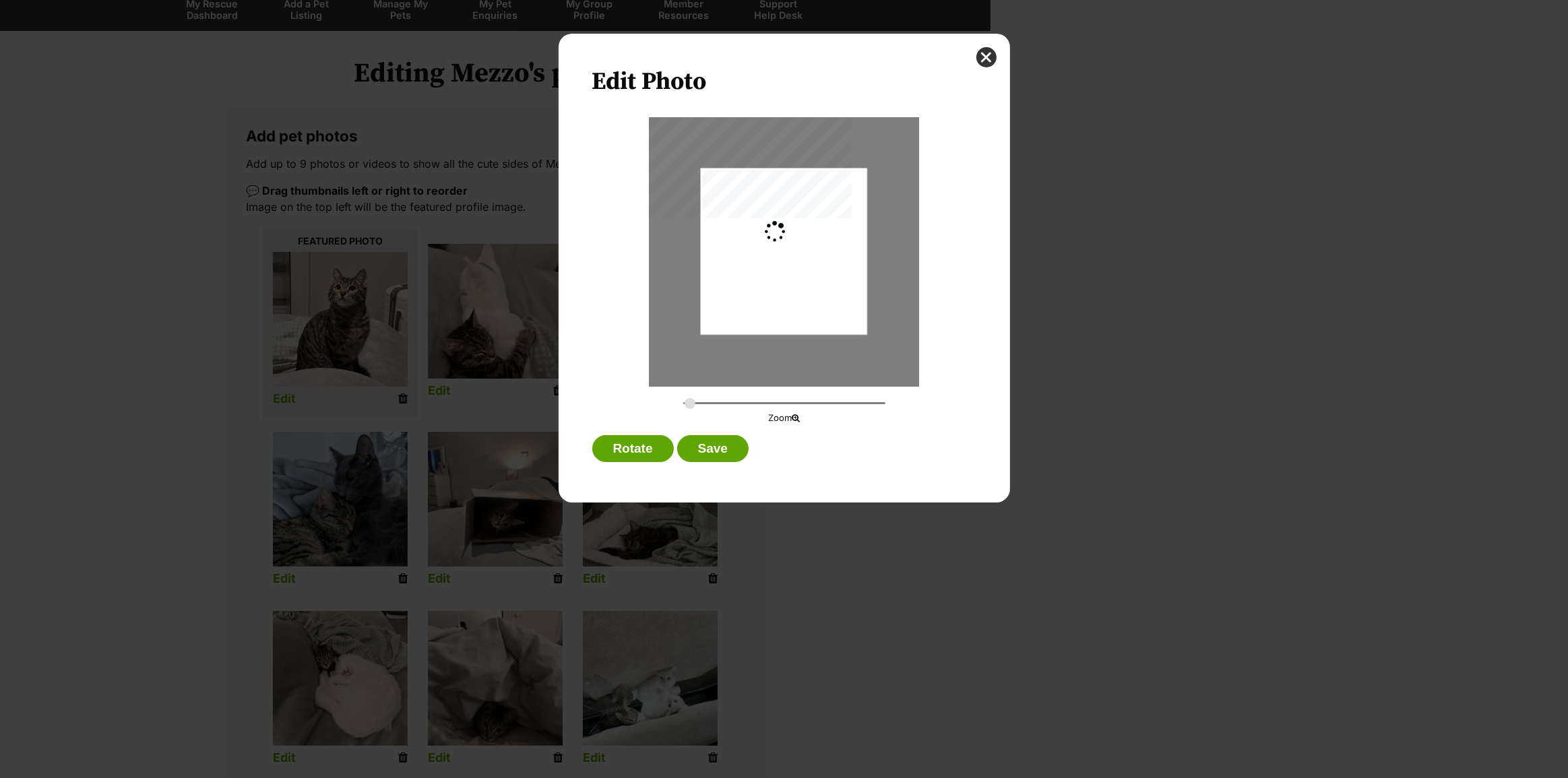
type input "0.2744"
drag, startPoint x: 778, startPoint y: 318, endPoint x: 785, endPoint y: 334, distance: 17.5
click at [785, 334] on div "Dialog Window - Close (Press escape to close)" at bounding box center [784, 268] width 166 height 222
click at [698, 444] on button "Save" at bounding box center [712, 448] width 72 height 27
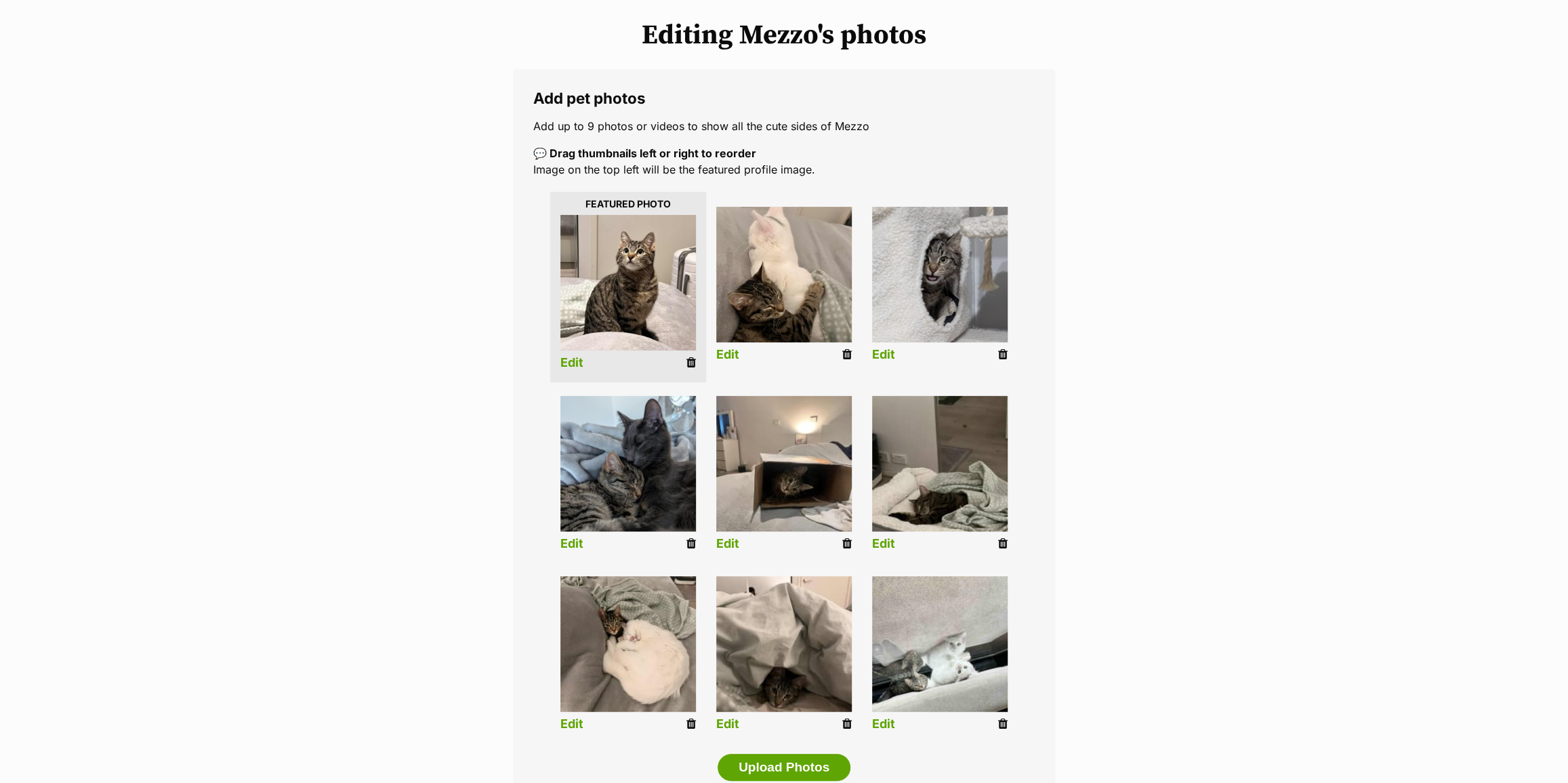
scroll to position [183, 0]
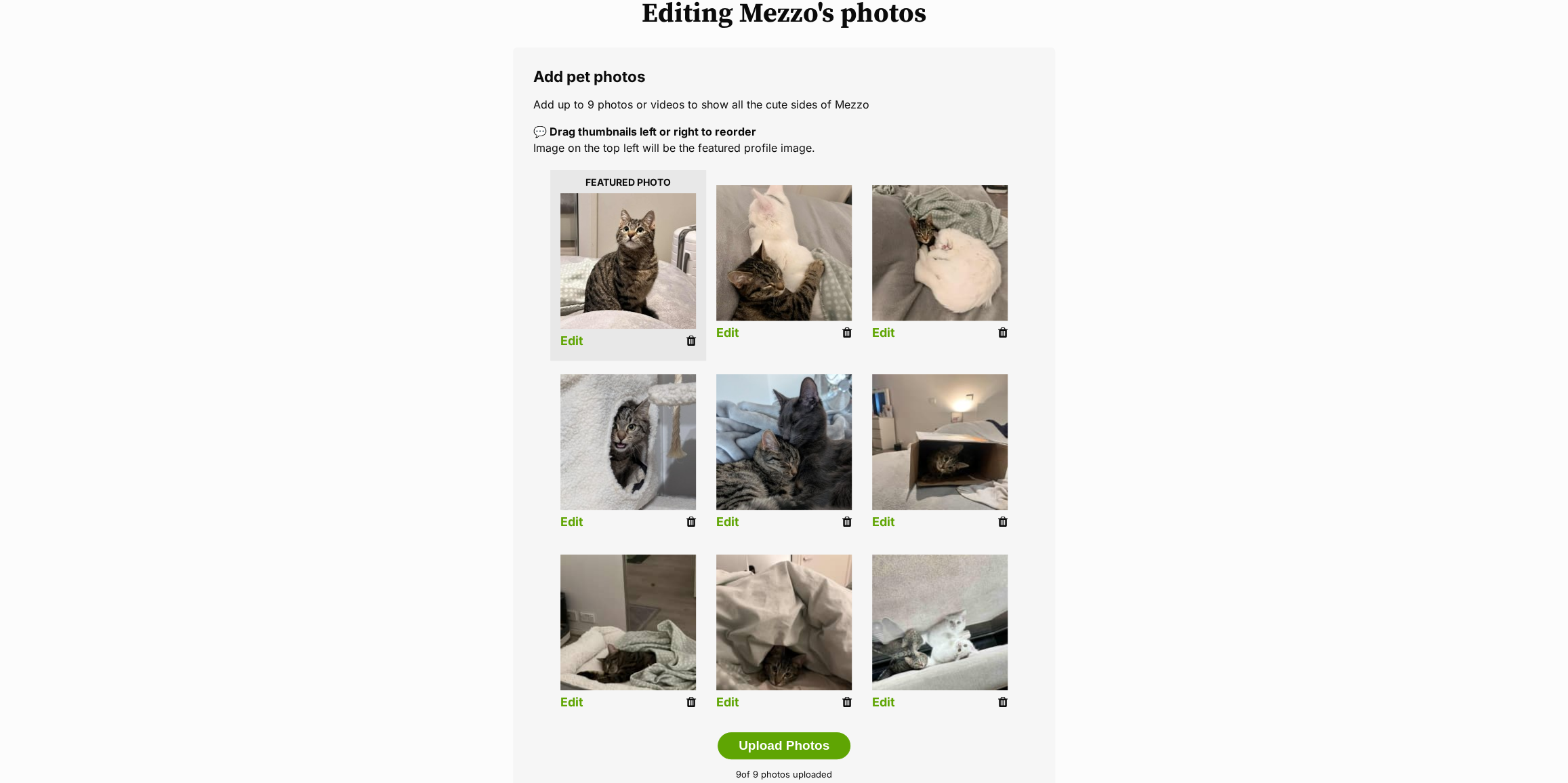
click at [894, 327] on link "Edit" at bounding box center [884, 333] width 23 height 15
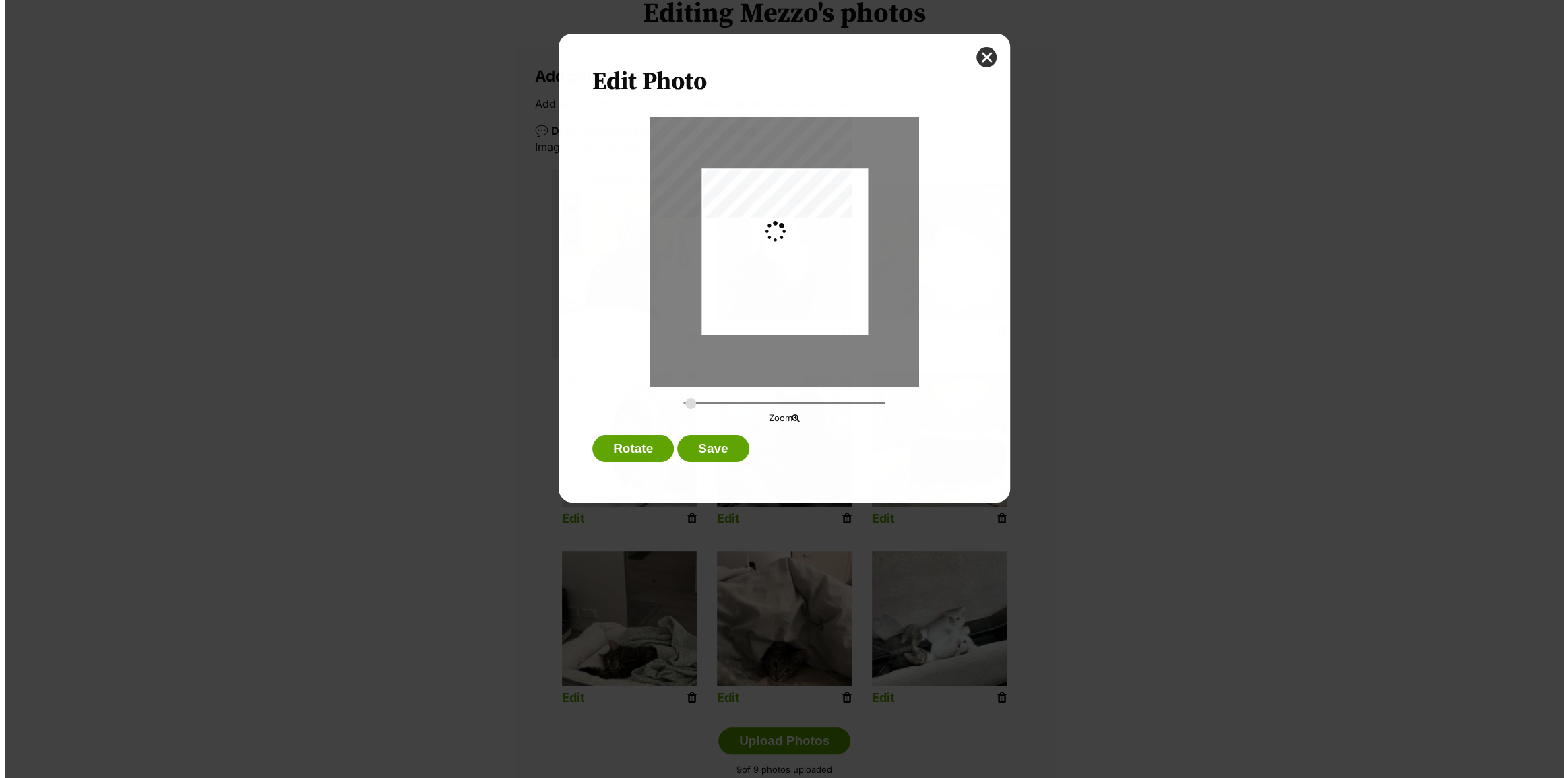
scroll to position [0, 0]
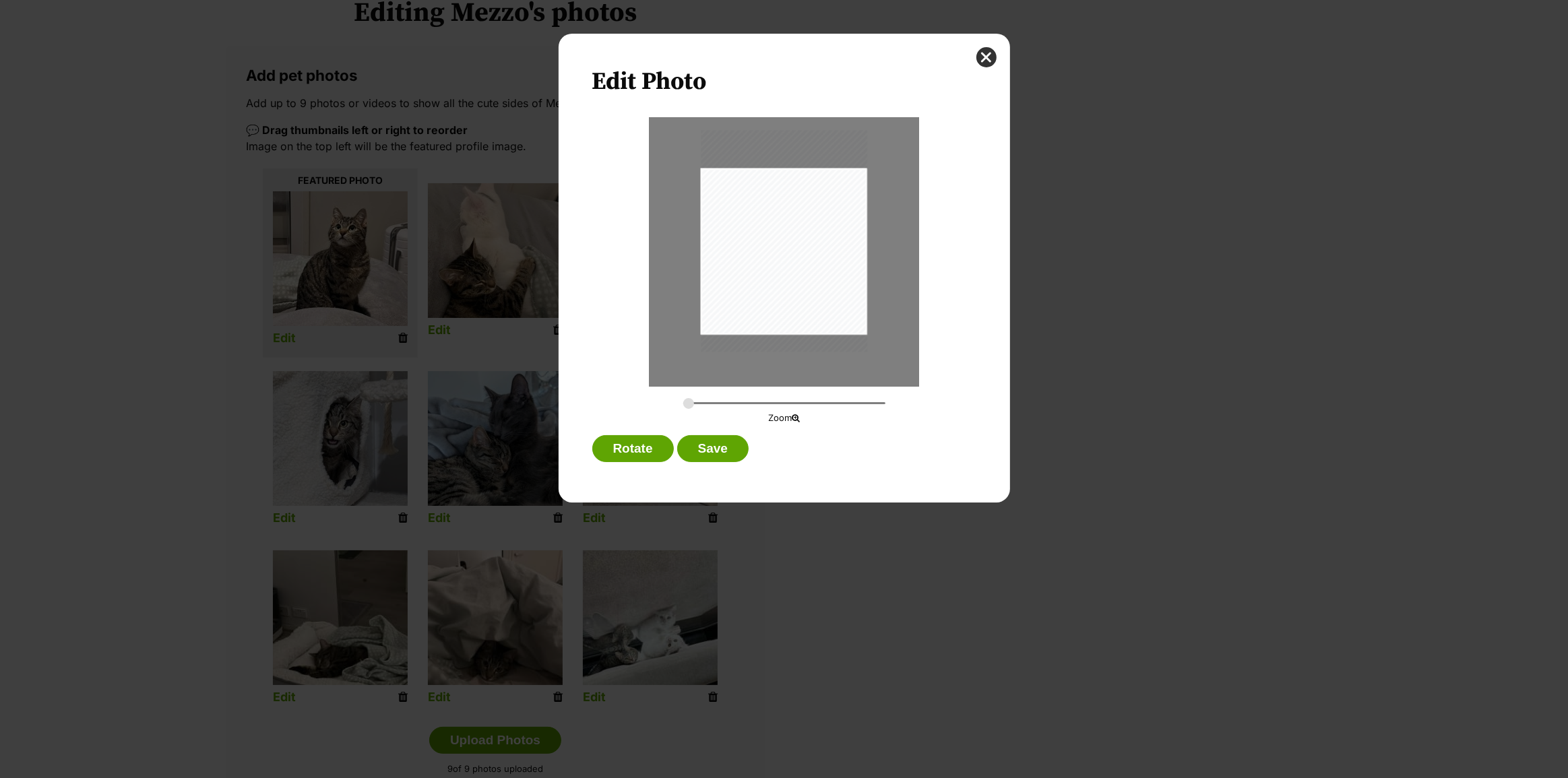
drag, startPoint x: 829, startPoint y: 316, endPoint x: 827, endPoint y: 305, distance: 11.2
click at [827, 305] on div "Dialog Window - Close (Press escape to close)" at bounding box center [784, 241] width 166 height 222
type input "0.2994"
drag, startPoint x: 818, startPoint y: 304, endPoint x: 811, endPoint y: 309, distance: 8.6
click at [811, 309] on div "Dialog Window - Close (Press escape to close)" at bounding box center [776, 240] width 181 height 242
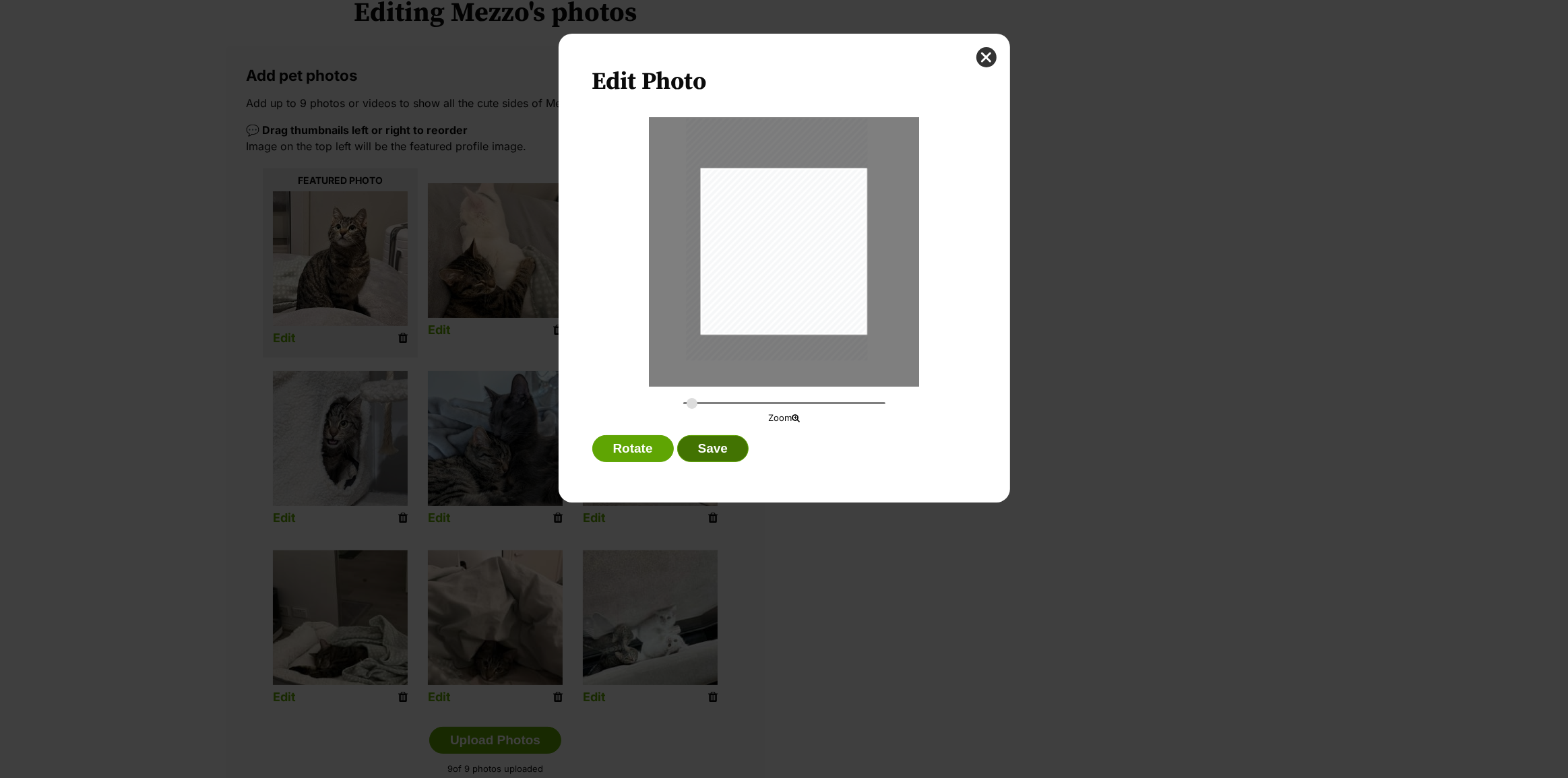
click at [729, 446] on button "Save" at bounding box center [712, 448] width 72 height 27
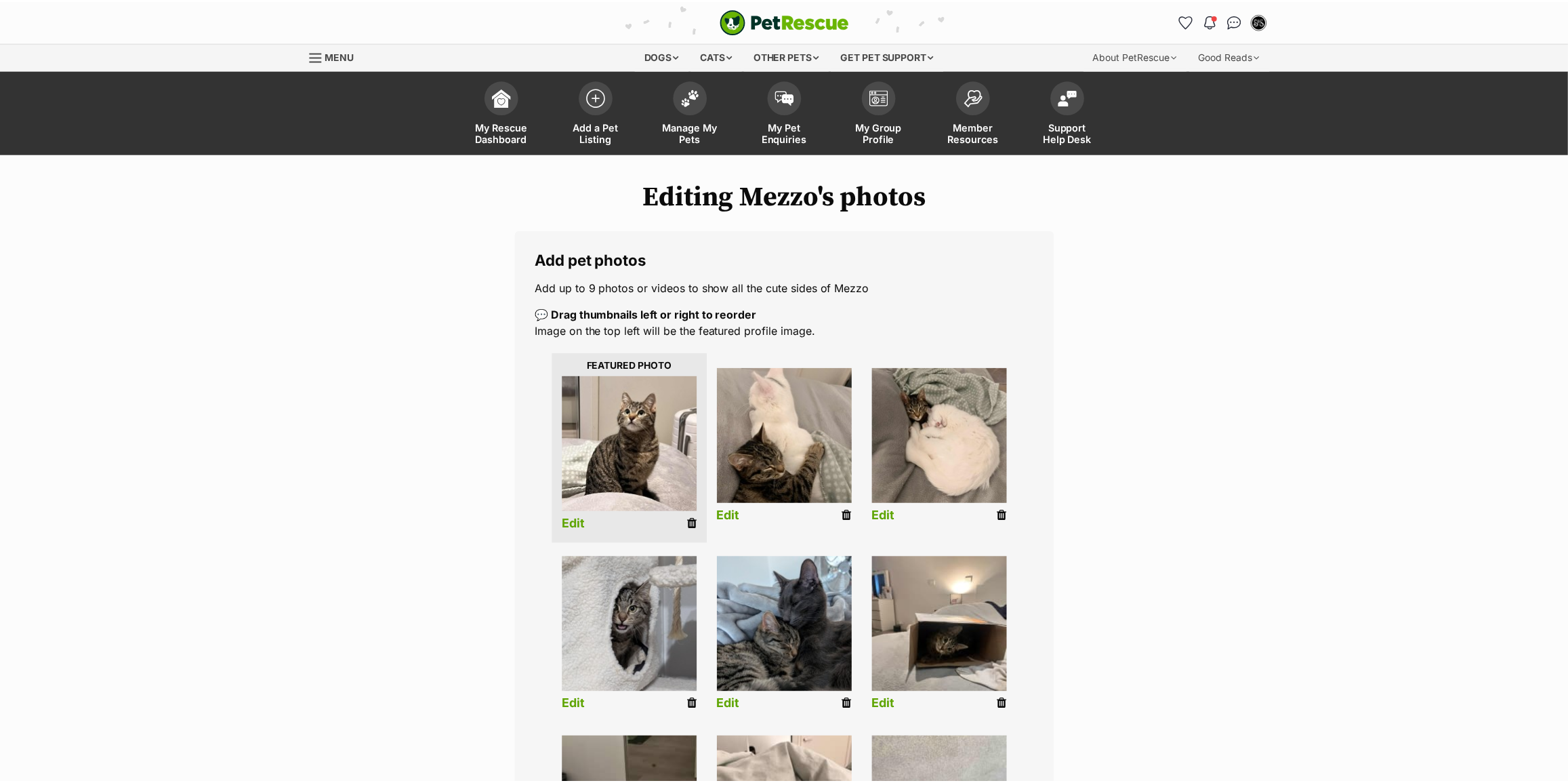
scroll to position [183, 0]
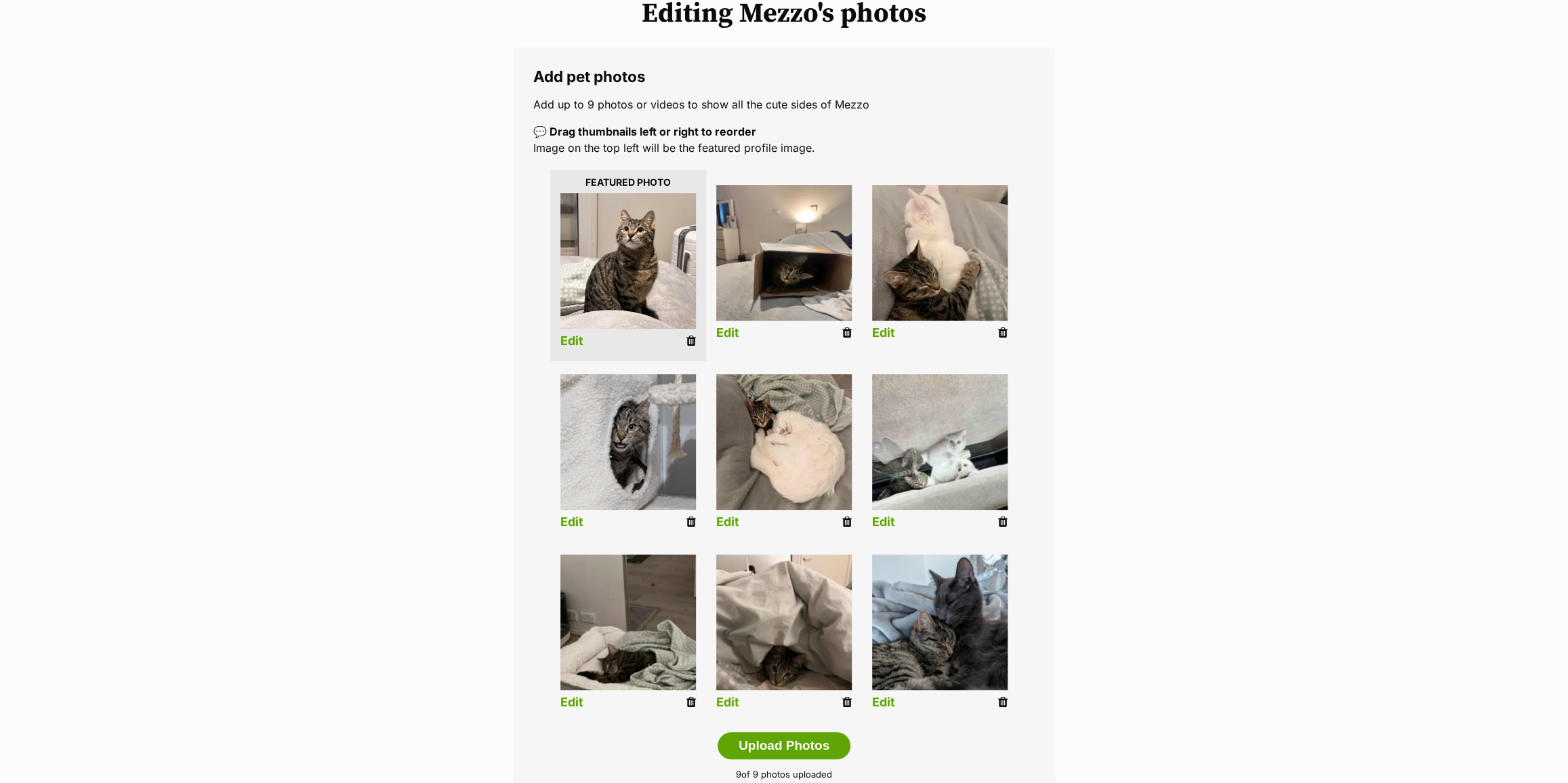
click at [721, 332] on link "Edit" at bounding box center [728, 333] width 23 height 15
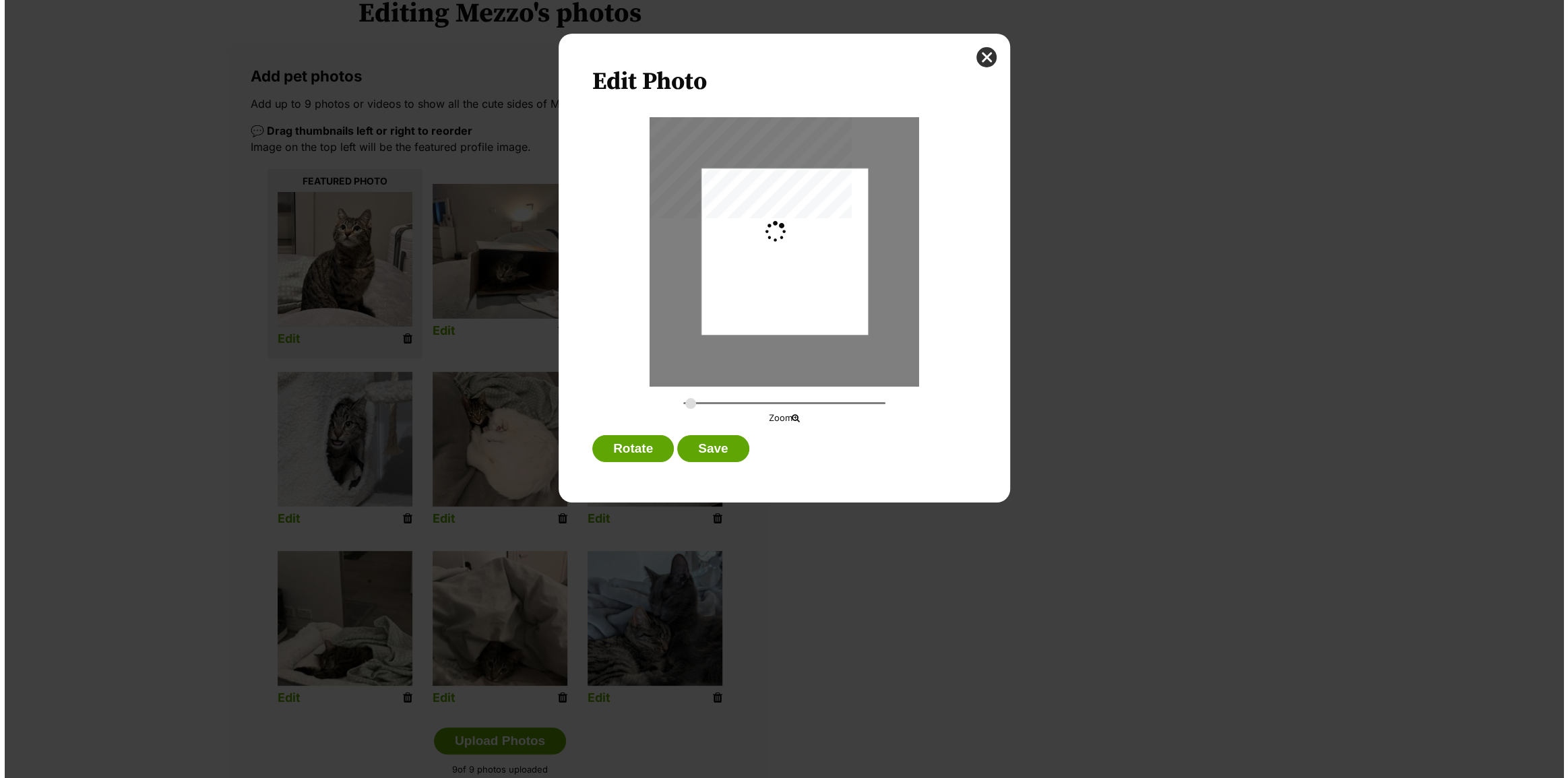
scroll to position [0, 0]
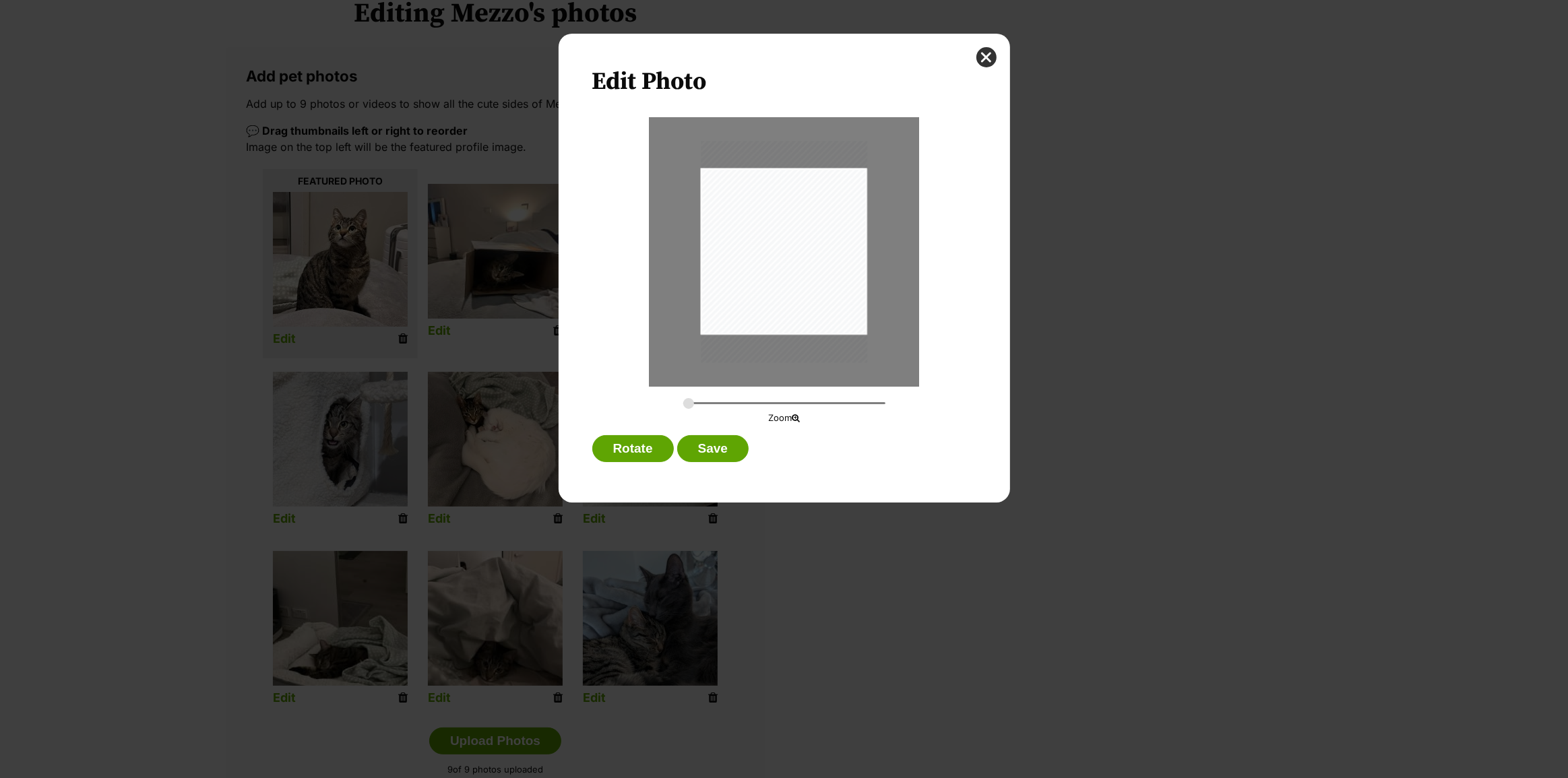
type input "0.2994"
click at [822, 295] on div "Dialog Window - Close (Press escape to close)" at bounding box center [779, 252] width 181 height 242
click at [720, 452] on button "Save" at bounding box center [712, 448] width 72 height 27
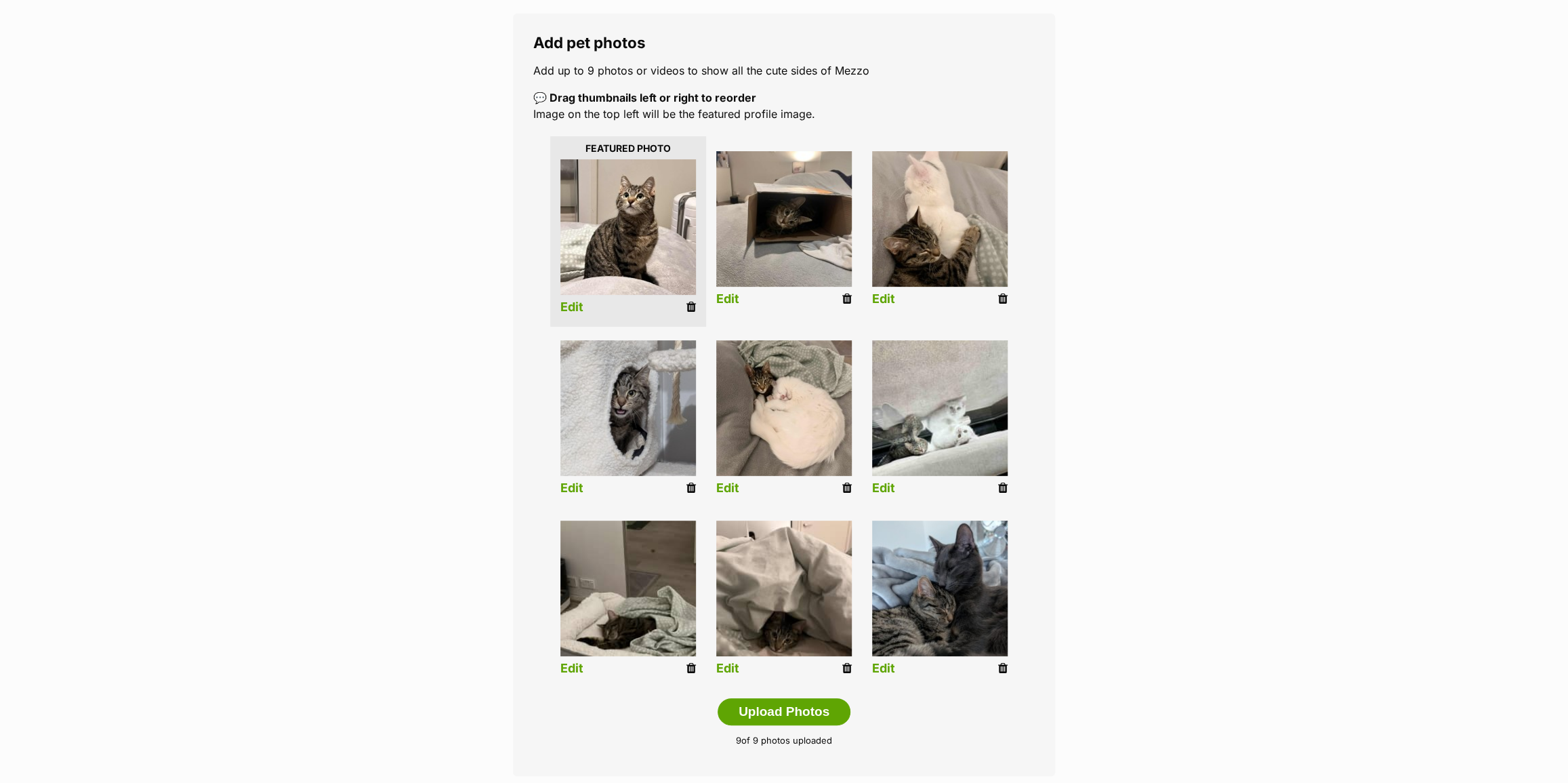
scroll to position [244, 0]
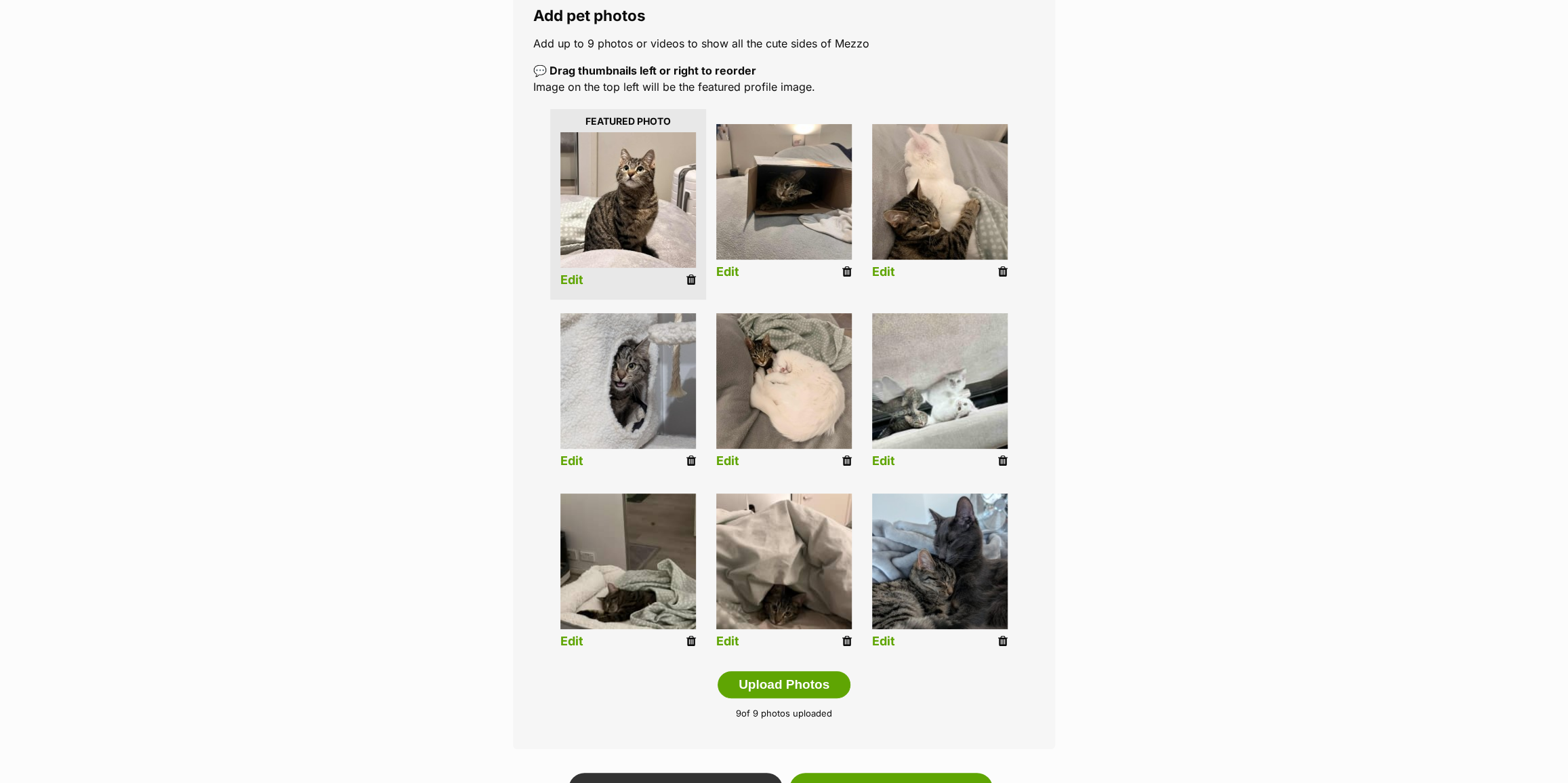
click at [567, 638] on link "Edit" at bounding box center [572, 641] width 23 height 15
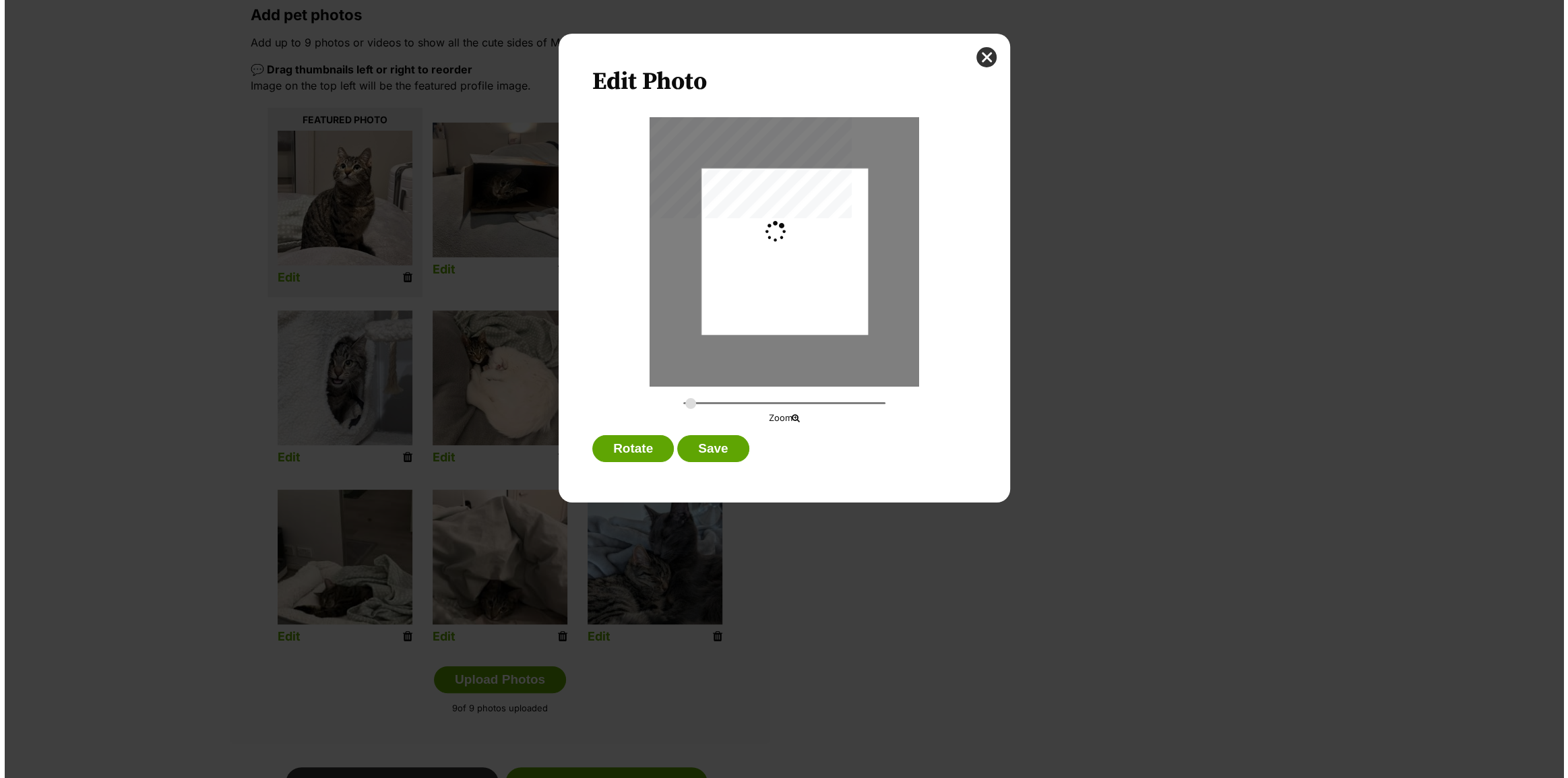
scroll to position [0, 0]
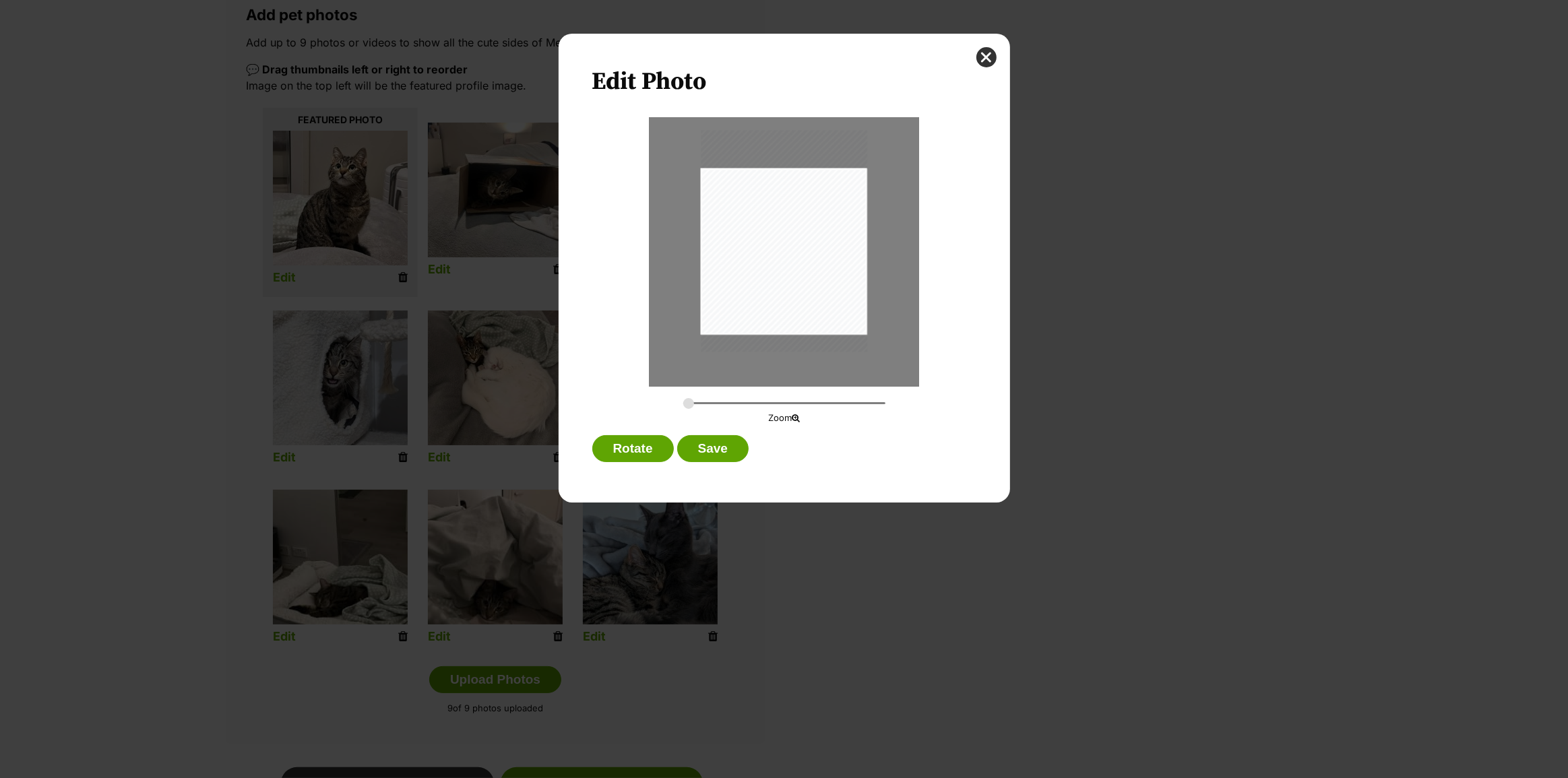
drag, startPoint x: 815, startPoint y: 306, endPoint x: 821, endPoint y: 281, distance: 25.7
click at [821, 282] on div "Dialog Window - Close (Press escape to close)" at bounding box center [784, 241] width 166 height 222
type input "0.2994"
drag, startPoint x: 822, startPoint y: 282, endPoint x: 843, endPoint y: 272, distance: 23.3
click at [843, 272] on div "Dialog Window - Close (Press escape to close)" at bounding box center [791, 214] width 181 height 242
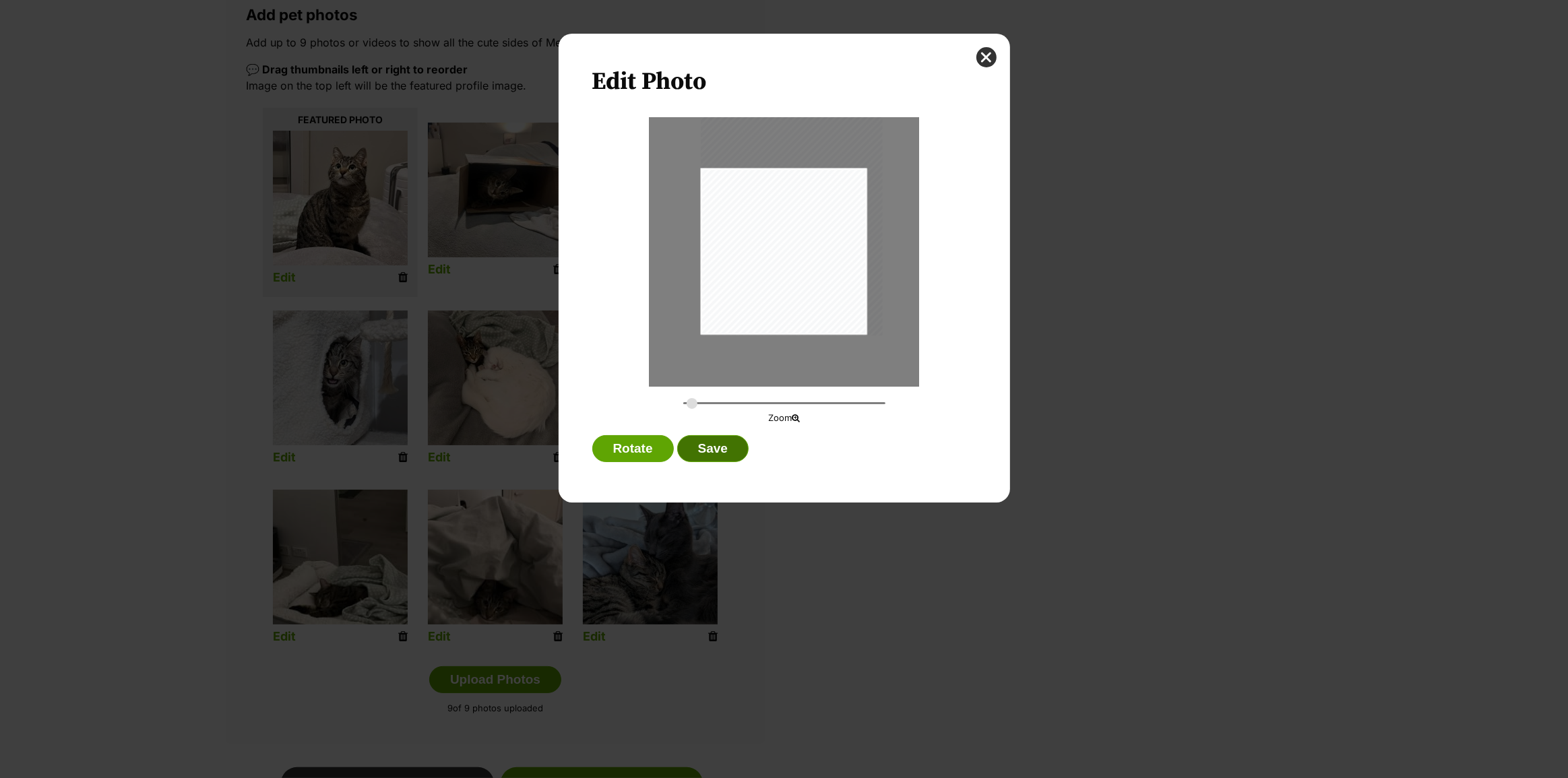
click at [730, 448] on button "Save" at bounding box center [712, 448] width 72 height 27
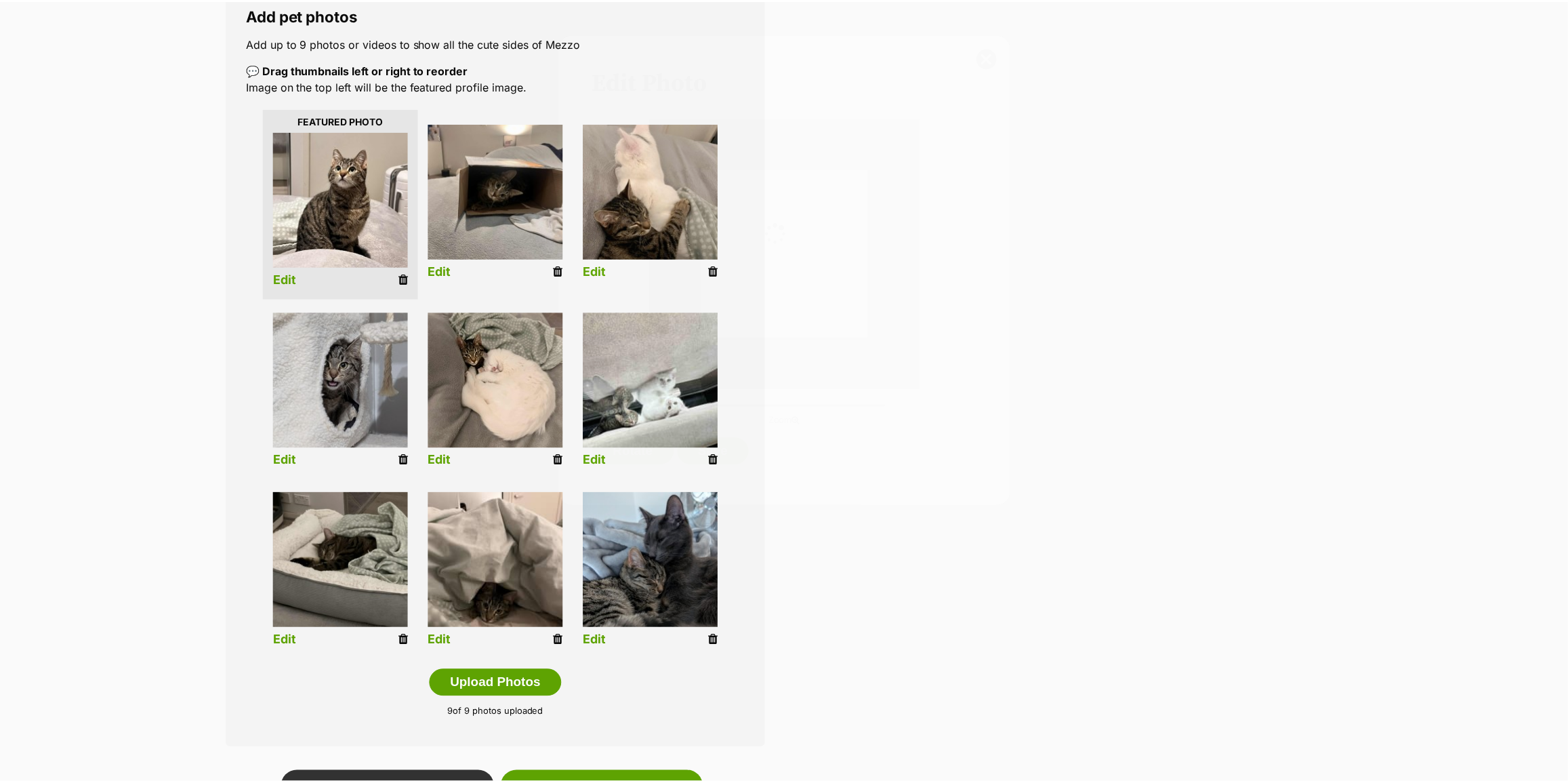
scroll to position [244, 0]
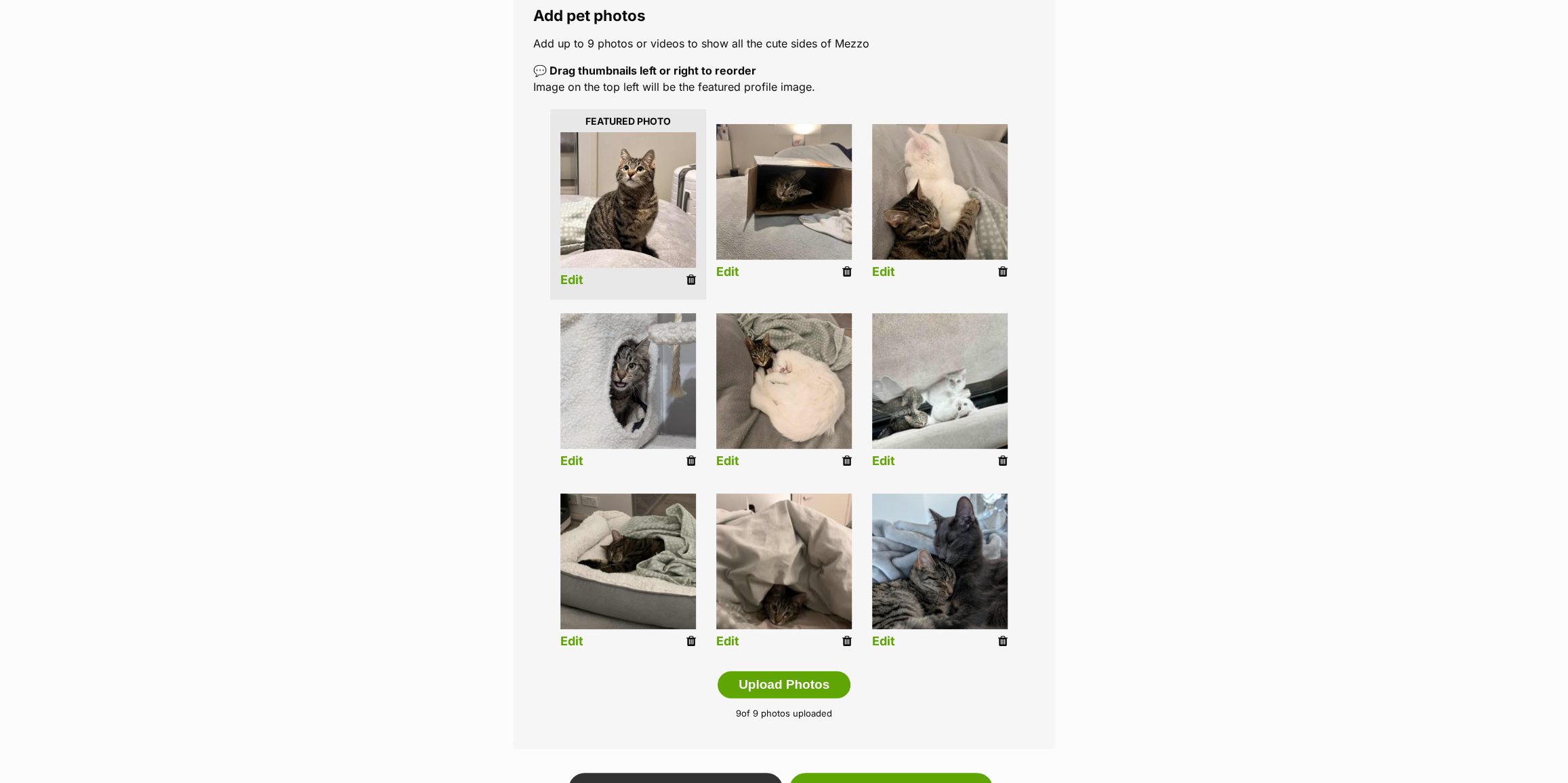
click at [734, 641] on link "Edit" at bounding box center [728, 641] width 23 height 15
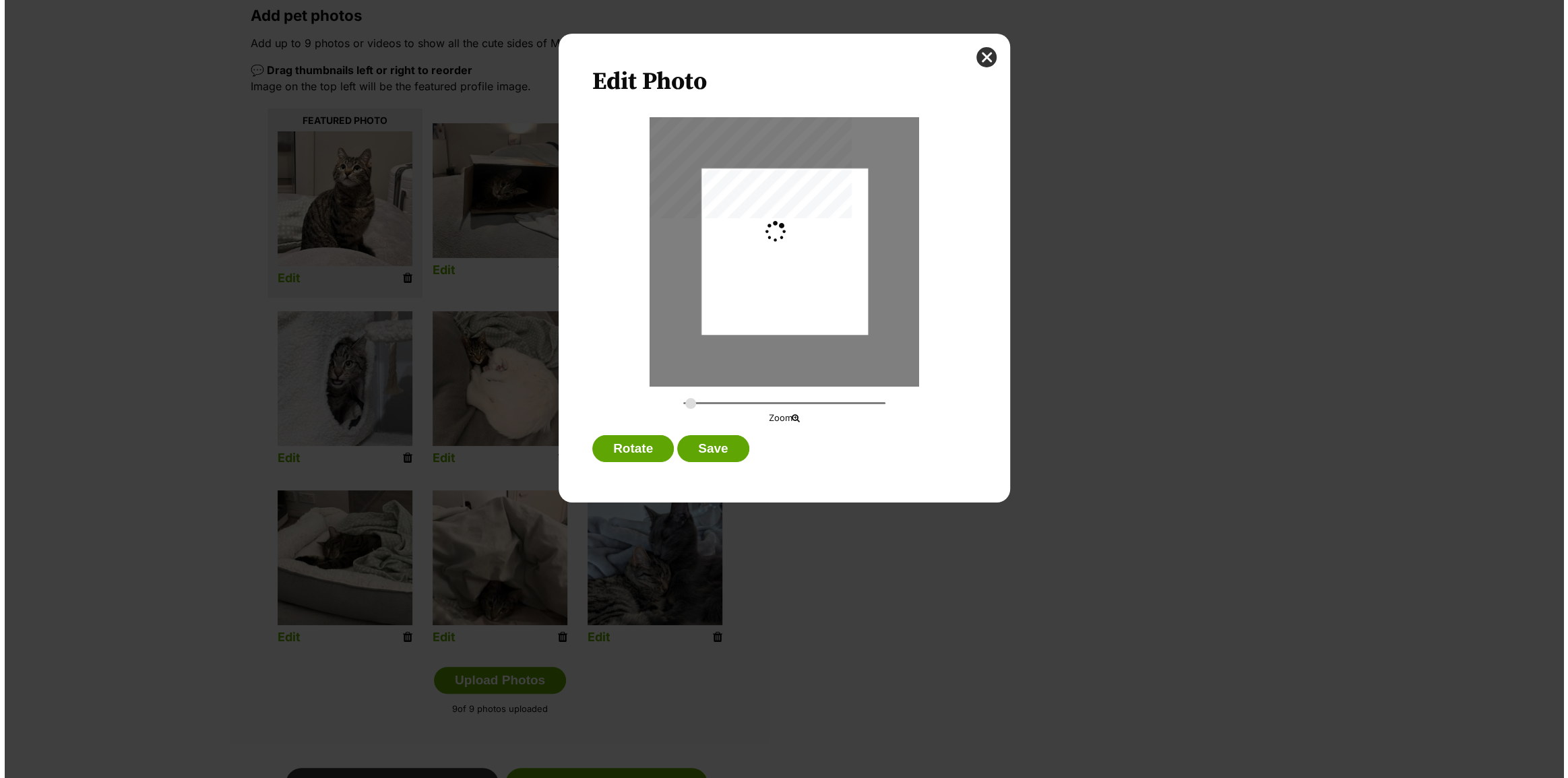
scroll to position [0, 0]
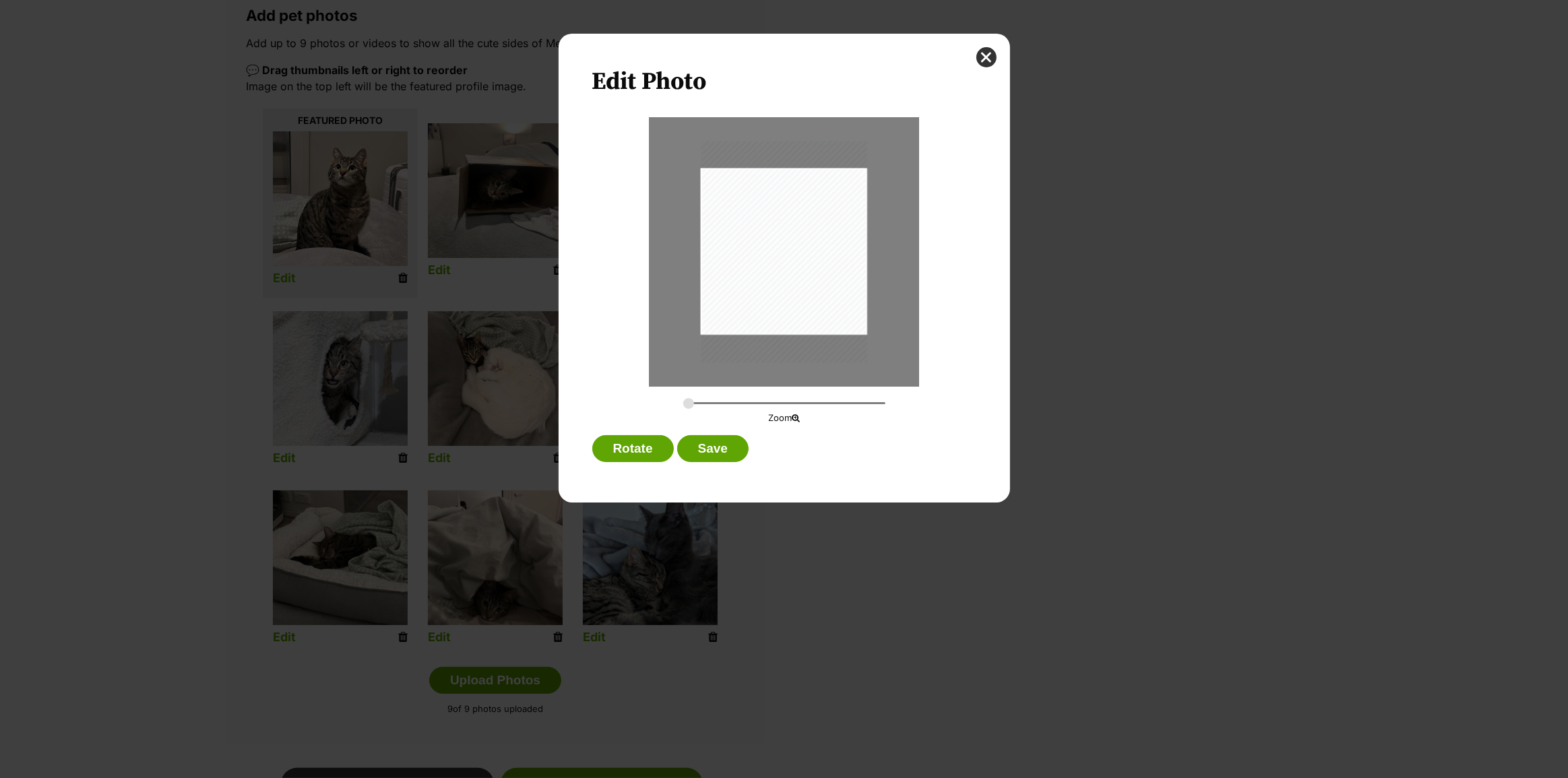
type input "0.2994"
drag, startPoint x: 795, startPoint y: 308, endPoint x: 800, endPoint y: 283, distance: 25.5
click at [800, 283] on div "Dialog Window - Close (Press escape to close)" at bounding box center [788, 227] width 181 height 242
click at [738, 446] on button "Save" at bounding box center [712, 448] width 72 height 27
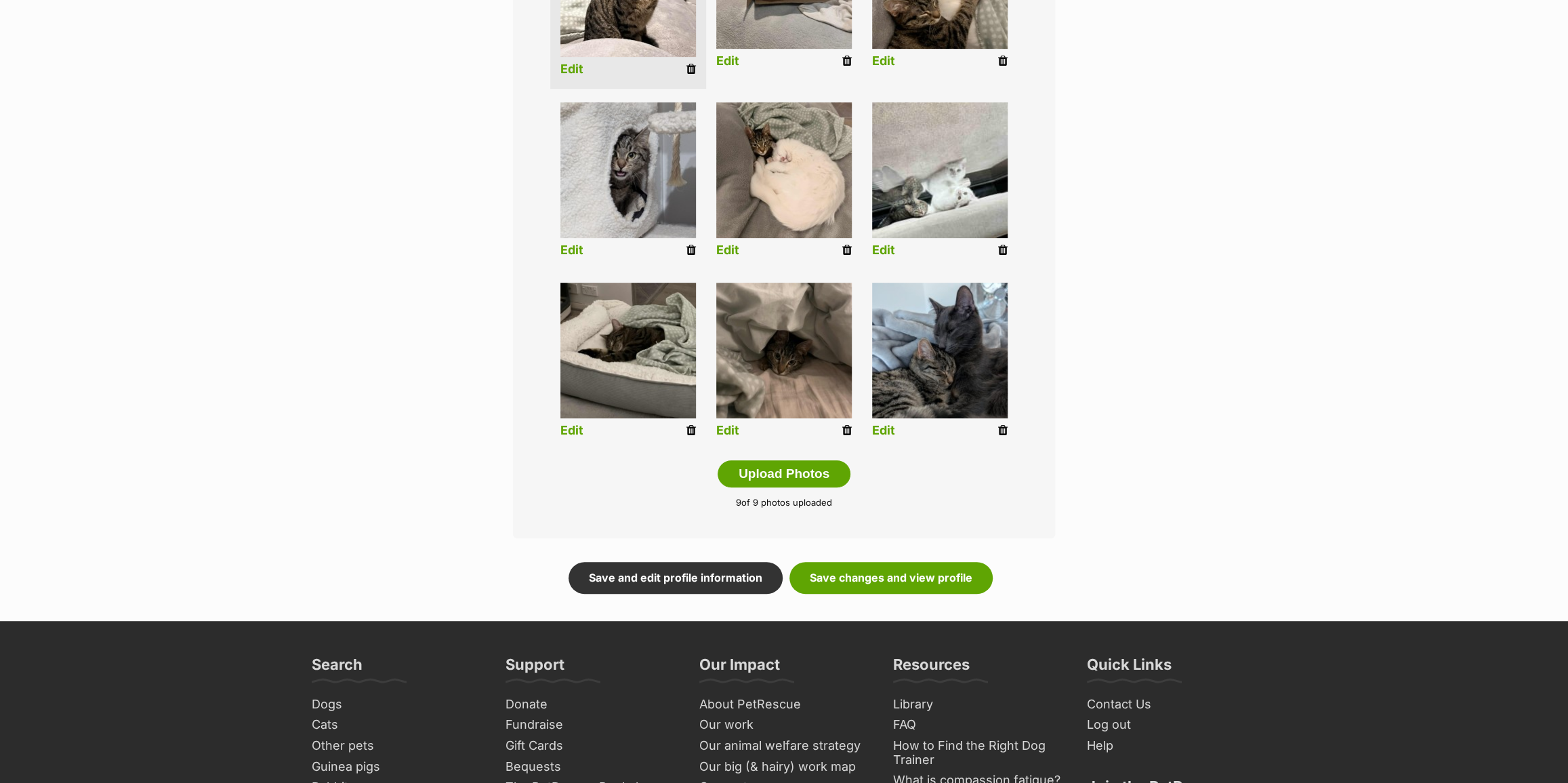
scroll to position [490, 0]
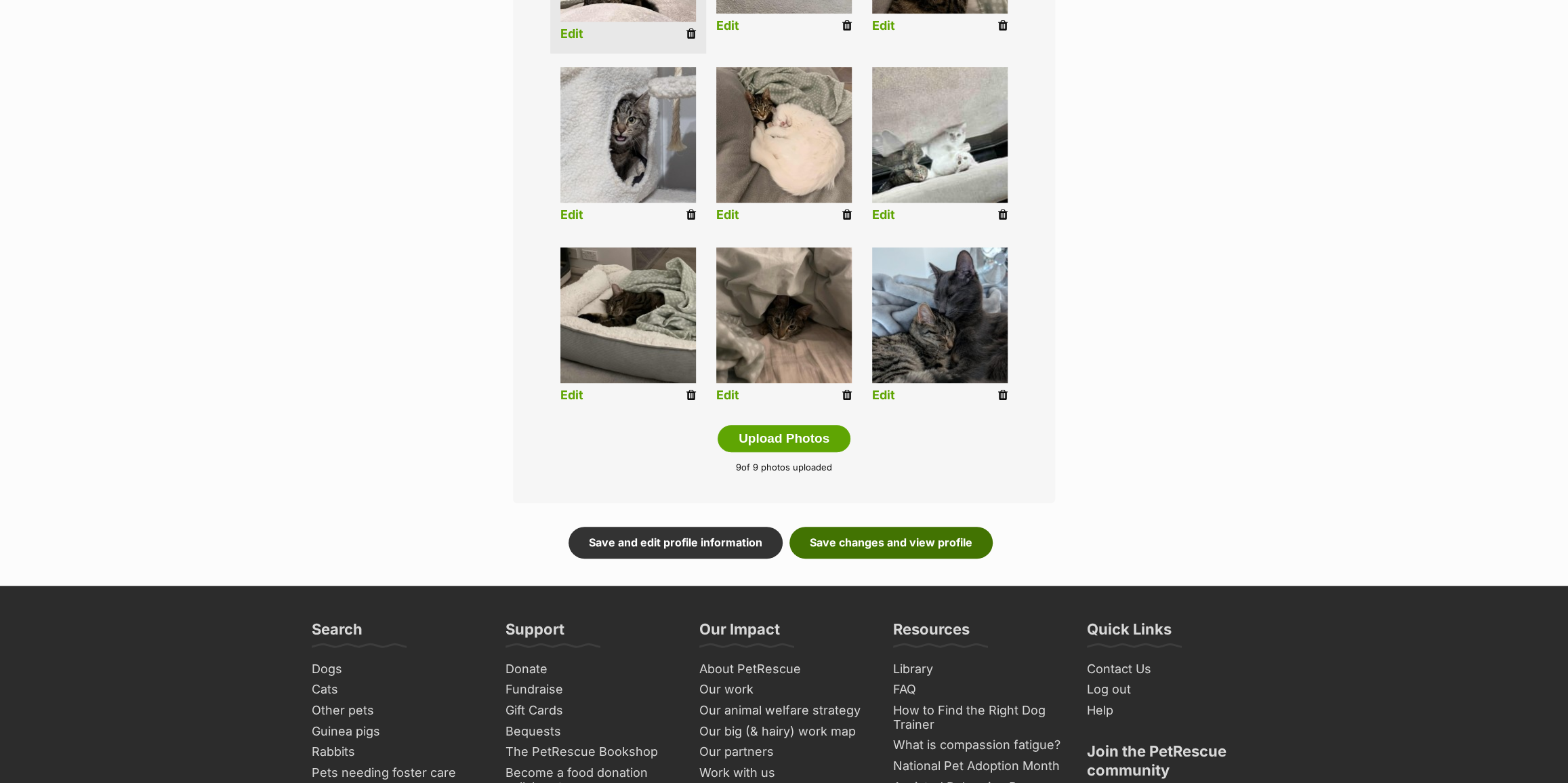
click at [878, 547] on link "Save changes and view profile" at bounding box center [890, 542] width 203 height 32
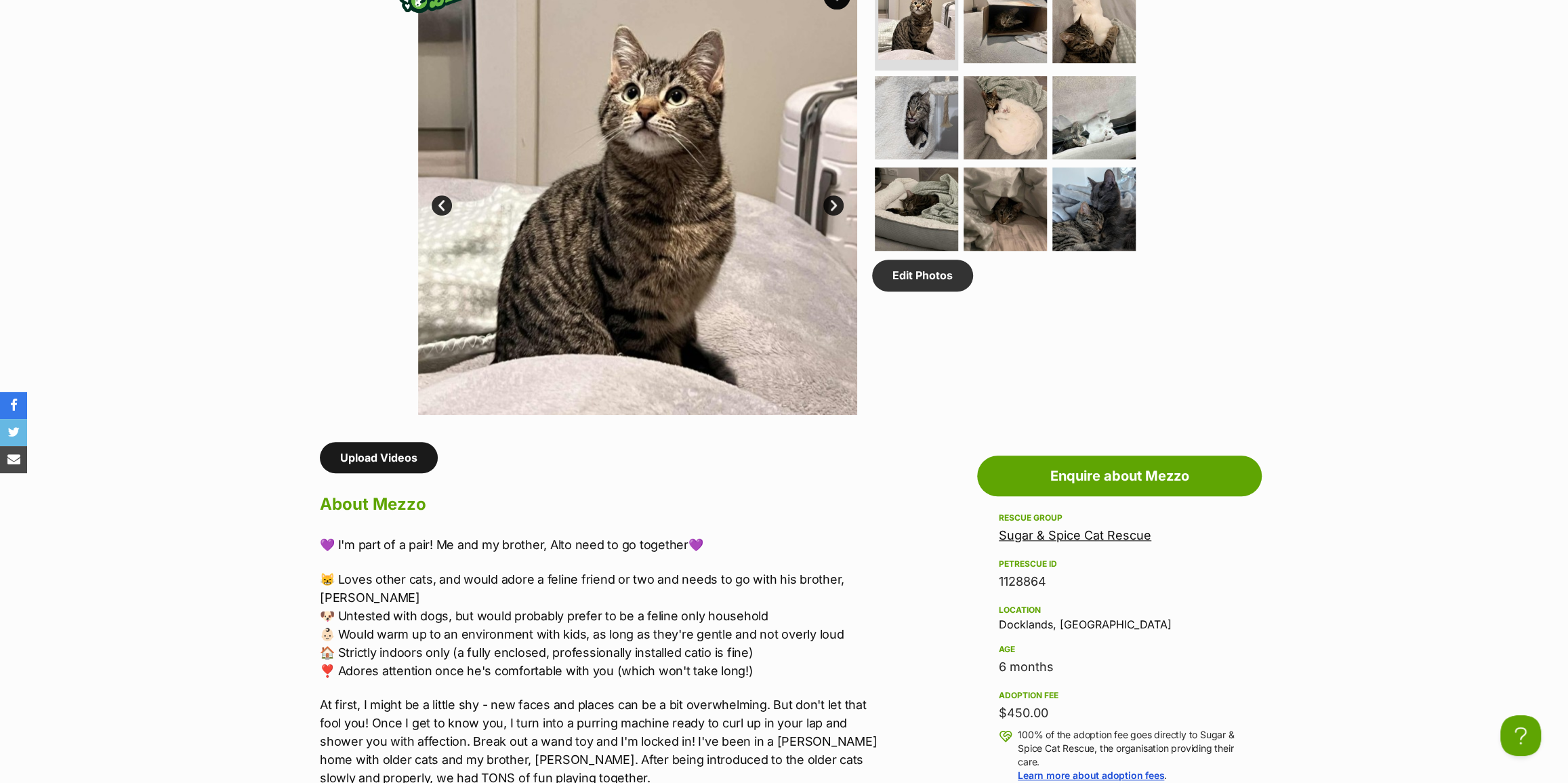
click at [395, 460] on link "Upload Videos" at bounding box center [379, 457] width 118 height 32
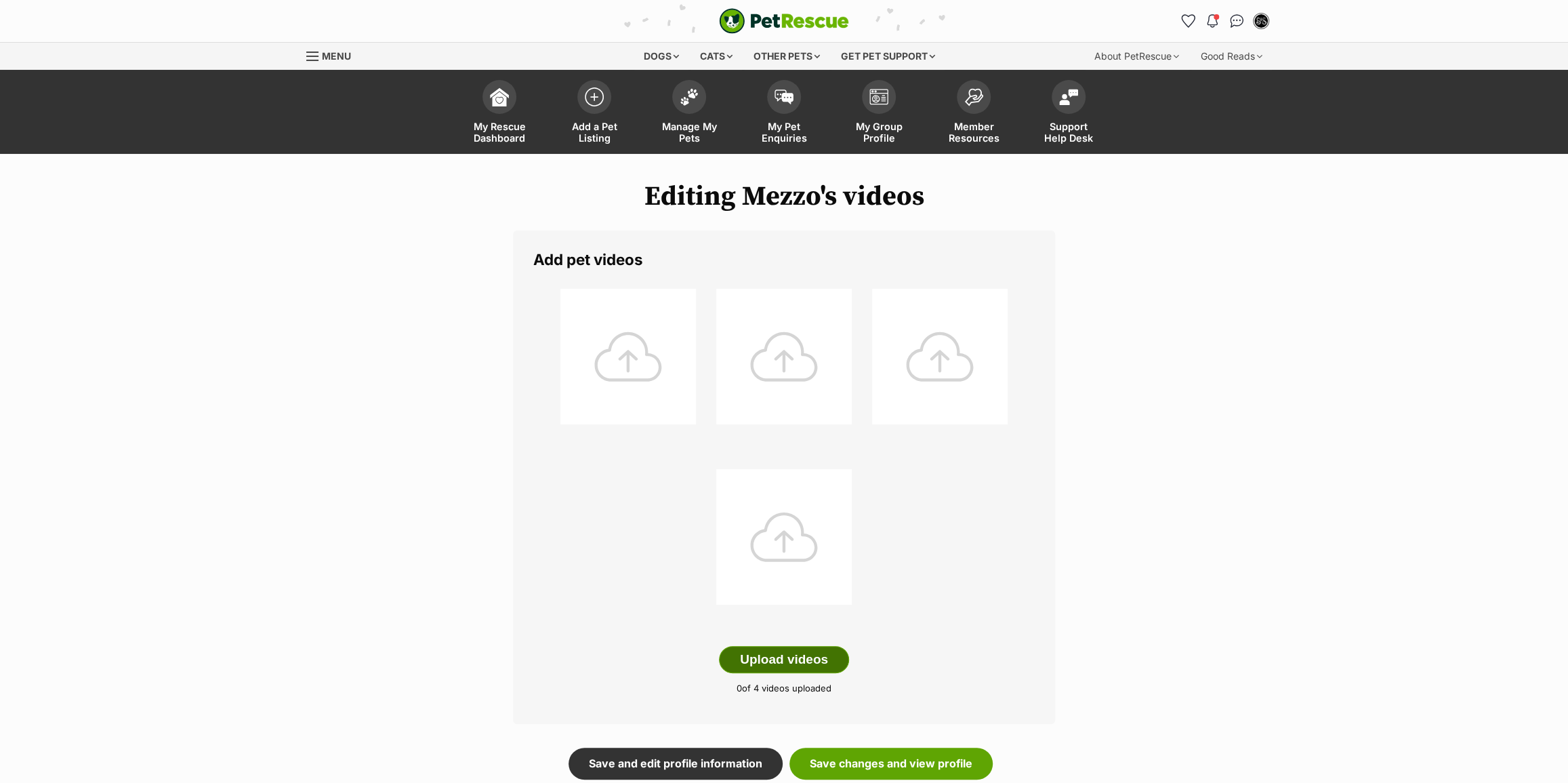
click at [776, 667] on button "Upload videos" at bounding box center [784, 660] width 130 height 28
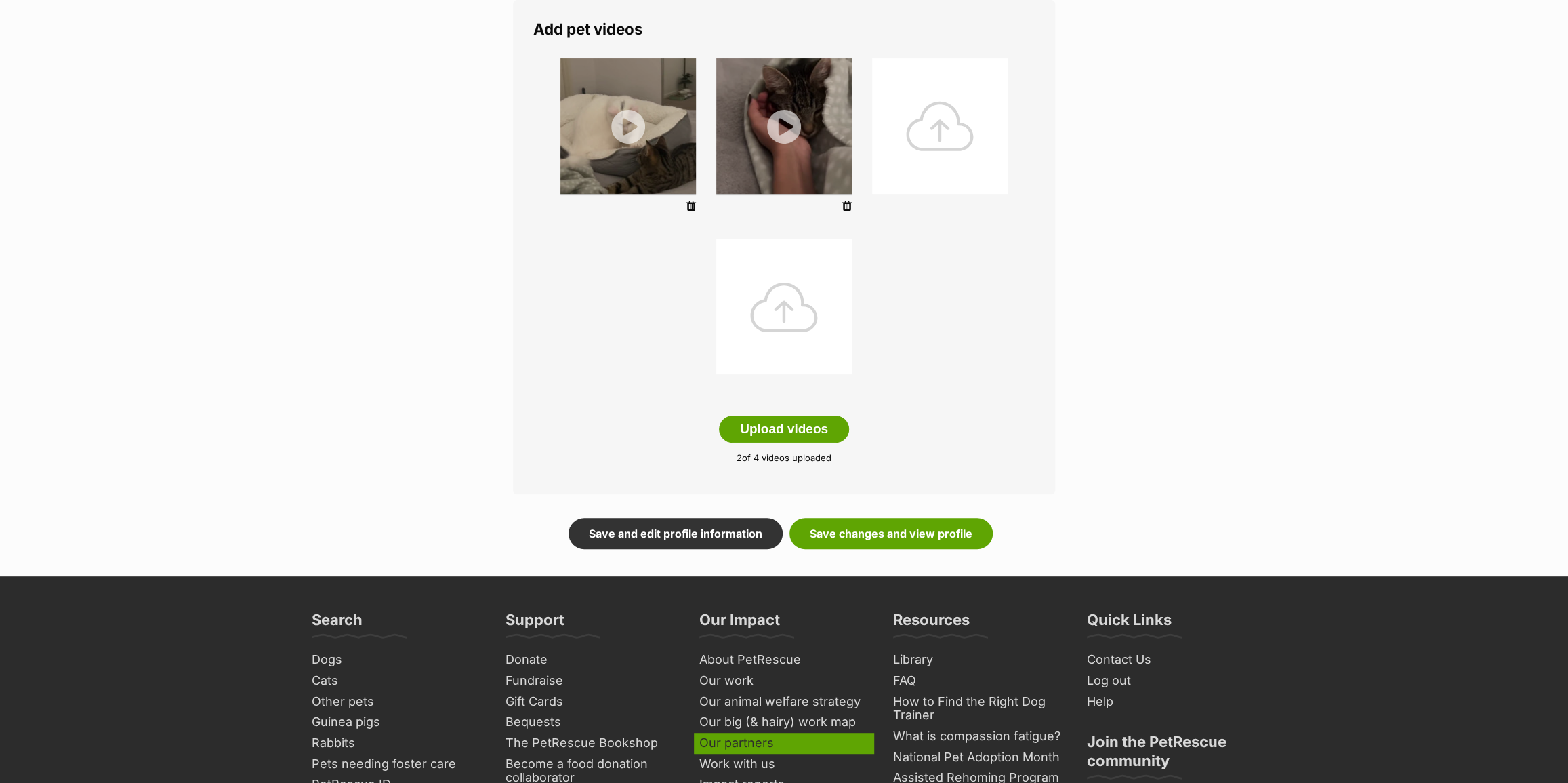
scroll to position [307, 0]
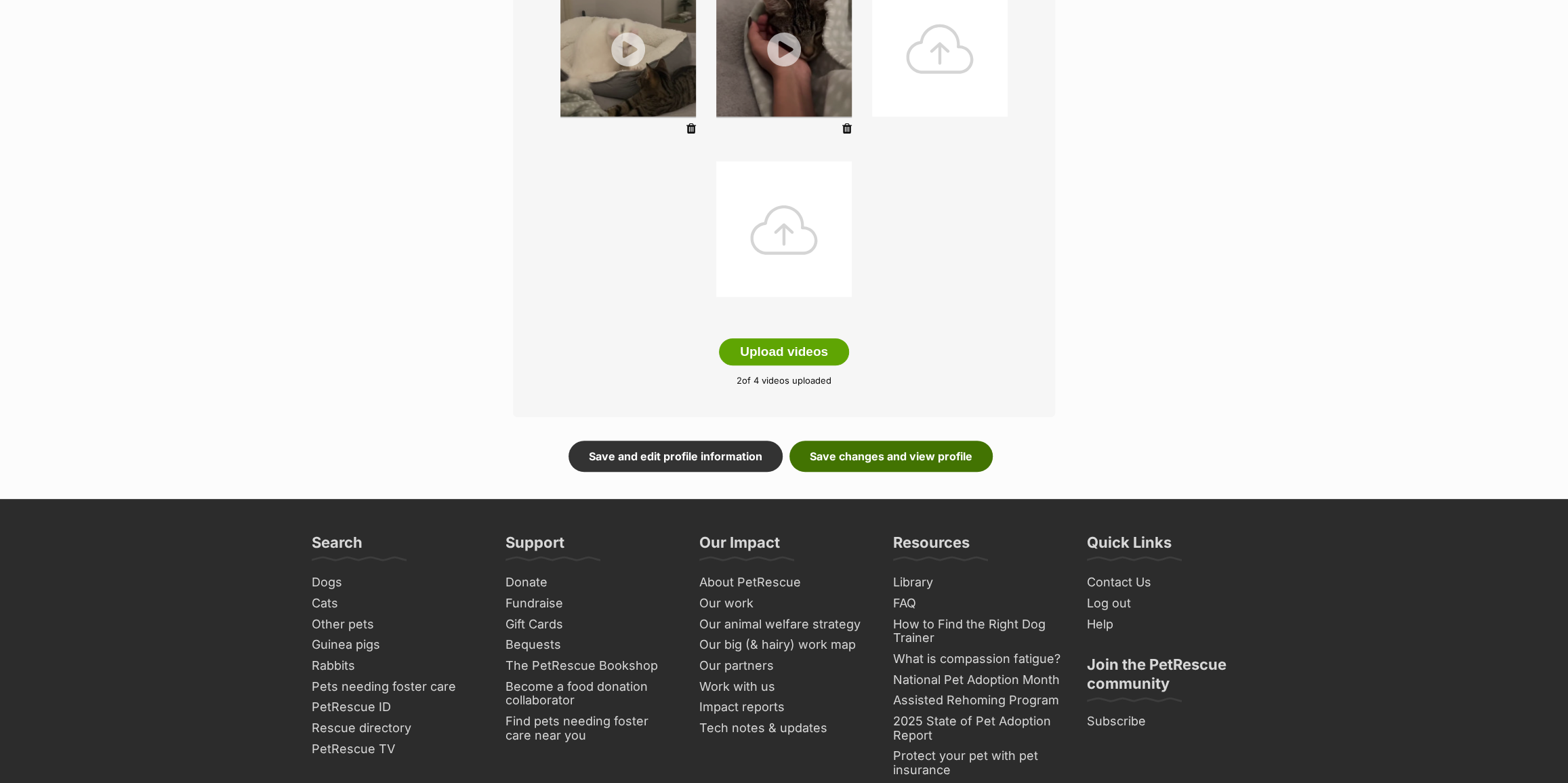
click at [915, 455] on link "Save changes and view profile" at bounding box center [890, 456] width 203 height 32
